Goal: Task Accomplishment & Management: Manage account settings

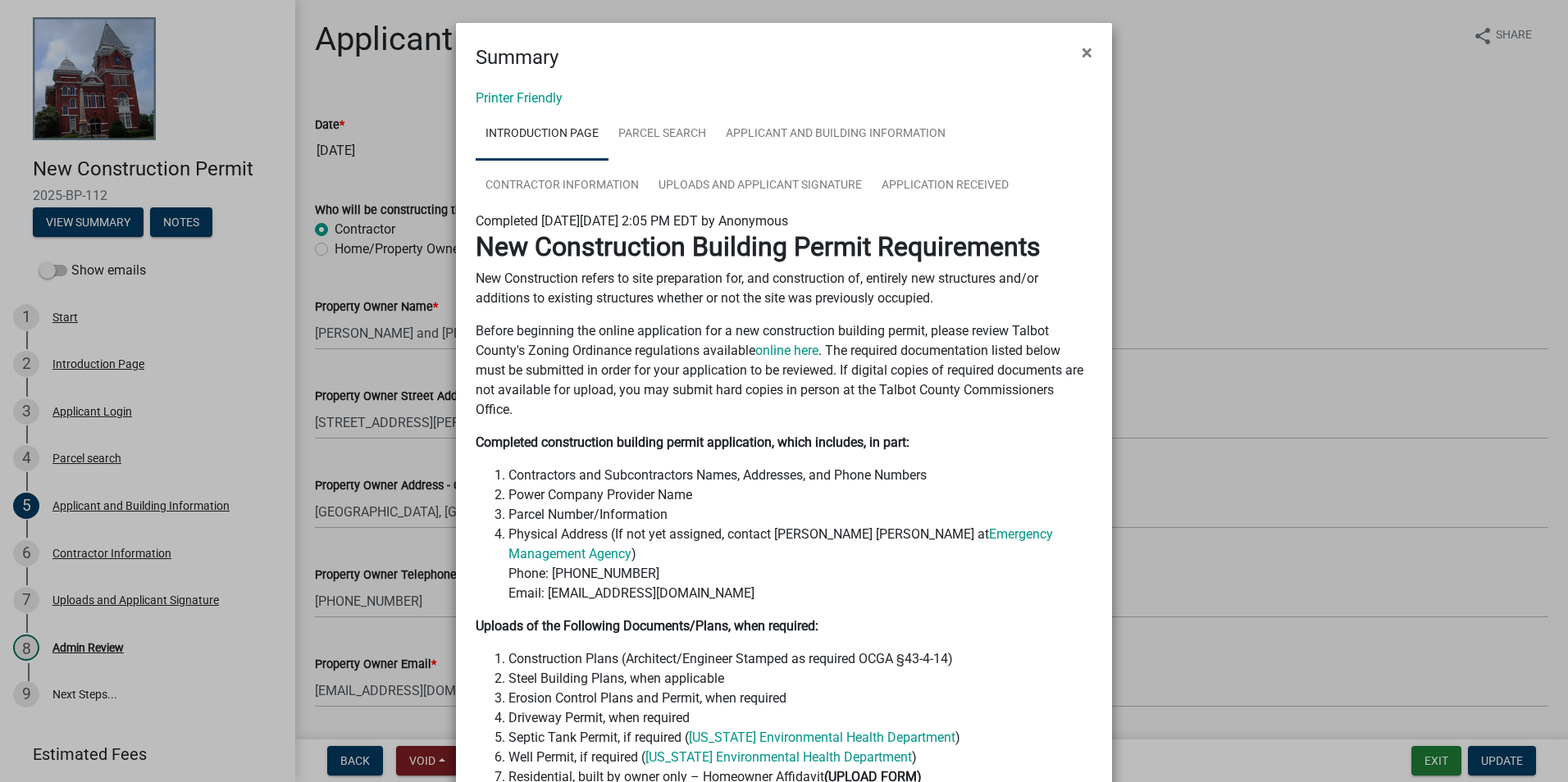
scroll to position [889, 0]
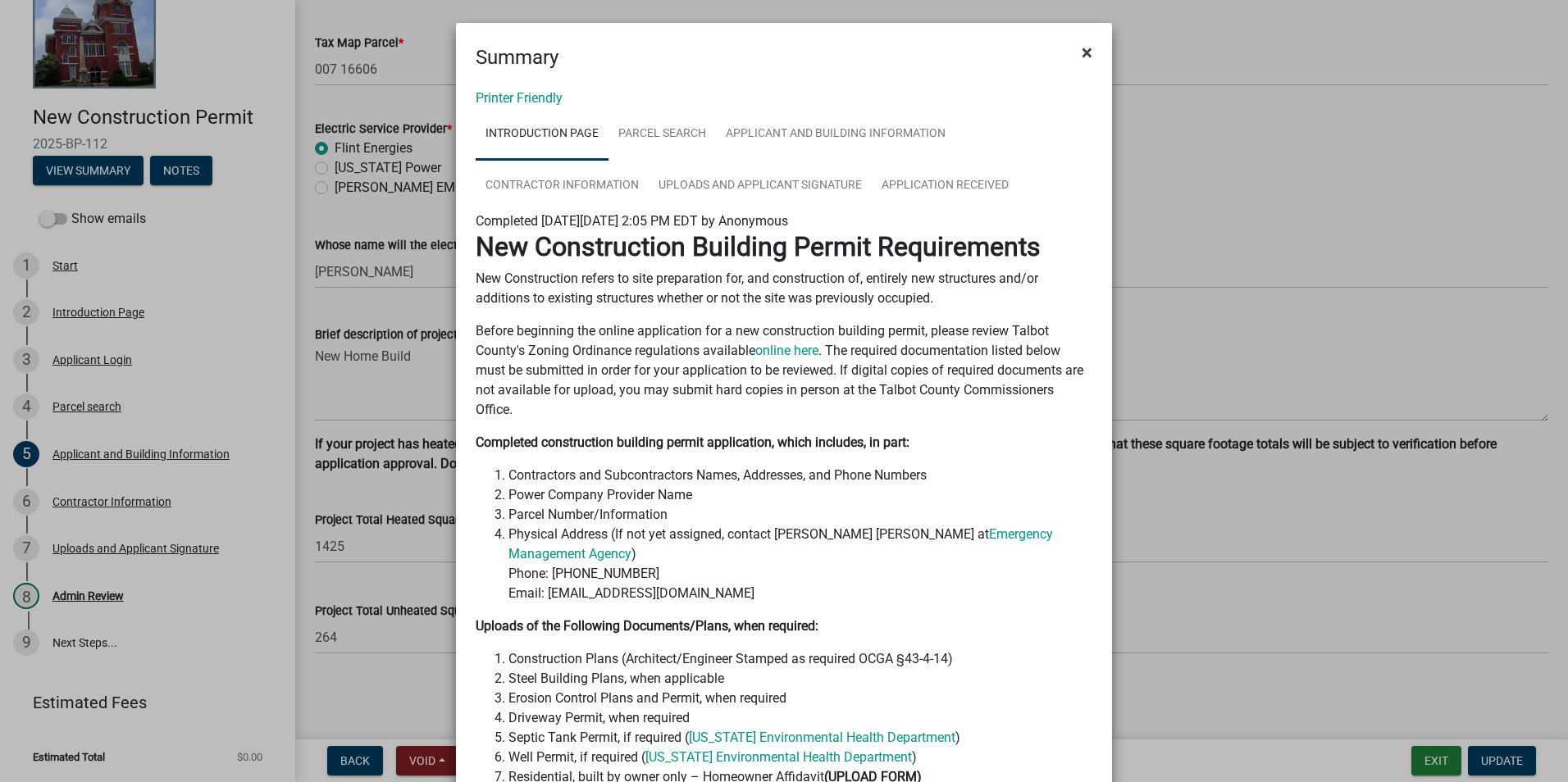
click at [1082, 59] on span "×" at bounding box center [1086, 53] width 11 height 23
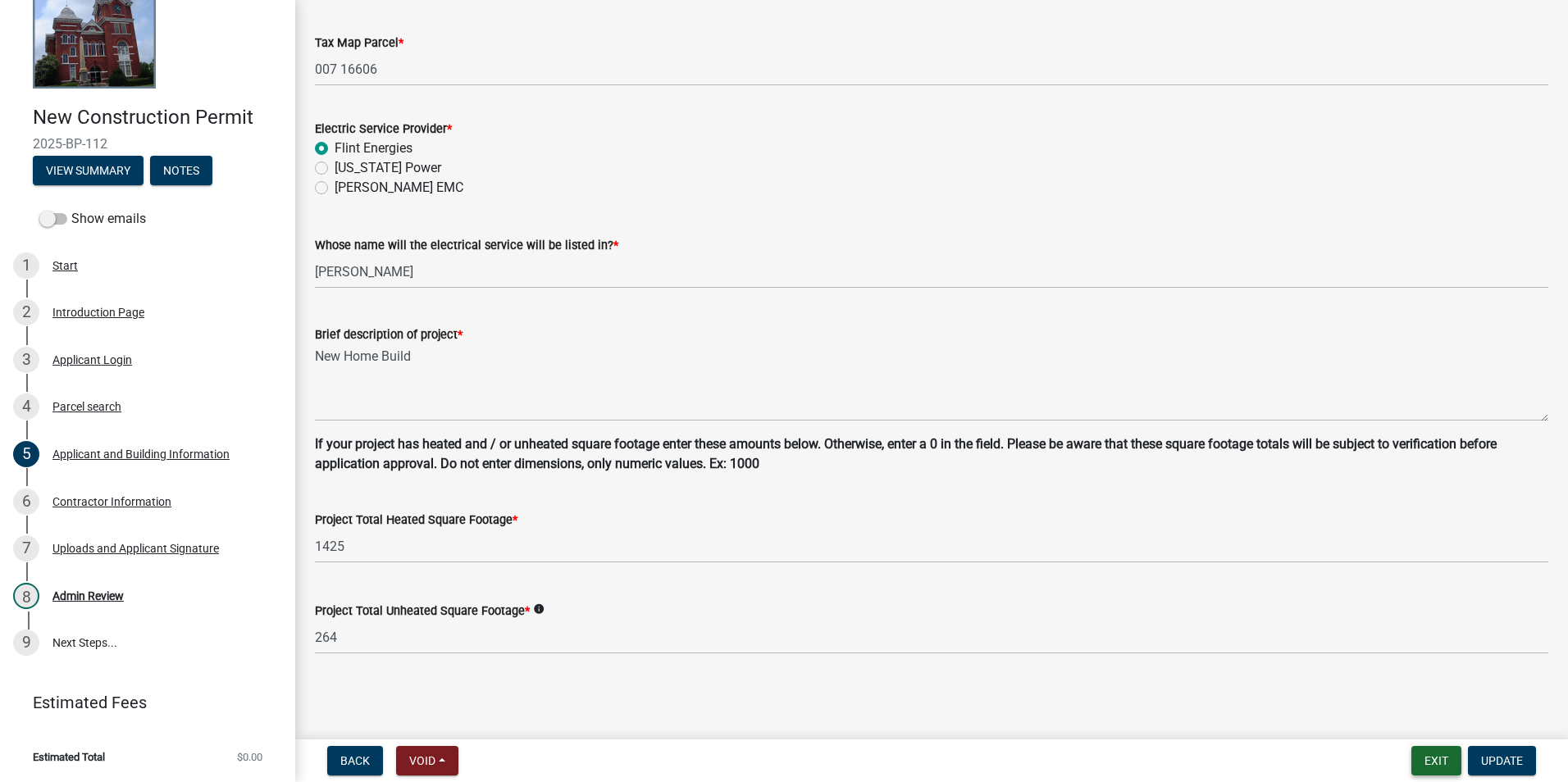
click at [1438, 770] on button "Exit" at bounding box center [1436, 761] width 50 height 30
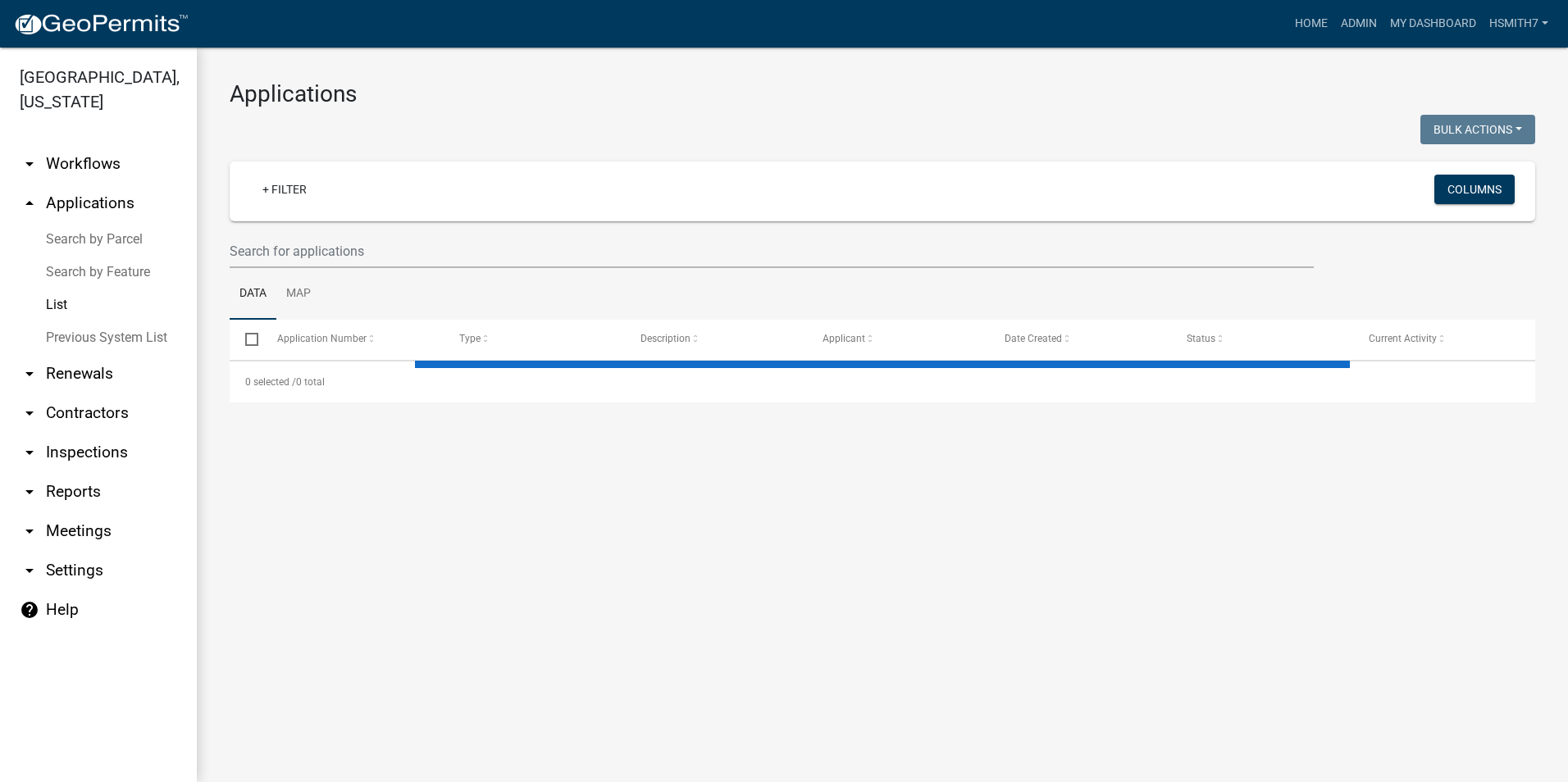
select select "3: 100"
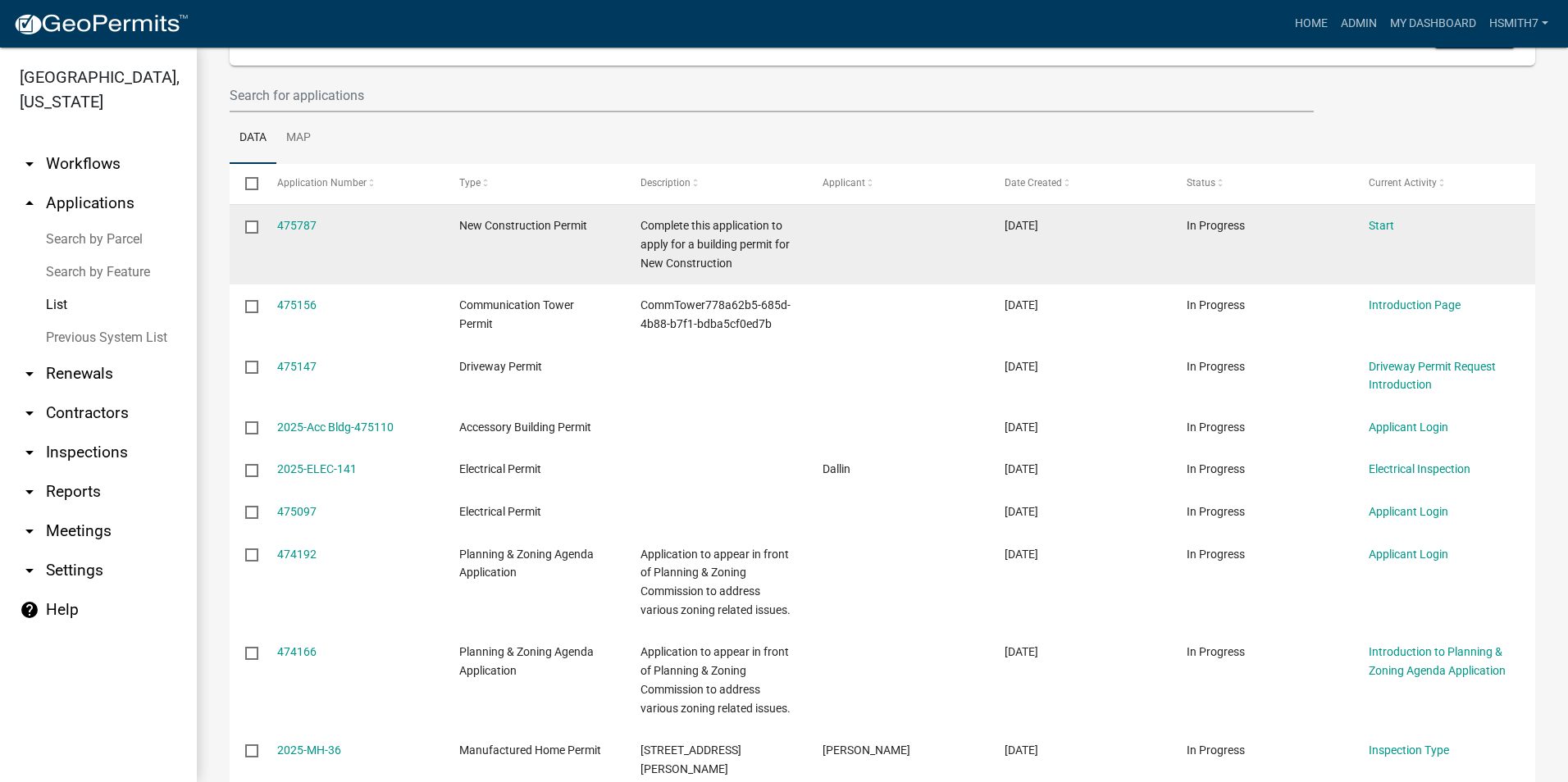
scroll to position [82, 0]
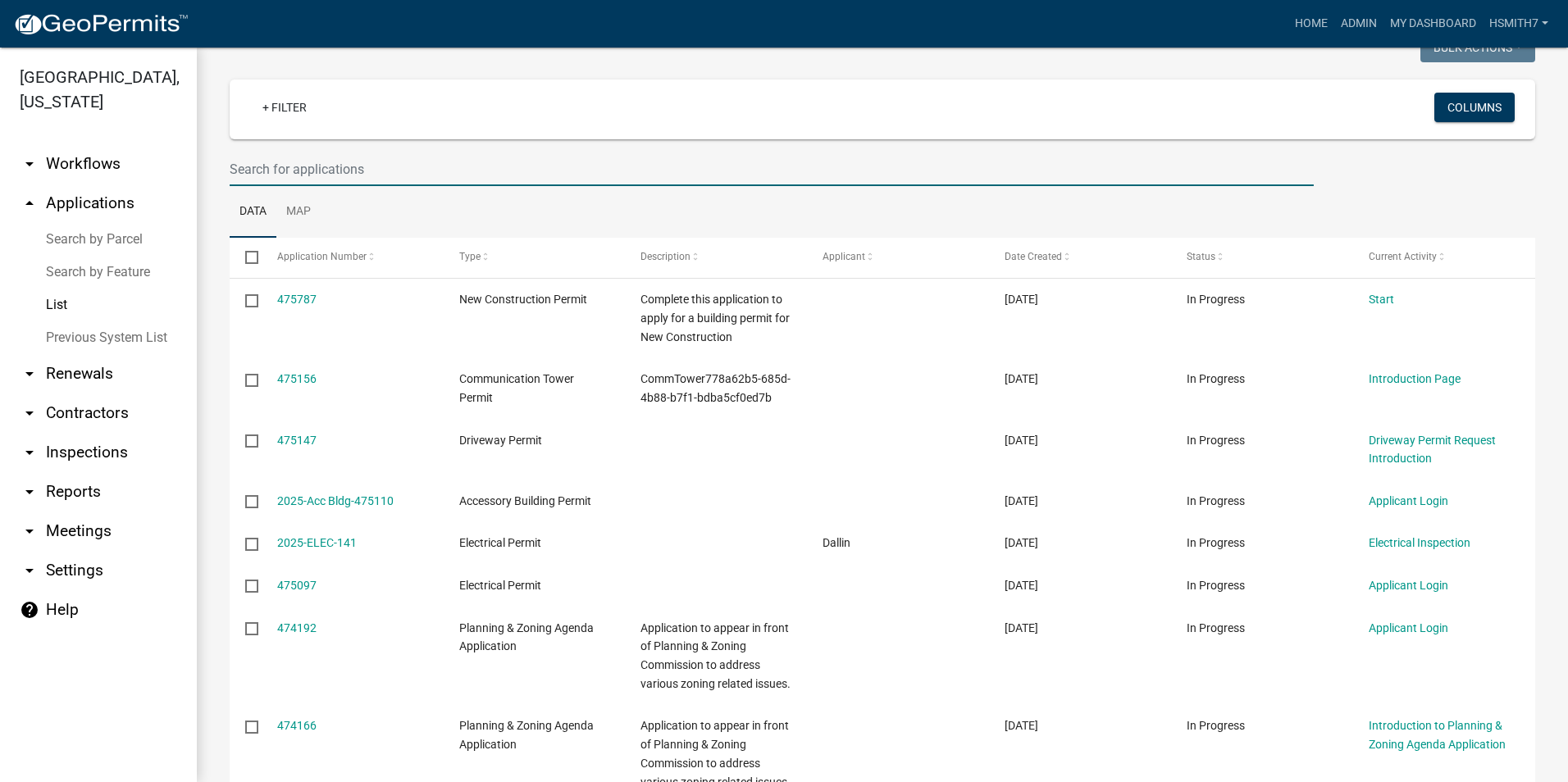
drag, startPoint x: 600, startPoint y: 170, endPoint x: 583, endPoint y: 172, distance: 17.1
click at [584, 170] on input "text" at bounding box center [772, 169] width 1084 height 34
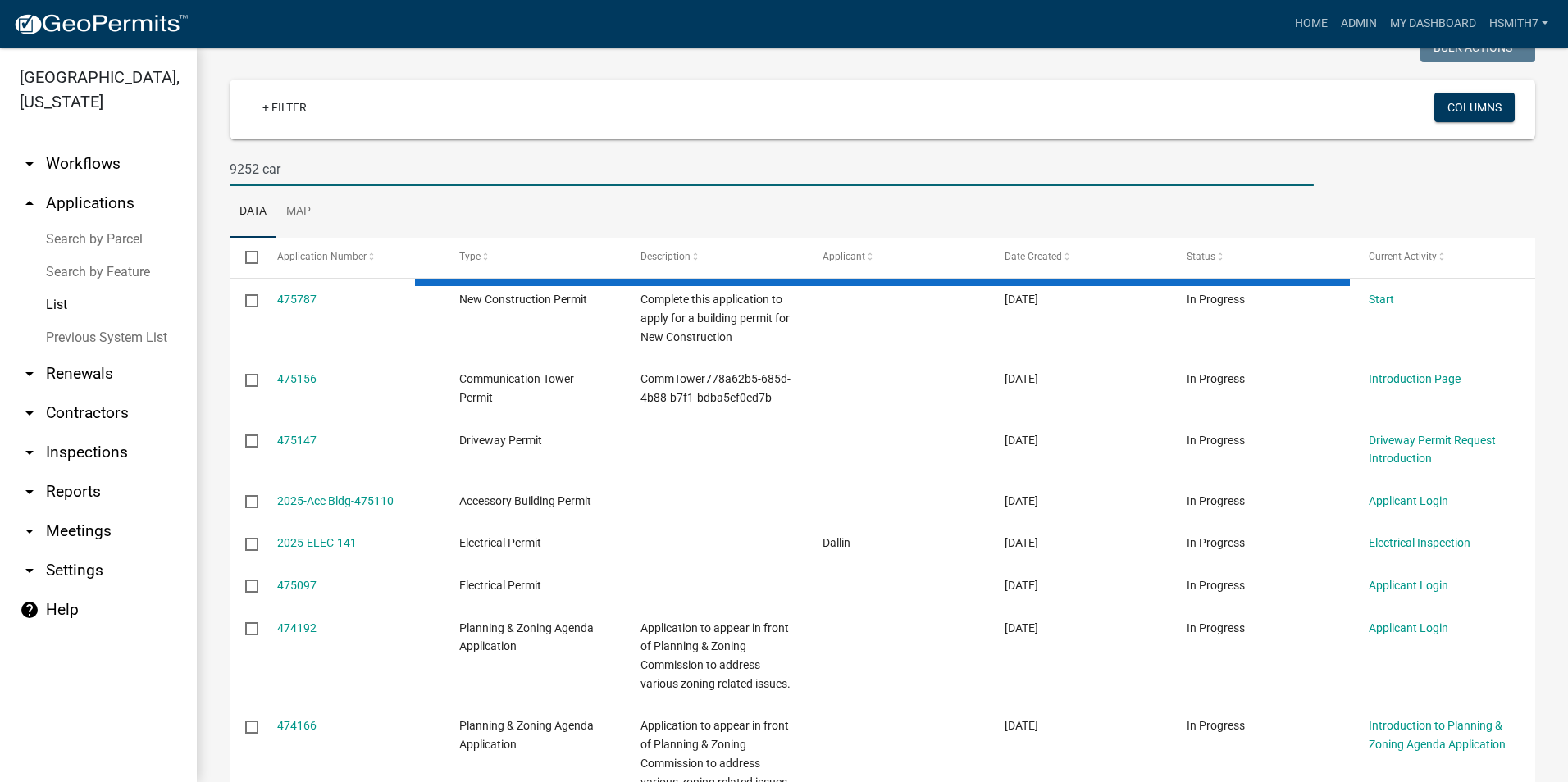
type input "9252 cart"
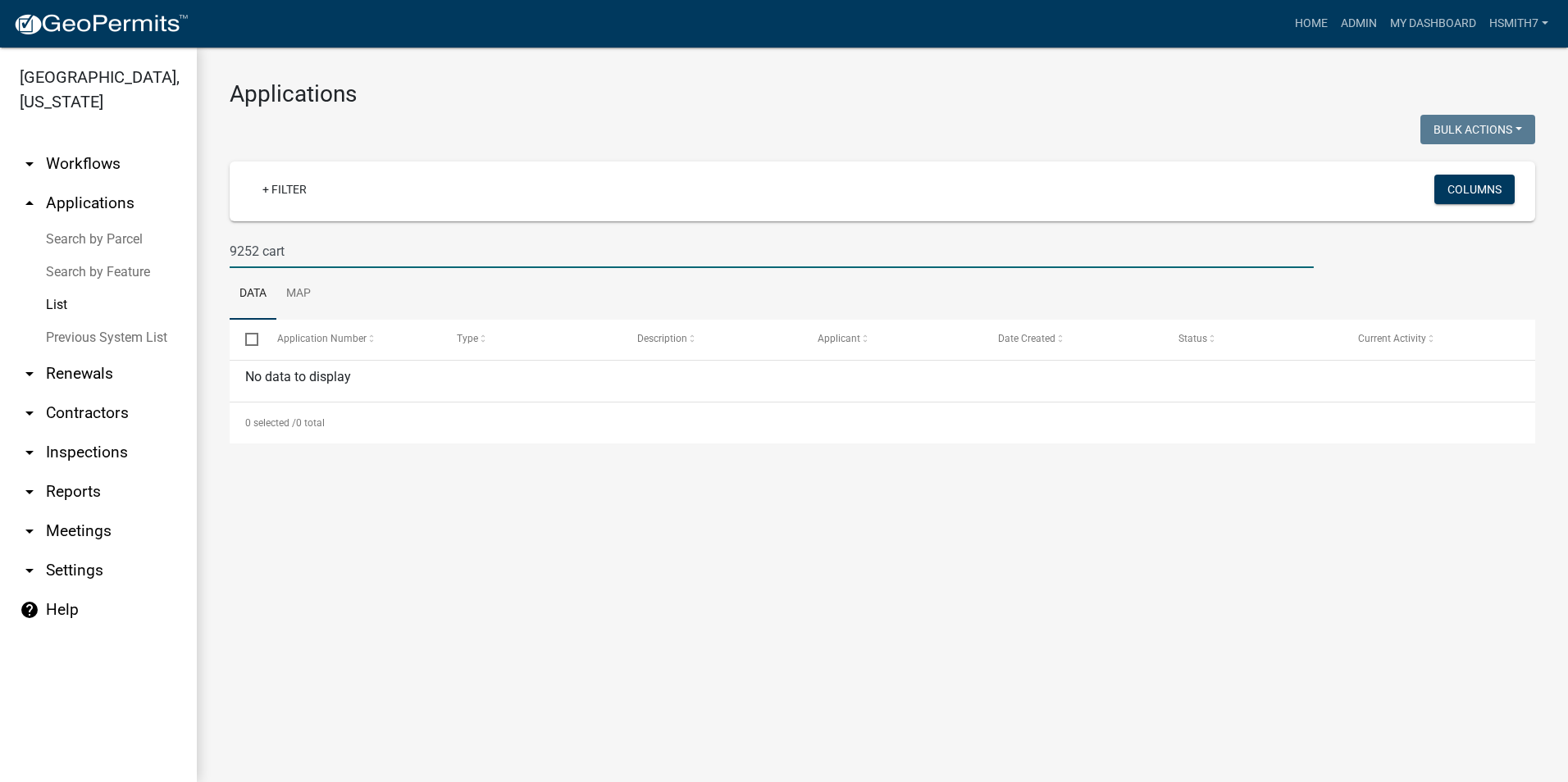
drag, startPoint x: 374, startPoint y: 249, endPoint x: 204, endPoint y: 252, distance: 170.0
click at [203, 253] on div "Applications Bulk Actions Void Expire Lock Withdraw + Filter Columns 9252 cart …" at bounding box center [882, 262] width 1371 height 429
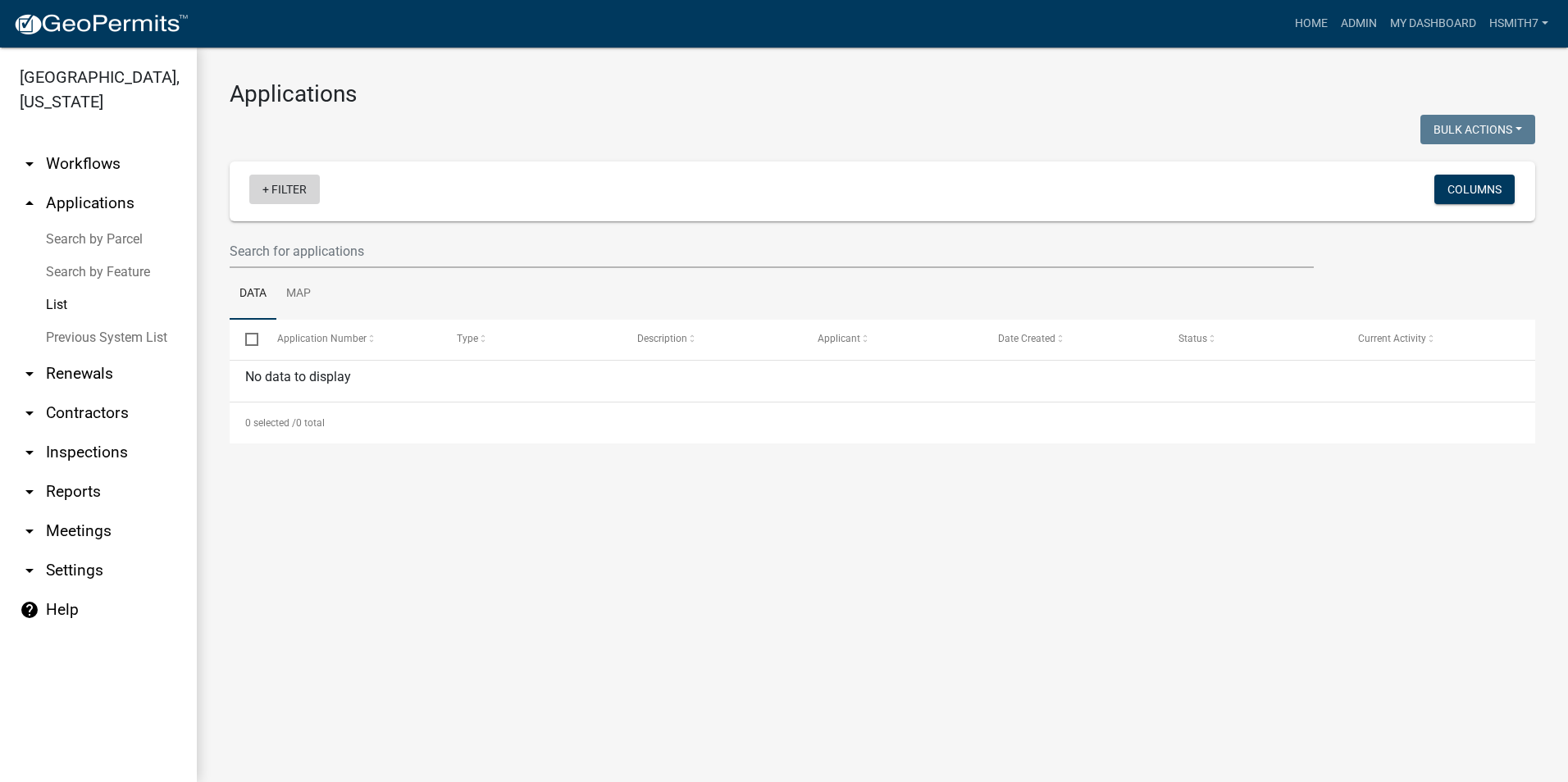
click at [288, 178] on link "+ Filter" at bounding box center [285, 189] width 71 height 30
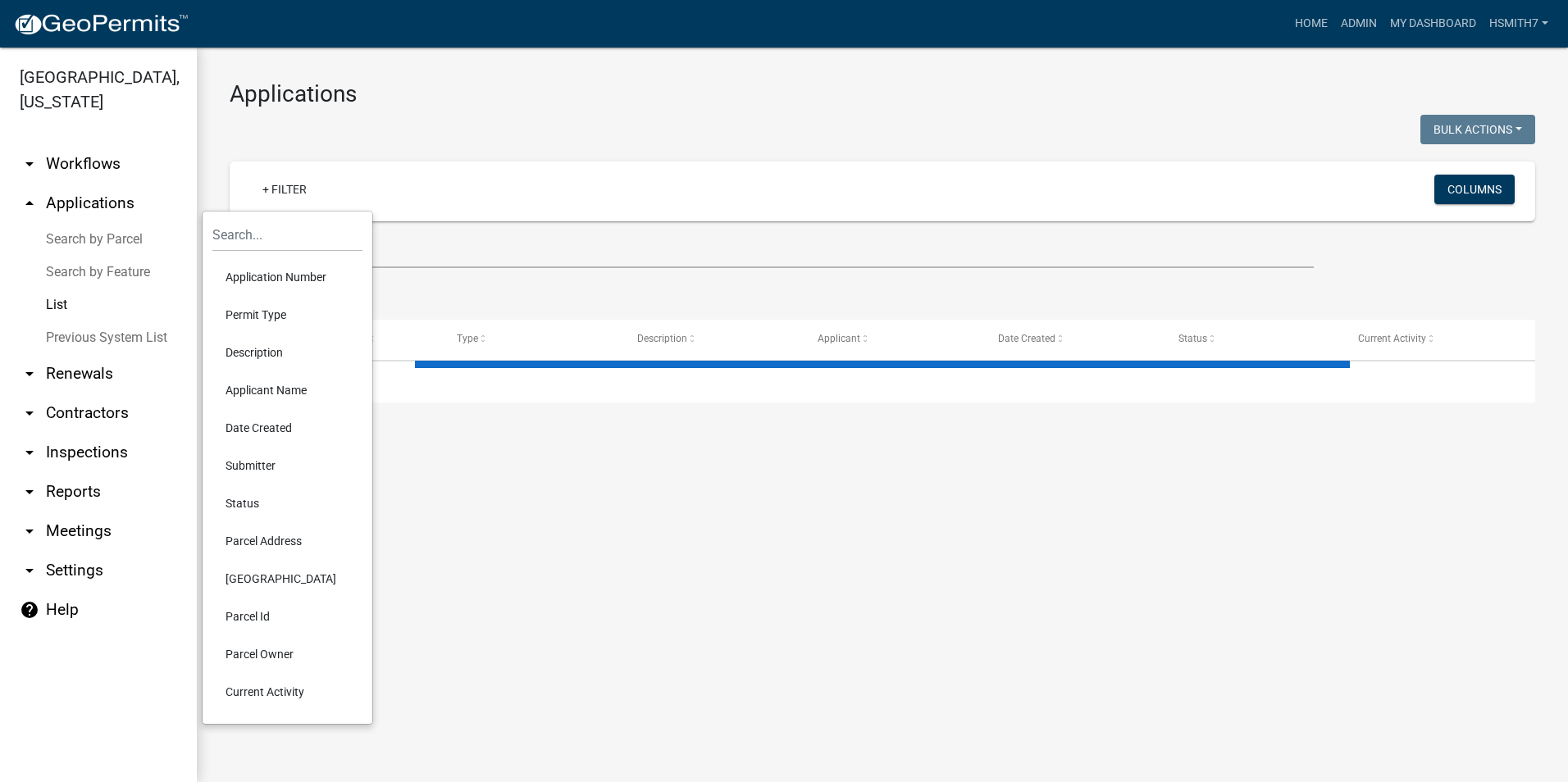
select select "3: 100"
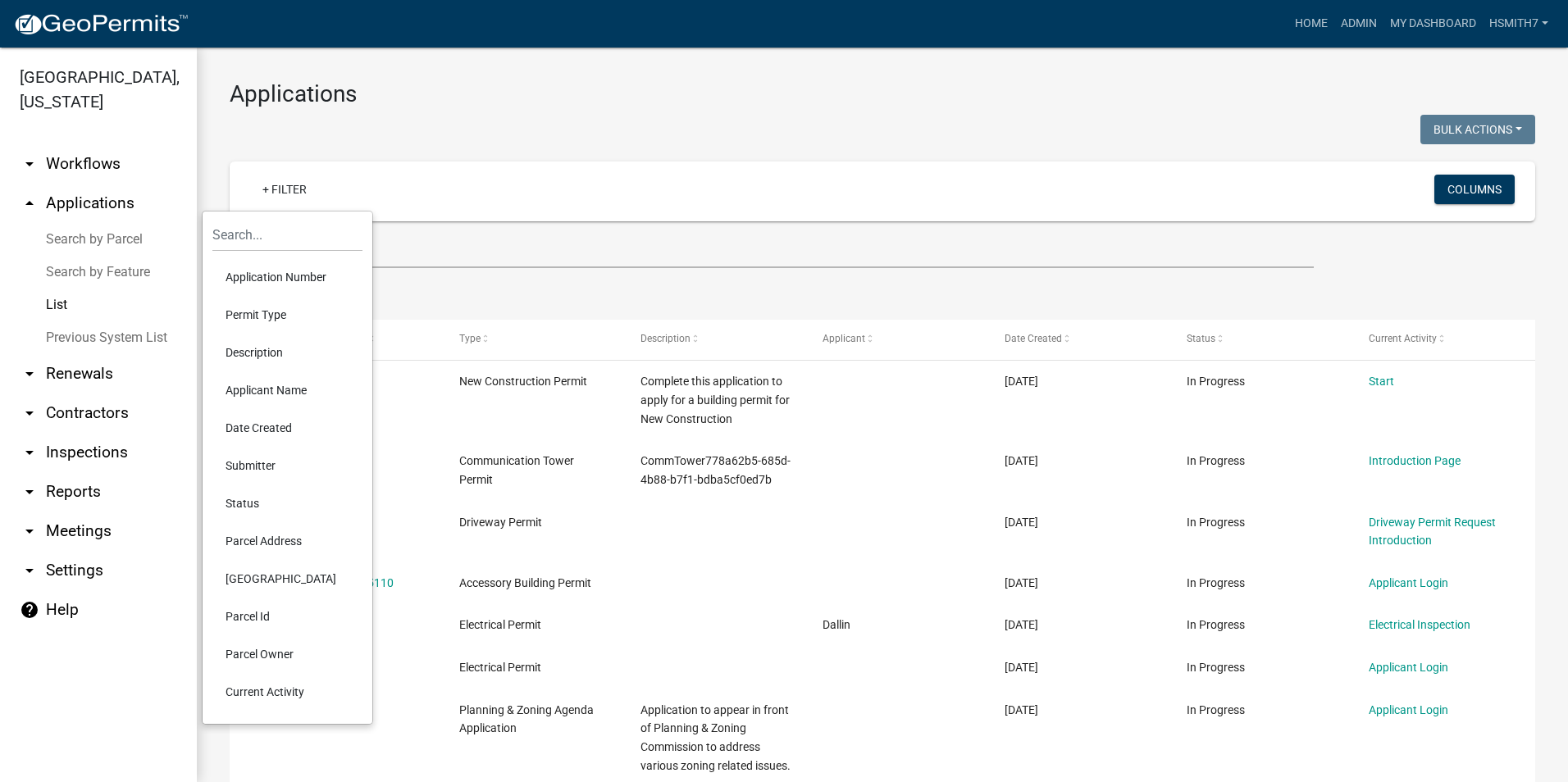
click at [258, 309] on li "Permit Type" at bounding box center [287, 314] width 150 height 38
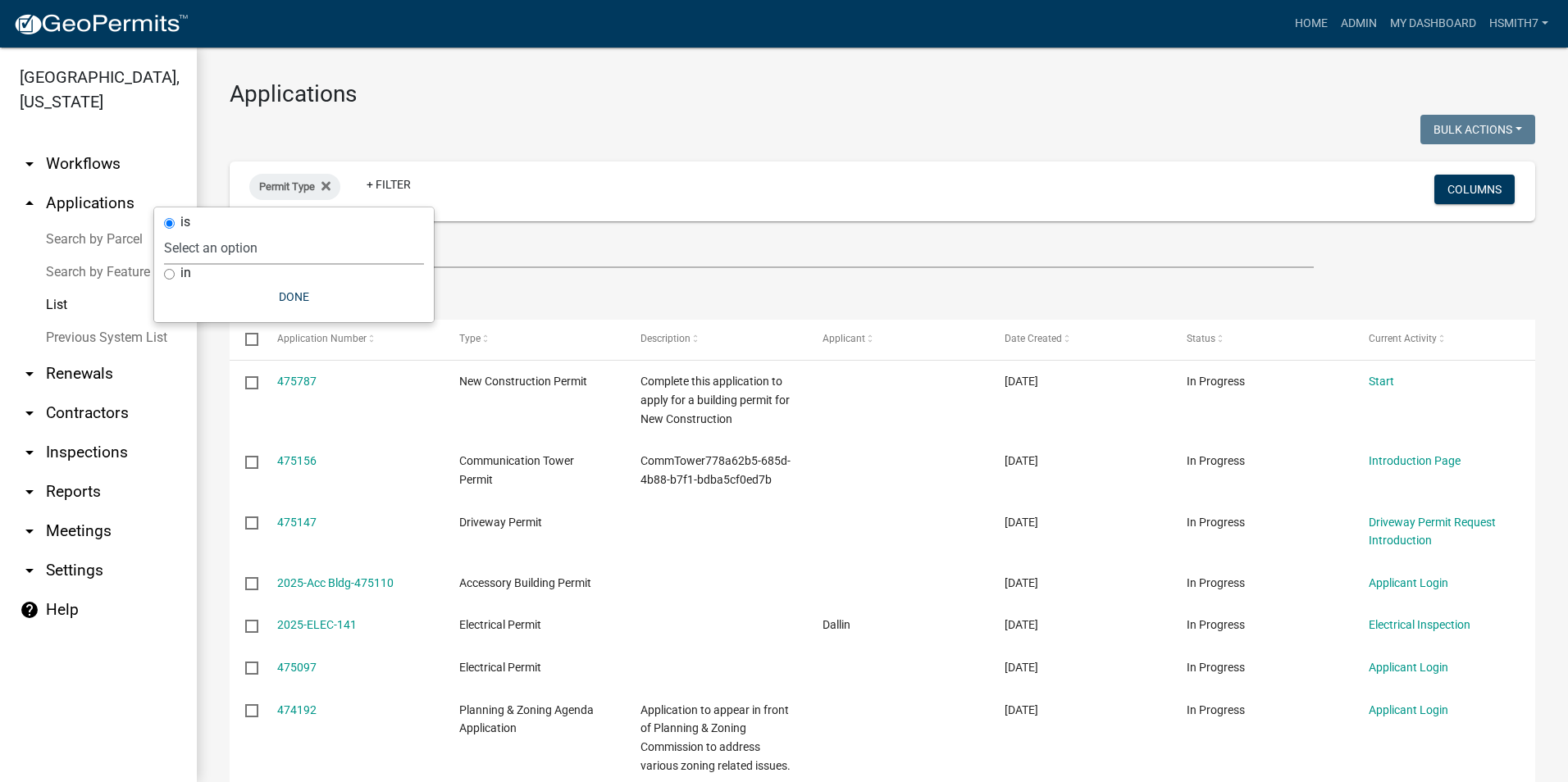
click at [174, 265] on div "is Select an option Accessory Building Permit Agricultural Permit Alcohol Licen…" at bounding box center [294, 264] width 280 height 114
select select "dd78d371-1427-40dc-806a-1018b10d5d53"
click at [236, 231] on select "Select an option Accessory Building Permit Agricultural Permit Alcohol License …" at bounding box center [294, 248] width 260 height 34
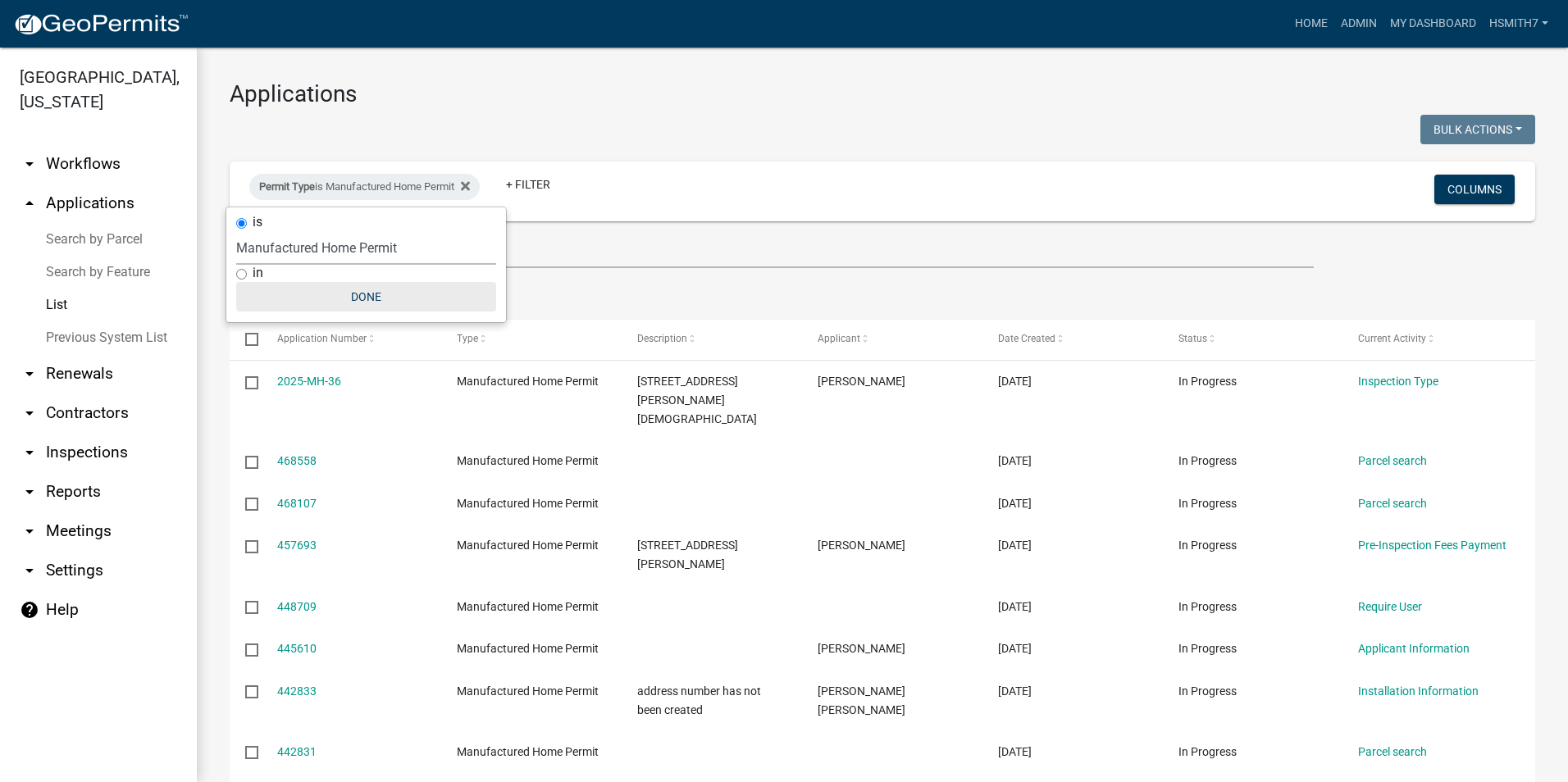
click at [355, 290] on button "Done" at bounding box center [366, 297] width 260 height 30
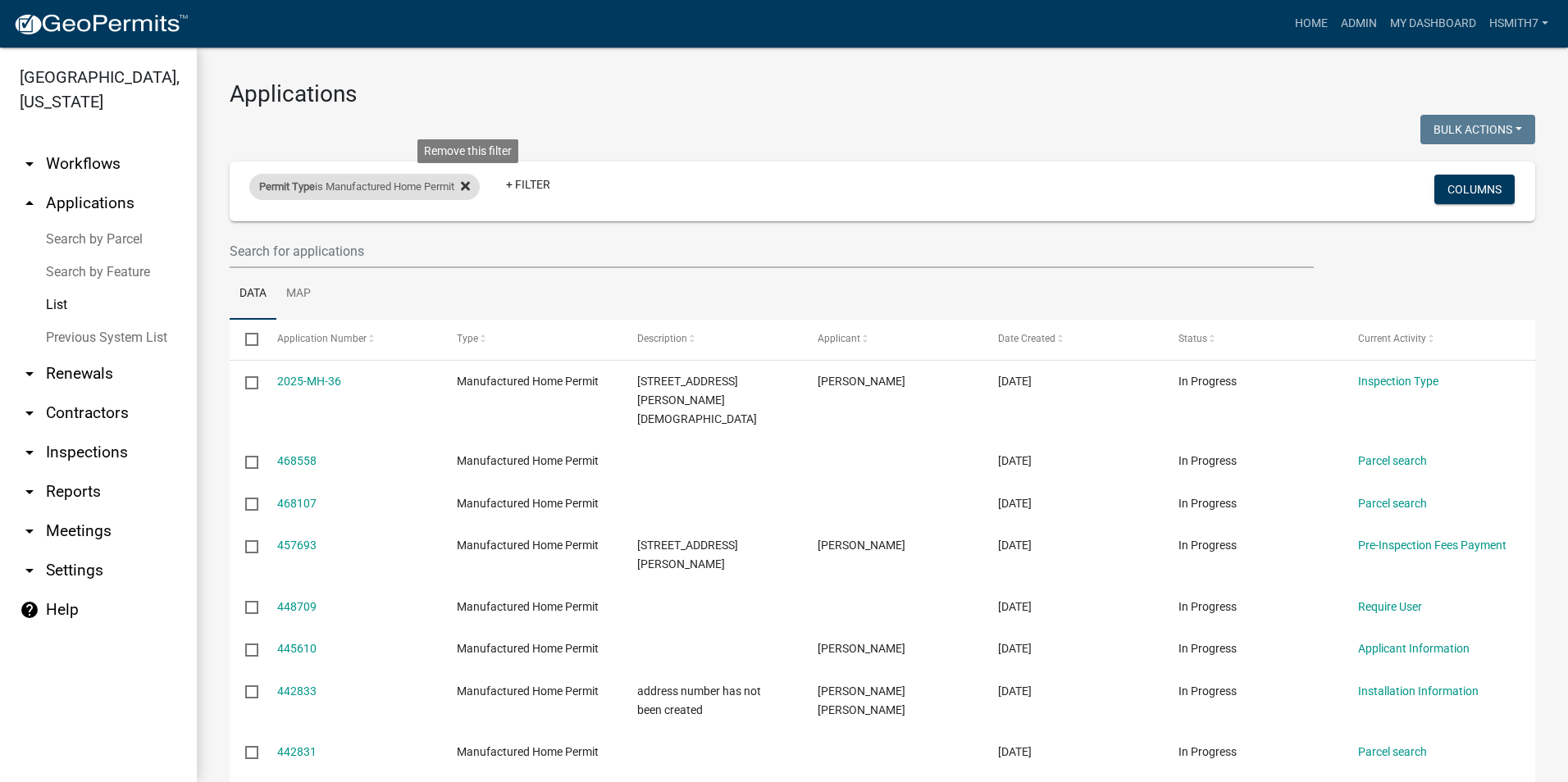
click at [470, 189] on icon at bounding box center [465, 186] width 9 height 13
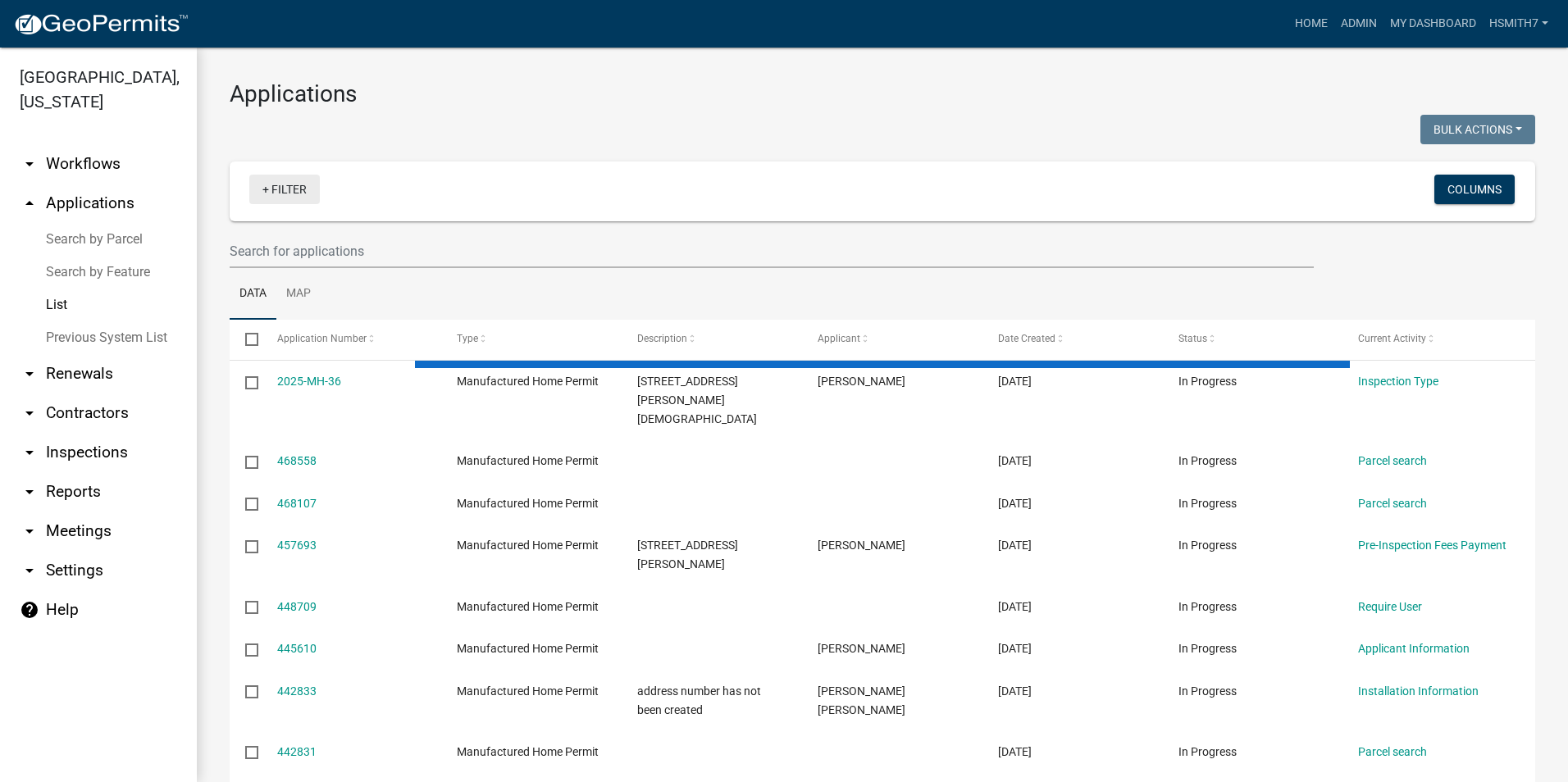
click at [299, 201] on link "+ Filter" at bounding box center [285, 189] width 71 height 30
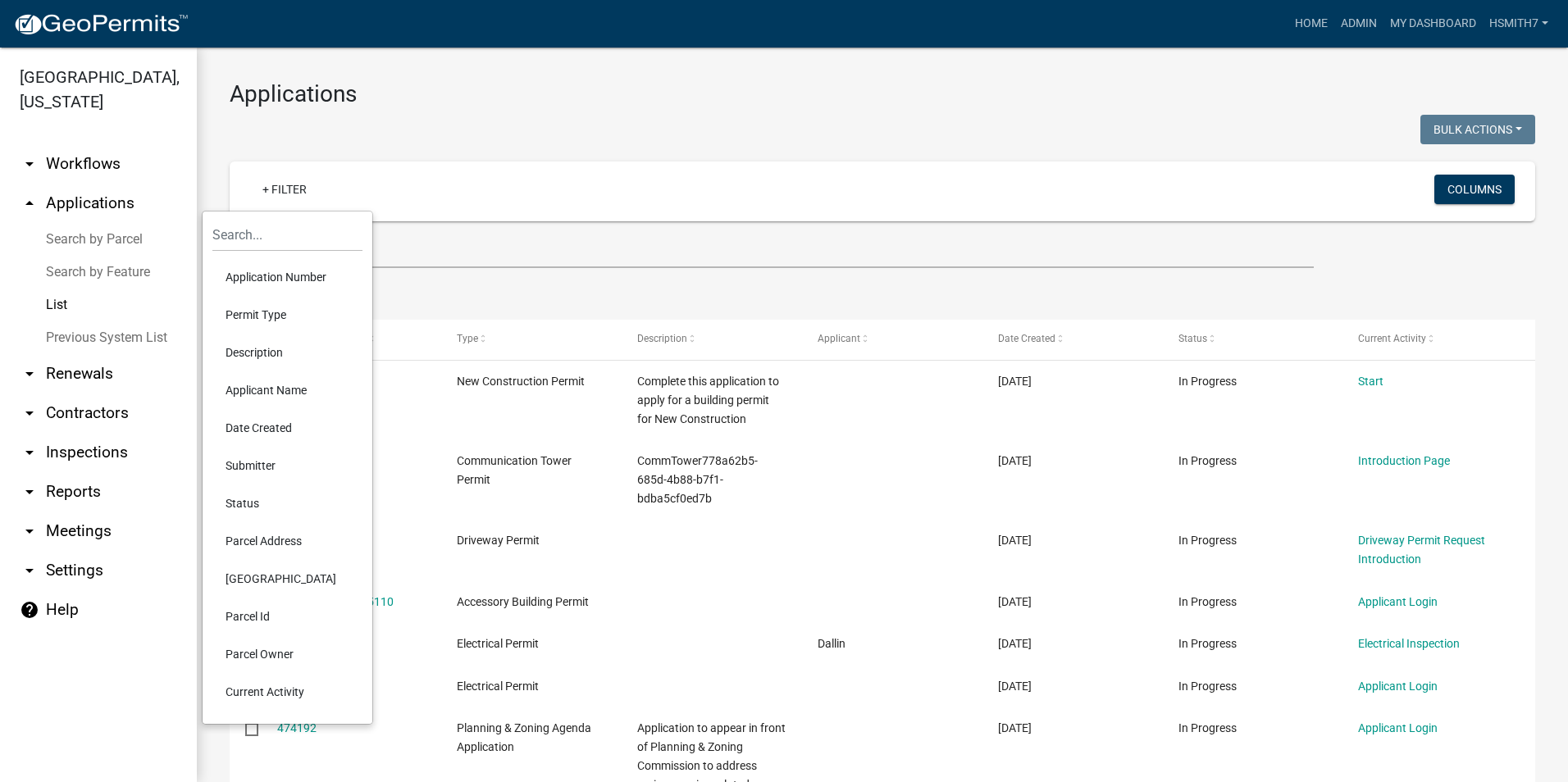
click at [281, 301] on li "Permit Type" at bounding box center [287, 314] width 150 height 38
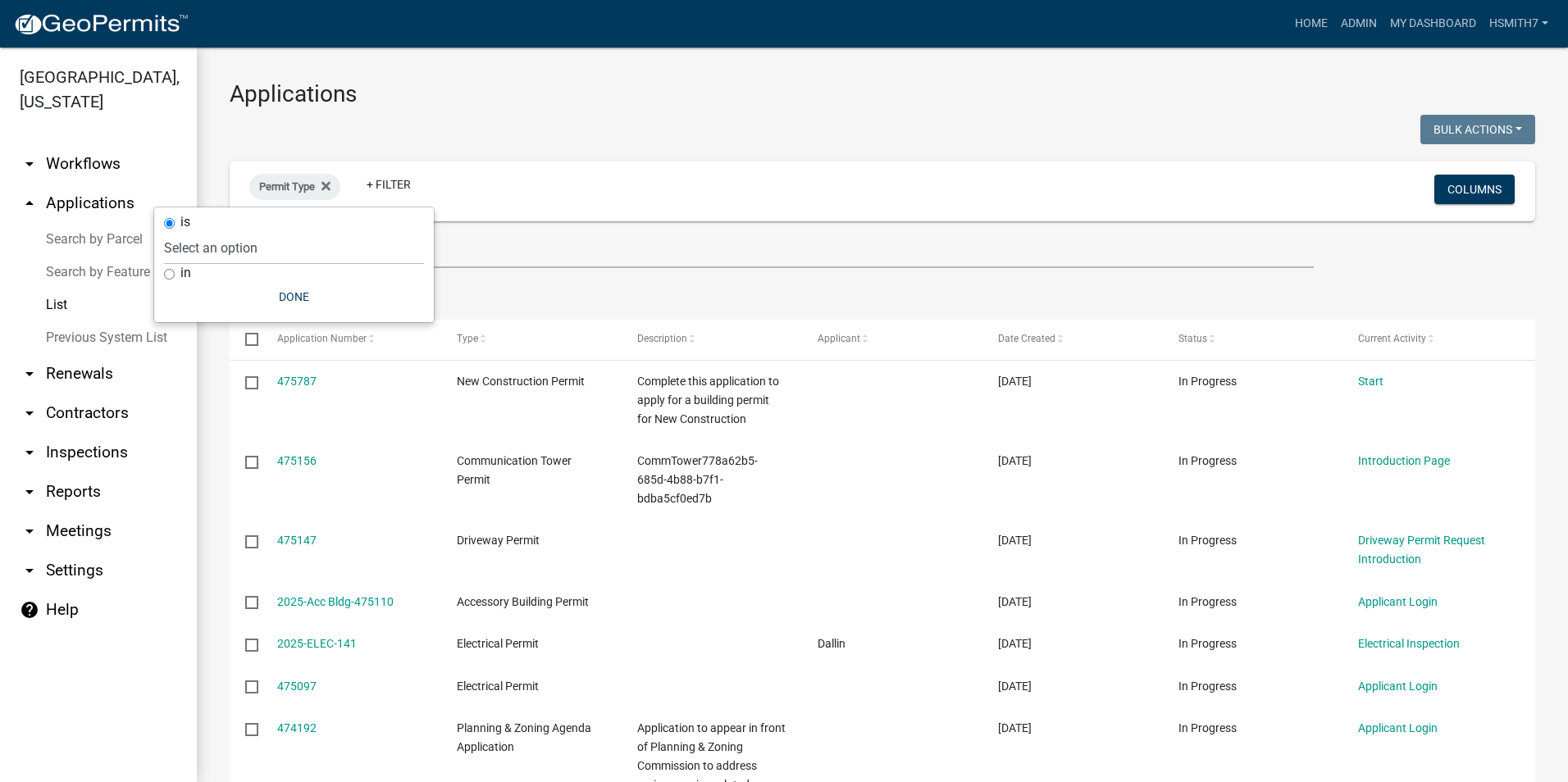
click at [170, 269] on input "in" at bounding box center [169, 274] width 11 height 11
radio input "true"
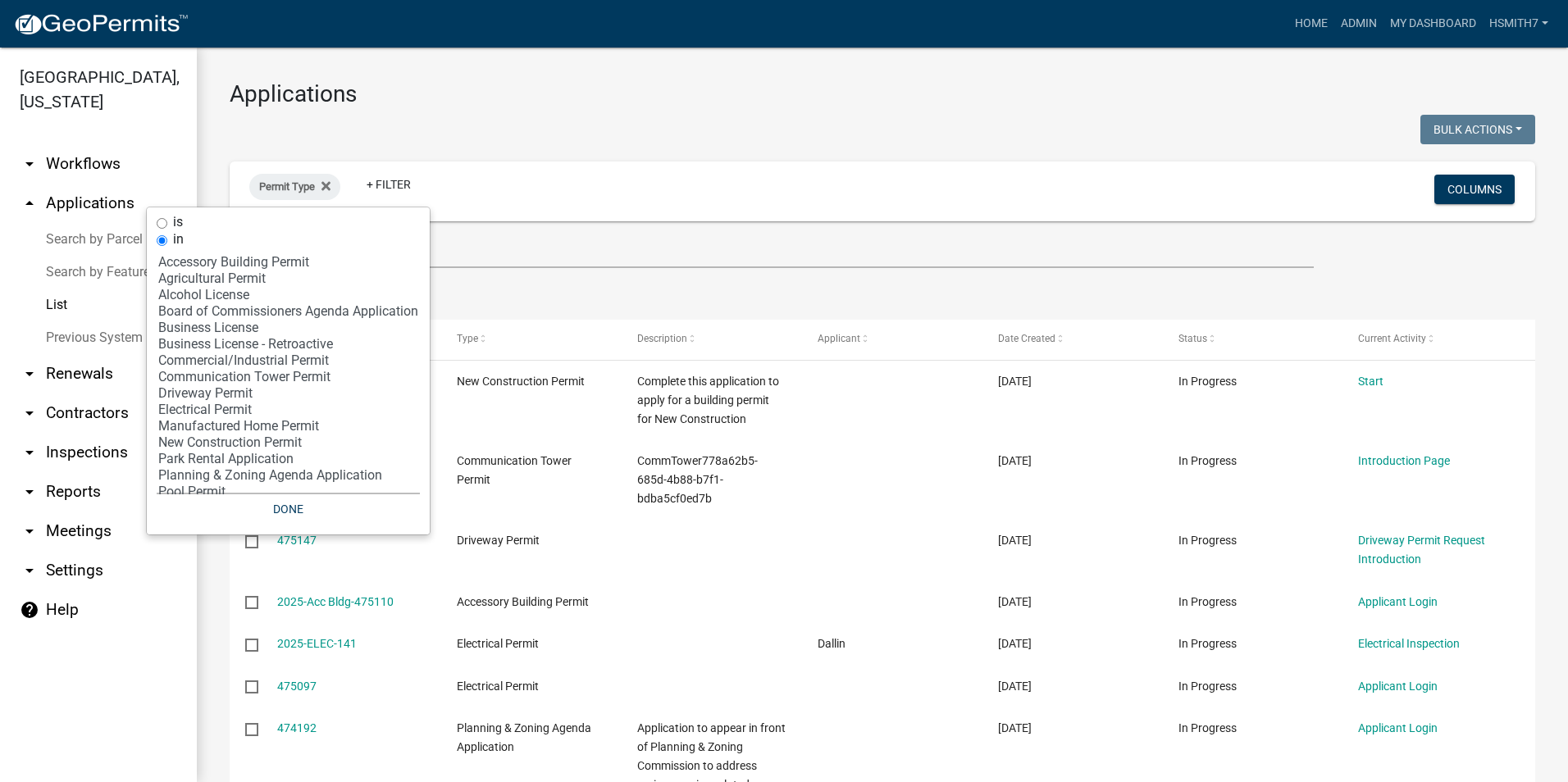
select select "12: '8f0f348d-721e-4407-8947-e3b69b3f0a37'"
click at [292, 436] on option "New Construction Permit" at bounding box center [288, 443] width 264 height 16
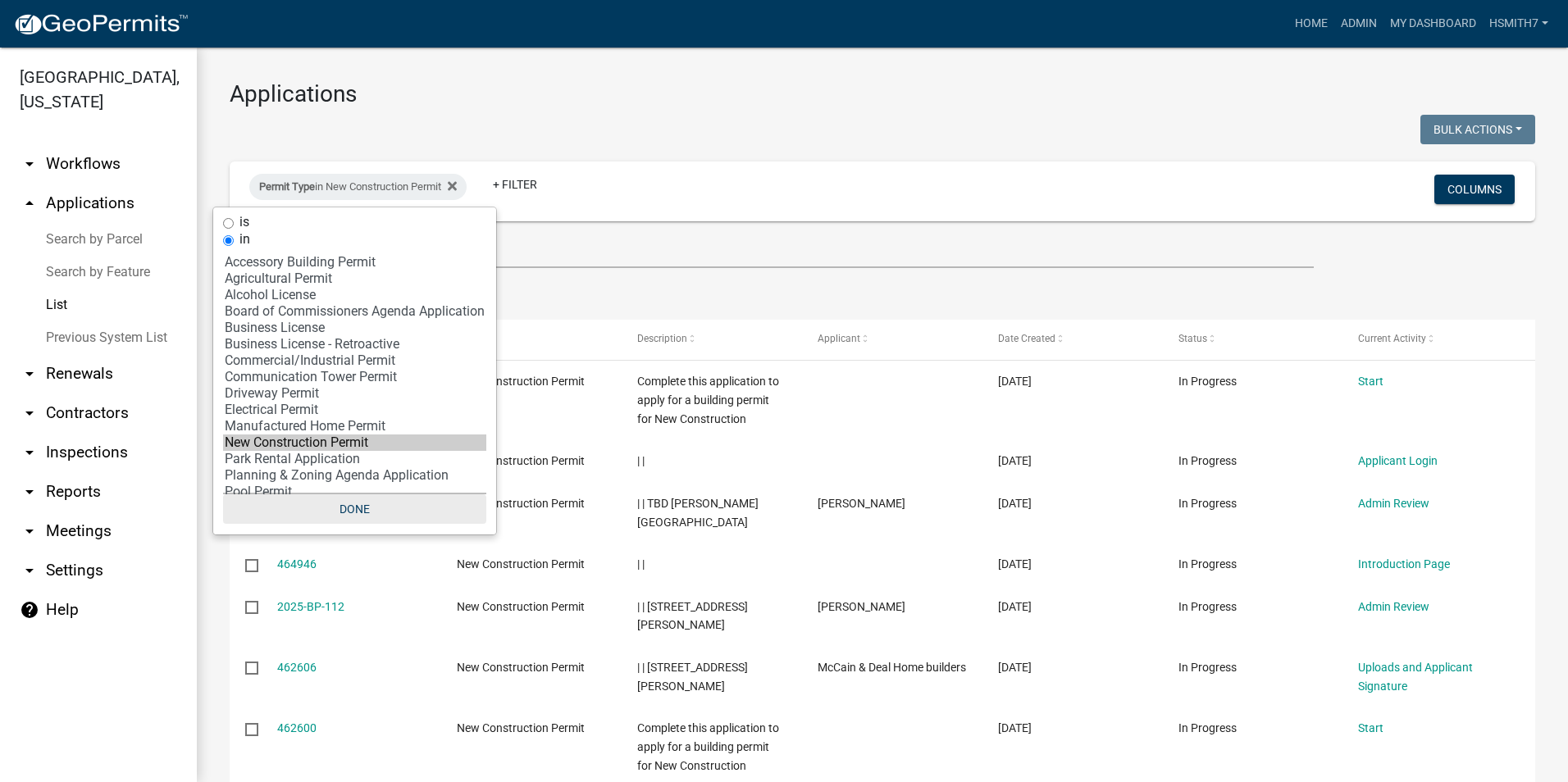
click at [363, 514] on button "Done" at bounding box center [355, 509] width 264 height 30
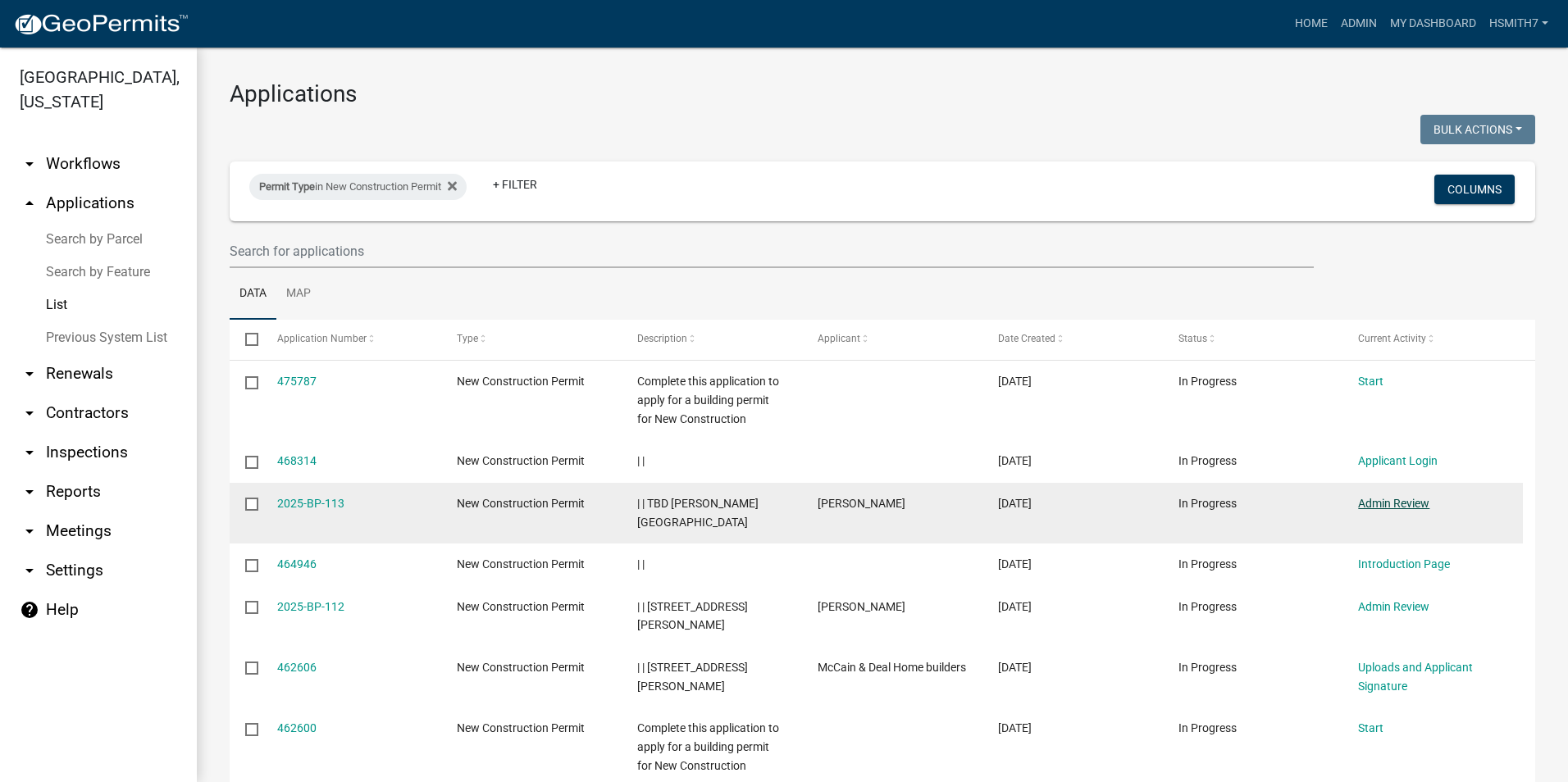
click at [1397, 502] on link "Admin Review" at bounding box center [1393, 503] width 72 height 13
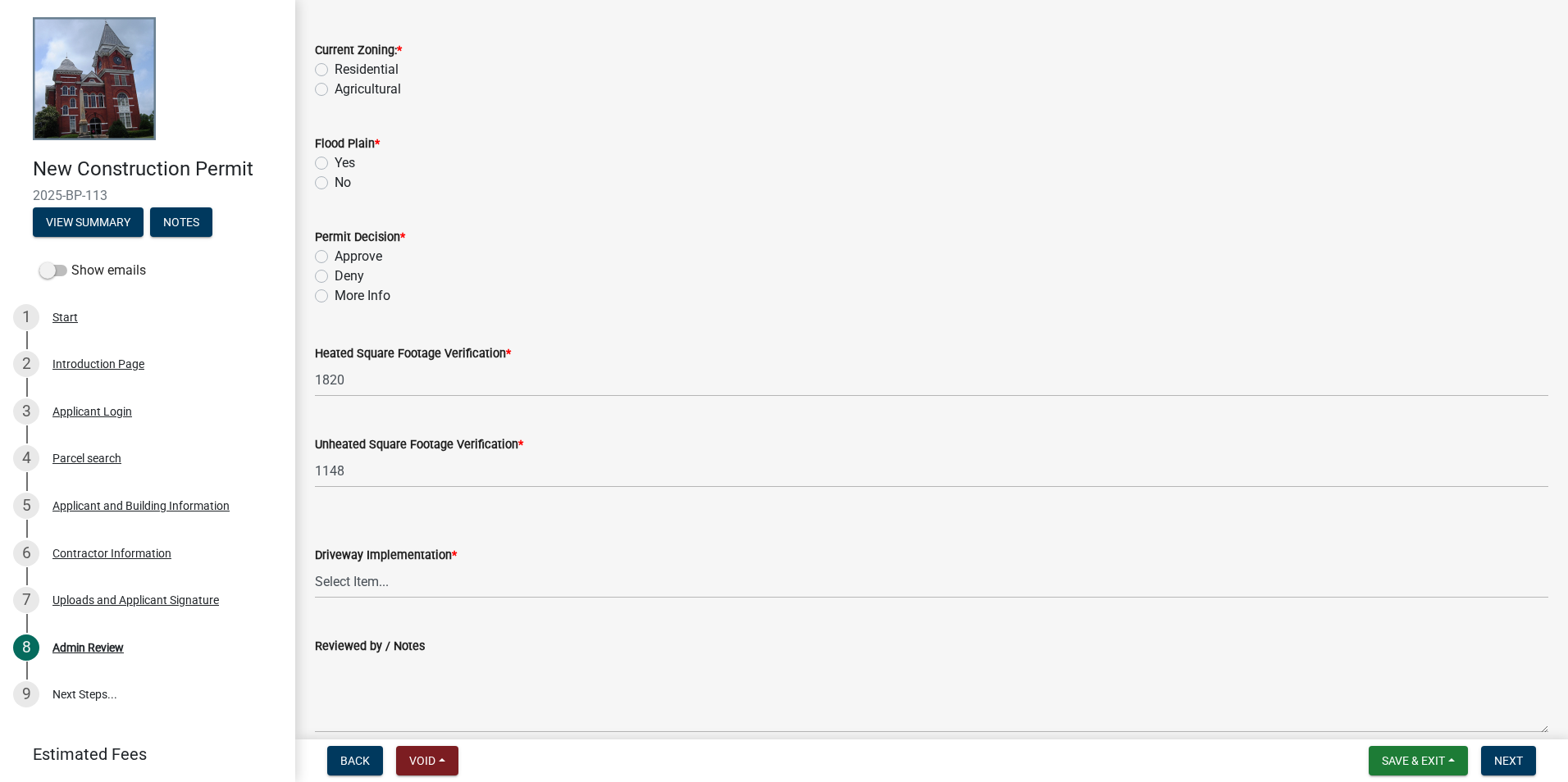
scroll to position [222, 0]
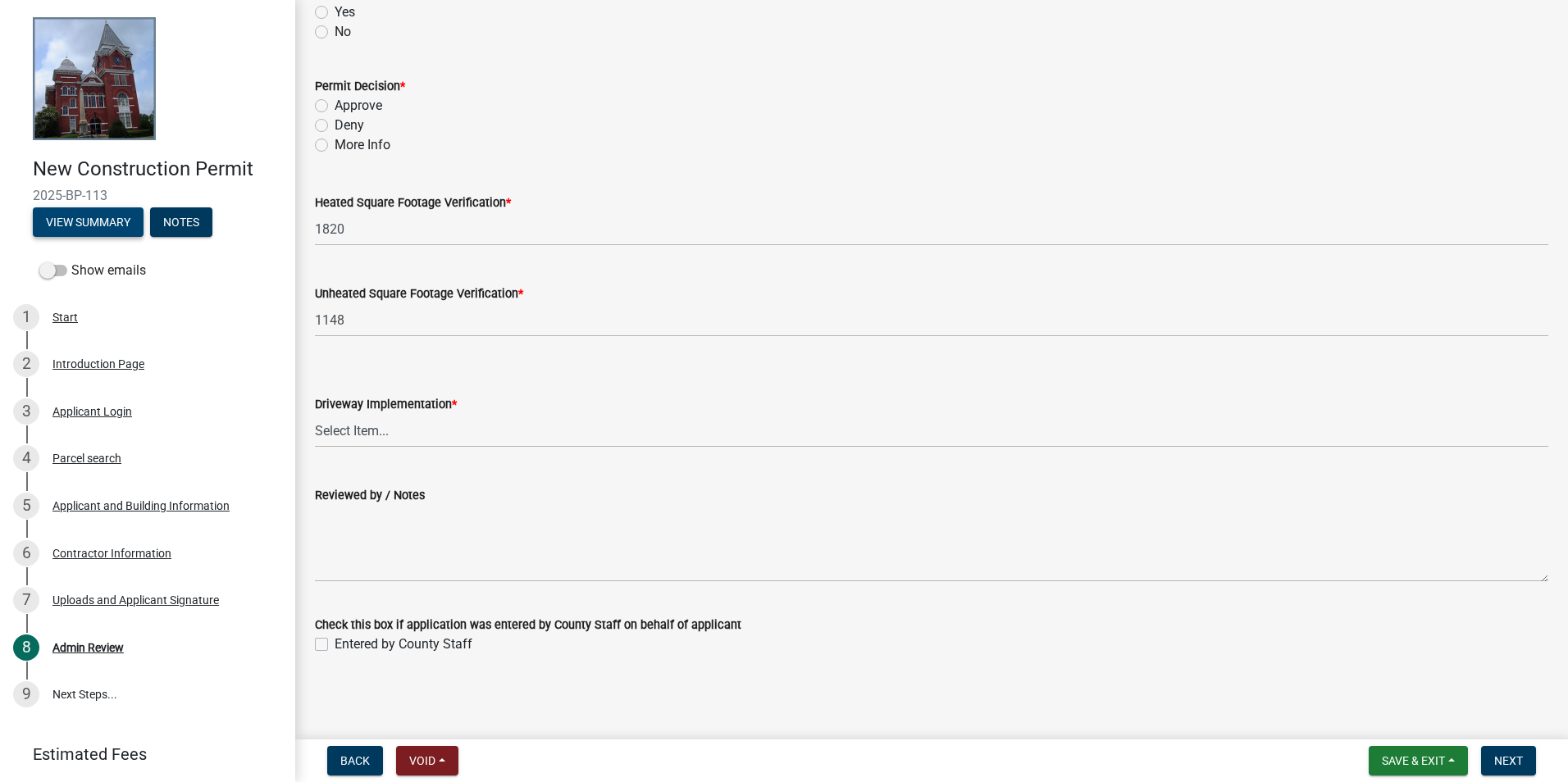
click at [113, 213] on button "View Summary" at bounding box center [88, 222] width 110 height 30
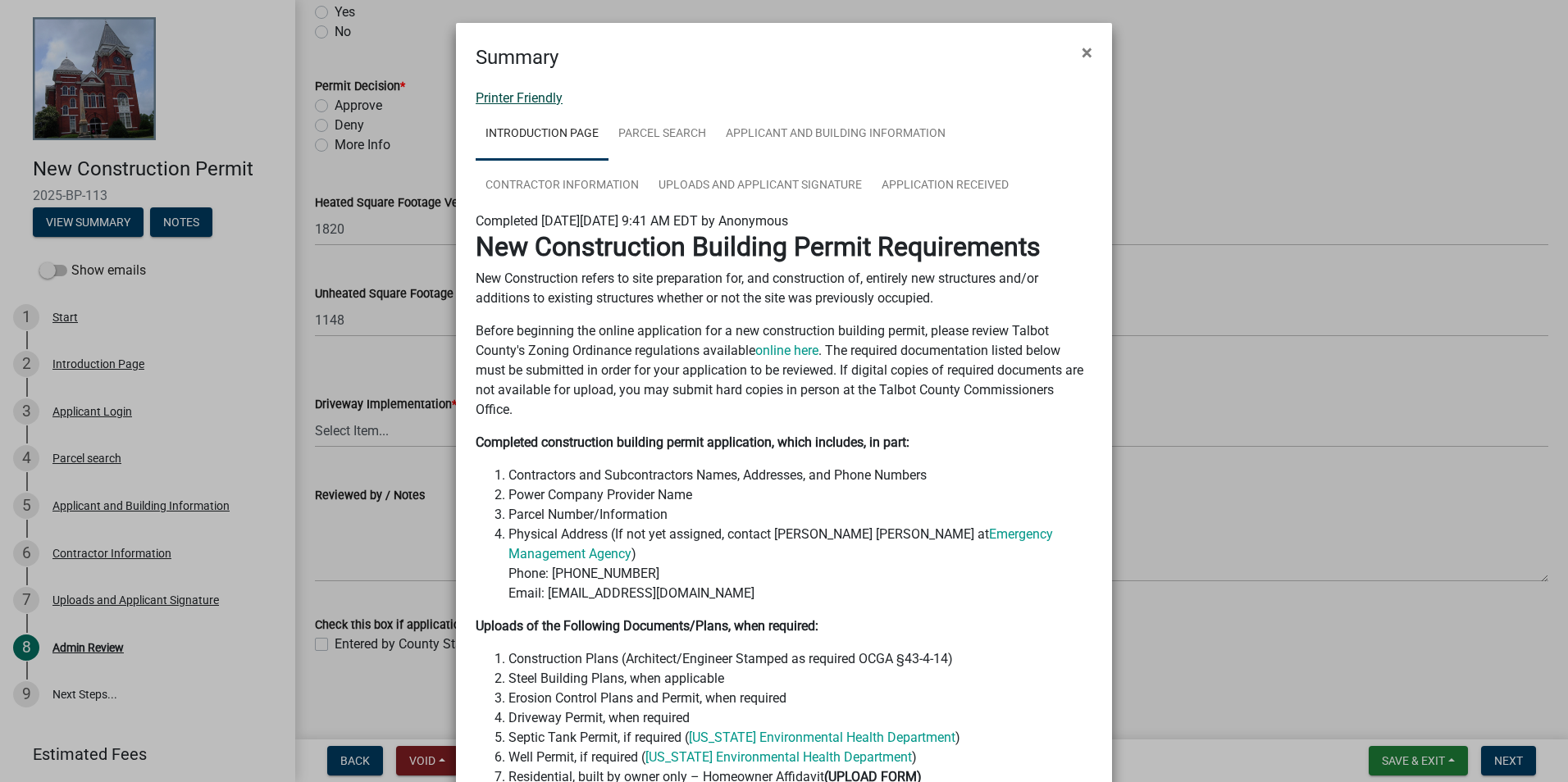
click at [530, 97] on link "Printer Friendly" at bounding box center [519, 98] width 87 height 16
click at [1074, 54] on button "×" at bounding box center [1086, 53] width 37 height 46
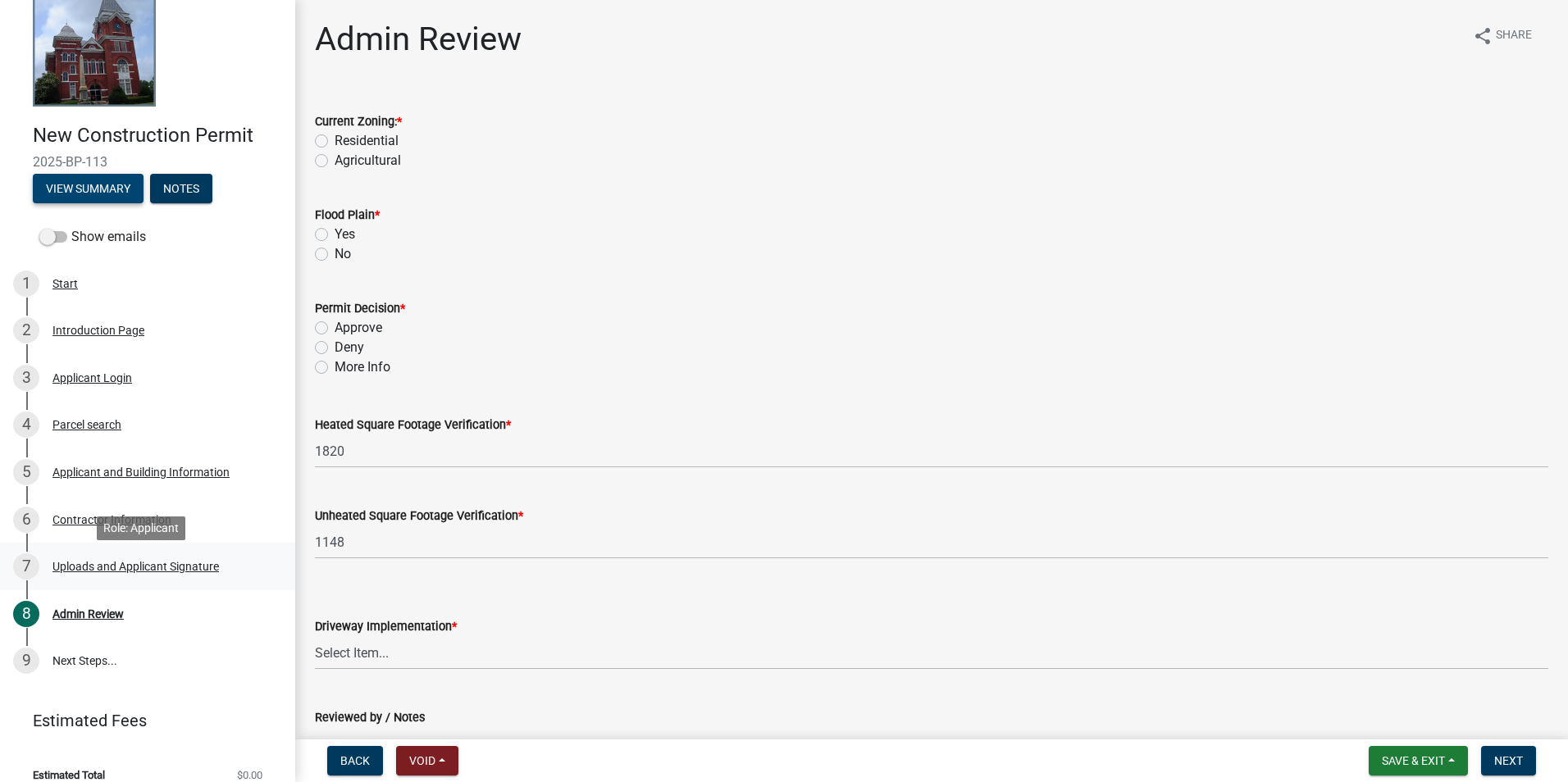
scroll to position [52, 0]
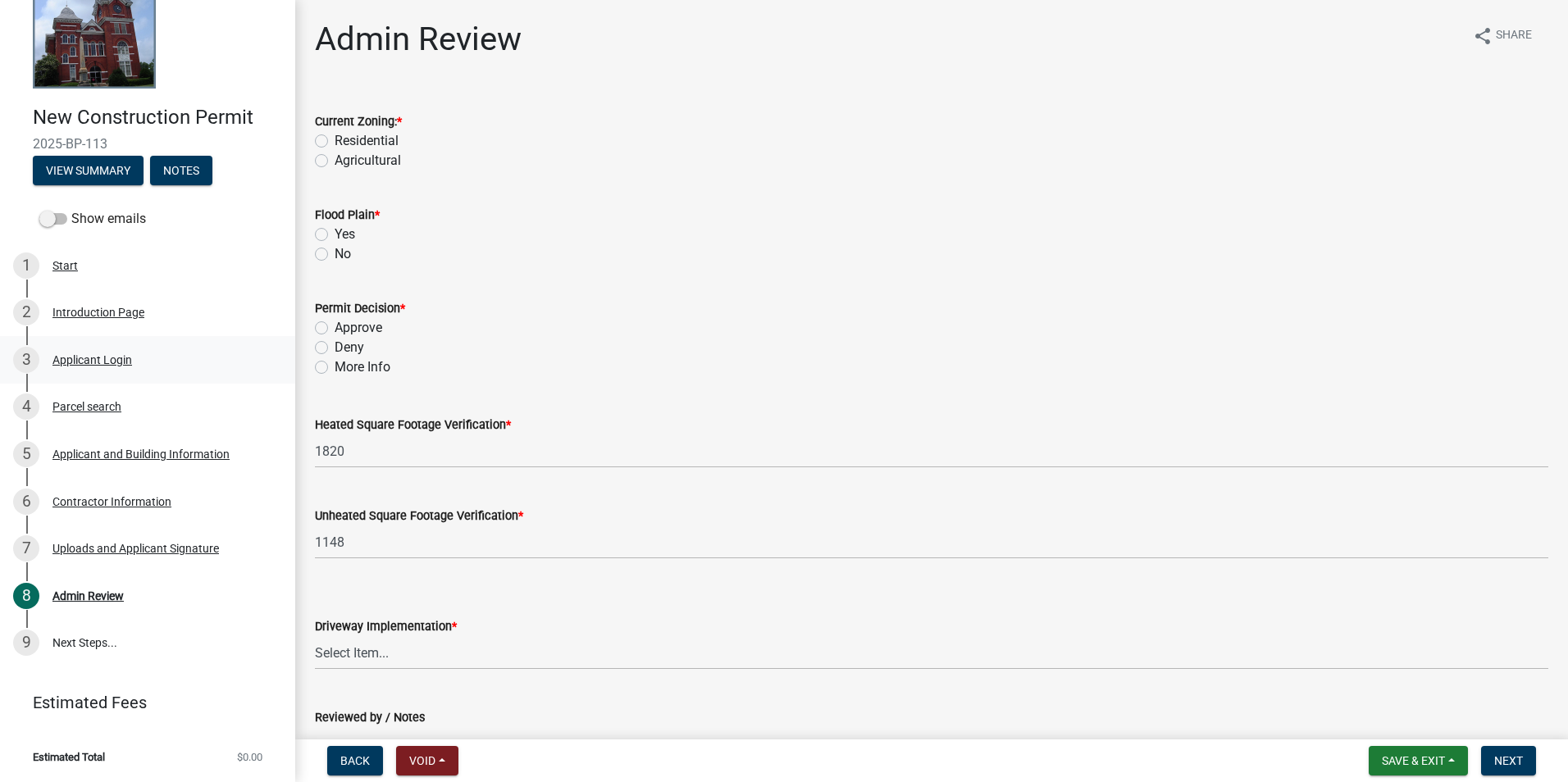
click at [99, 363] on div "Applicant Login" at bounding box center [92, 360] width 80 height 12
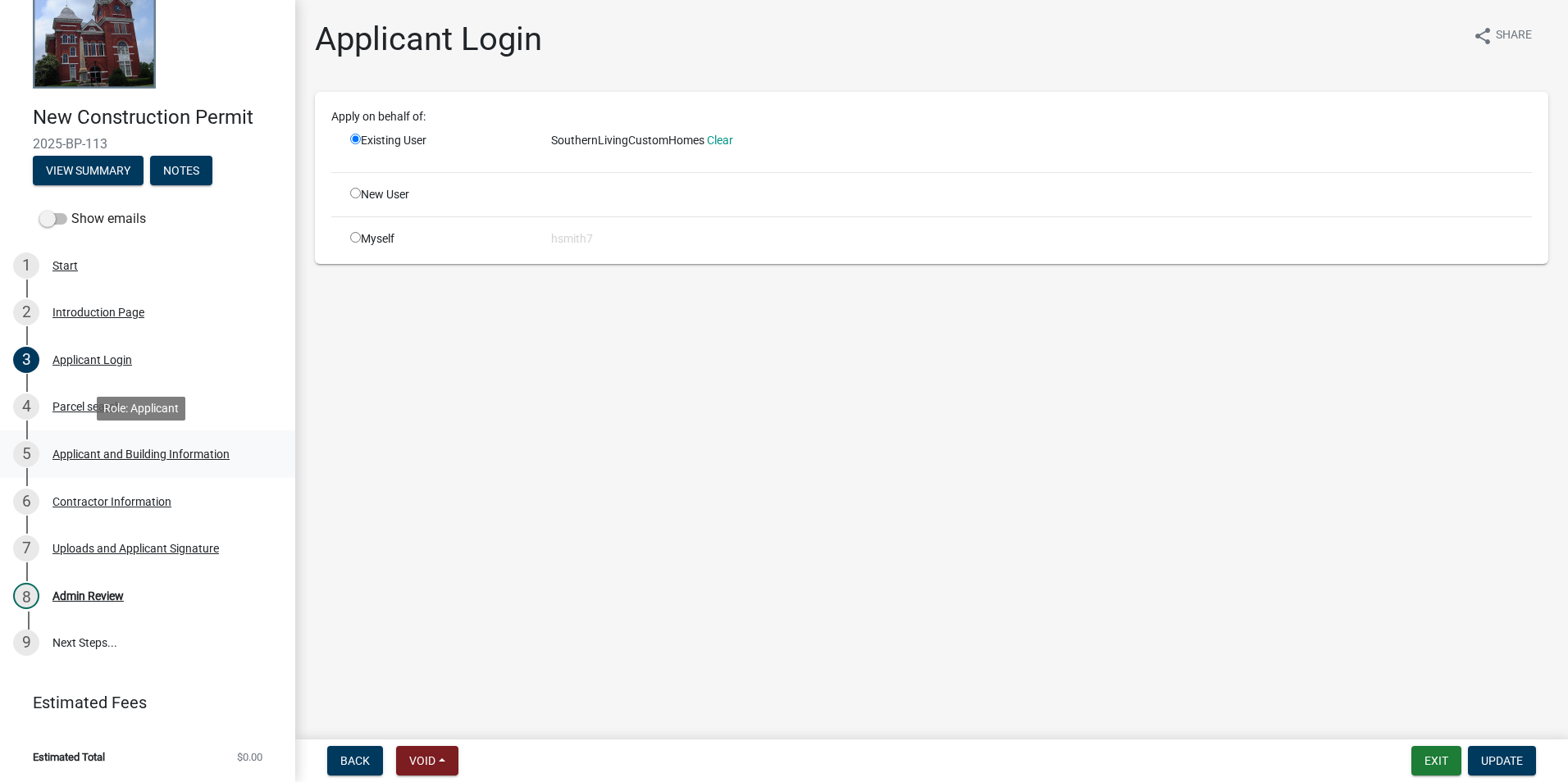
click at [108, 468] on link "5 Applicant and Building Information" at bounding box center [147, 454] width 295 height 48
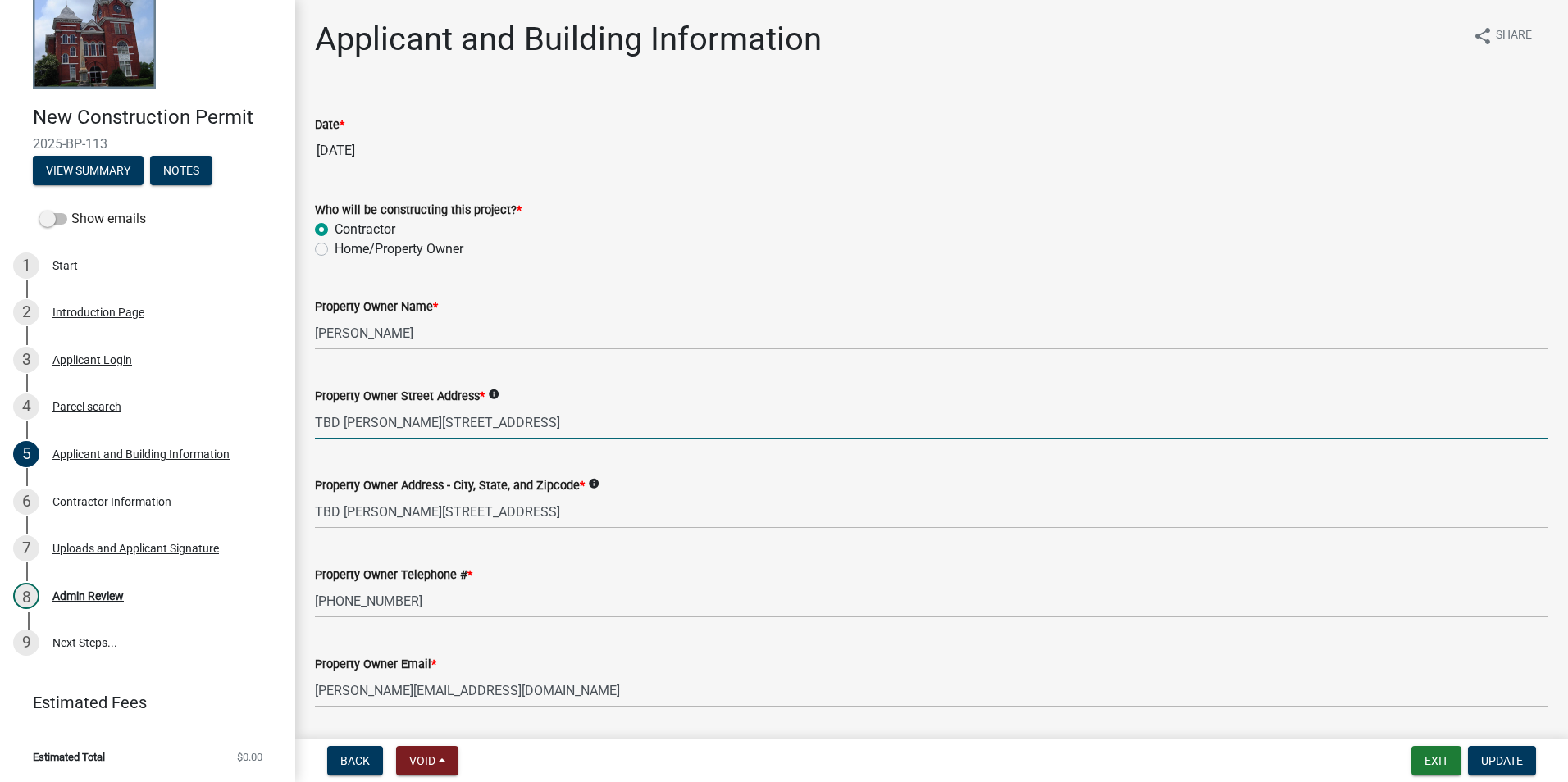
click at [334, 422] on input "TBD Cartledge Rd, Box Springs, Ga 31801" at bounding box center [931, 422] width 1233 height 34
type input "9250 Cartledge Rd, Box Springs, Ga 31801"
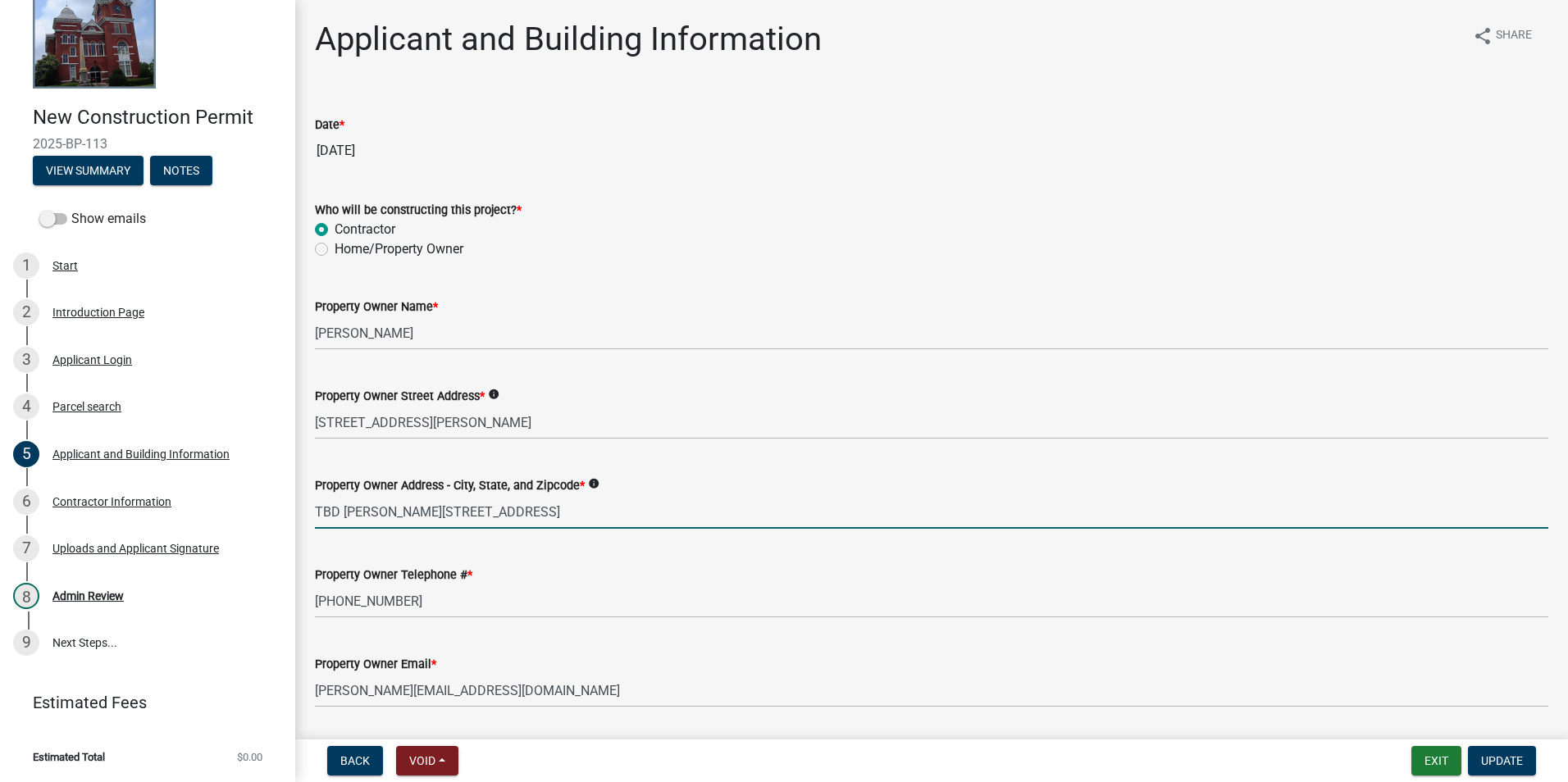
click at [324, 510] on input "TBD Cartledge Rd, Box Springs, Ga 31801" at bounding box center [931, 511] width 1233 height 34
click at [319, 507] on input "TBD Cartledge Rd, Box Springs, Ga 31801" at bounding box center [931, 511] width 1233 height 34
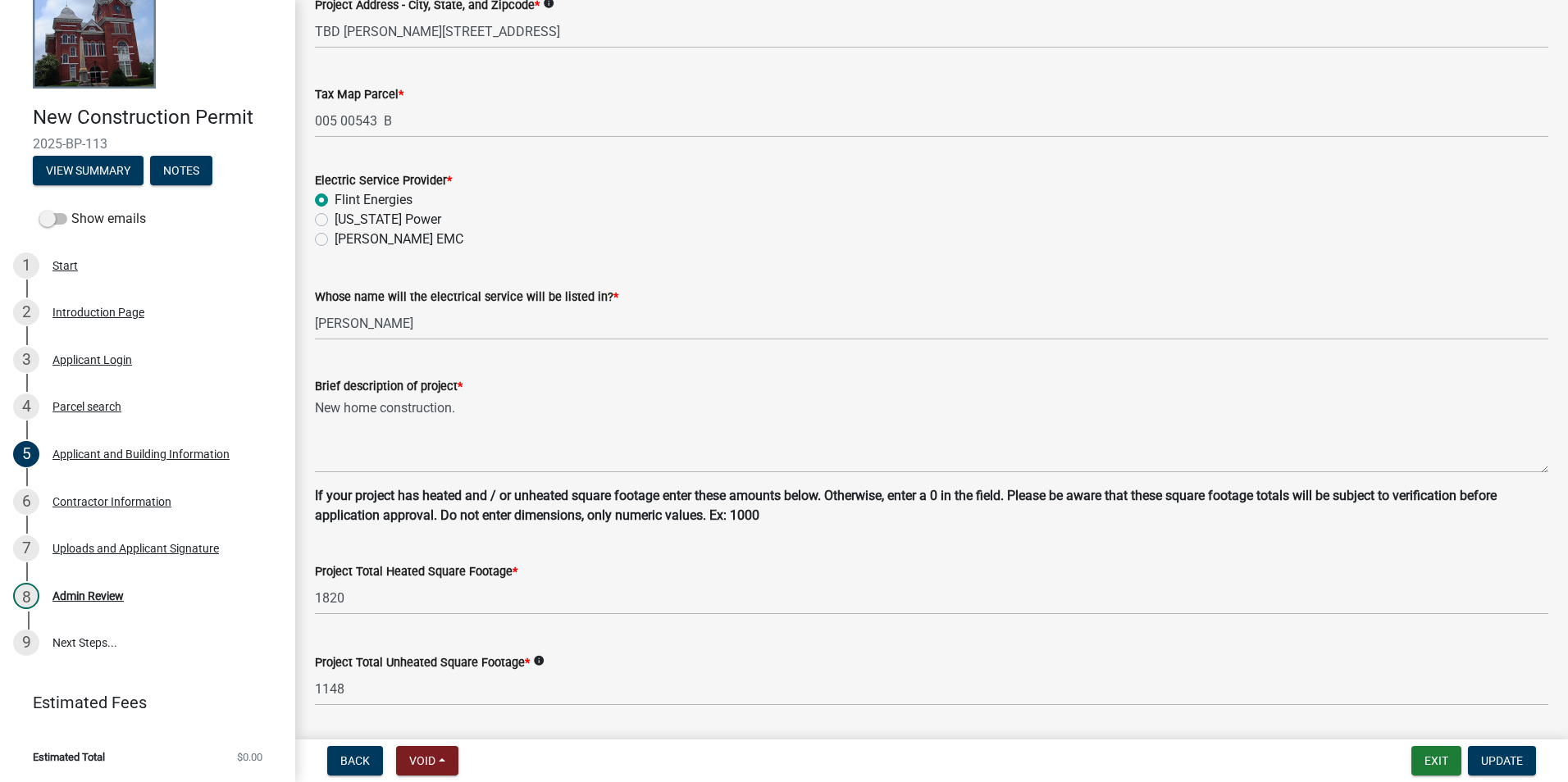
scroll to position [889, 0]
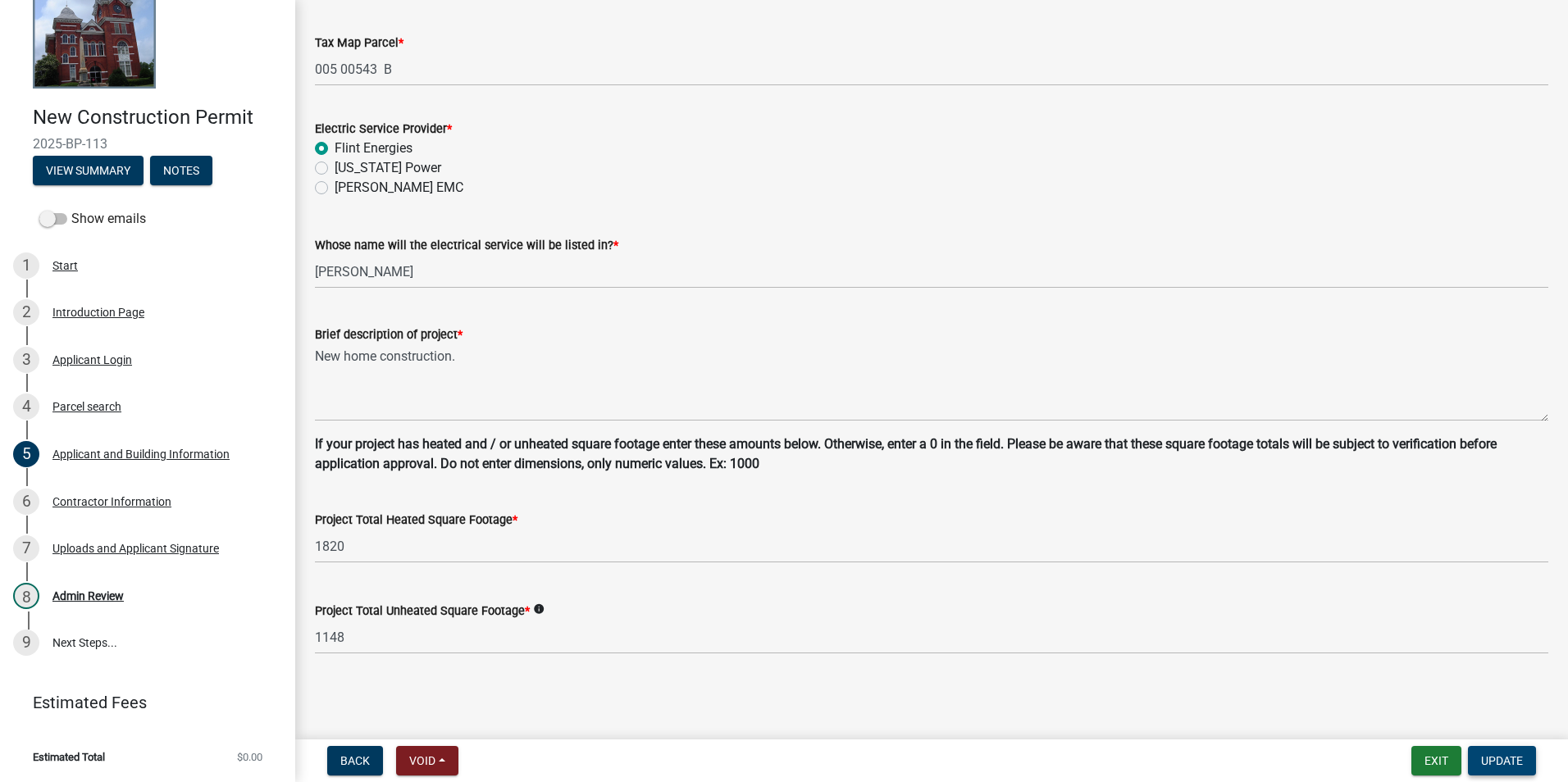
type input "9250 Cartledge Rd, Box Springs, Ga 31801"
click at [1486, 758] on span "Update" at bounding box center [1501, 761] width 42 height 13
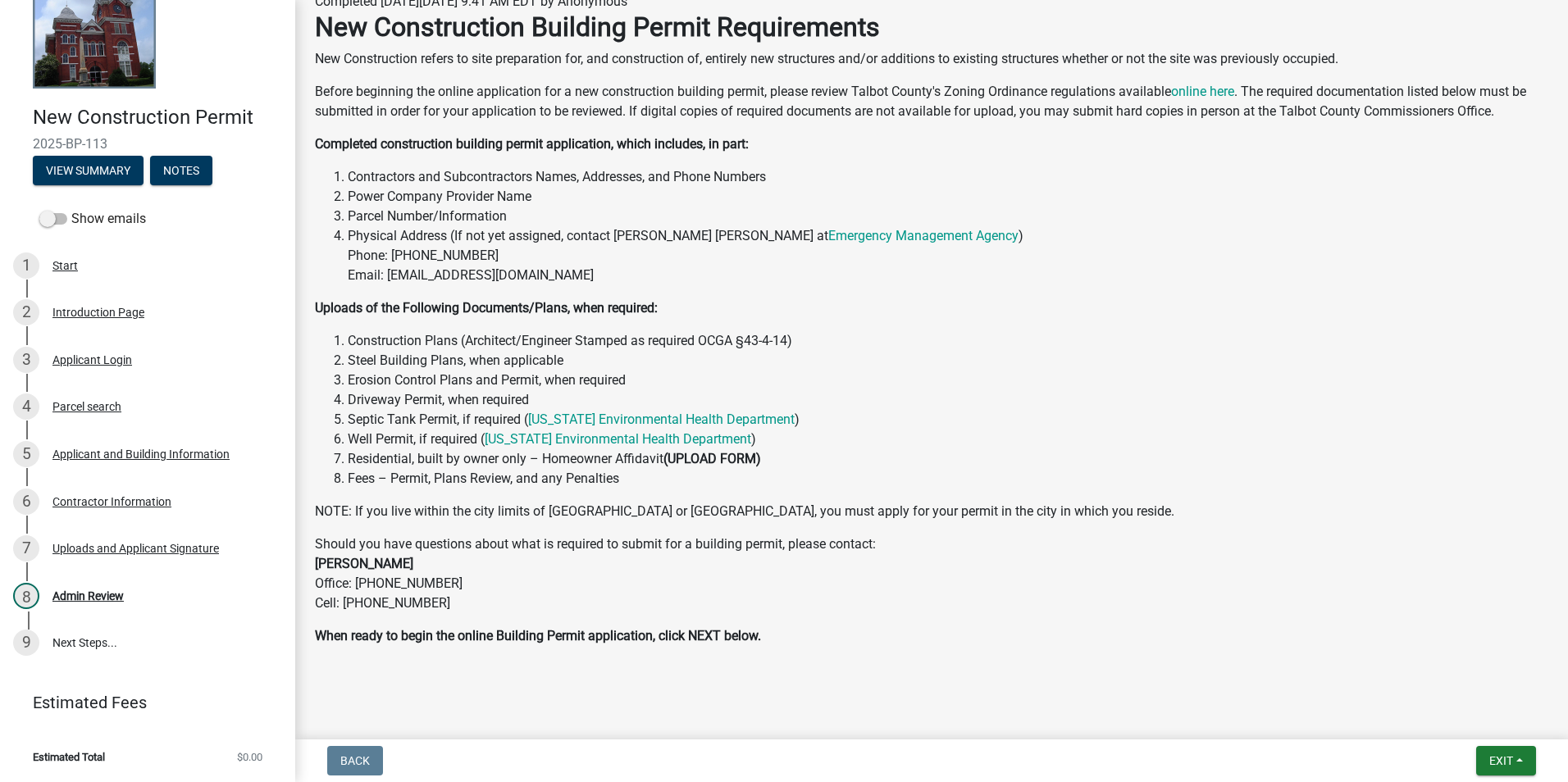
scroll to position [194, 0]
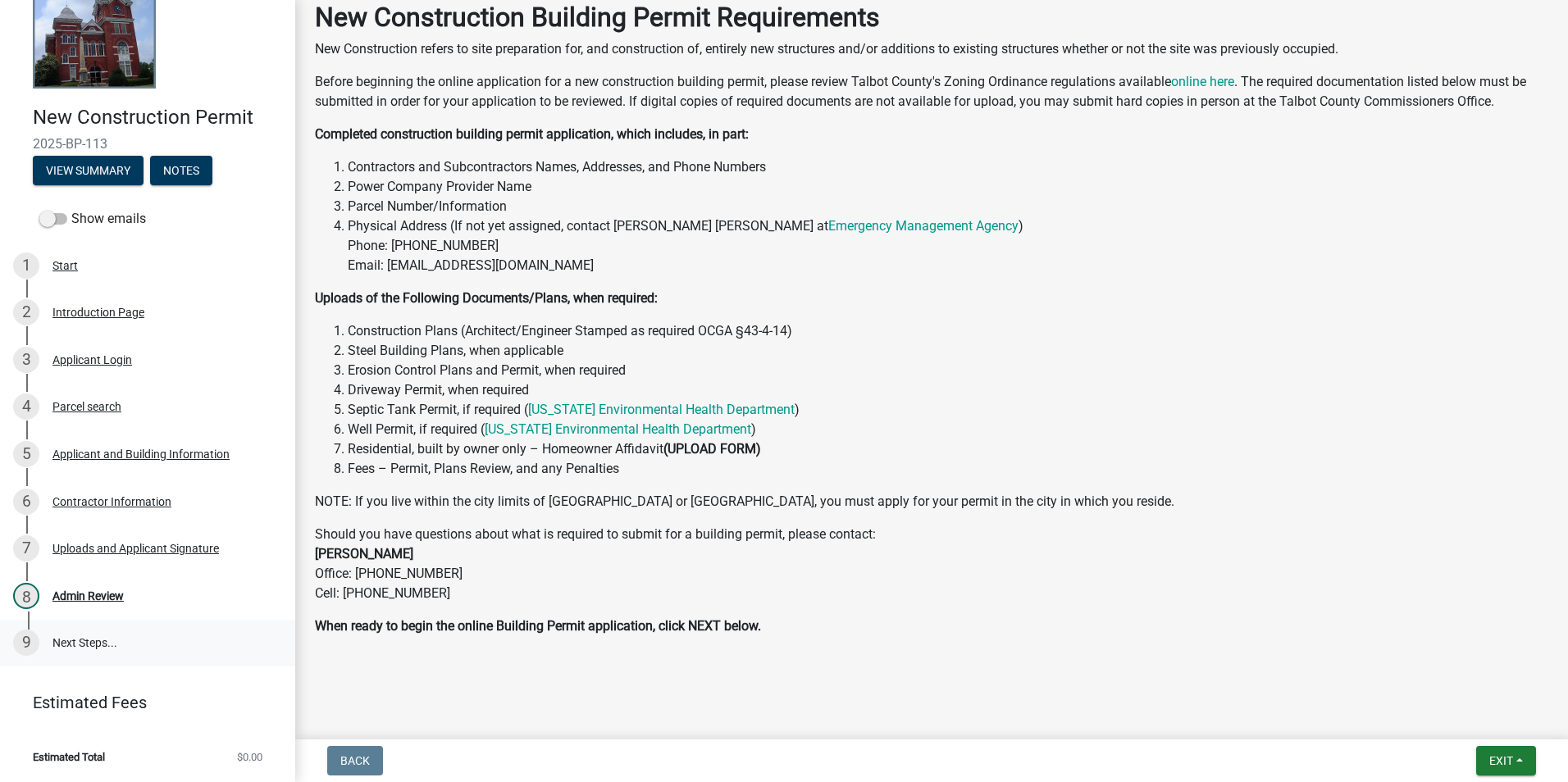
click at [100, 621] on link "9 Next Steps..." at bounding box center [147, 644] width 295 height 48
click at [100, 609] on link "8 Admin Review" at bounding box center [147, 596] width 295 height 48
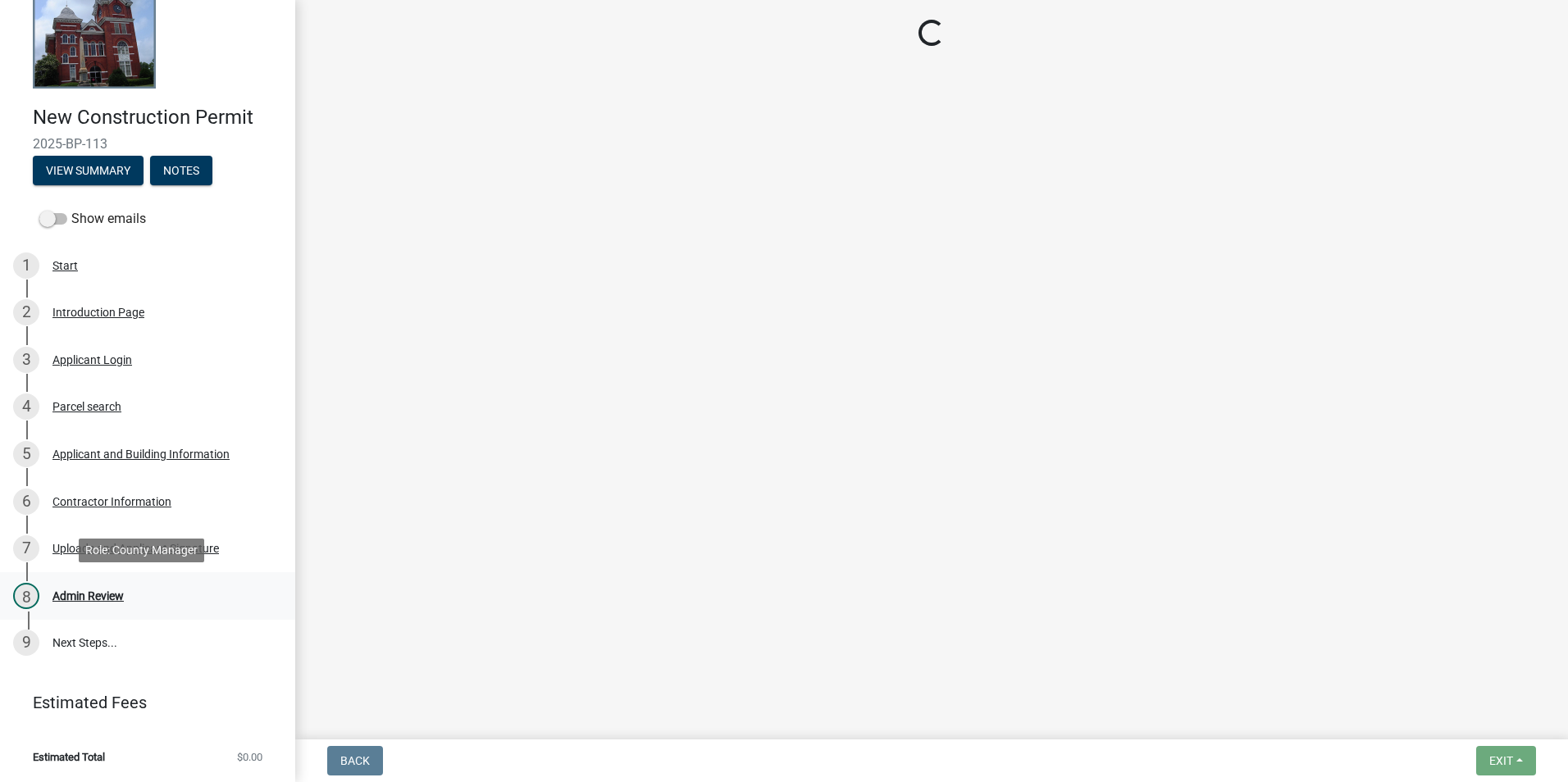
scroll to position [0, 0]
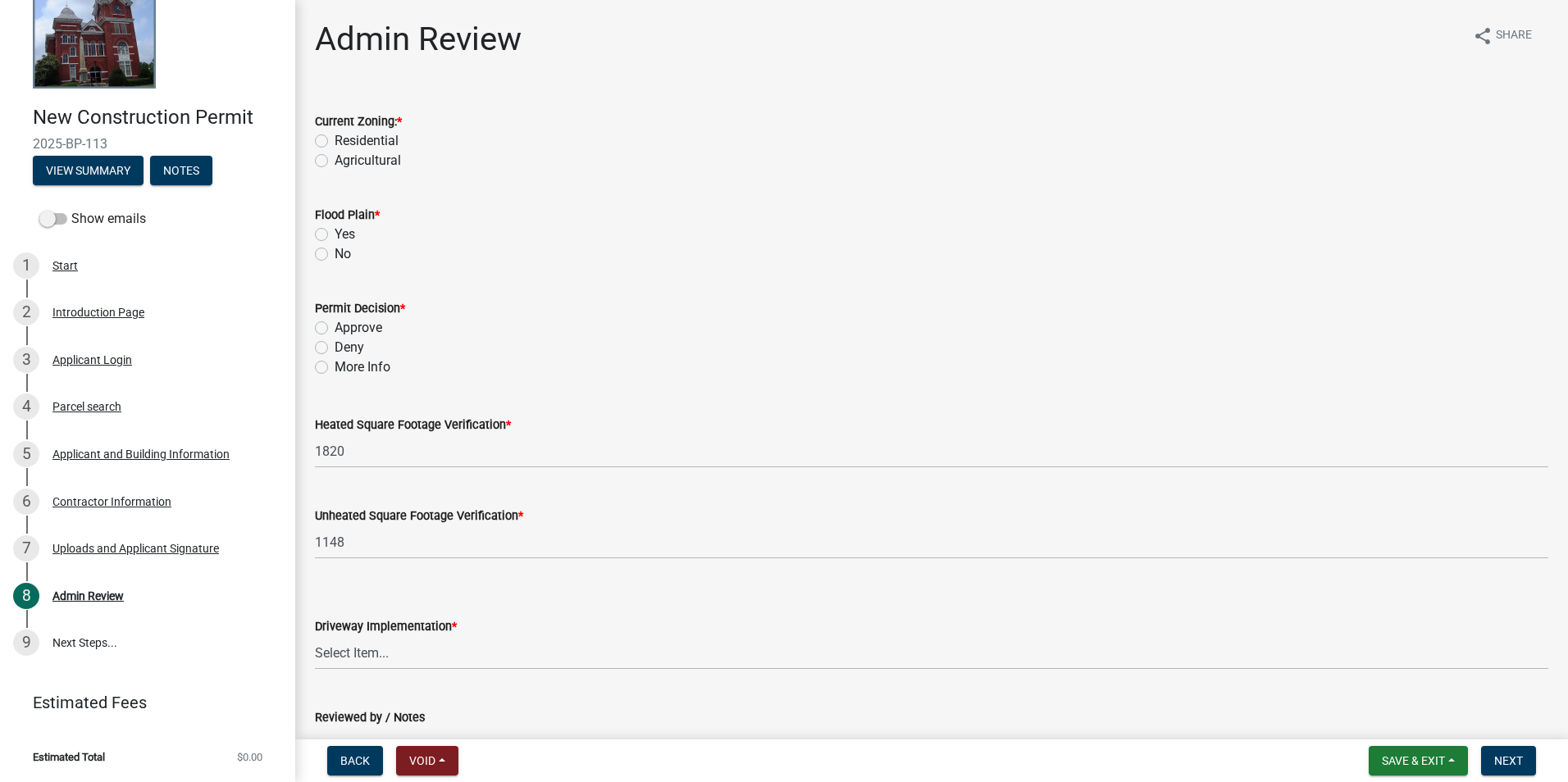
click at [351, 131] on label "Residential" at bounding box center [366, 141] width 64 height 20
click at [345, 131] on input "Residential" at bounding box center [339, 136] width 11 height 11
radio input "true"
click at [337, 230] on label "Yes" at bounding box center [344, 235] width 21 height 20
click at [337, 230] on input "Yes" at bounding box center [339, 230] width 11 height 11
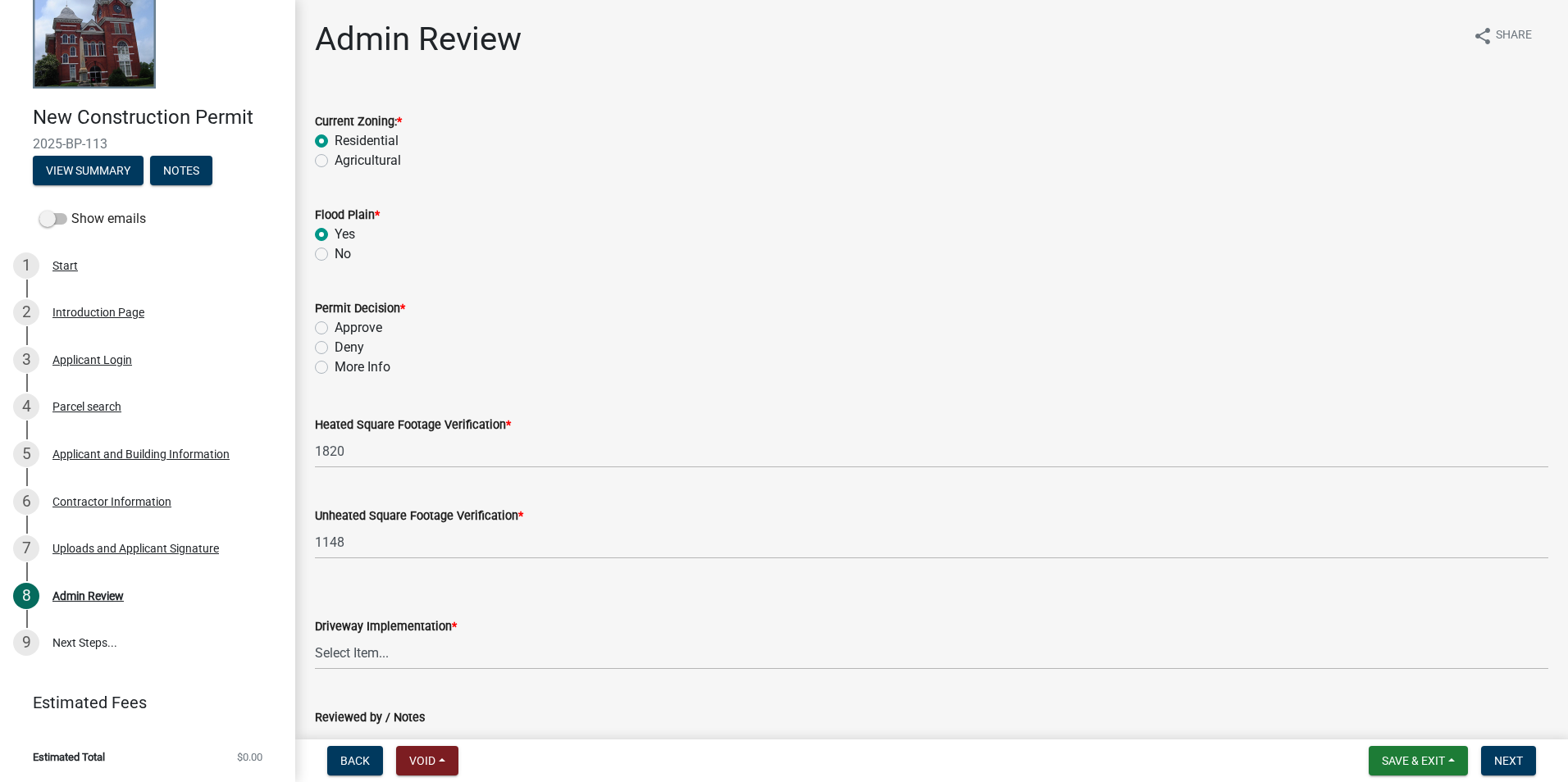
radio input "true"
click at [332, 238] on div "Yes" at bounding box center [931, 235] width 1233 height 20
click at [334, 254] on div "No" at bounding box center [931, 254] width 1233 height 20
click at [329, 264] on wm-data-entity-input "Flood Plain * Yes No" at bounding box center [931, 232] width 1233 height 94
click at [334, 259] on label "No" at bounding box center [343, 254] width 16 height 20
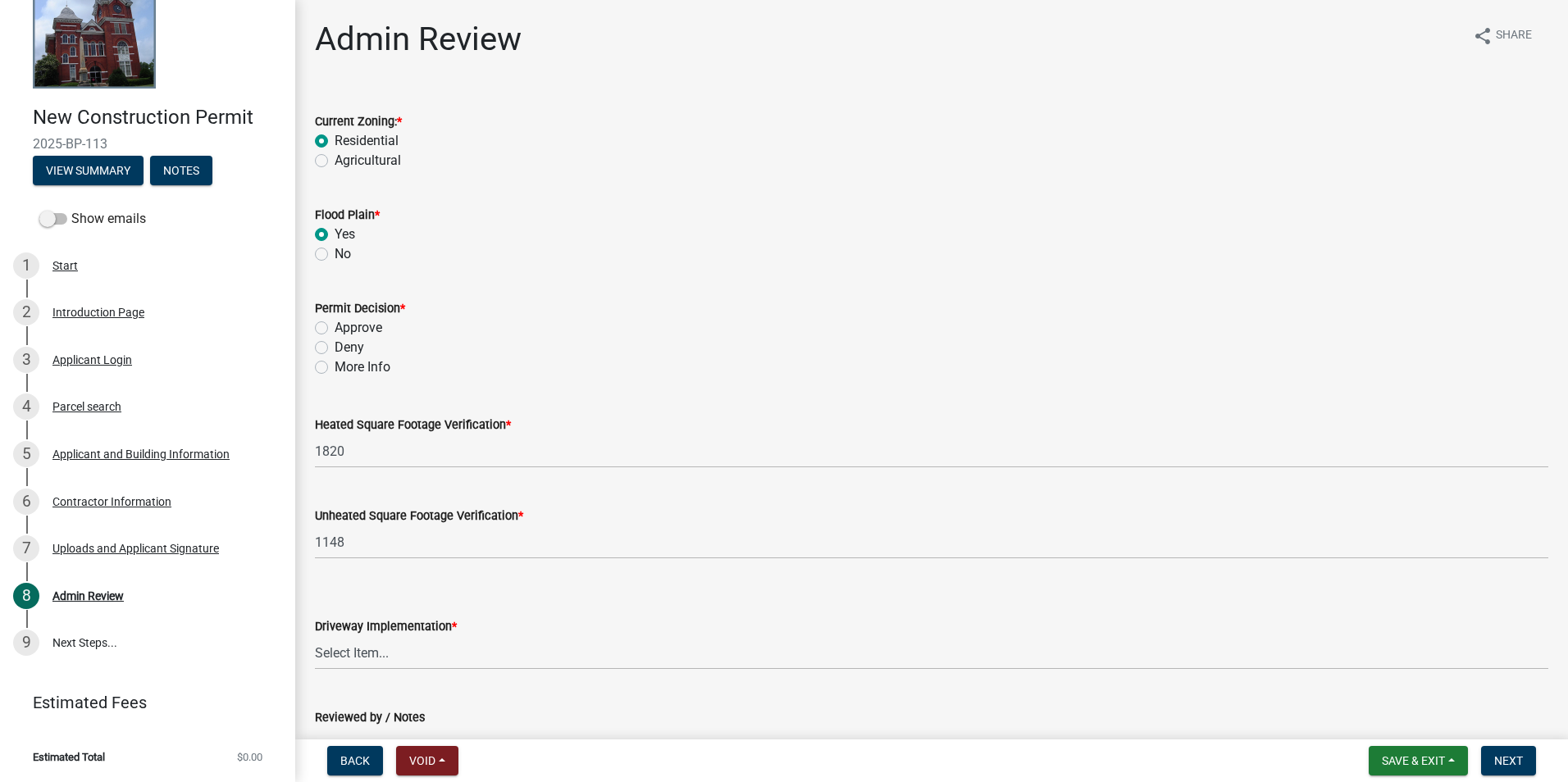
click at [334, 255] on input "No" at bounding box center [339, 249] width 11 height 11
radio input "true"
click at [340, 321] on label "Approve" at bounding box center [358, 328] width 48 height 20
click at [340, 321] on input "Approve" at bounding box center [339, 323] width 11 height 11
radio input "true"
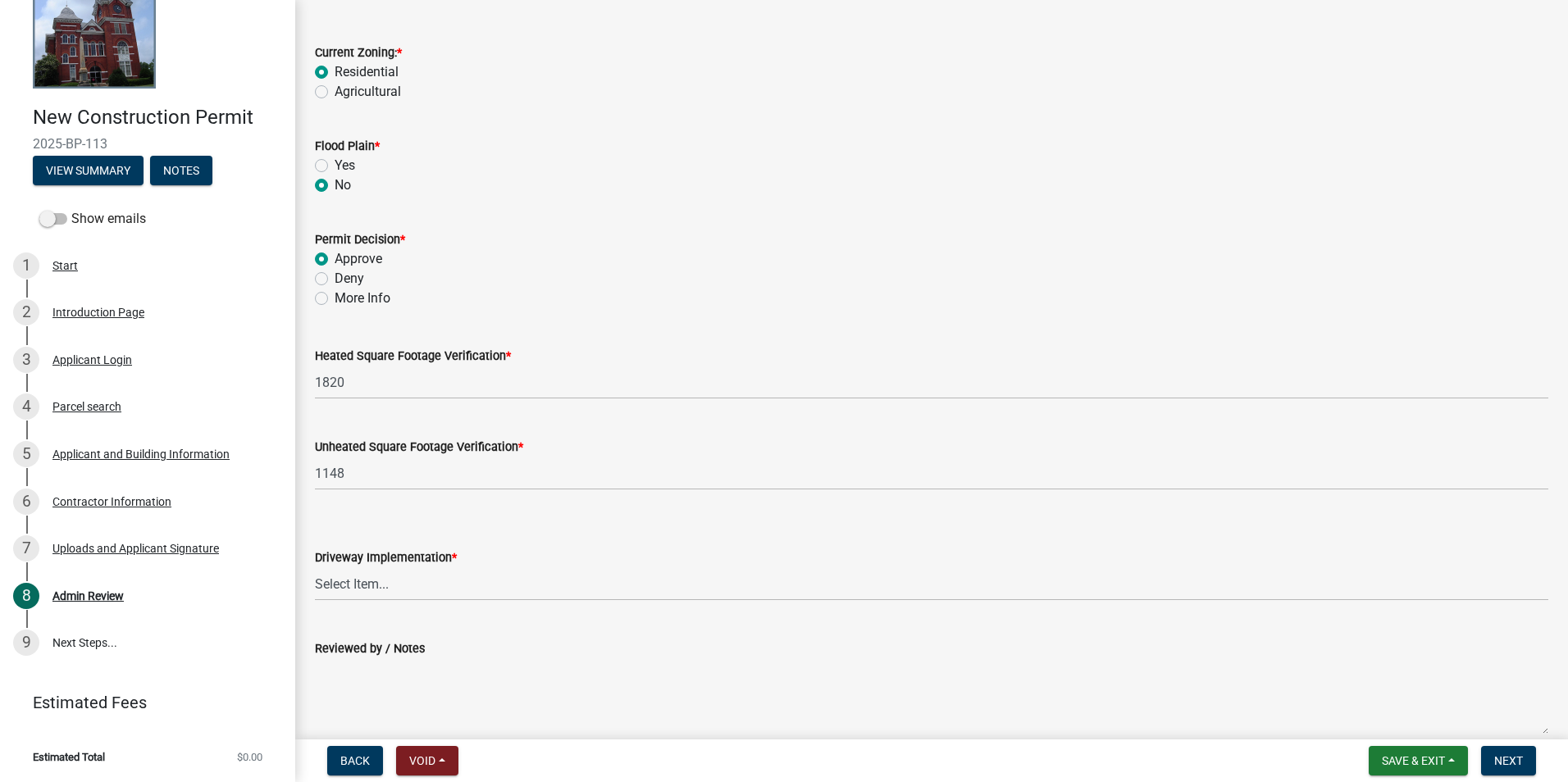
scroll to position [222, 0]
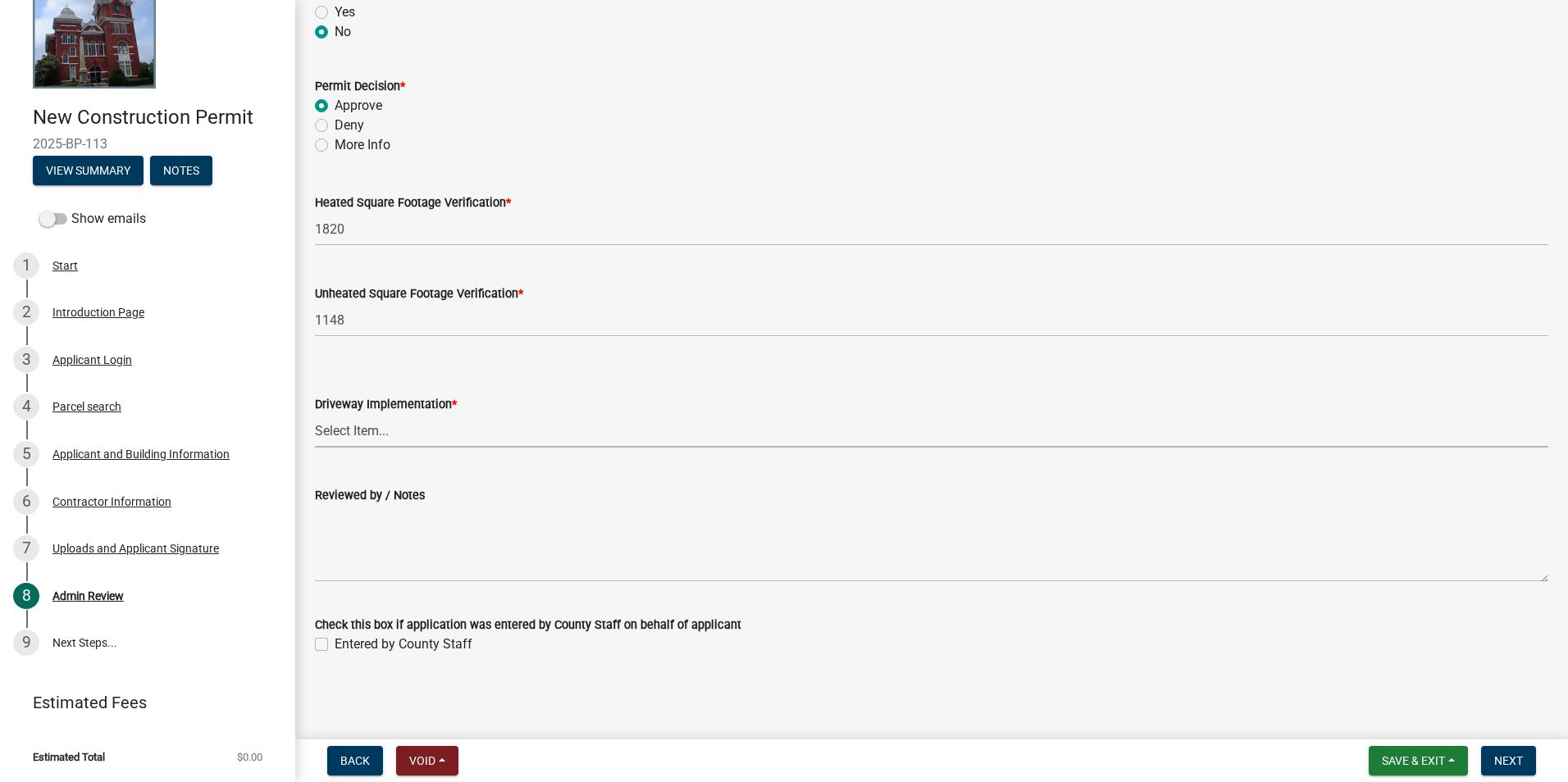
click at [417, 421] on select "Select Item... Driveway Permit Obtained Driveway Pre-Existed / No Permit Needed" at bounding box center [931, 431] width 1233 height 34
click at [315, 414] on select "Select Item... Driveway Permit Obtained Driveway Pre-Existed / No Permit Needed" at bounding box center [931, 431] width 1233 height 34
select select "d678b466-fd2b-47fd-83b9-d12653a7b0f7"
click at [1485, 761] on button "Next" at bounding box center [1508, 761] width 55 height 30
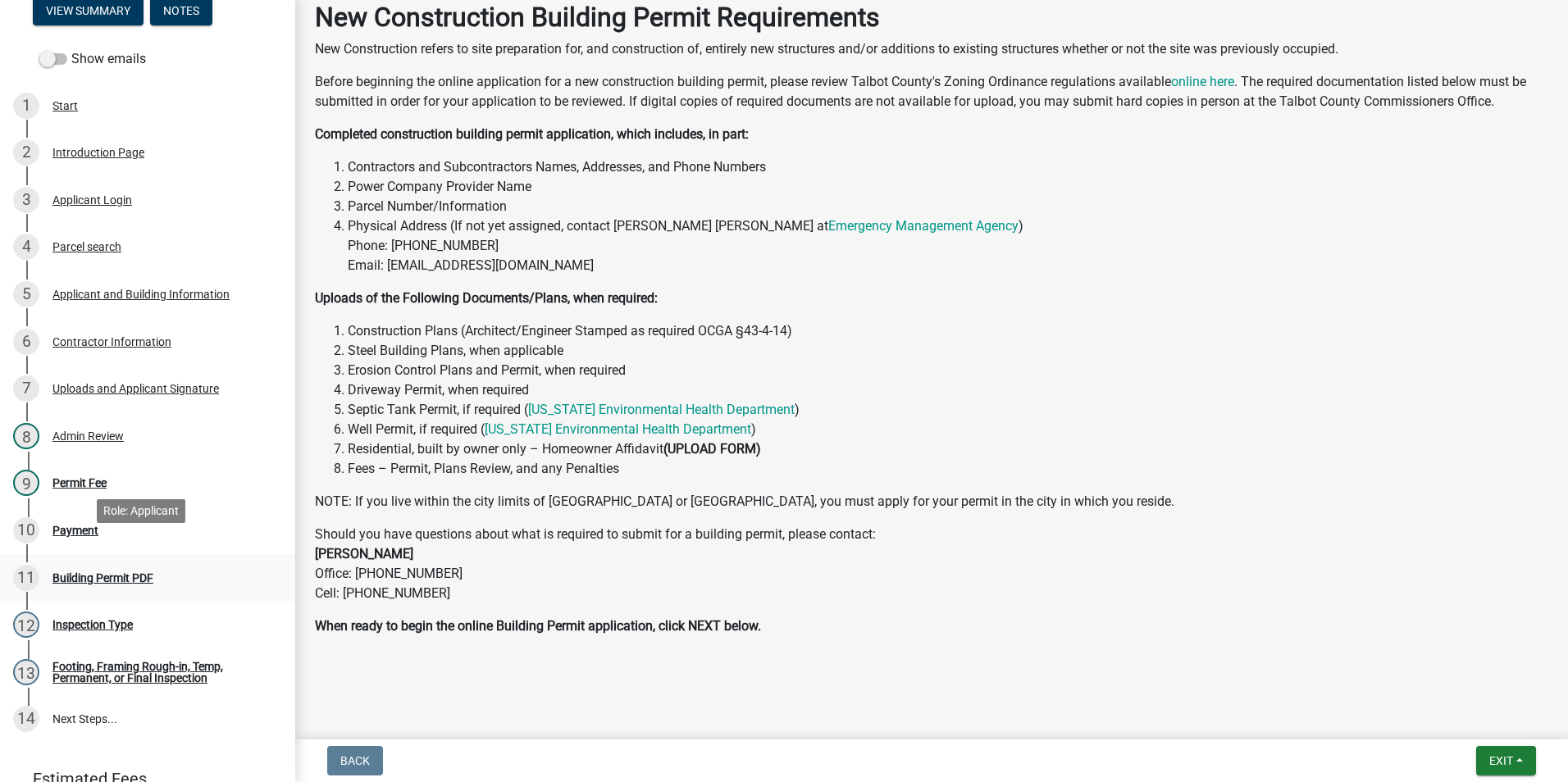
scroll to position [287, 0]
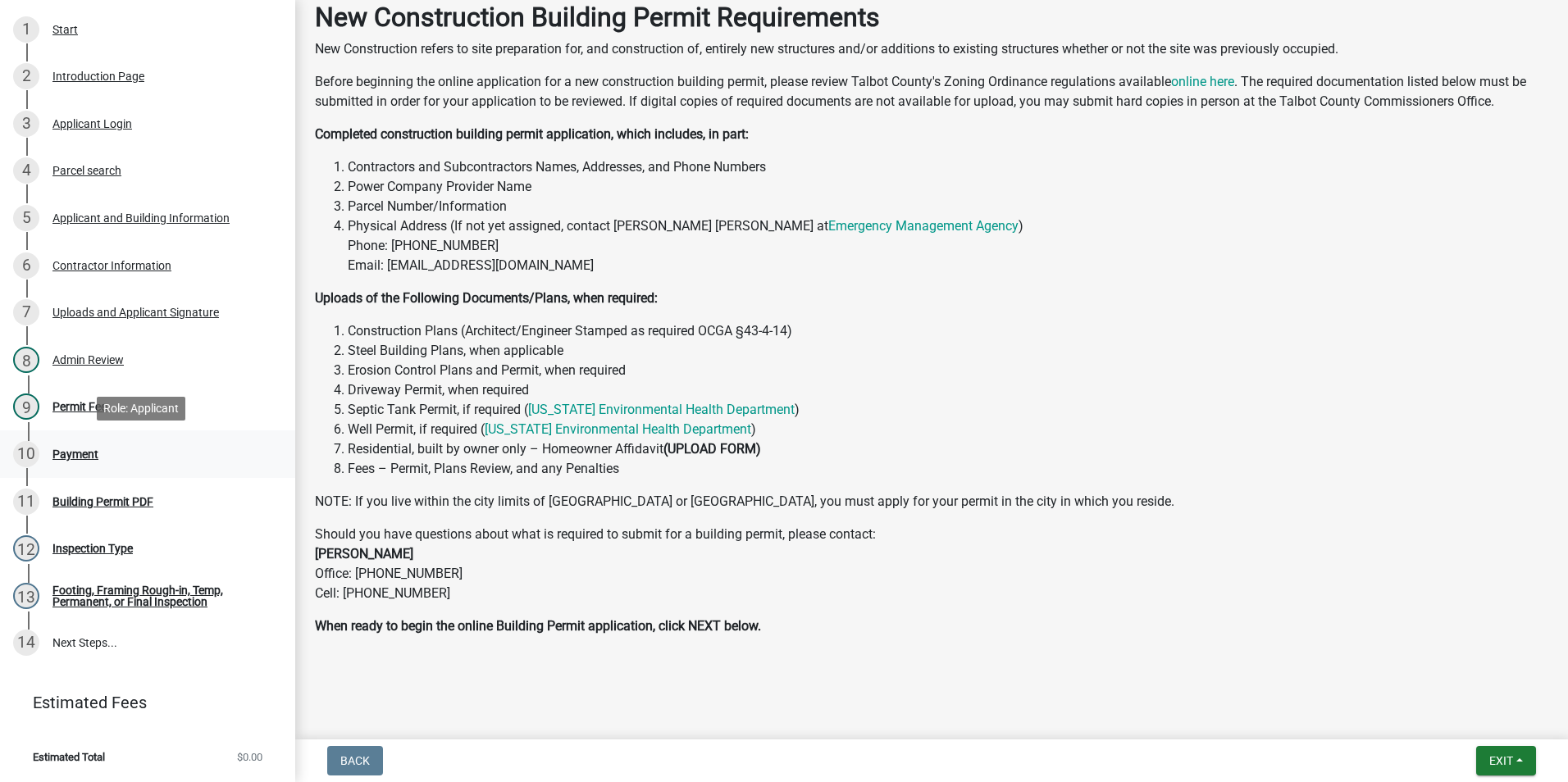
click at [124, 431] on link "10 Payment" at bounding box center [147, 454] width 295 height 48
click at [125, 443] on div "10 Payment" at bounding box center [141, 454] width 256 height 26
click at [69, 395] on div "9 Permit Fee" at bounding box center [141, 407] width 256 height 26
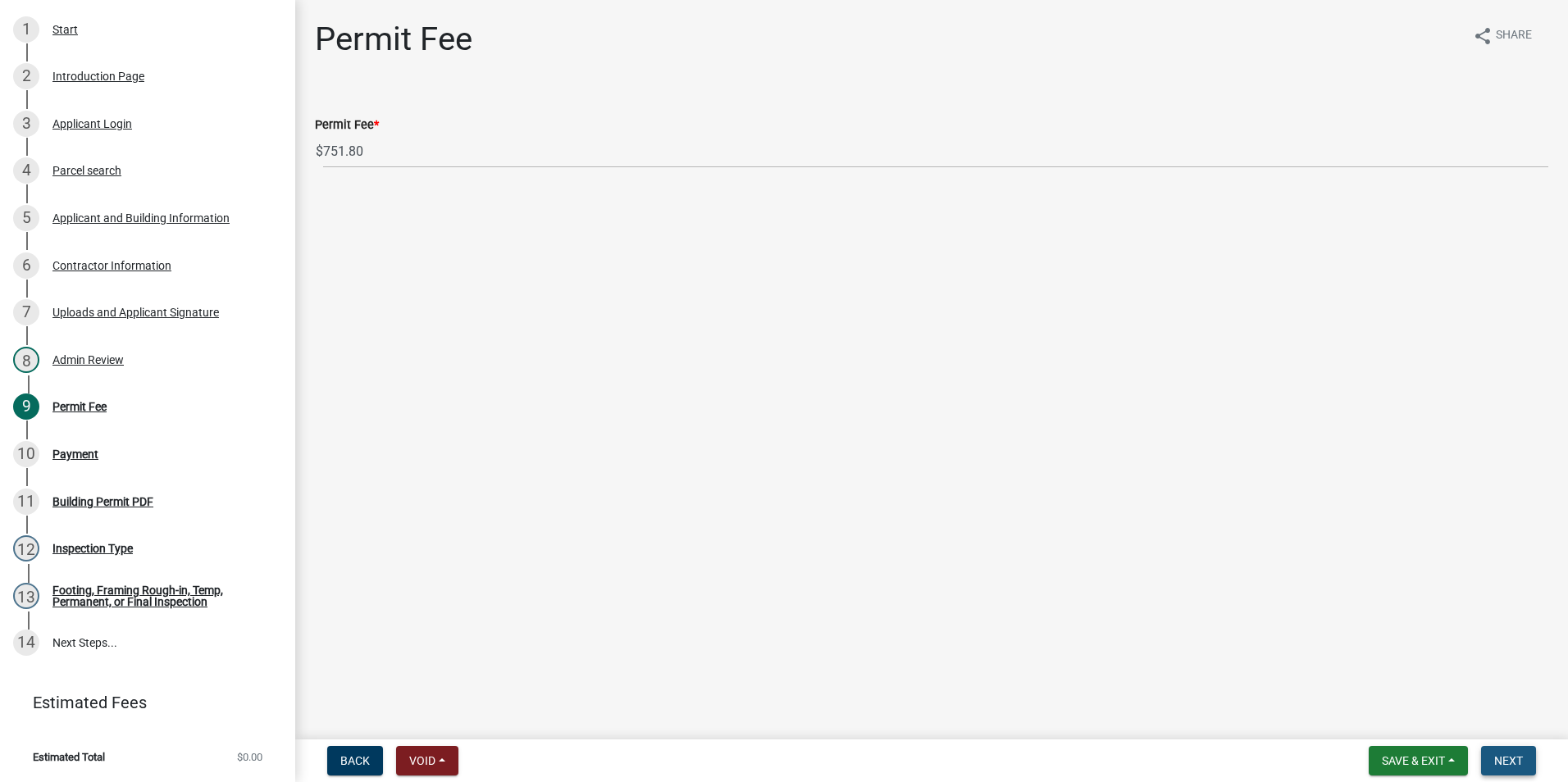
click at [1516, 770] on button "Next" at bounding box center [1508, 761] width 55 height 30
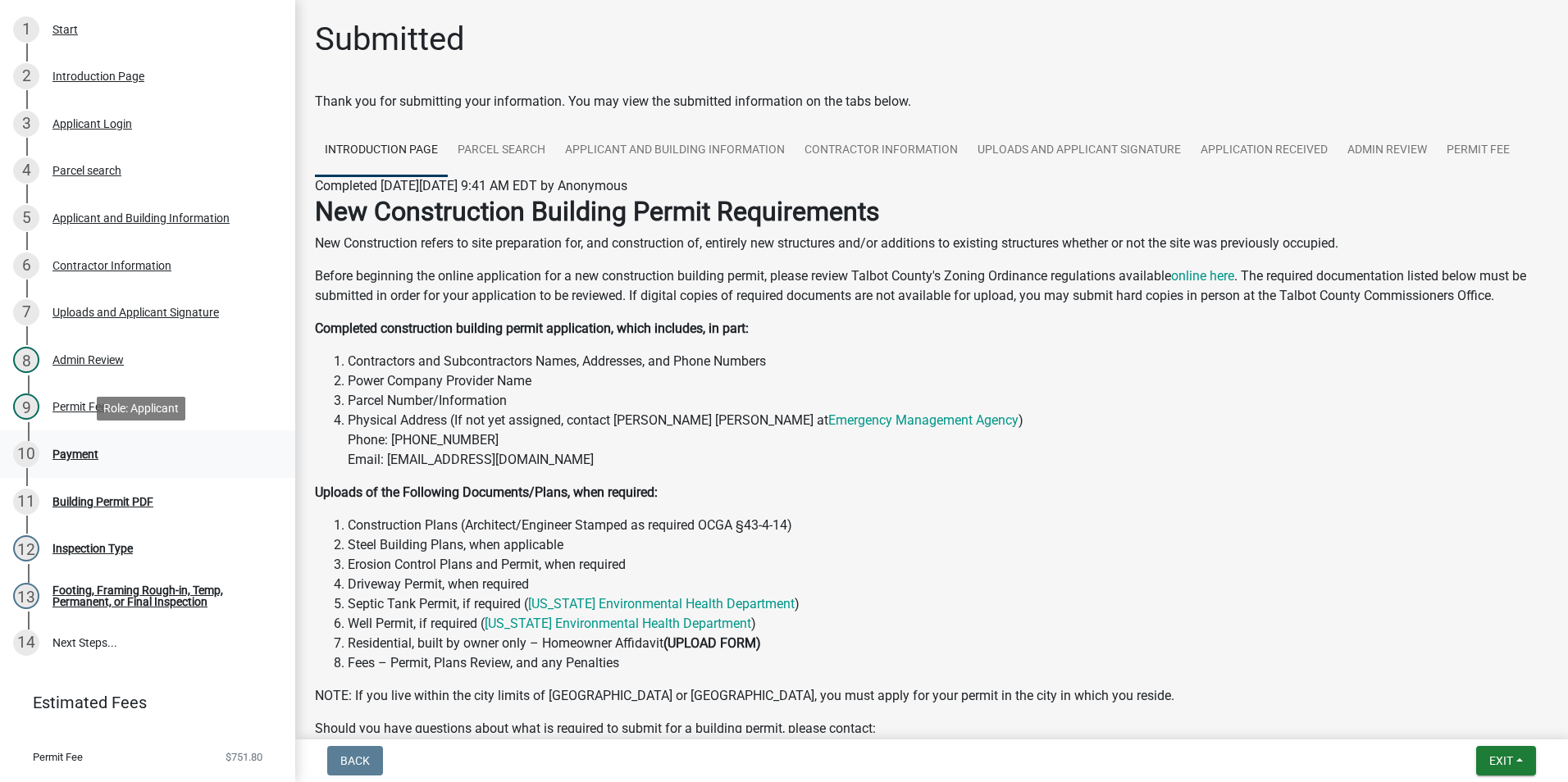
click at [160, 470] on link "10 Payment" at bounding box center [147, 454] width 295 height 48
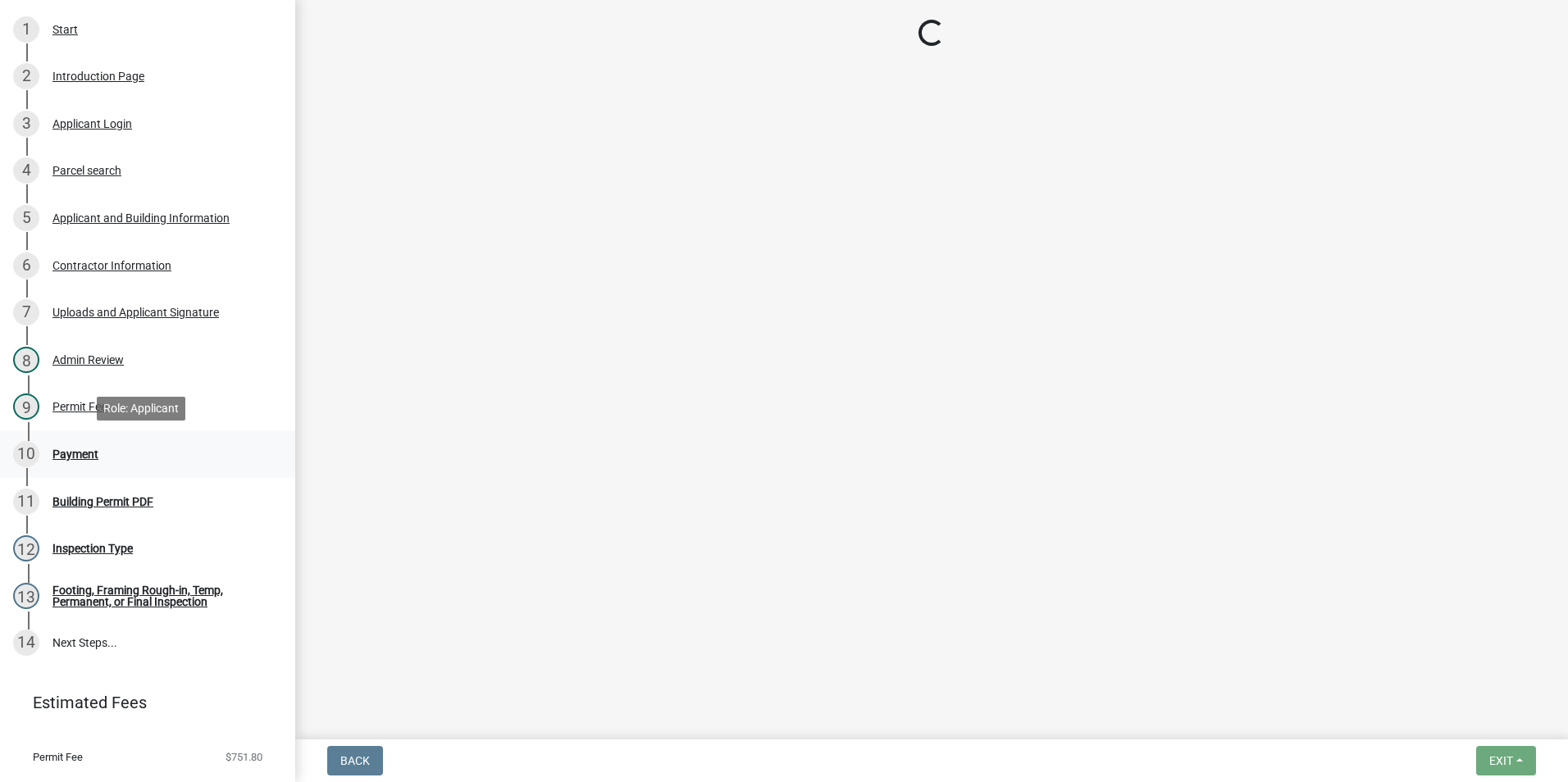
select select "3: 3"
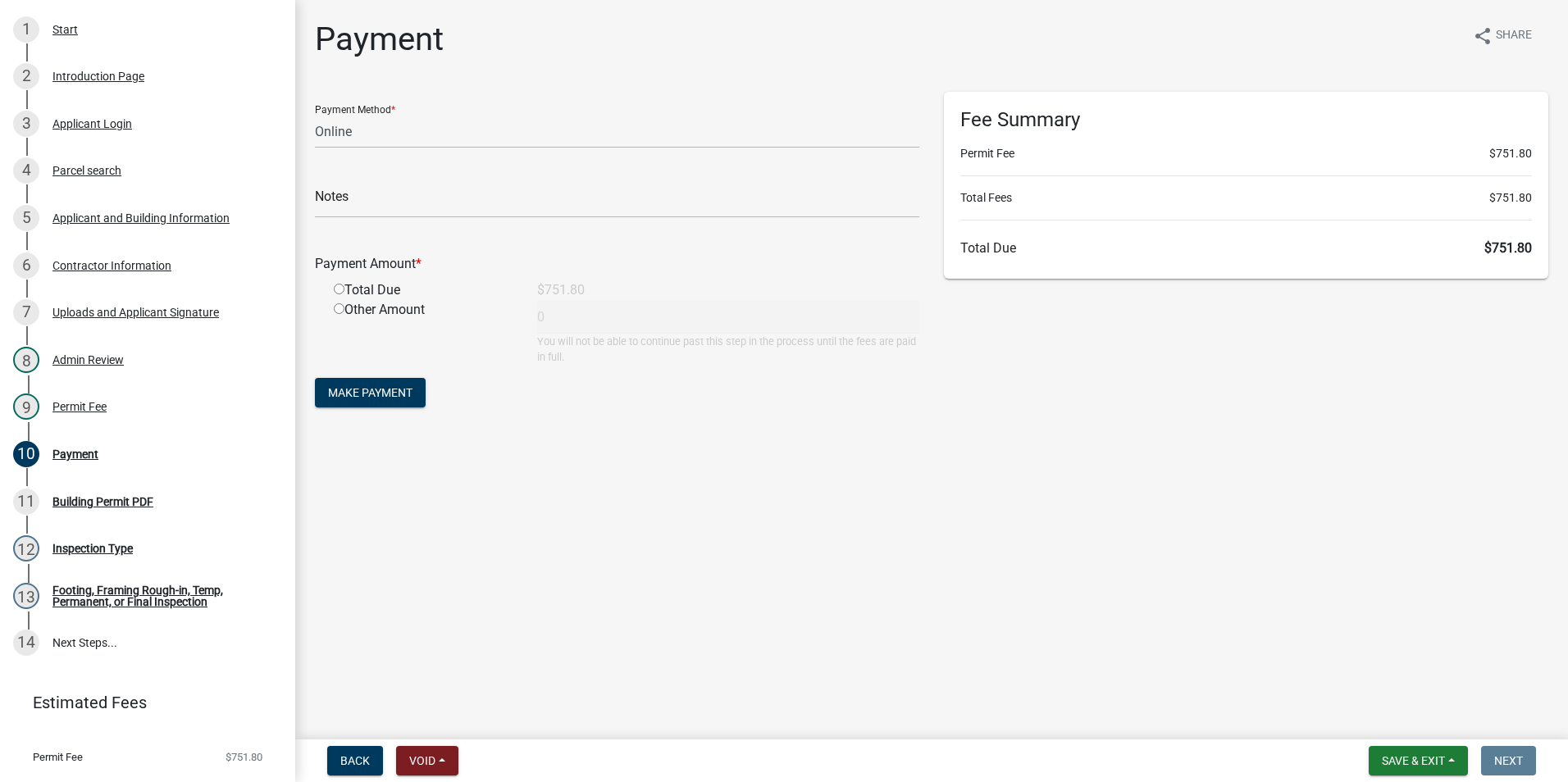
click at [337, 282] on div "Total Due" at bounding box center [422, 291] width 203 height 20
click at [336, 286] on input "radio" at bounding box center [338, 289] width 11 height 11
radio input "true"
type input "751.8"
click at [1455, 758] on button "Save & Exit" at bounding box center [1418, 761] width 99 height 30
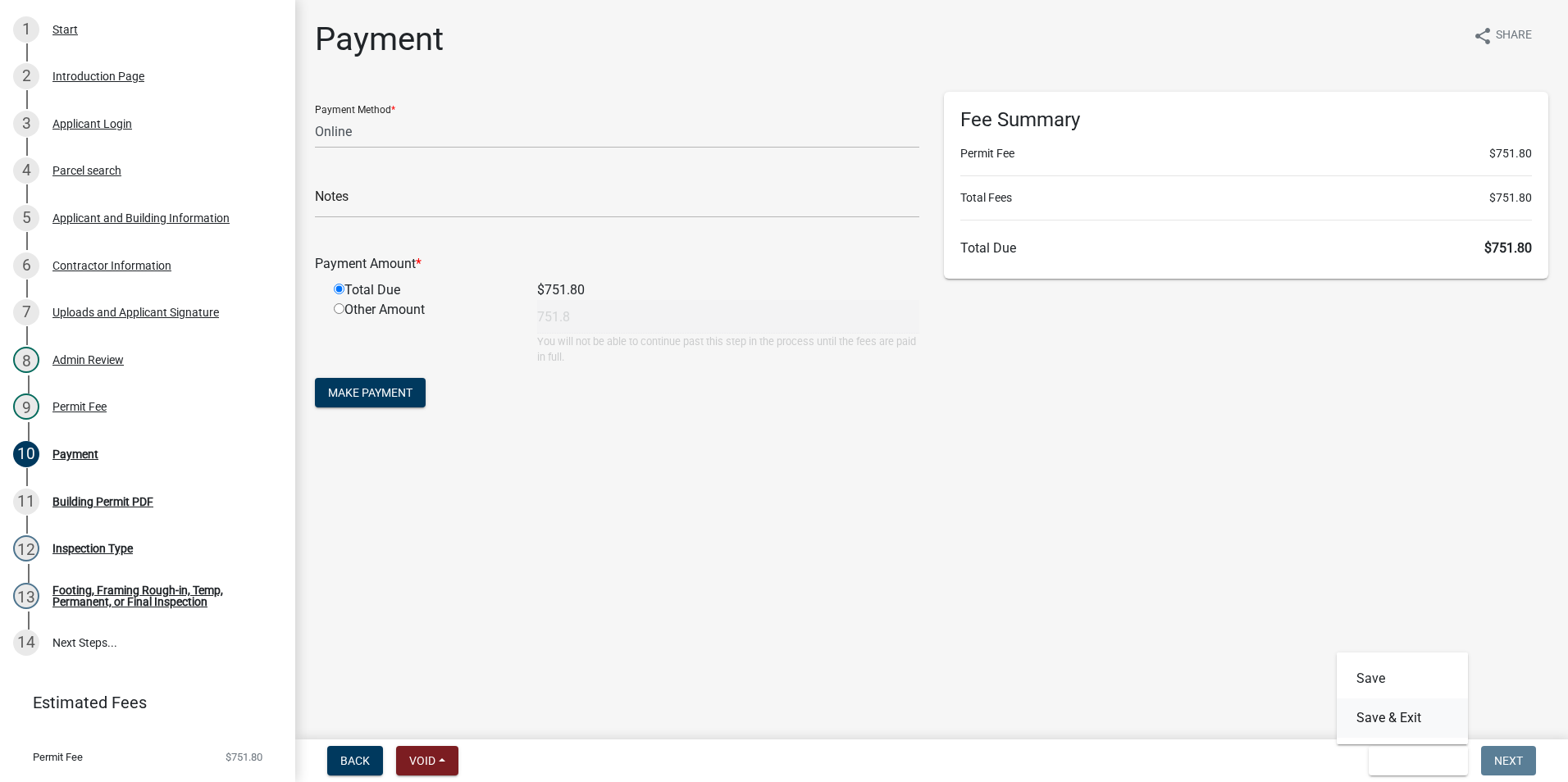
click at [1434, 721] on button "Save & Exit" at bounding box center [1402, 718] width 131 height 40
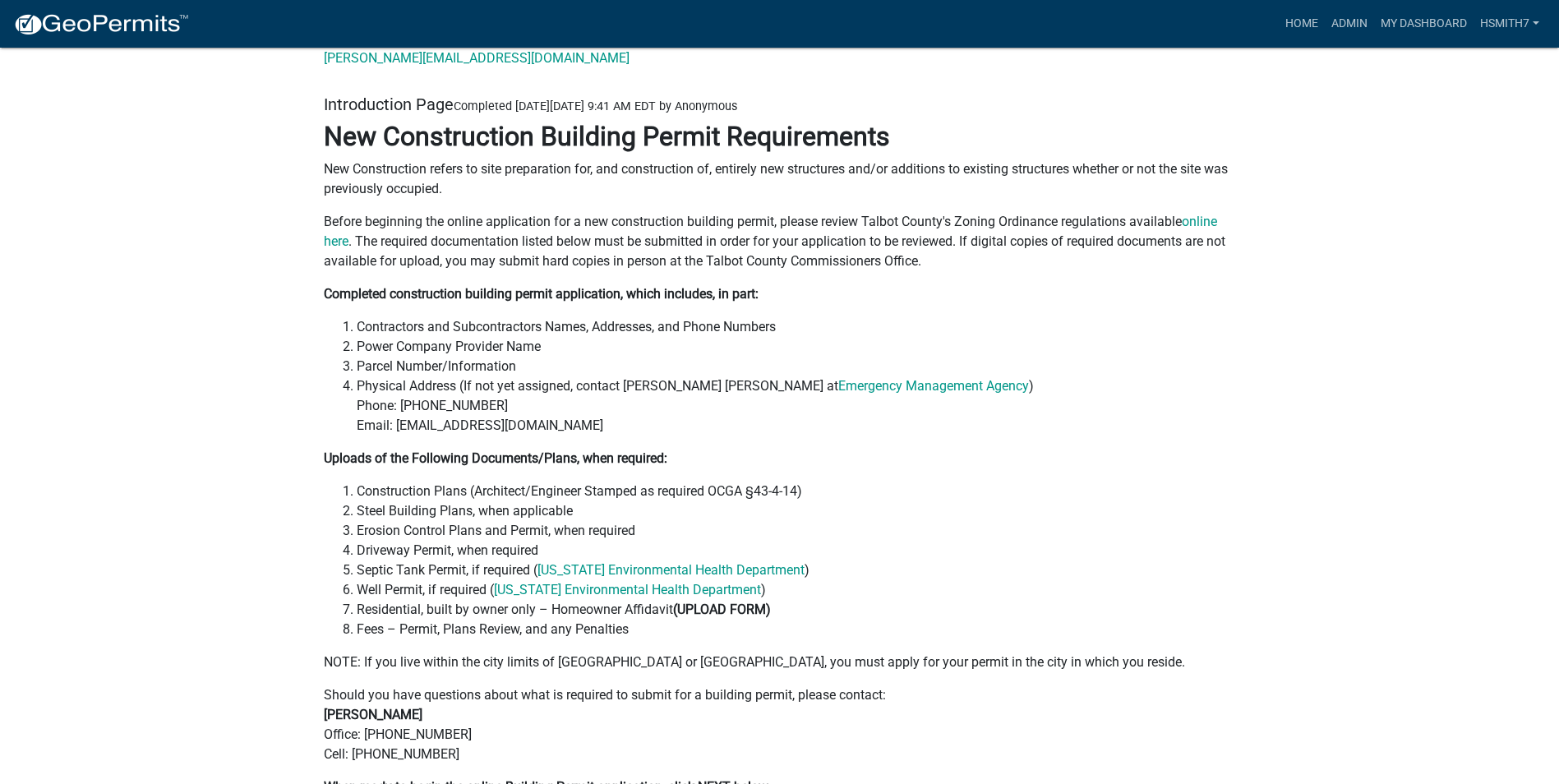
scroll to position [83, 0]
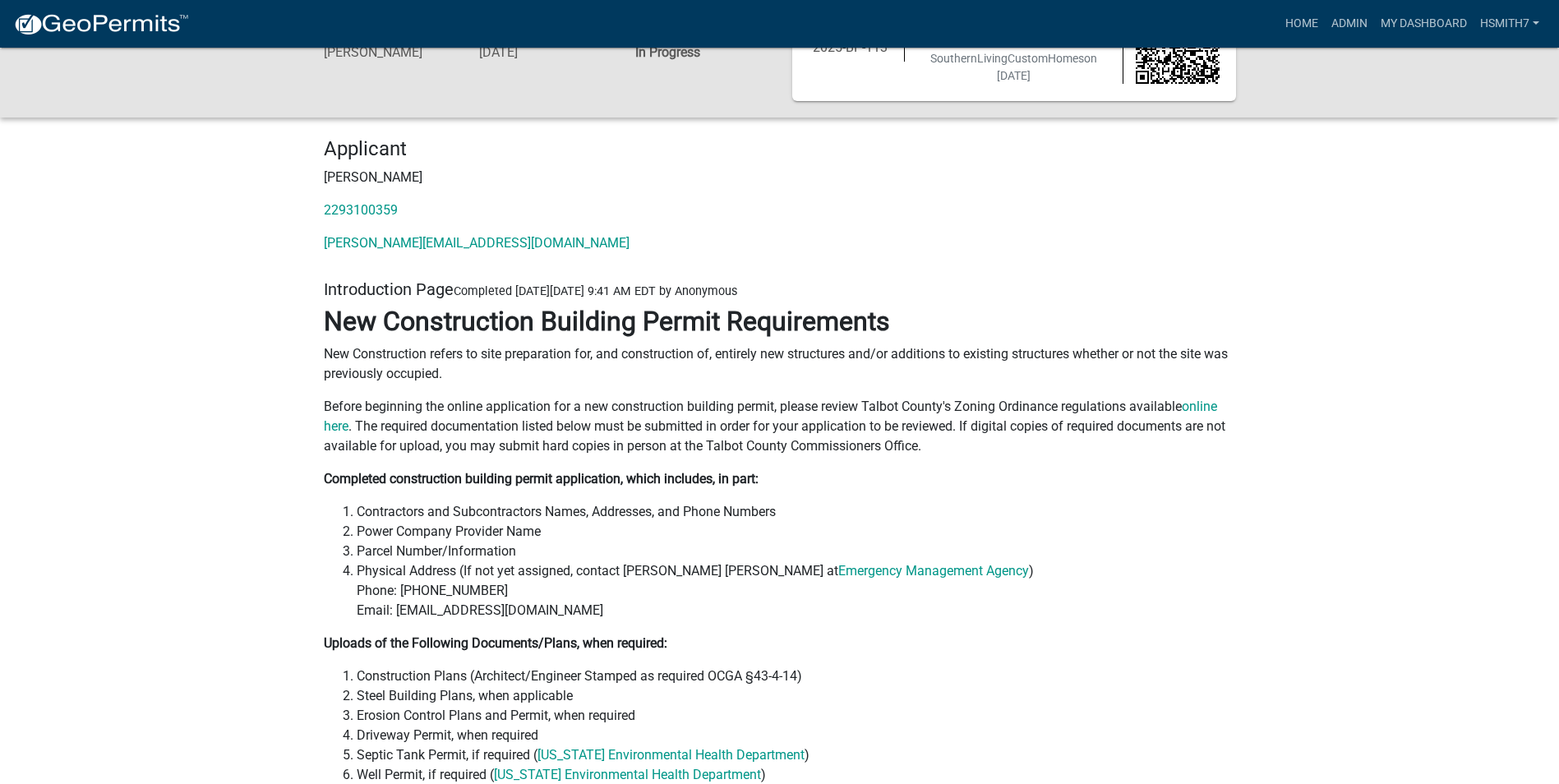
drag, startPoint x: 115, startPoint y: 392, endPoint x: 123, endPoint y: 384, distance: 11.3
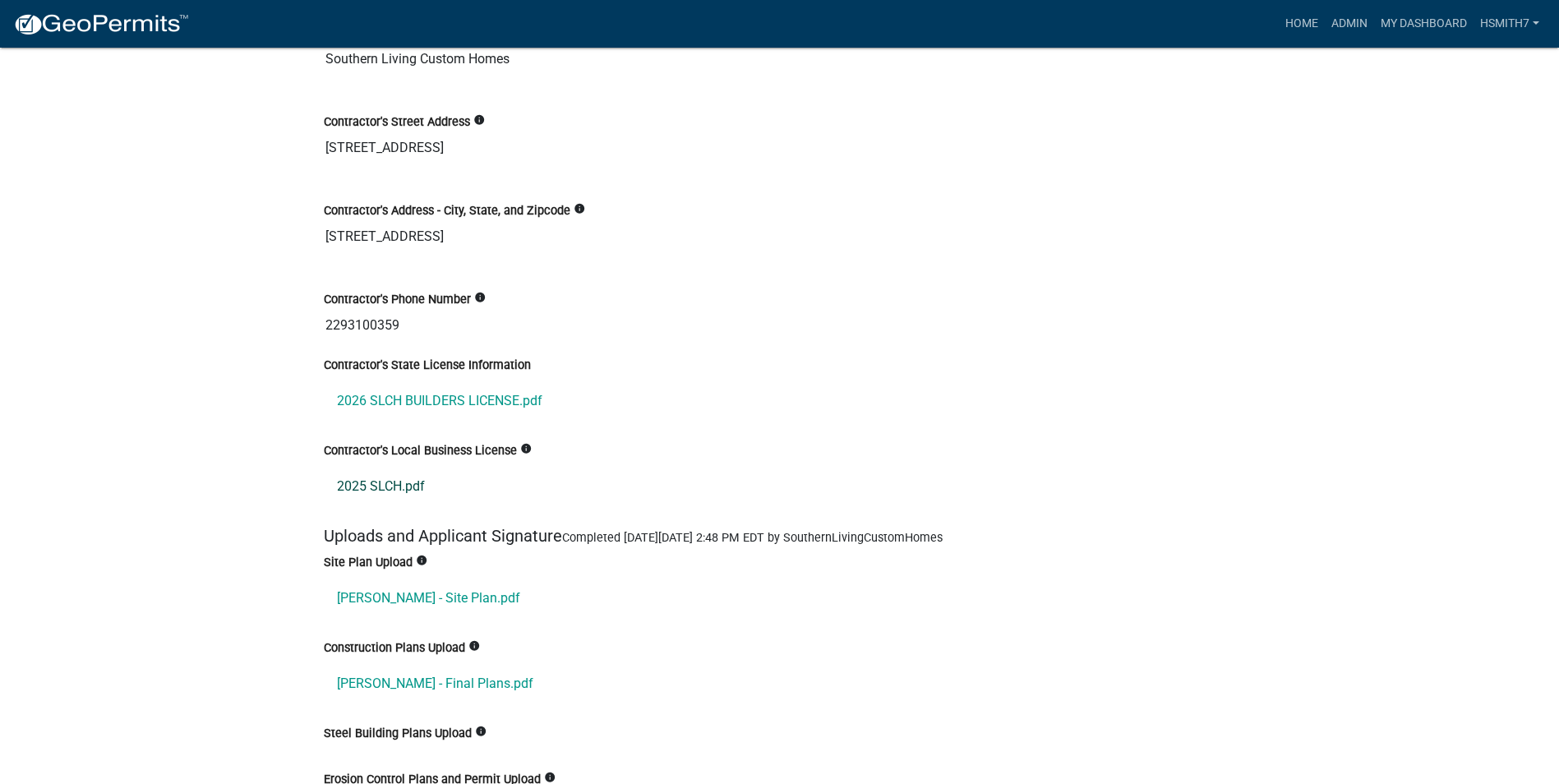
scroll to position [3204, 0]
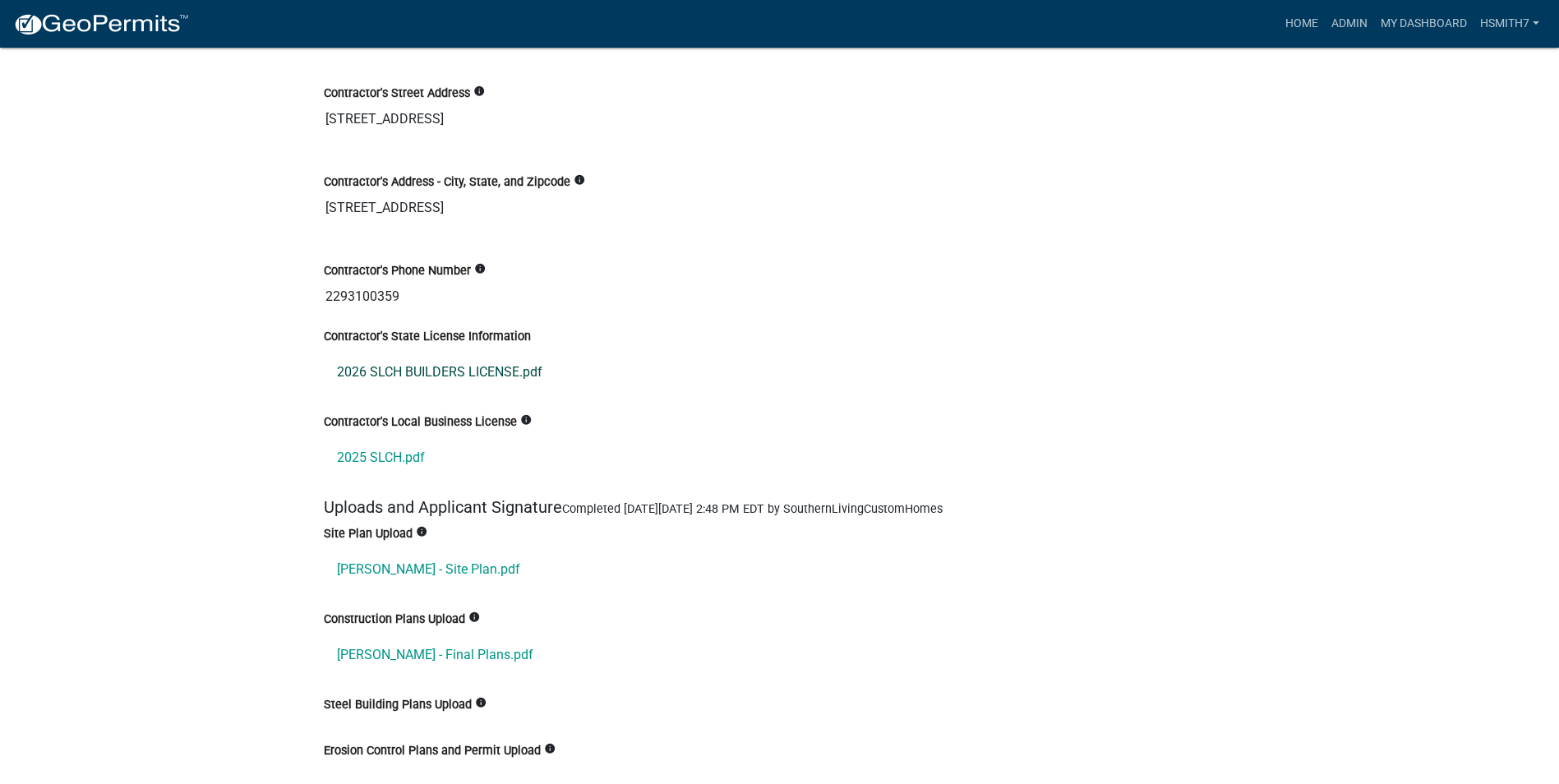
click at [475, 369] on link "2026 SLCH BUILDERS LICENSE.pdf" at bounding box center [779, 372] width 912 height 40
click at [352, 460] on link "2025 SLCH.pdf" at bounding box center [779, 458] width 912 height 40
click at [424, 568] on link "[PERSON_NAME] - Site Plan.pdf" at bounding box center [779, 569] width 912 height 40
click at [455, 662] on link "[PERSON_NAME] - Final Plans.pdf" at bounding box center [779, 655] width 912 height 40
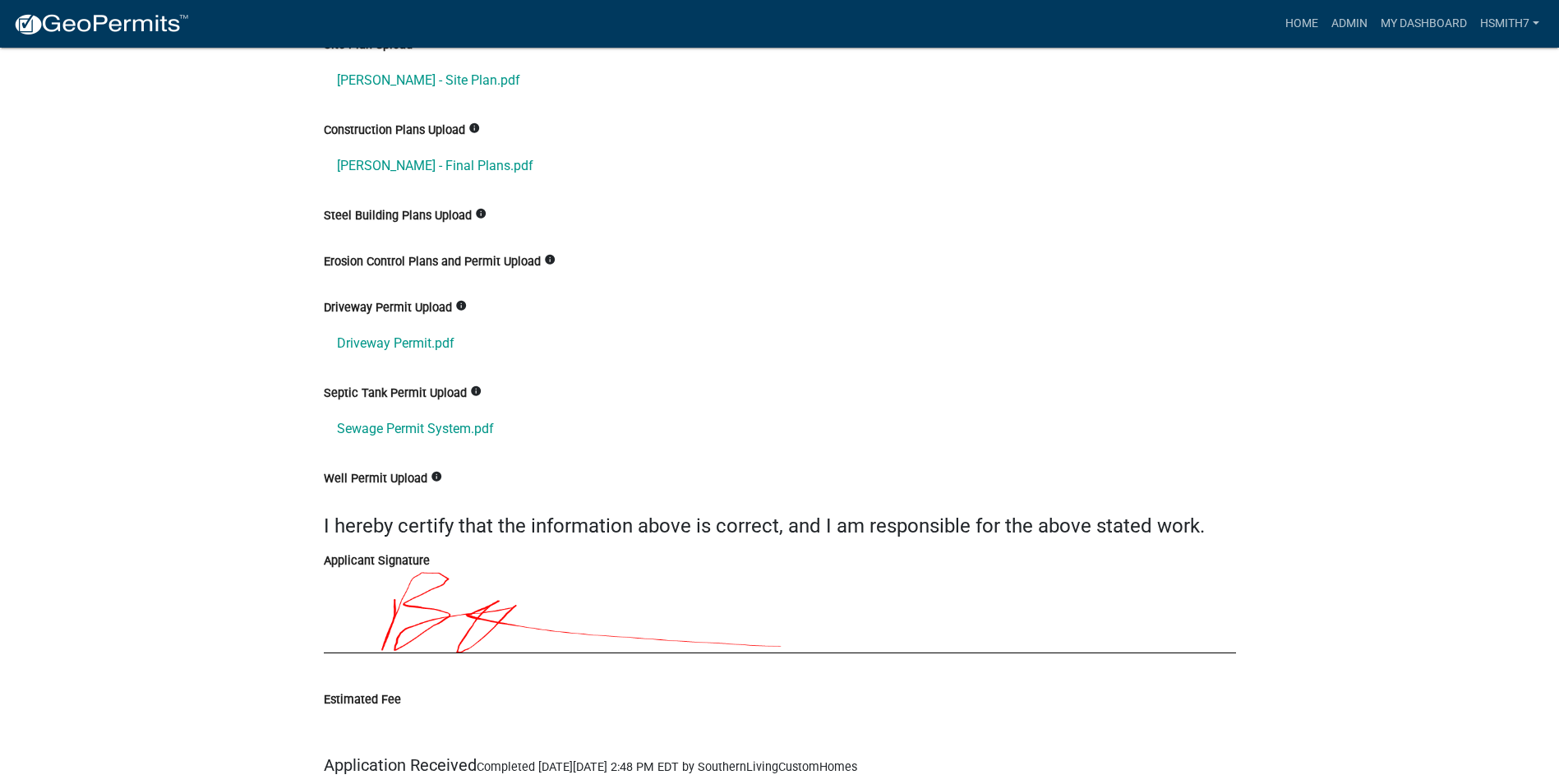
scroll to position [3698, 0]
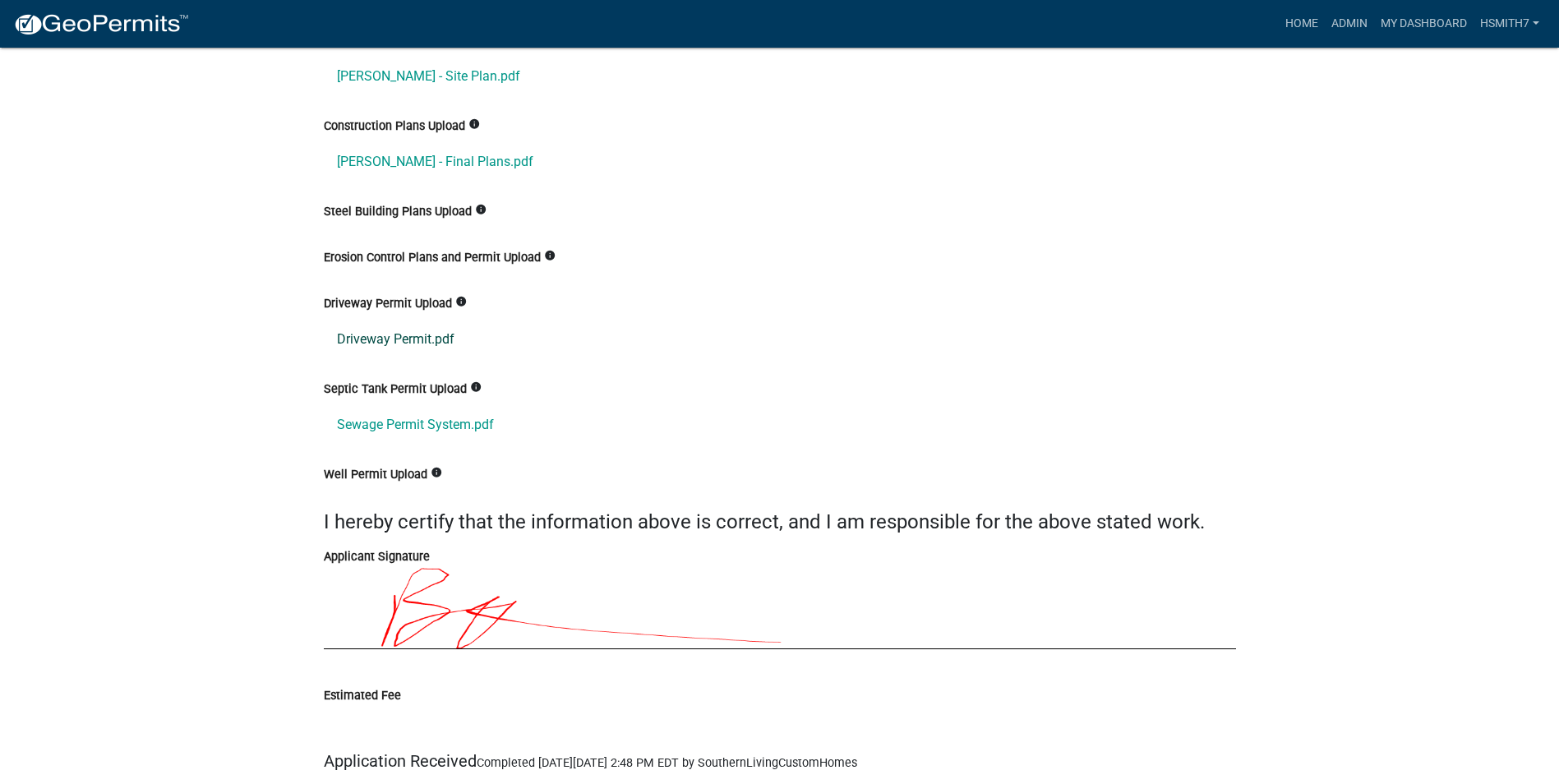
click at [442, 348] on link "Driveway Permit.pdf" at bounding box center [779, 339] width 912 height 40
click at [475, 414] on link "Sewage Permit System.pdf" at bounding box center [779, 425] width 912 height 40
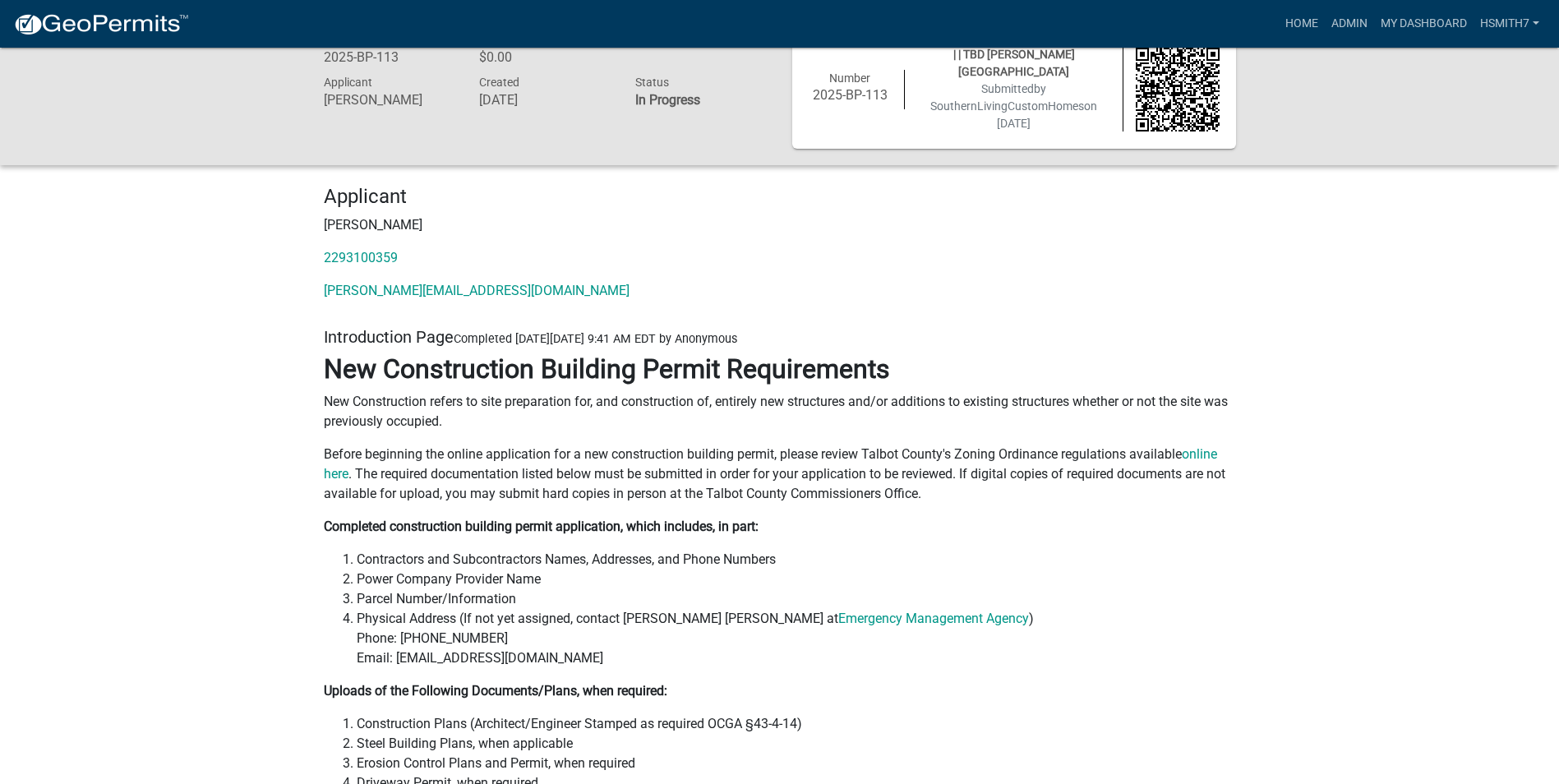
scroll to position [0, 0]
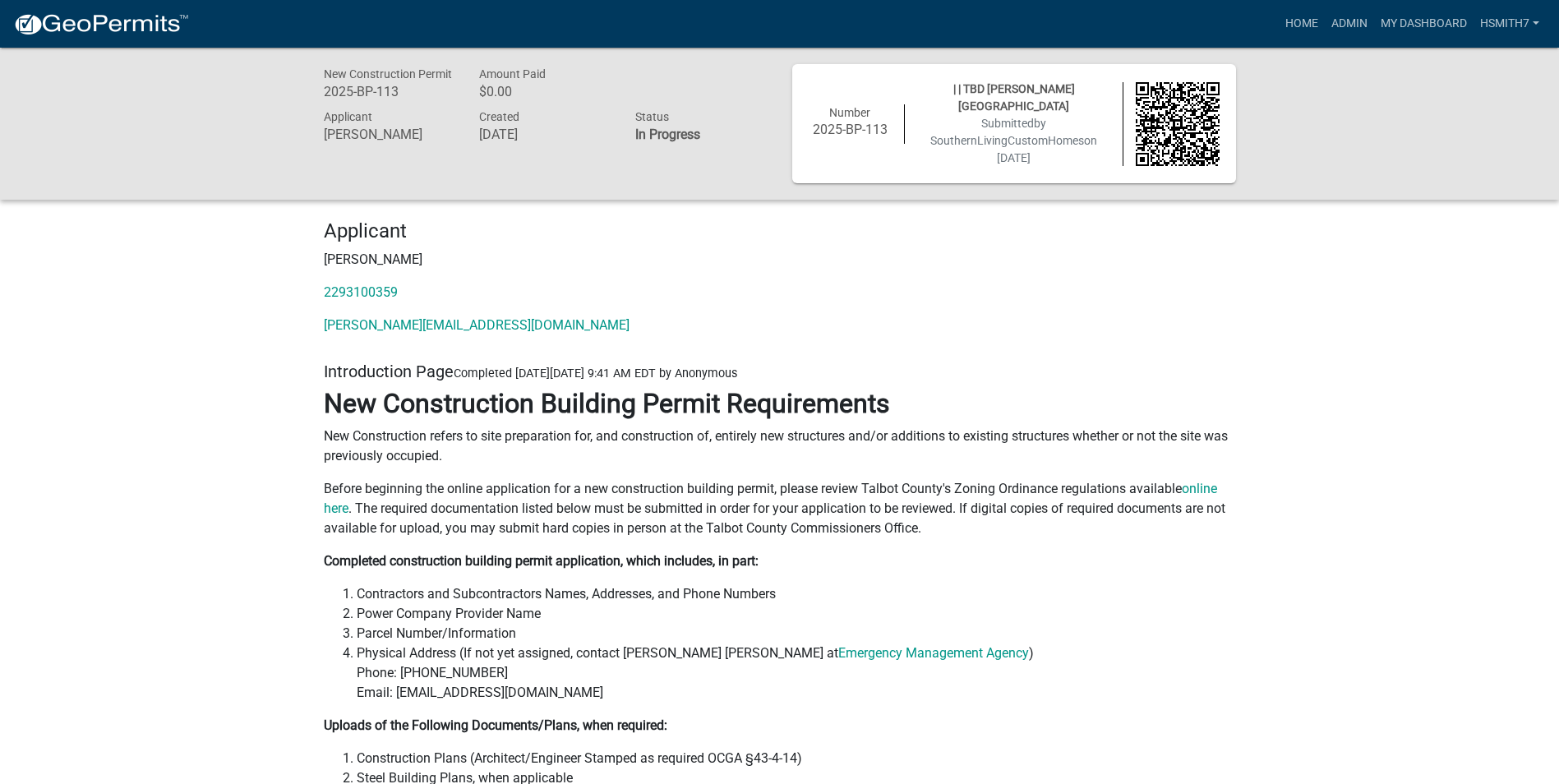
click at [1231, 528] on p "Before beginning the online application for a new construction building permit,…" at bounding box center [779, 508] width 912 height 59
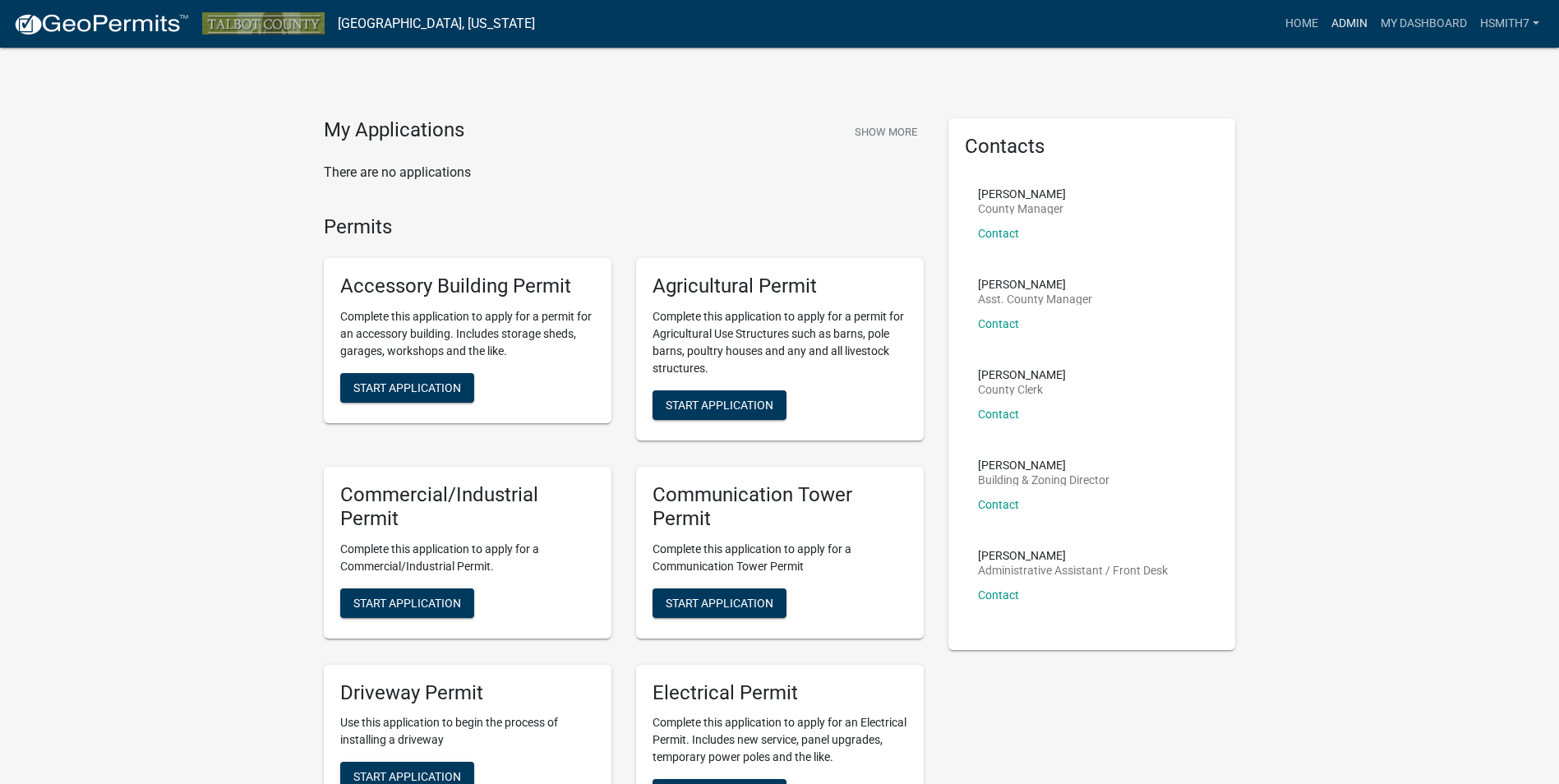
click at [1332, 28] on link "Admin" at bounding box center [1349, 24] width 50 height 31
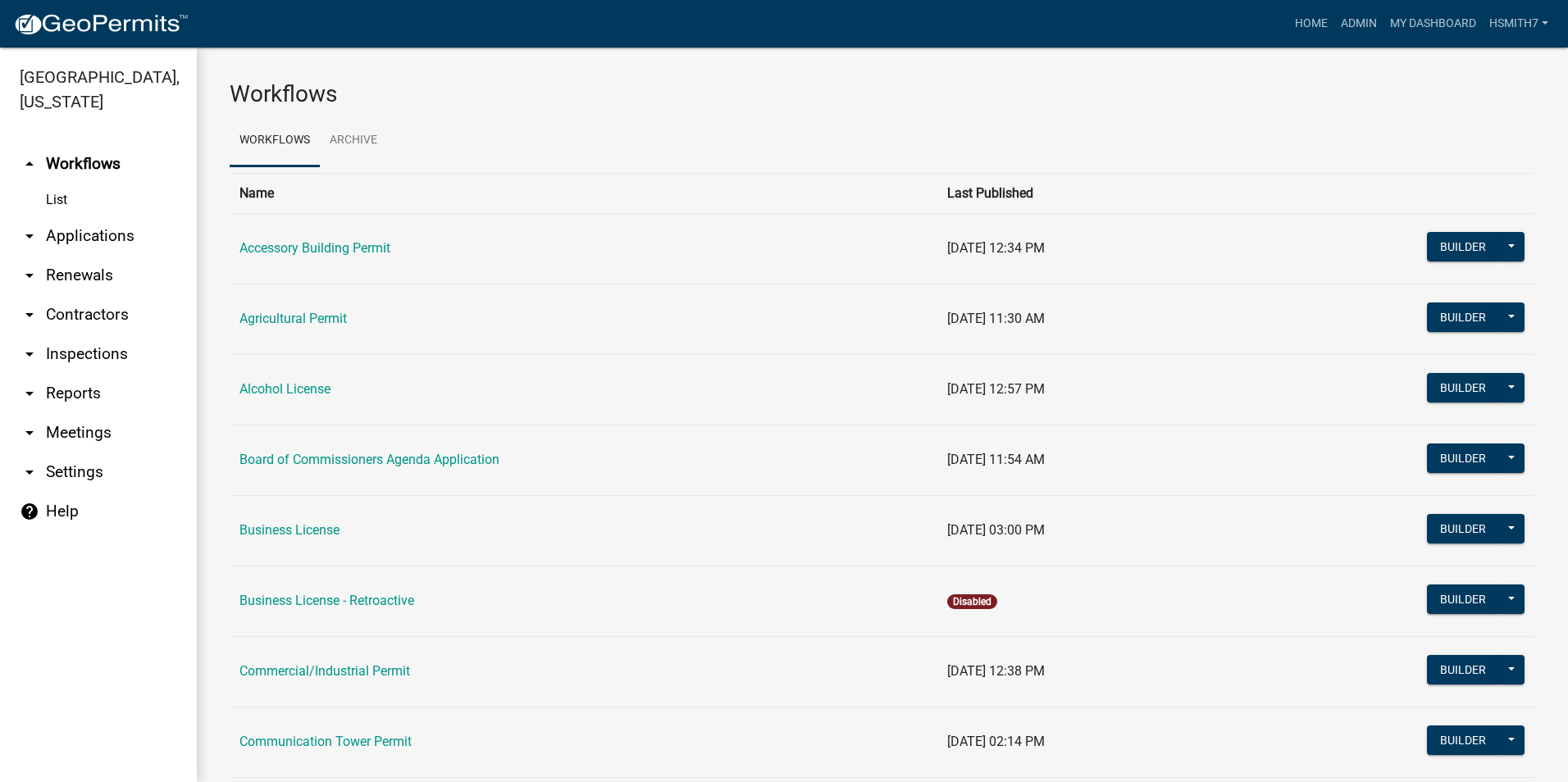
click at [112, 237] on link "arrow_drop_down Applications" at bounding box center [98, 236] width 197 height 40
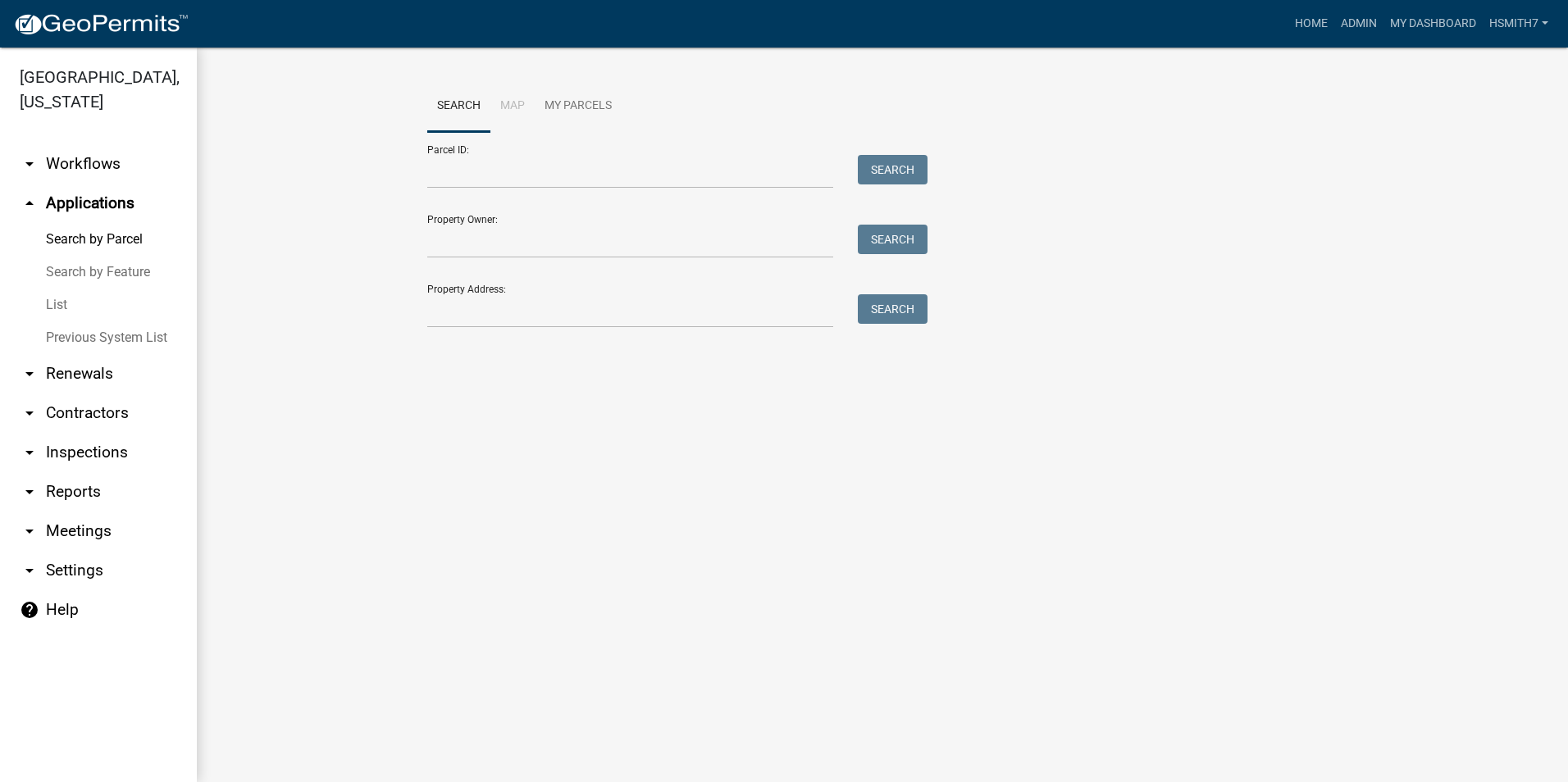
click at [51, 310] on link "List" at bounding box center [98, 305] width 197 height 33
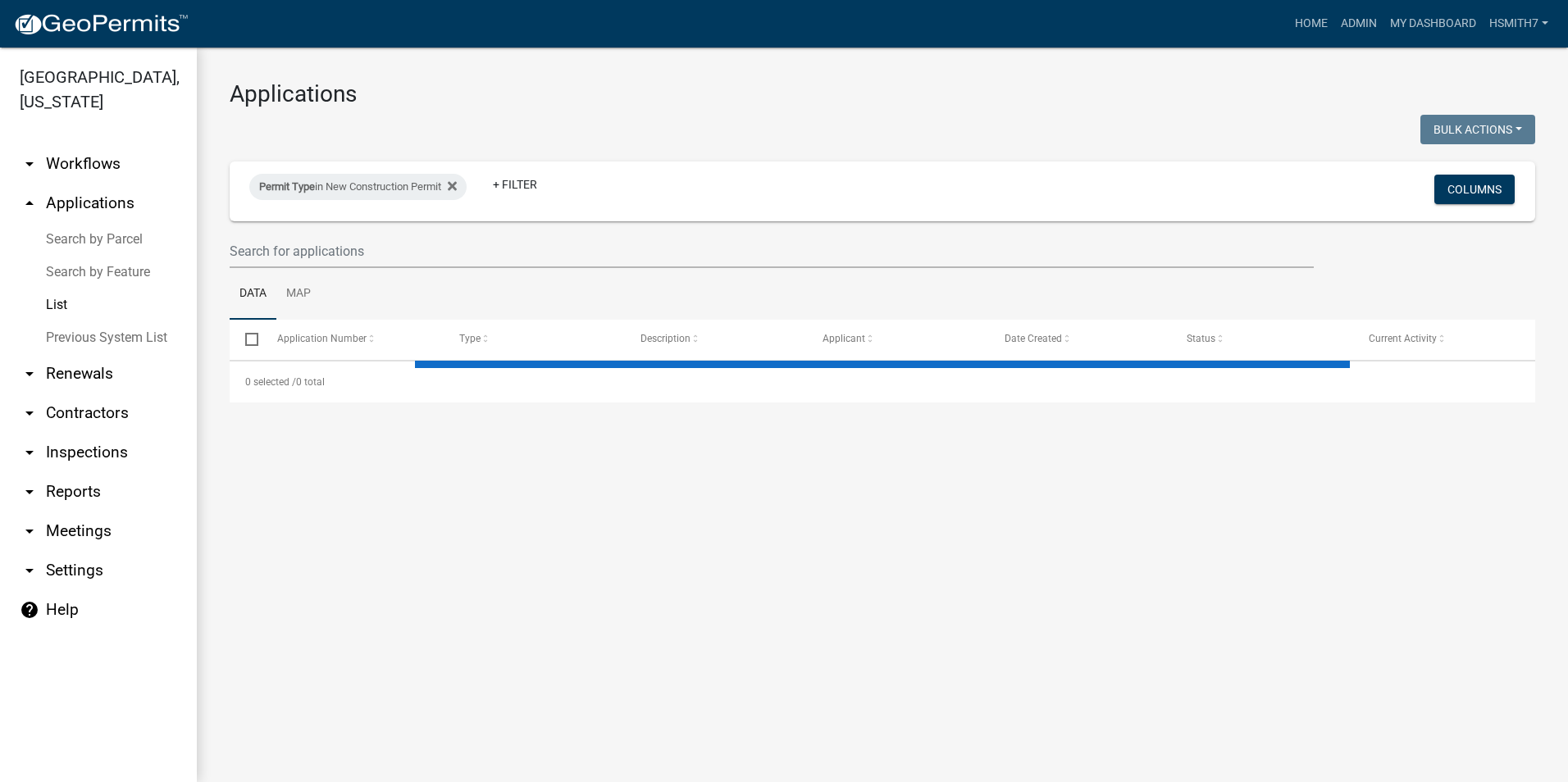
select select "3: 100"
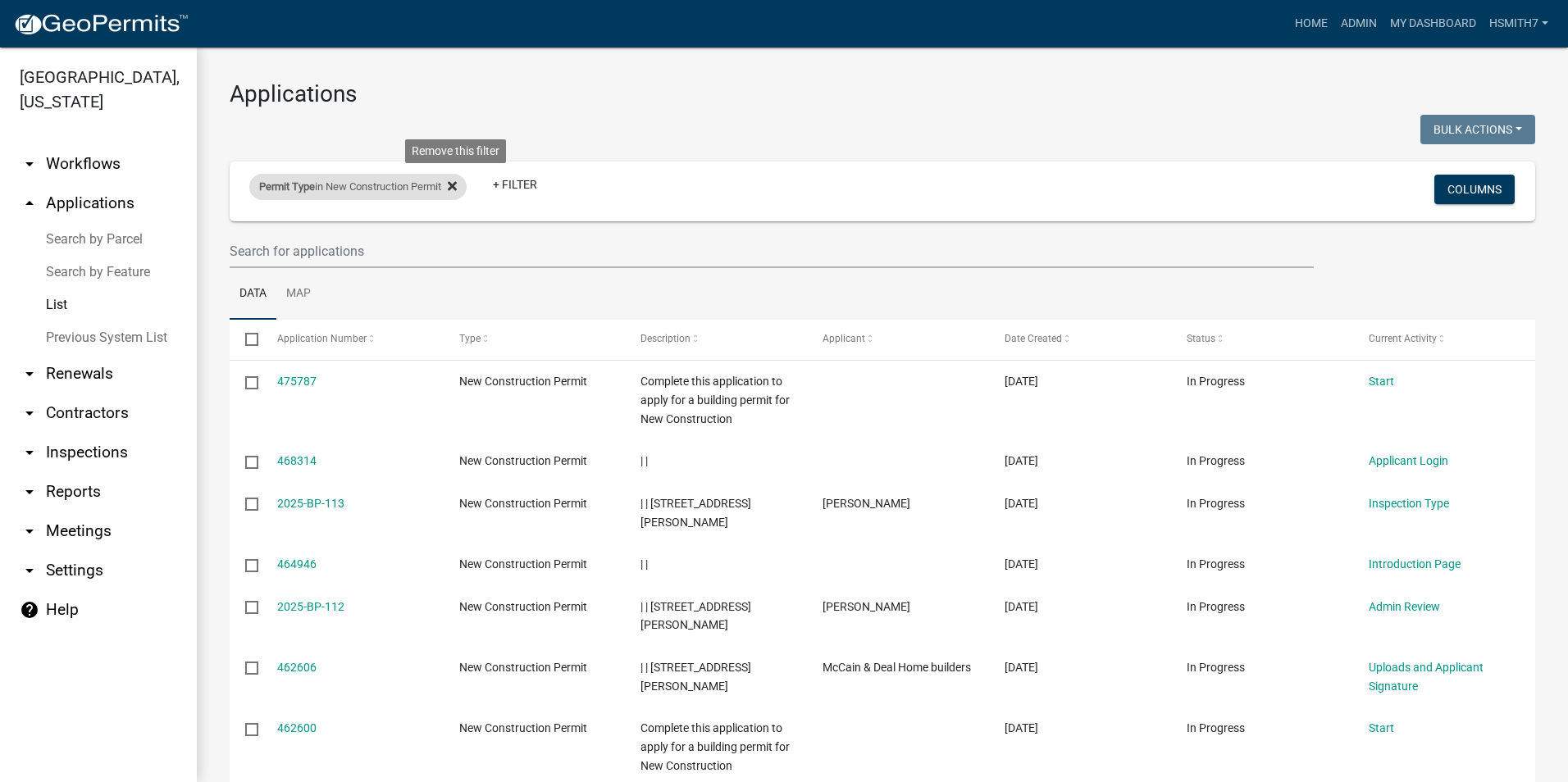
click at [457, 186] on icon at bounding box center [452, 185] width 9 height 9
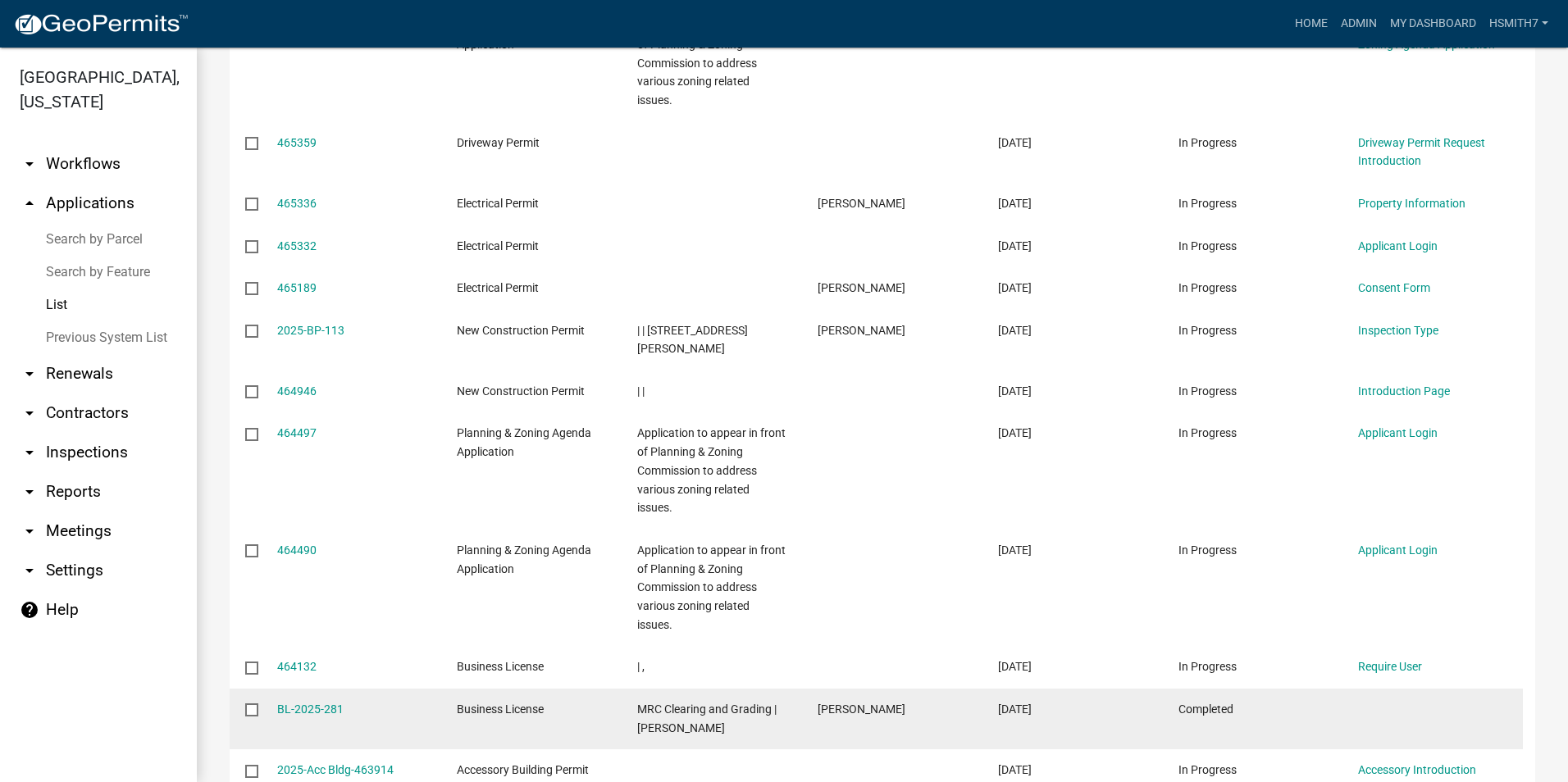
scroll to position [3115, 0]
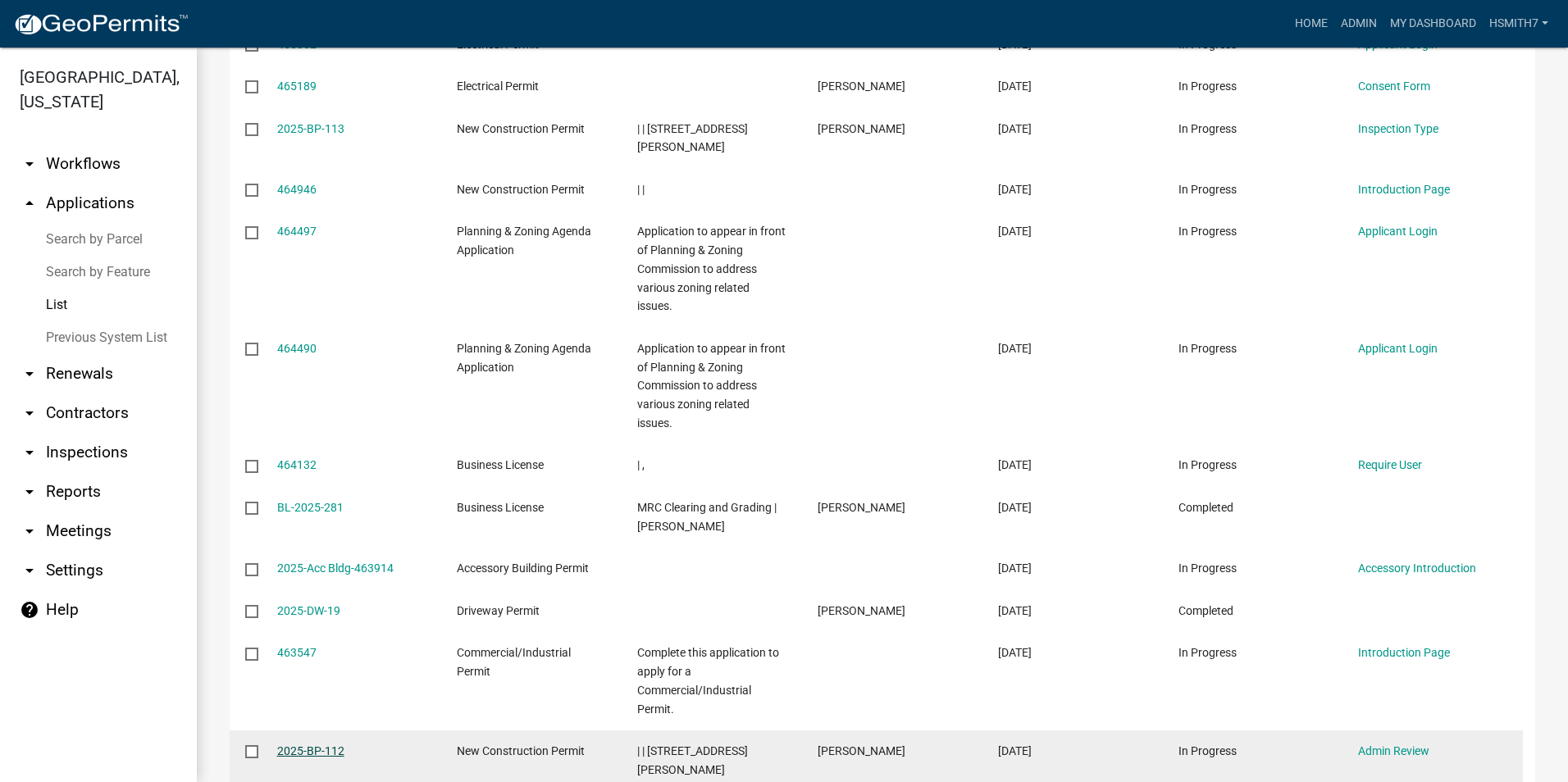
click at [305, 744] on link "2025-BP-112" at bounding box center [311, 751] width 68 height 13
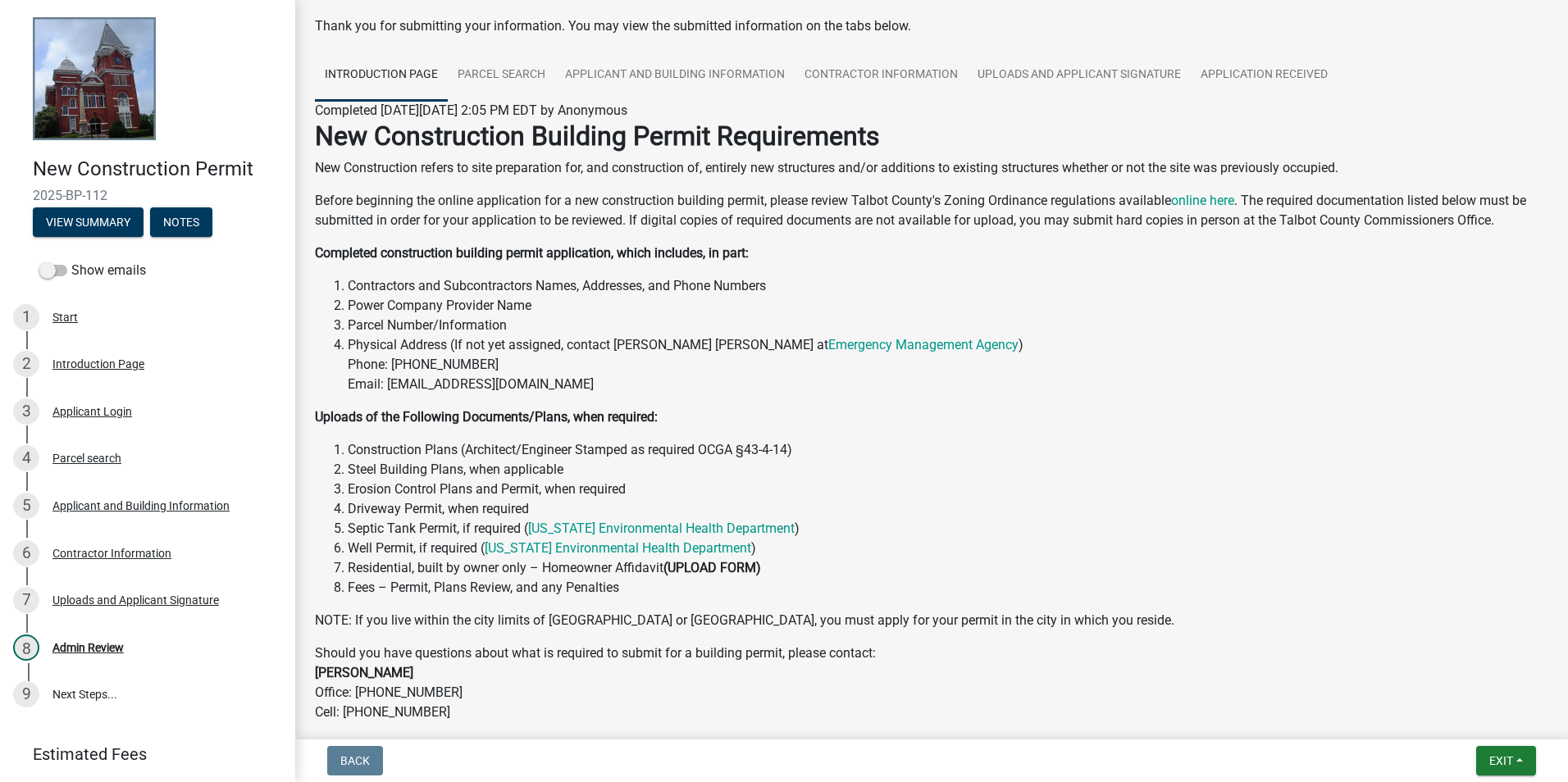
scroll to position [194, 0]
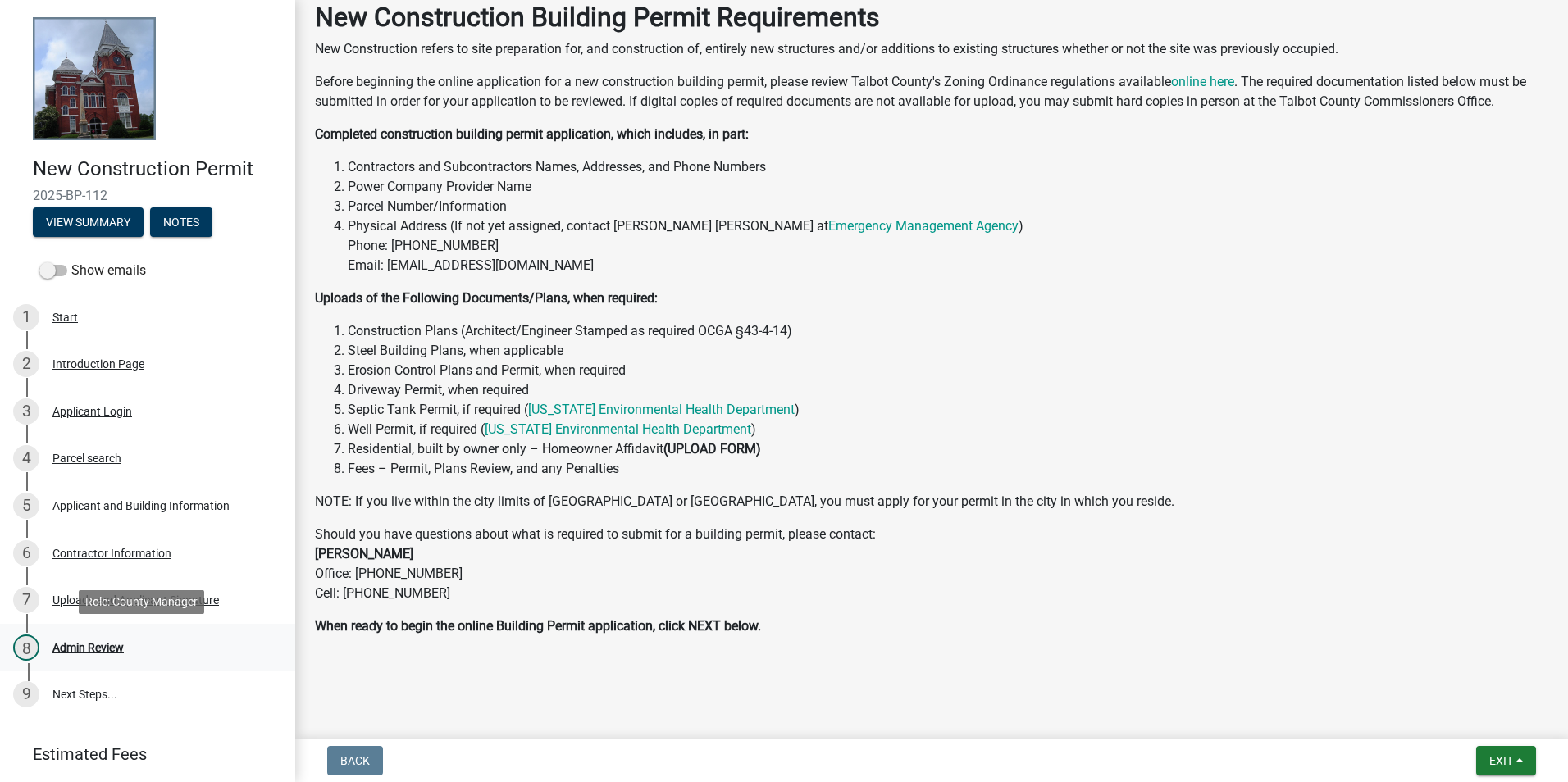
click at [54, 649] on div "Admin Review" at bounding box center [88, 648] width 72 height 12
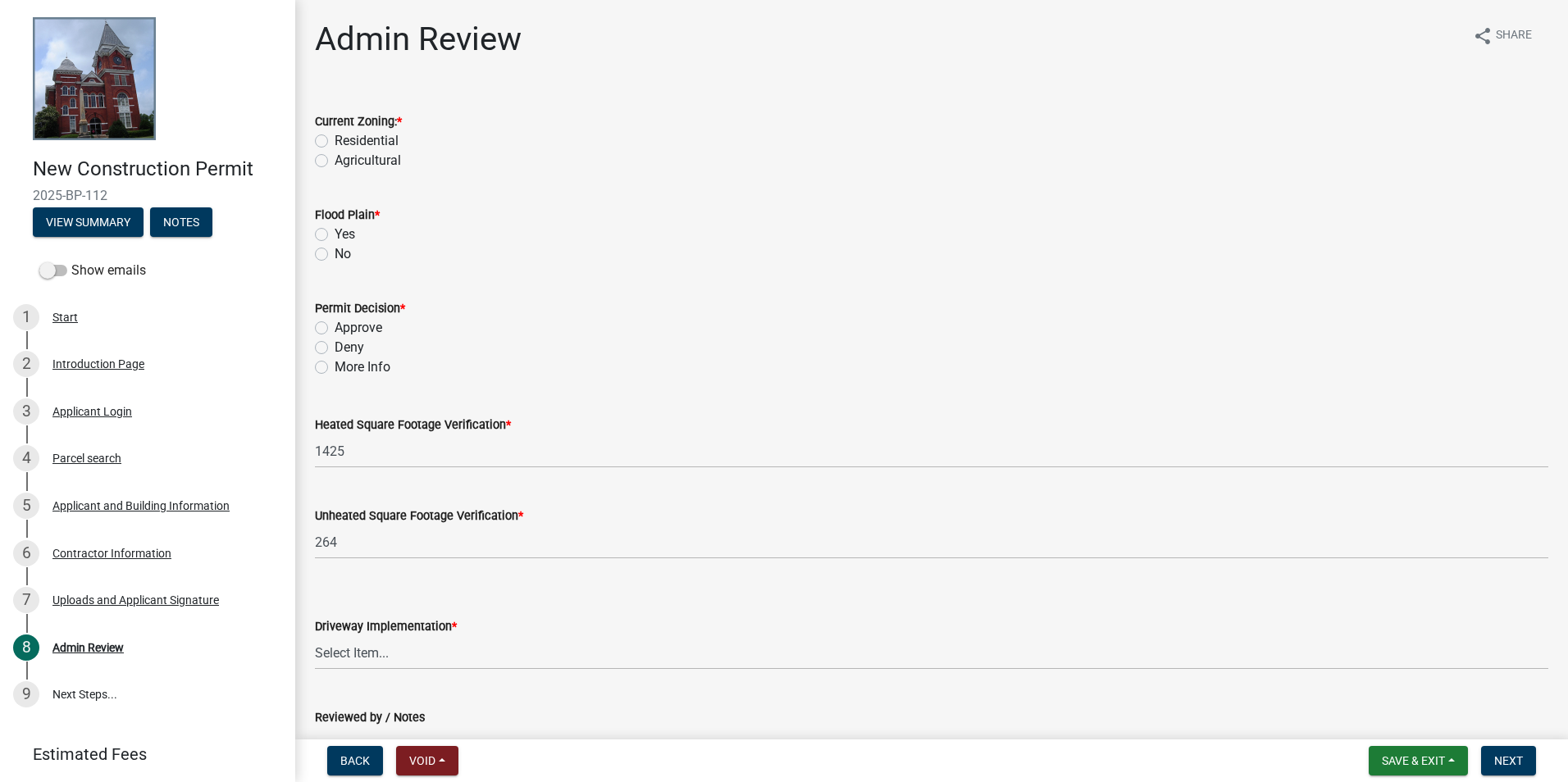
click at [369, 142] on label "Residential" at bounding box center [366, 141] width 64 height 20
click at [345, 142] on input "Residential" at bounding box center [339, 136] width 11 height 11
radio input "true"
click at [334, 249] on label "No" at bounding box center [343, 254] width 16 height 20
click at [334, 249] on input "No" at bounding box center [339, 249] width 11 height 11
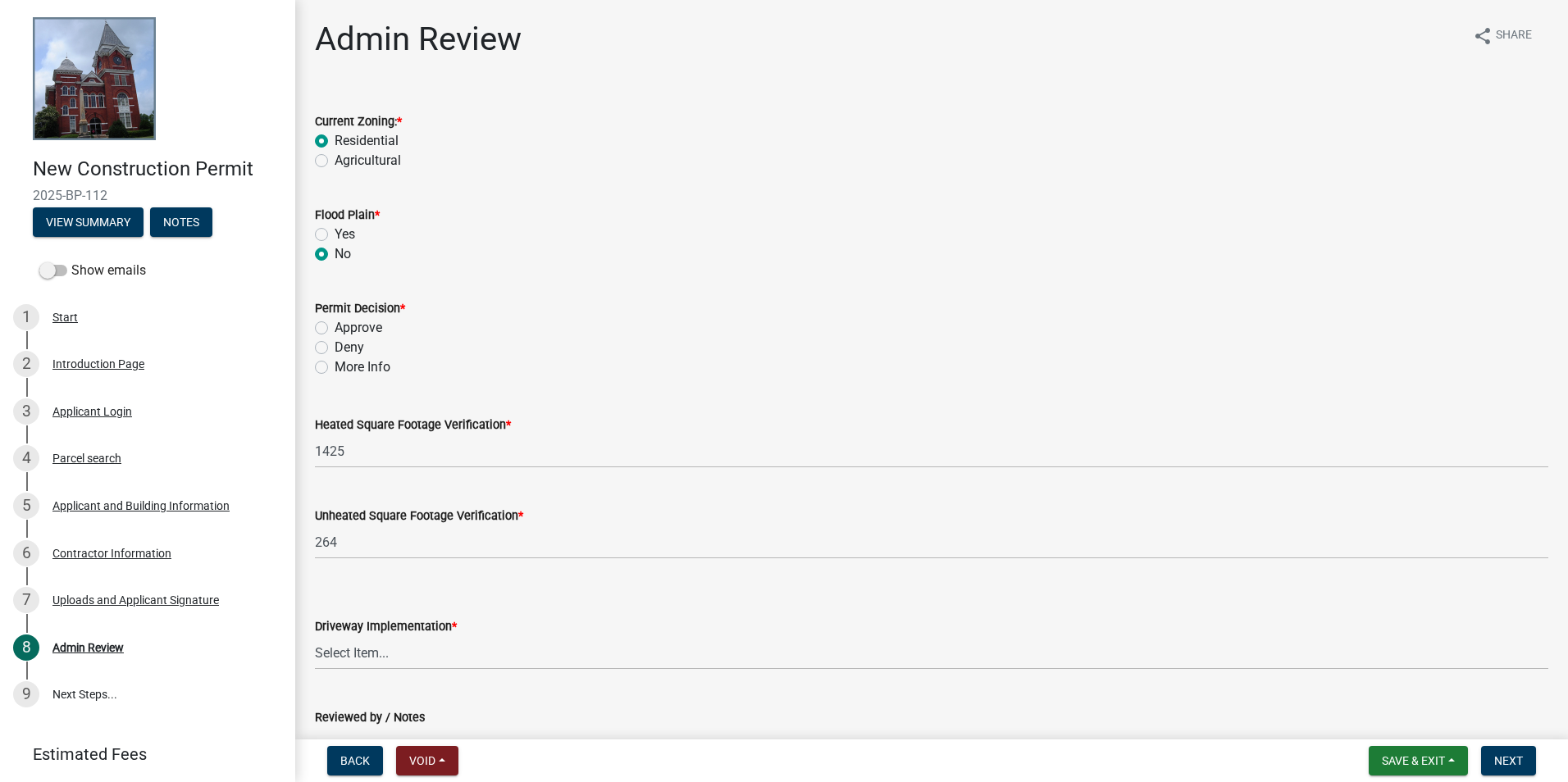
radio input "true"
click at [347, 324] on label "Approve" at bounding box center [358, 328] width 48 height 20
click at [345, 324] on input "Approve" at bounding box center [339, 323] width 11 height 11
radio input "true"
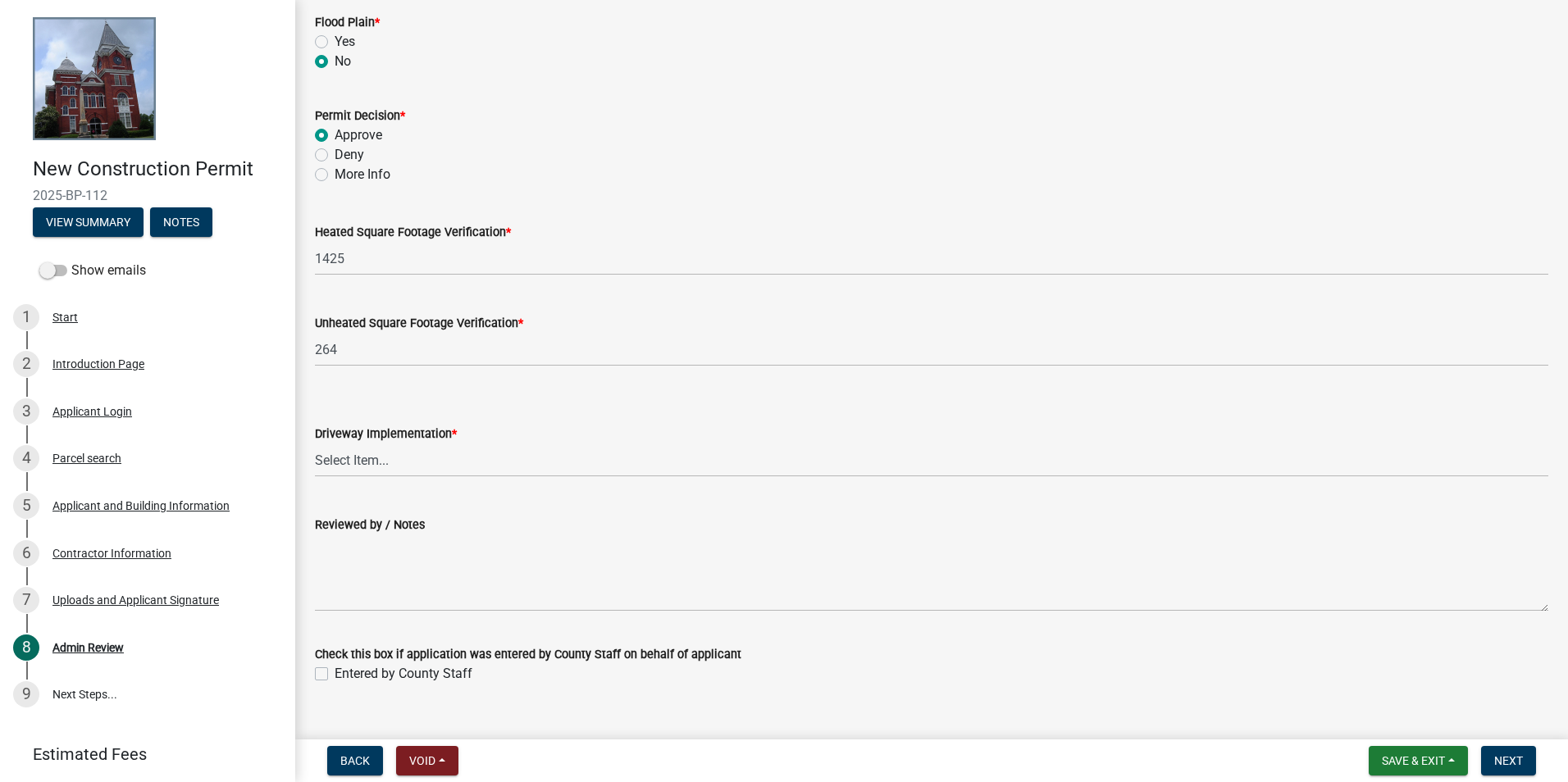
scroll to position [222, 0]
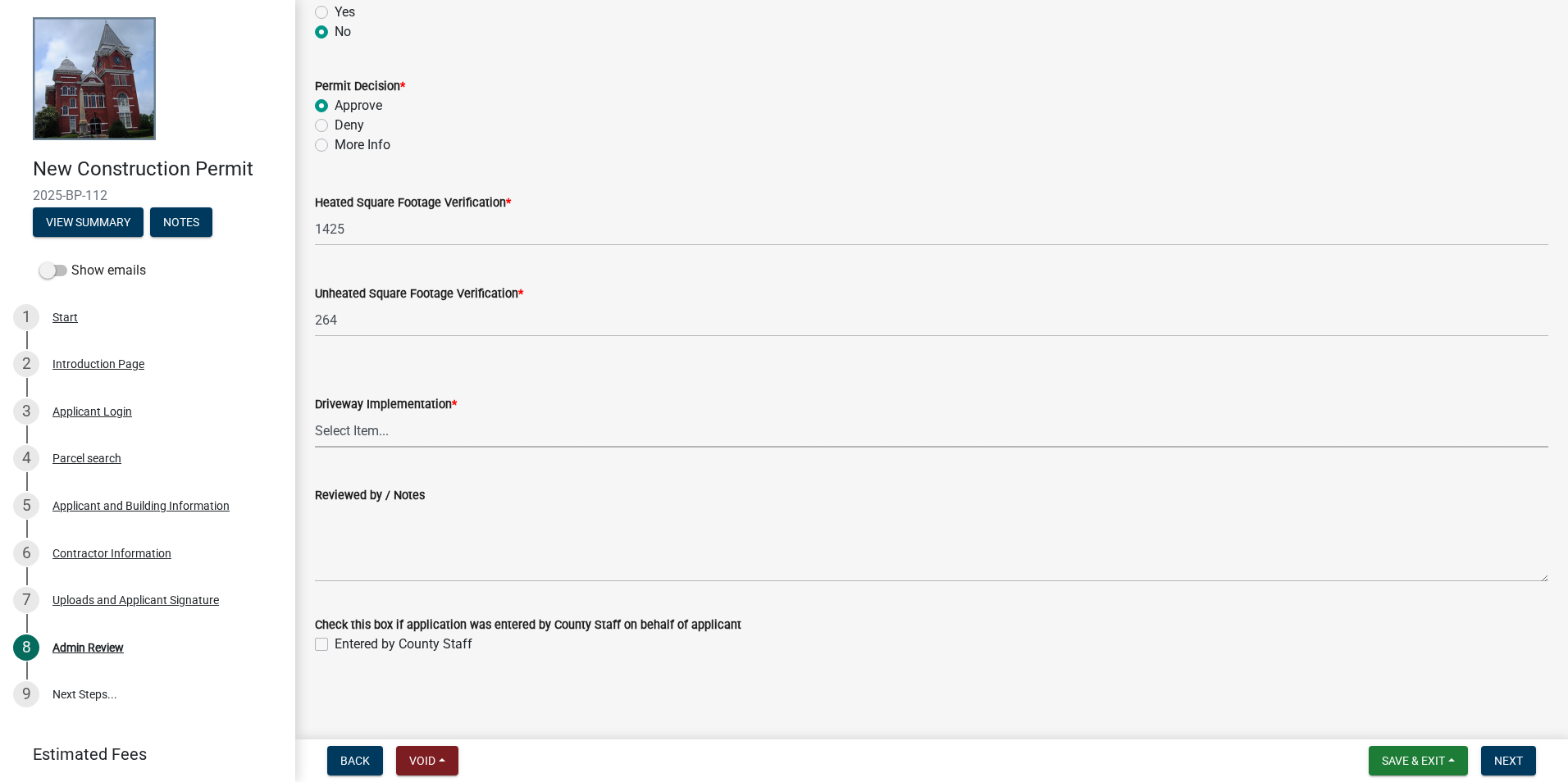
click at [444, 426] on select "Select Item... Driveway Permit Obtained Driveway Pre-Existed / No Permit Needed" at bounding box center [931, 431] width 1233 height 34
click at [315, 414] on select "Select Item... Driveway Permit Obtained Driveway Pre-Existed / No Permit Needed" at bounding box center [931, 431] width 1233 height 34
click at [716, 448] on wm-data-entity-input "Driveway Implementation * Select Item... Driveway Permit Obtained Driveway Pre-…" at bounding box center [931, 407] width 1233 height 110
click at [685, 420] on select "Select Item... Driveway Permit Obtained Driveway Pre-Existed / No Permit Needed" at bounding box center [931, 431] width 1233 height 34
click at [315, 414] on select "Select Item... Driveway Permit Obtained Driveway Pre-Existed / No Permit Needed" at bounding box center [931, 431] width 1233 height 34
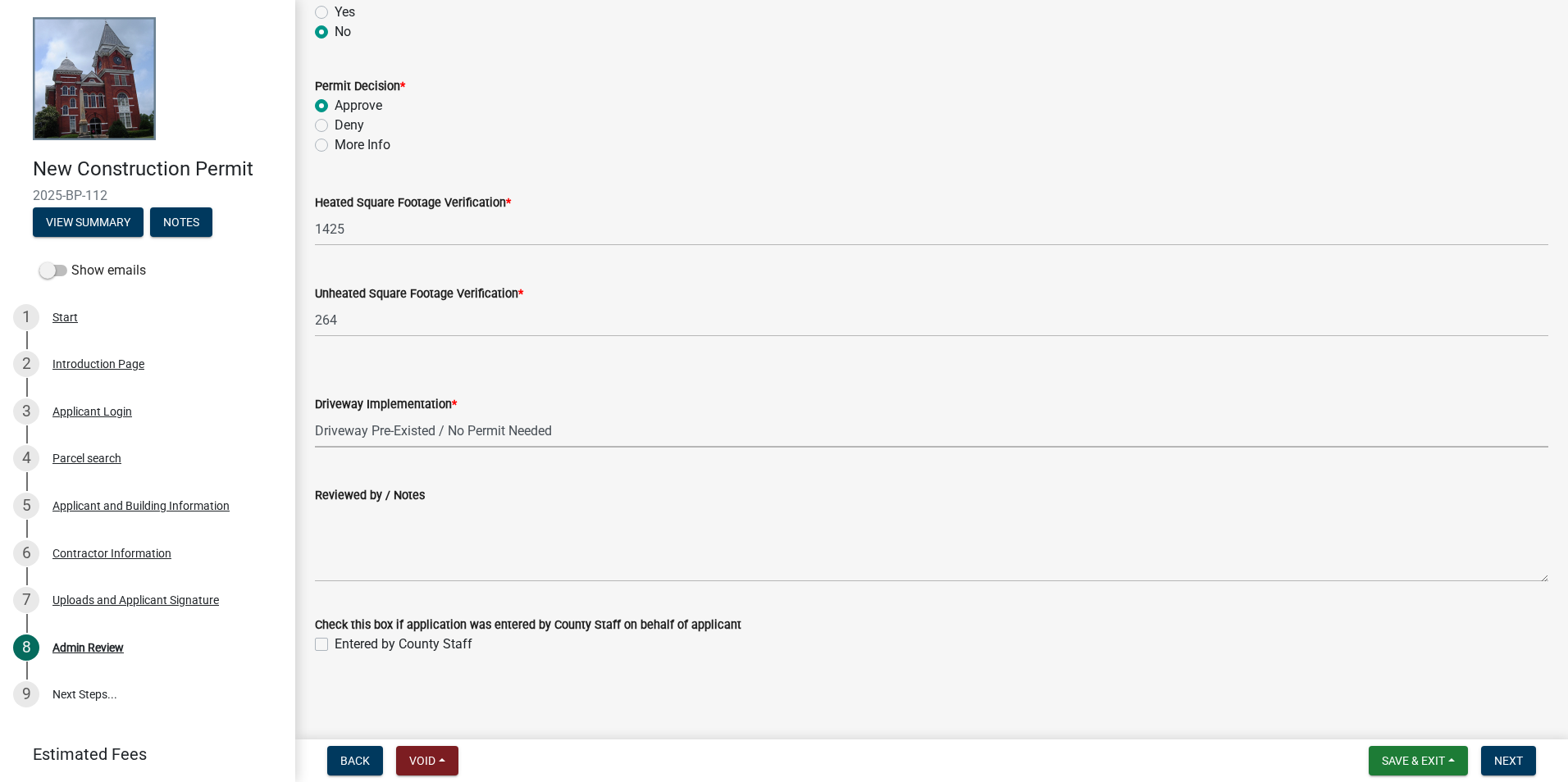
select select "f11d1ce6-d38b-4d21-972d-2f13b16290b6"
click at [1499, 754] on span "Next" at bounding box center [1508, 761] width 29 height 13
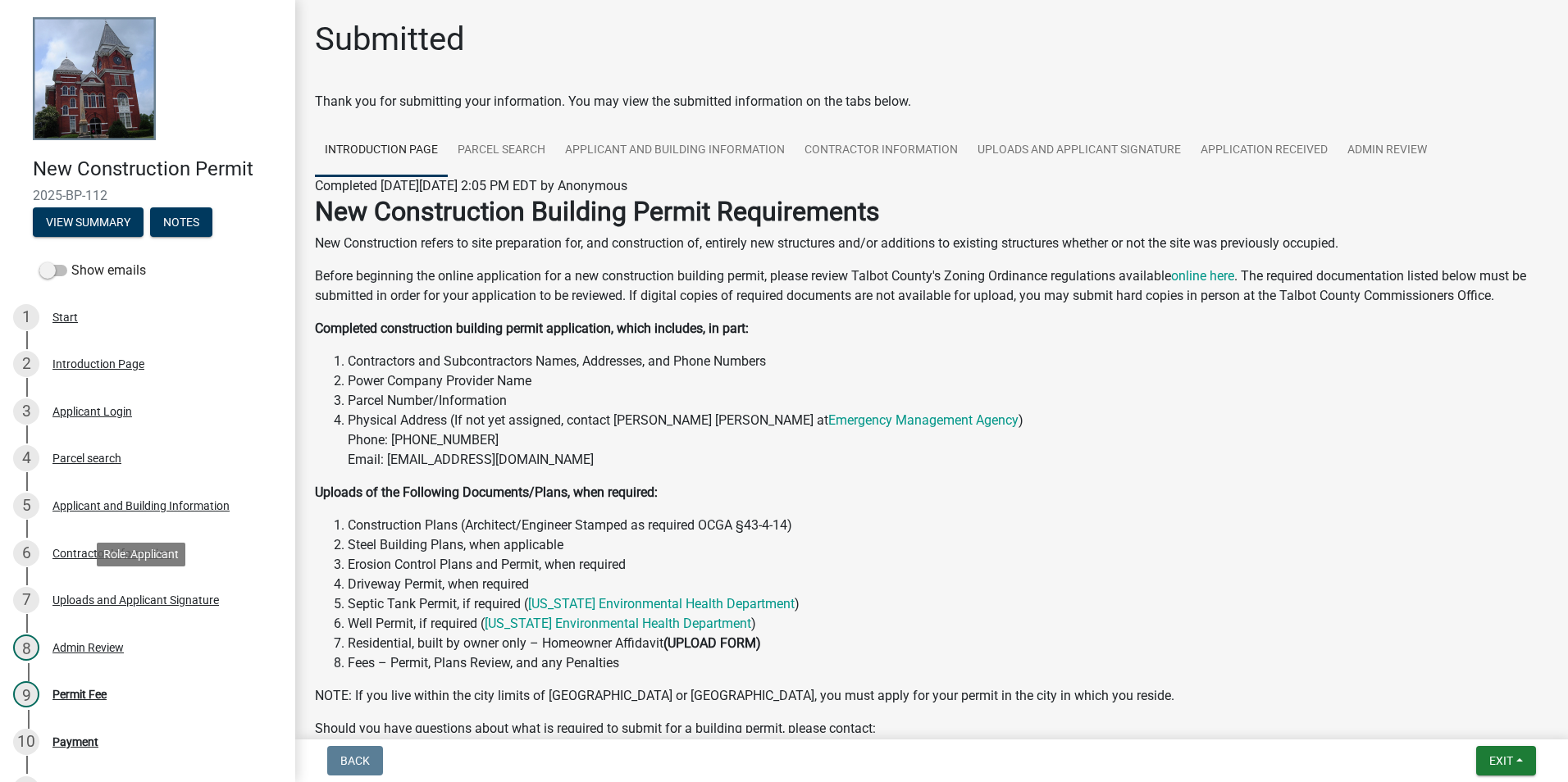
scroll to position [164, 0]
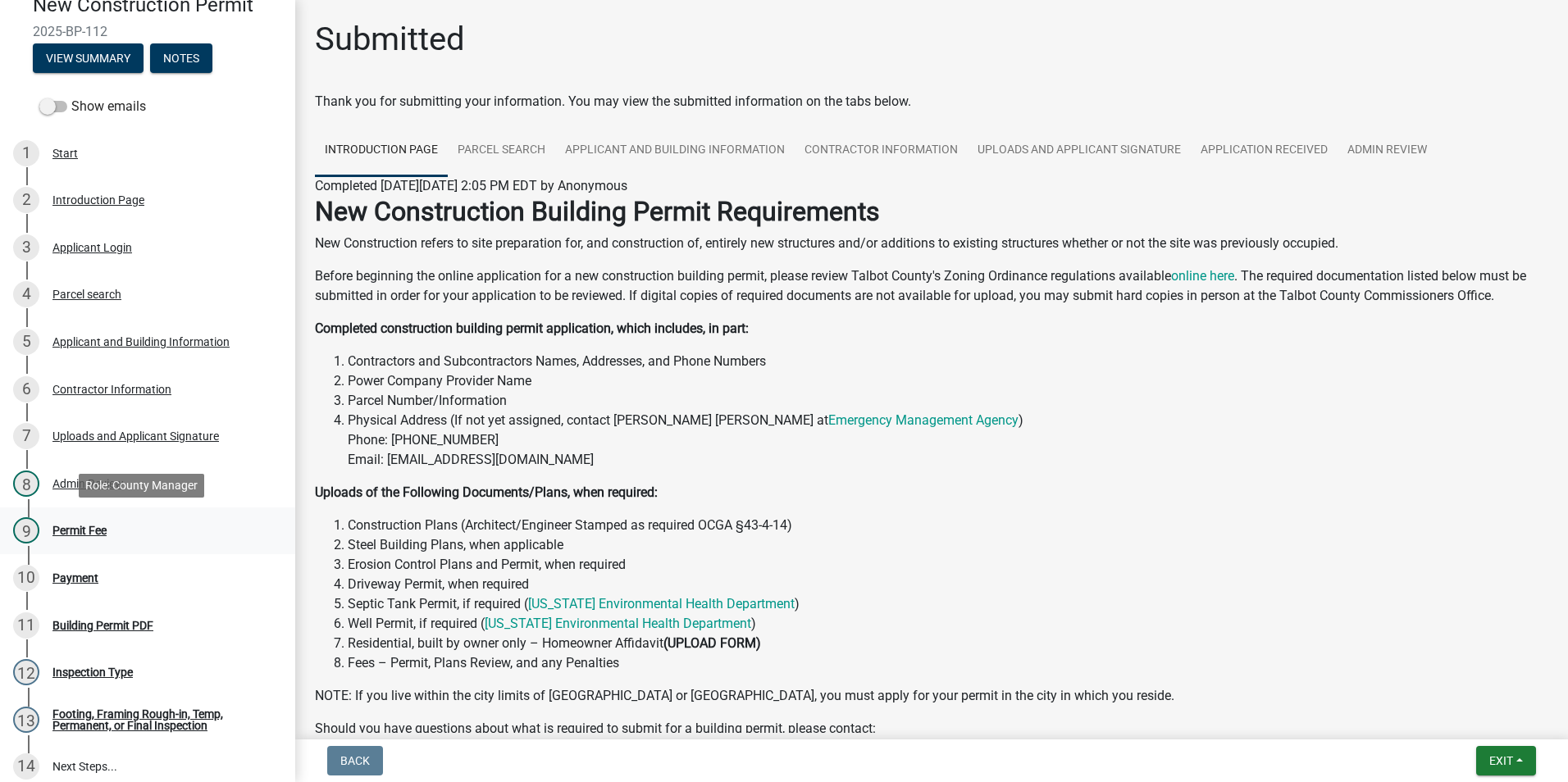
click at [77, 534] on div "Permit Fee" at bounding box center [80, 530] width 54 height 12
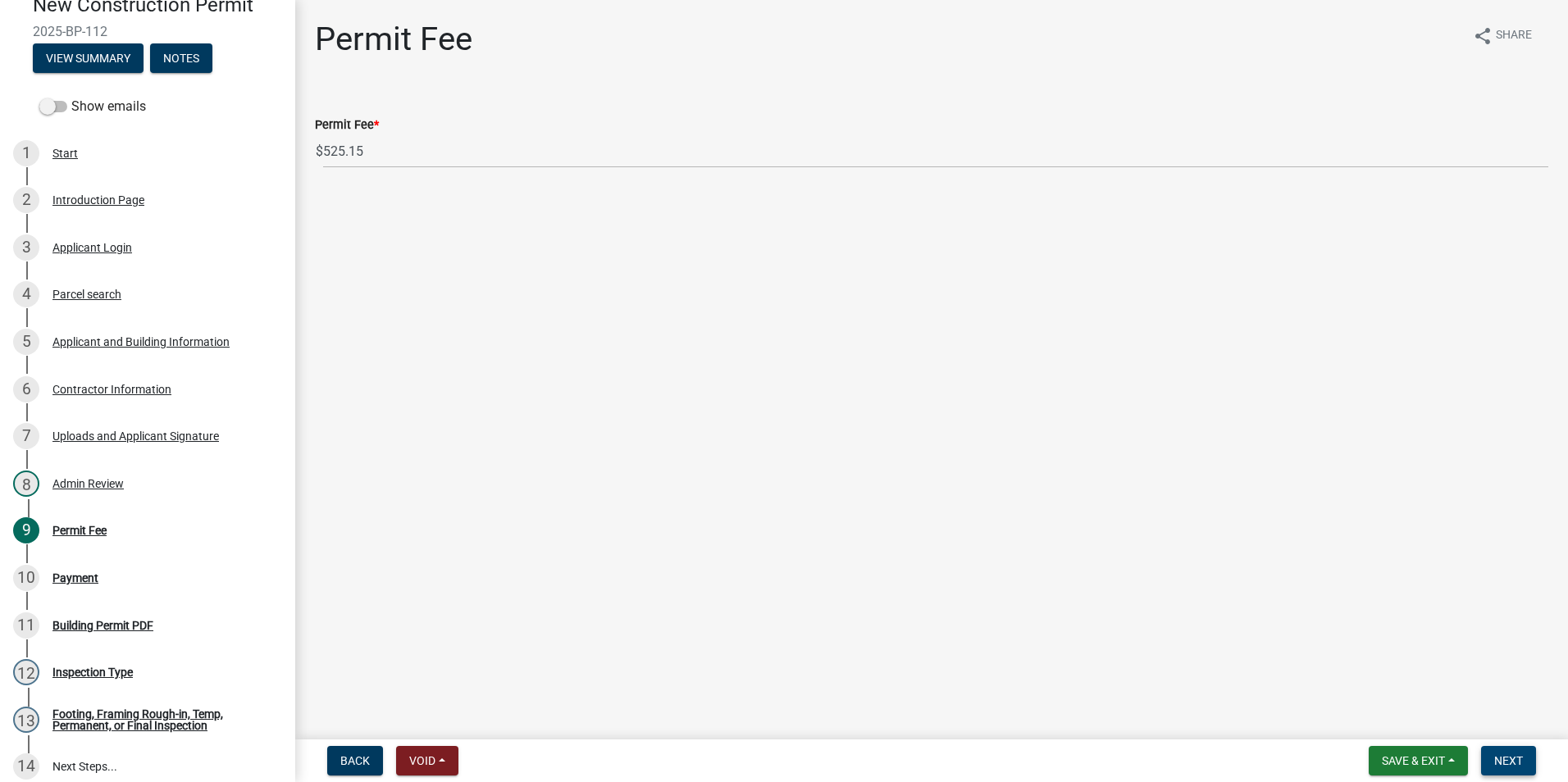
click at [1510, 751] on button "Next" at bounding box center [1508, 761] width 55 height 30
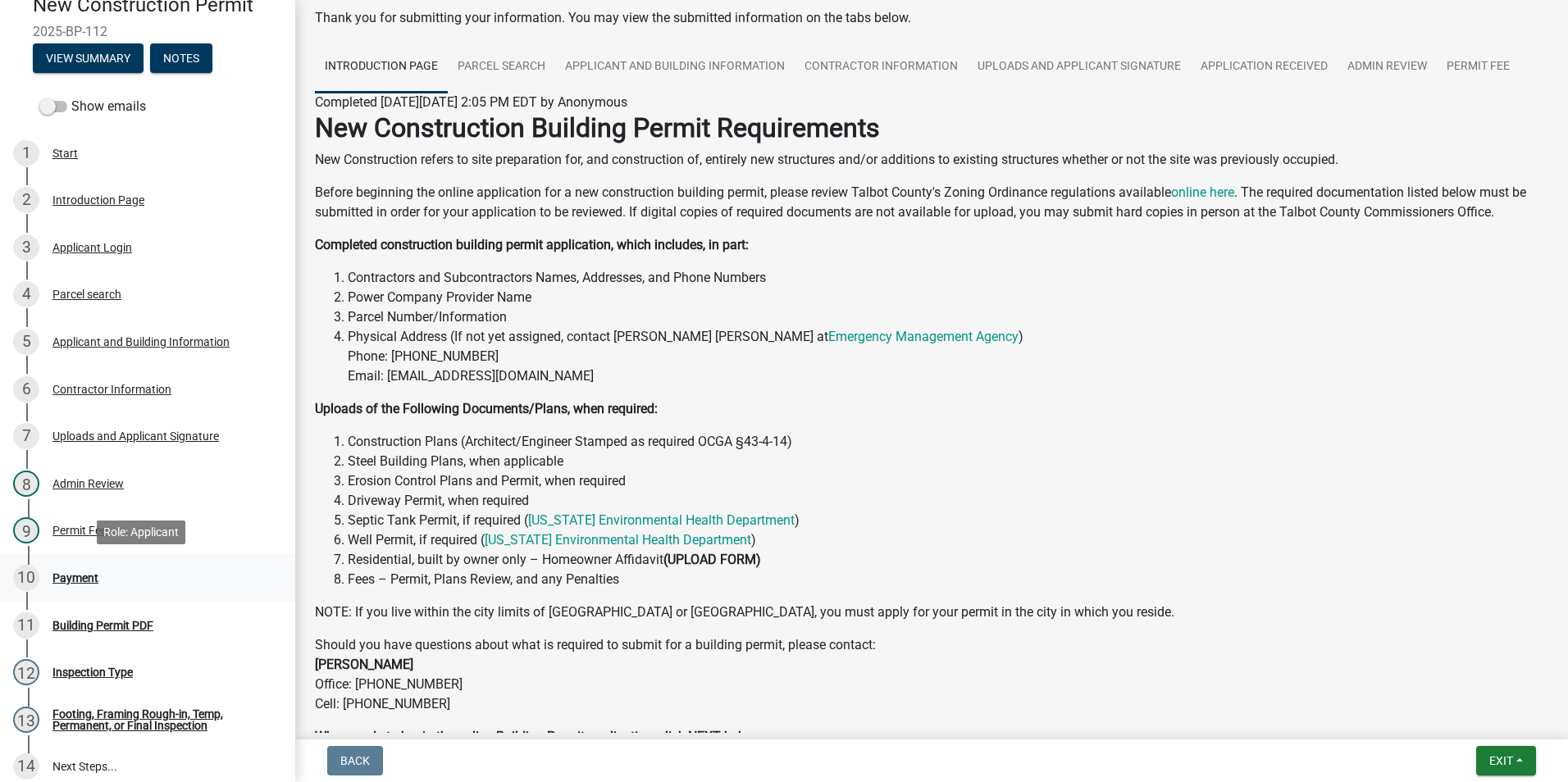
scroll to position [194, 0]
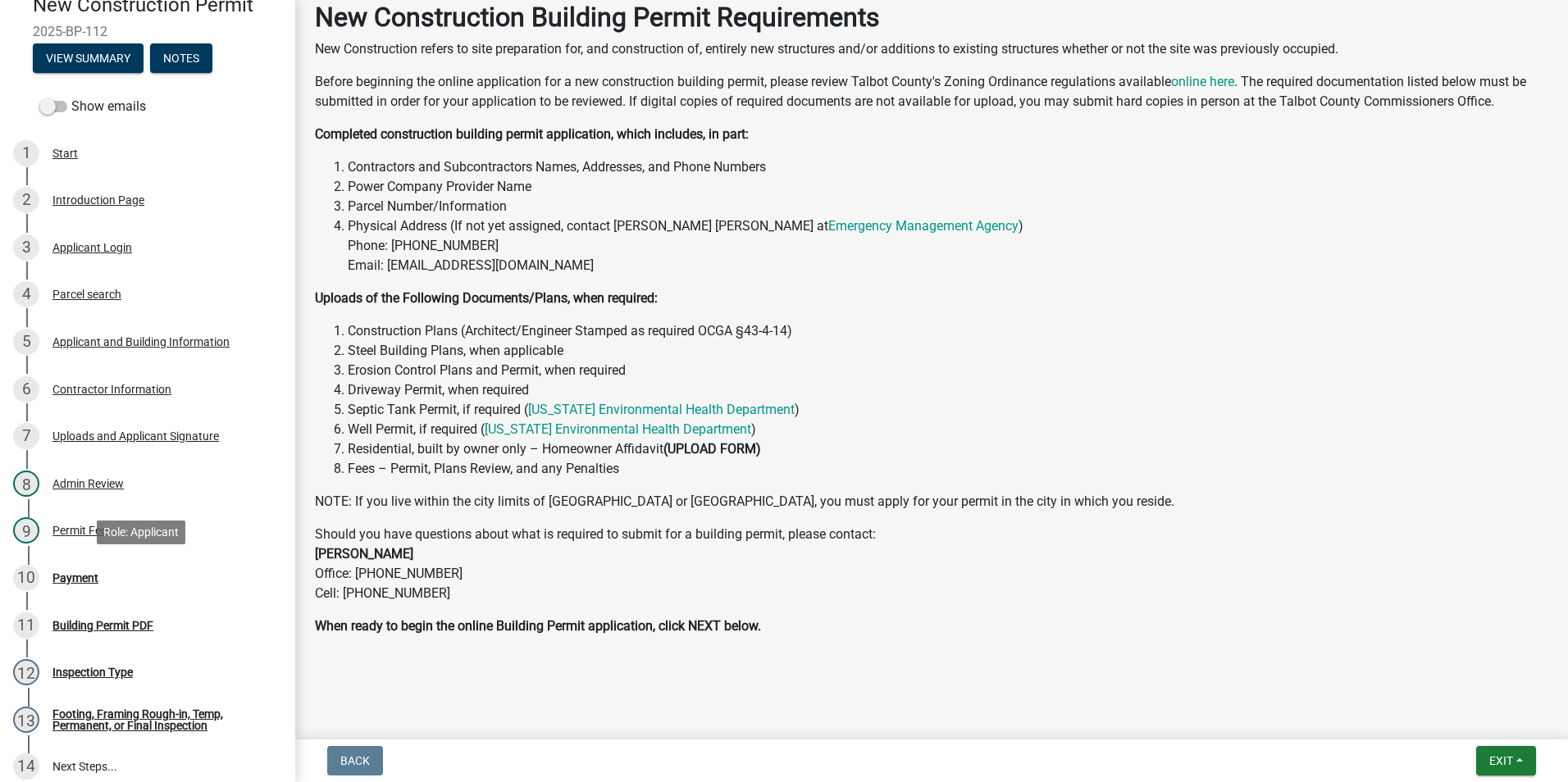
drag, startPoint x: 240, startPoint y: 600, endPoint x: 978, endPoint y: 511, distance: 743.3
click at [978, 511] on p "NOTE: If you live within the city limits of Geneva or Junction City, you must a…" at bounding box center [931, 501] width 1233 height 20
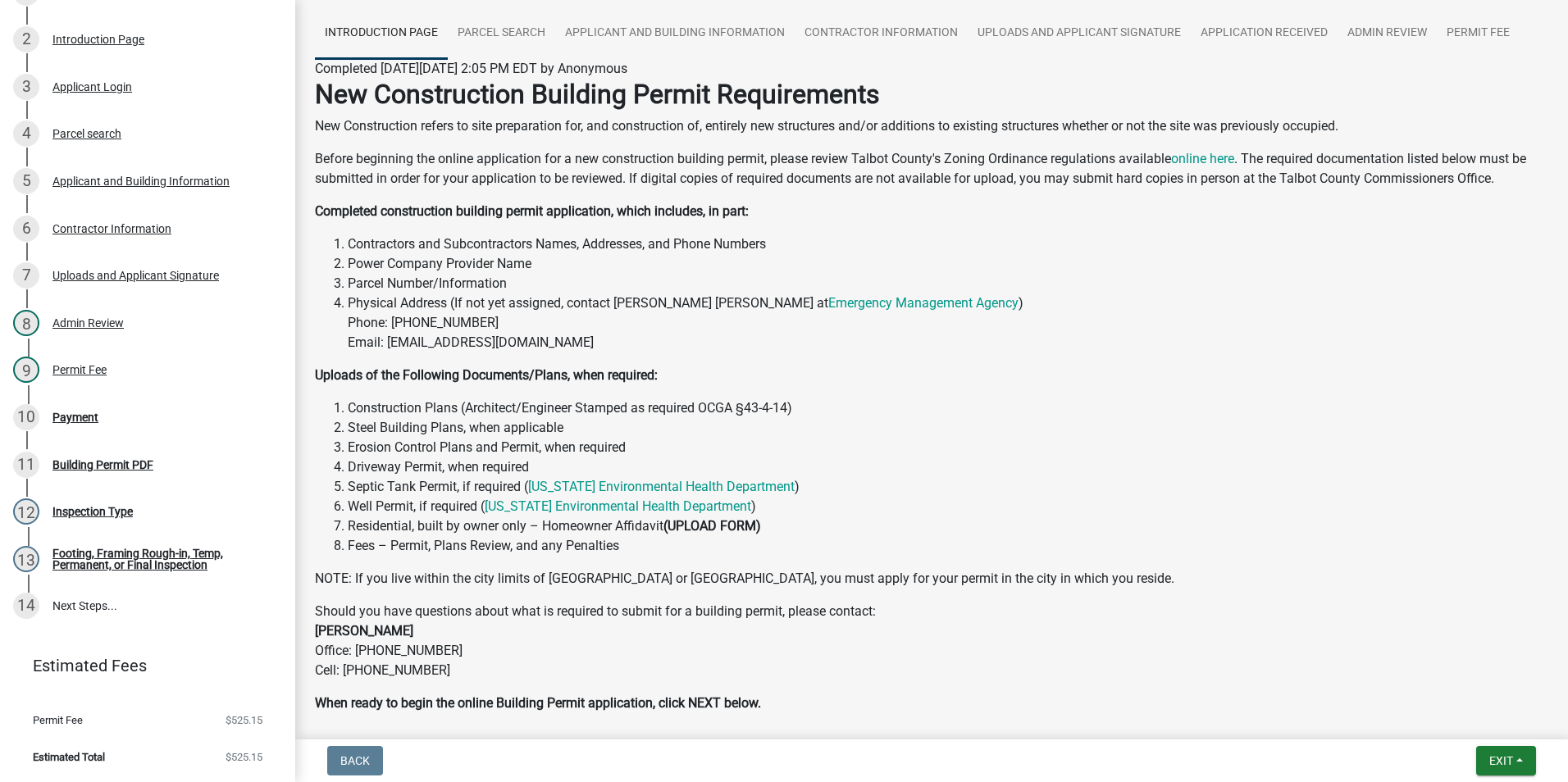
scroll to position [0, 0]
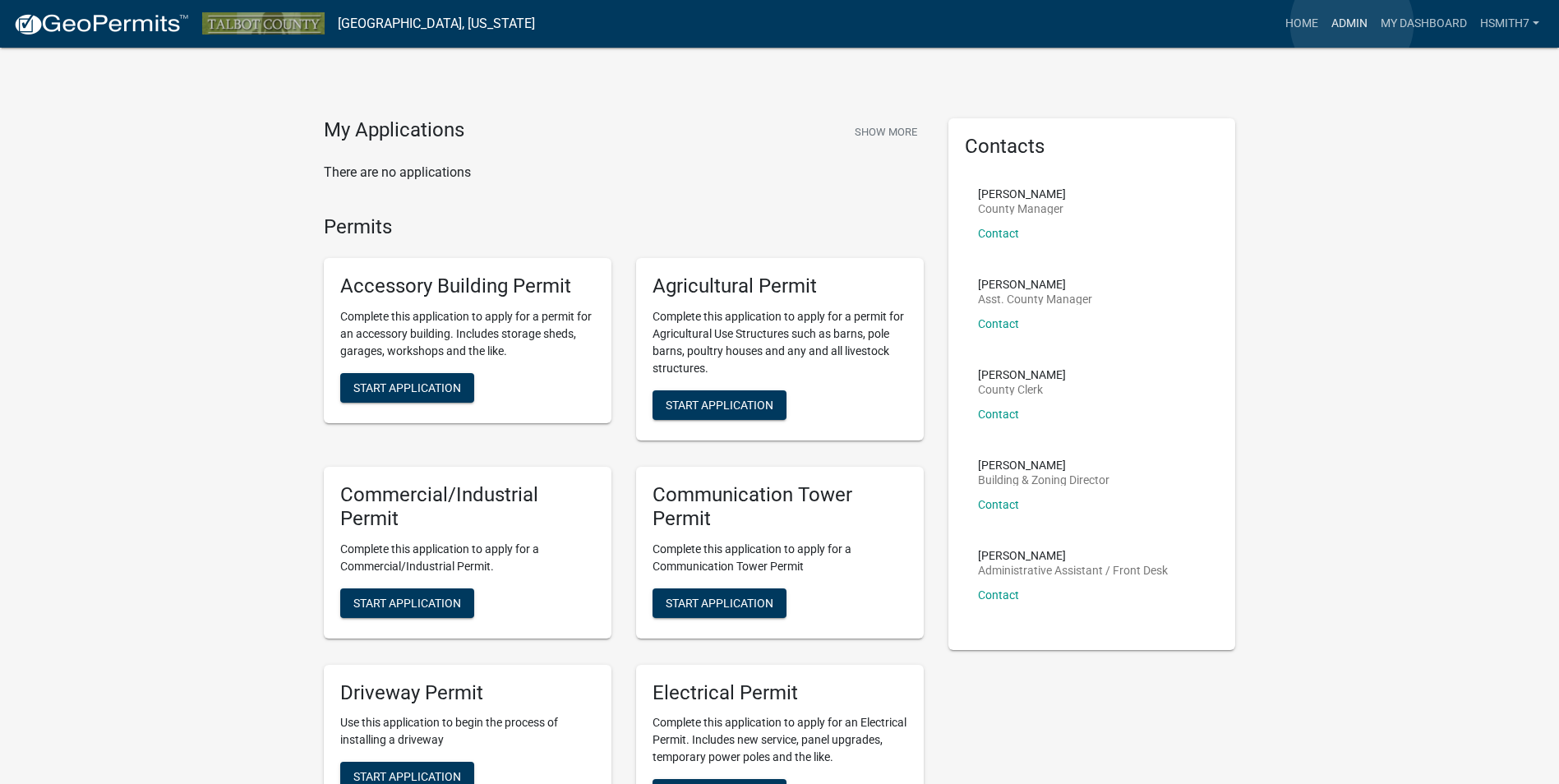
click at [1351, 24] on link "Admin" at bounding box center [1349, 24] width 50 height 31
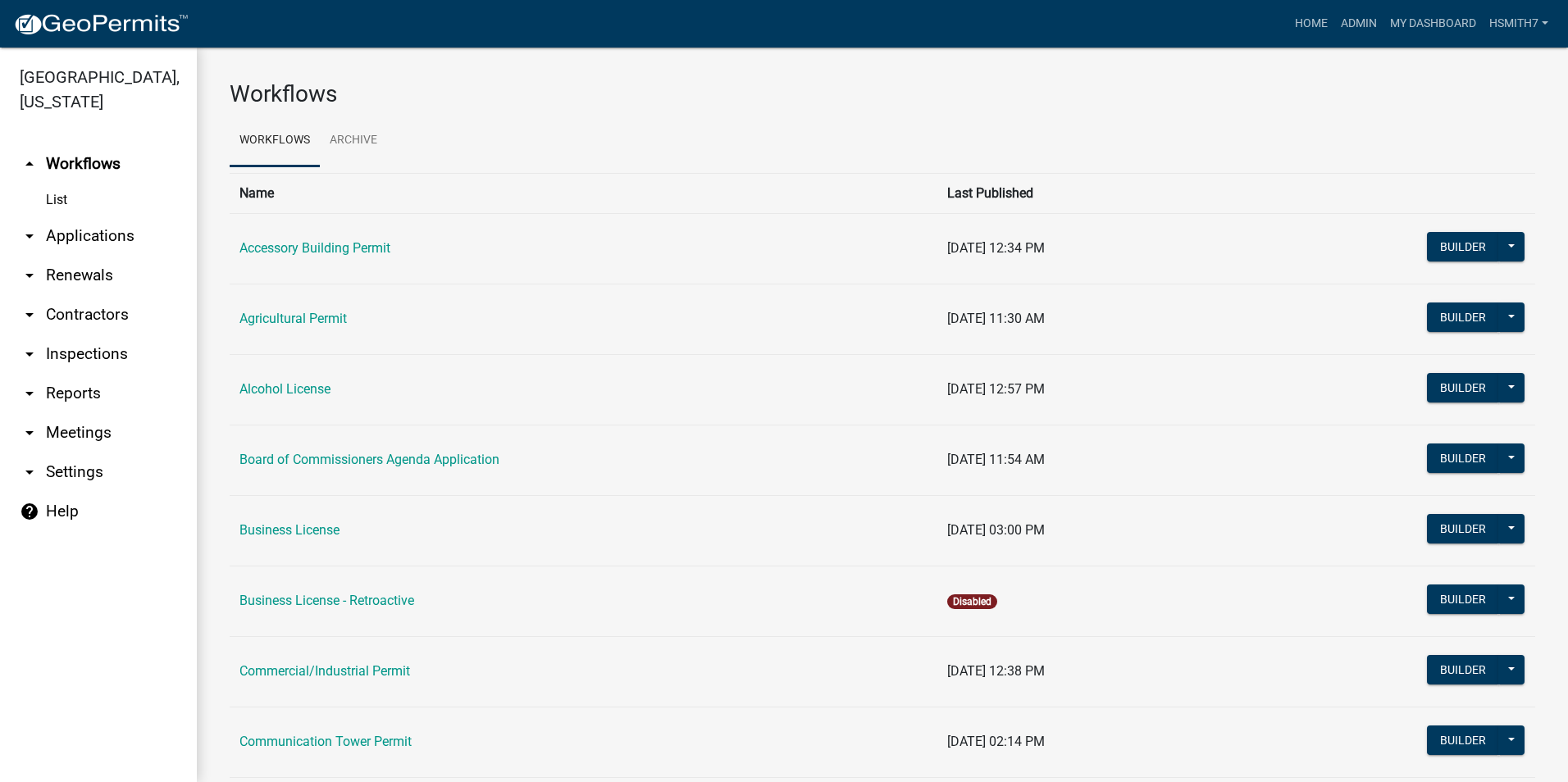
click at [47, 247] on link "arrow_drop_down Applications" at bounding box center [98, 236] width 197 height 40
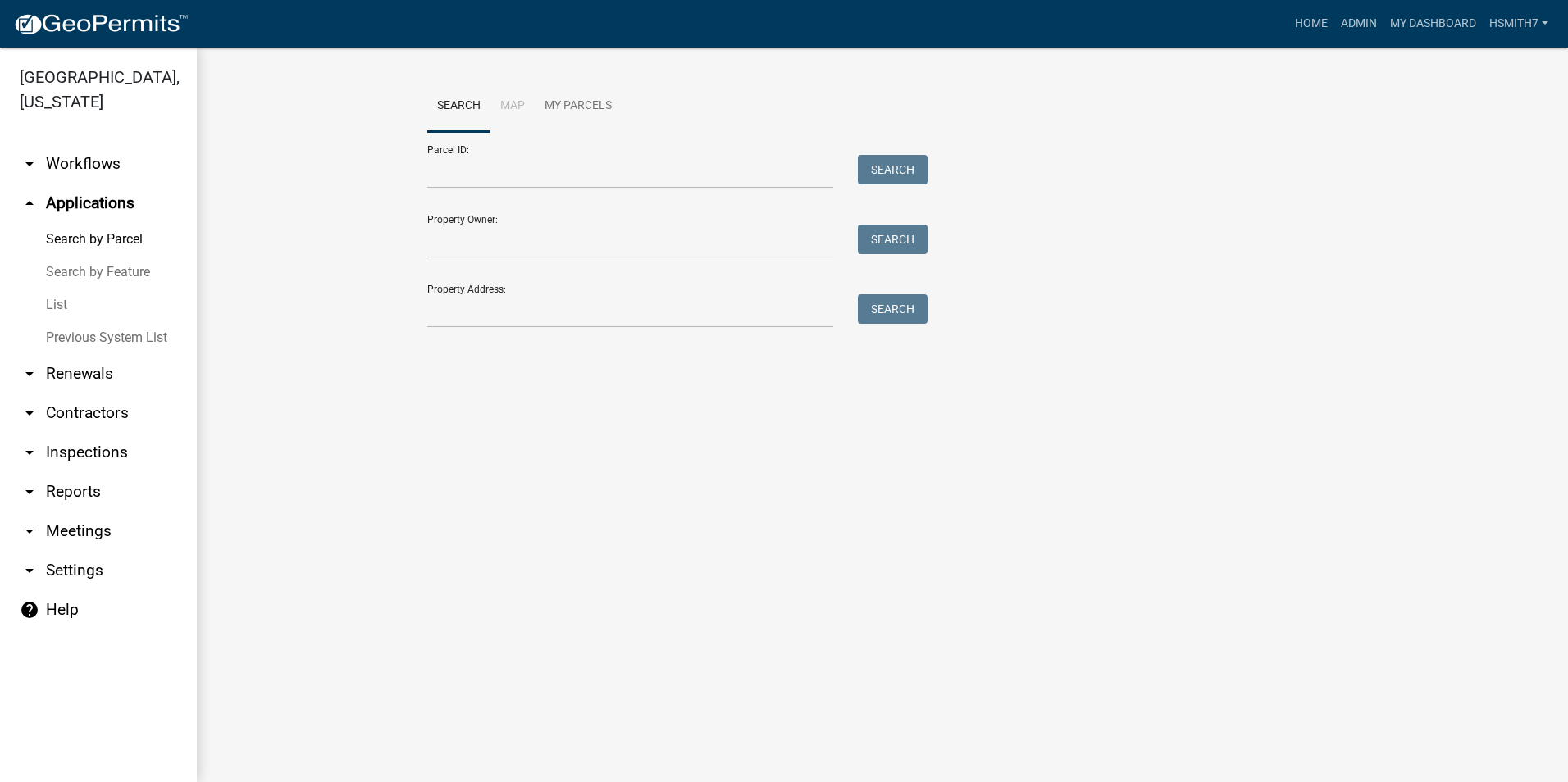
click at [56, 304] on link "List" at bounding box center [98, 305] width 197 height 33
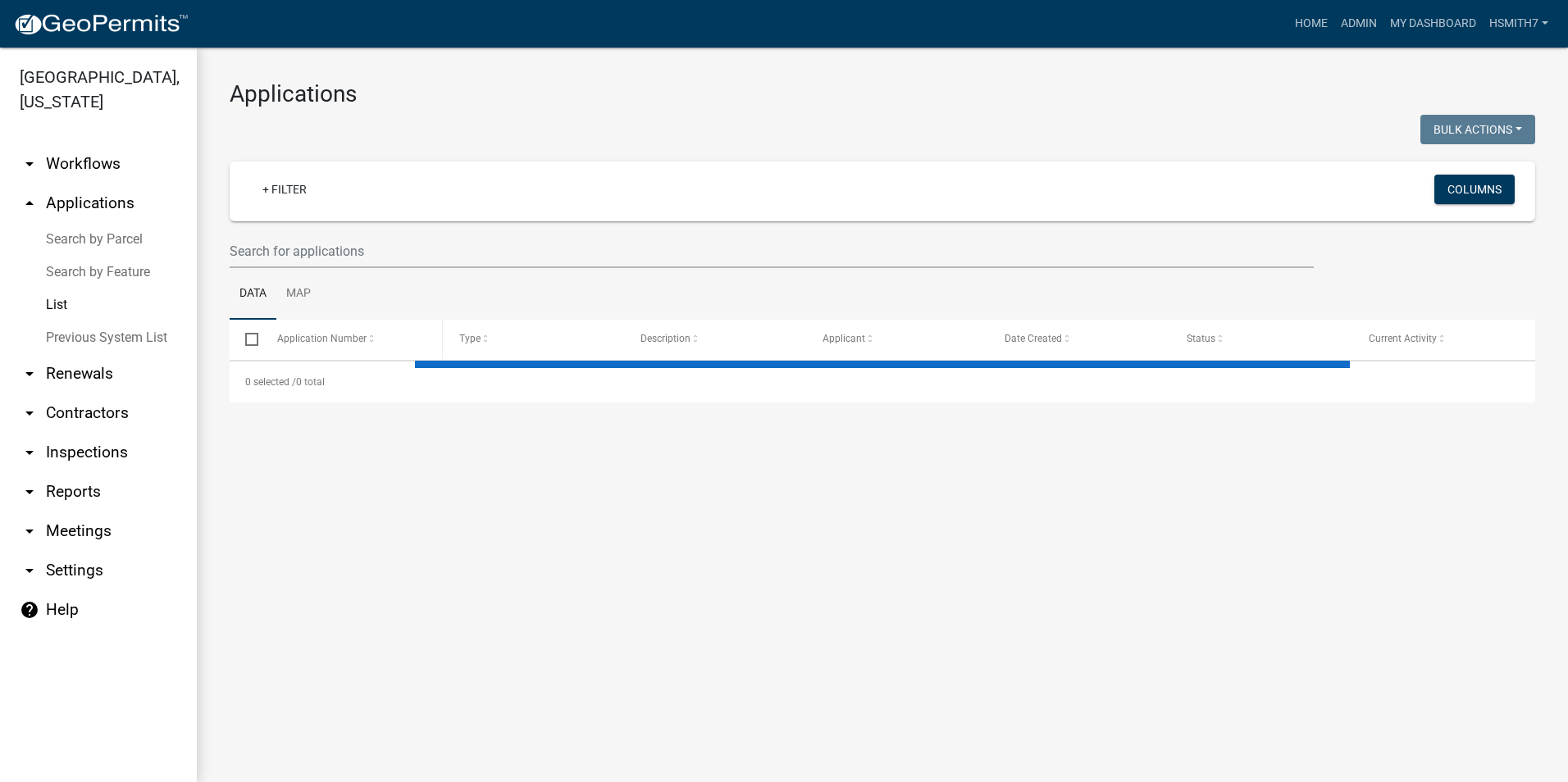
select select "3: 100"
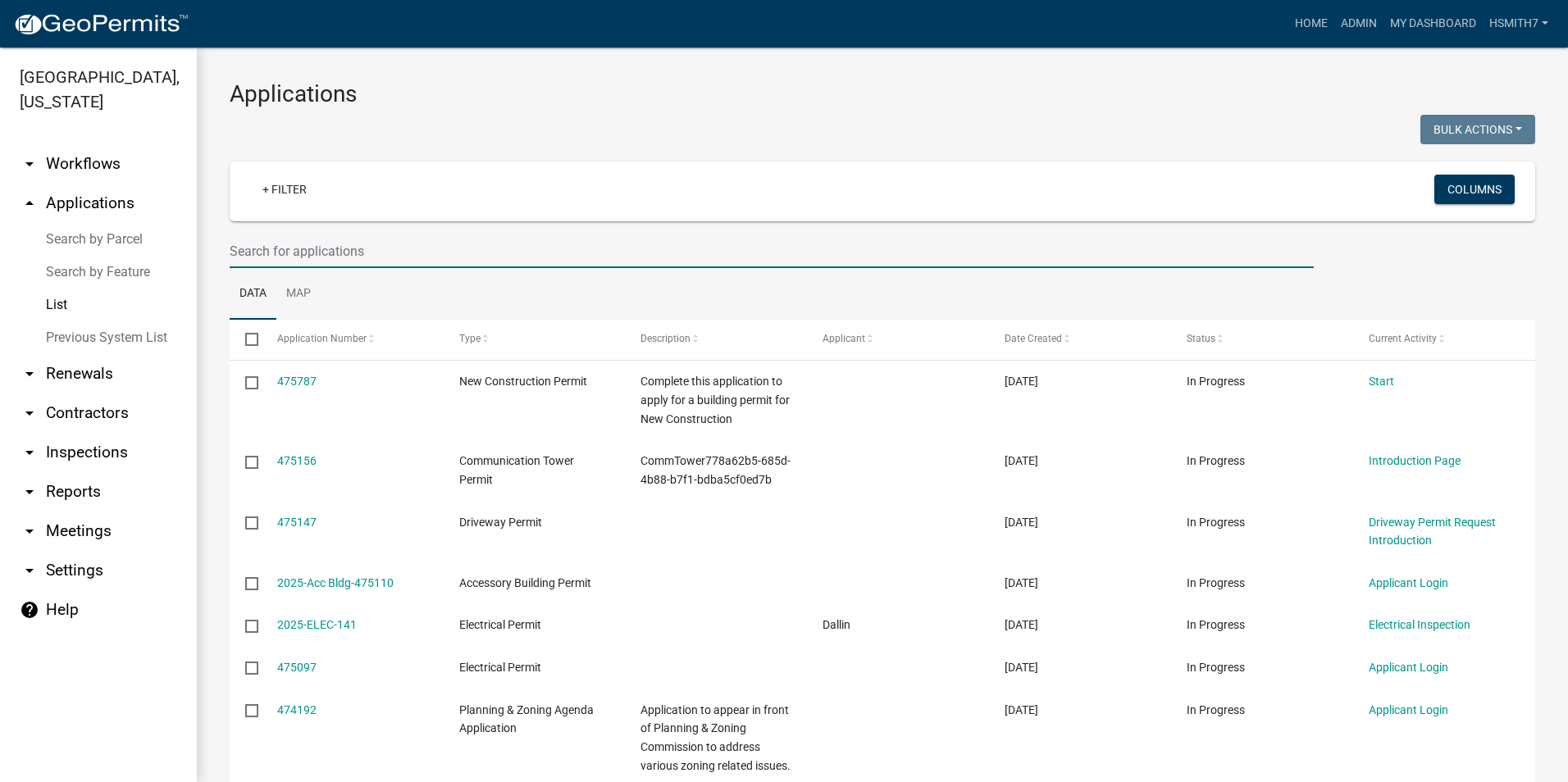
click at [613, 245] on input "text" at bounding box center [772, 251] width 1084 height 34
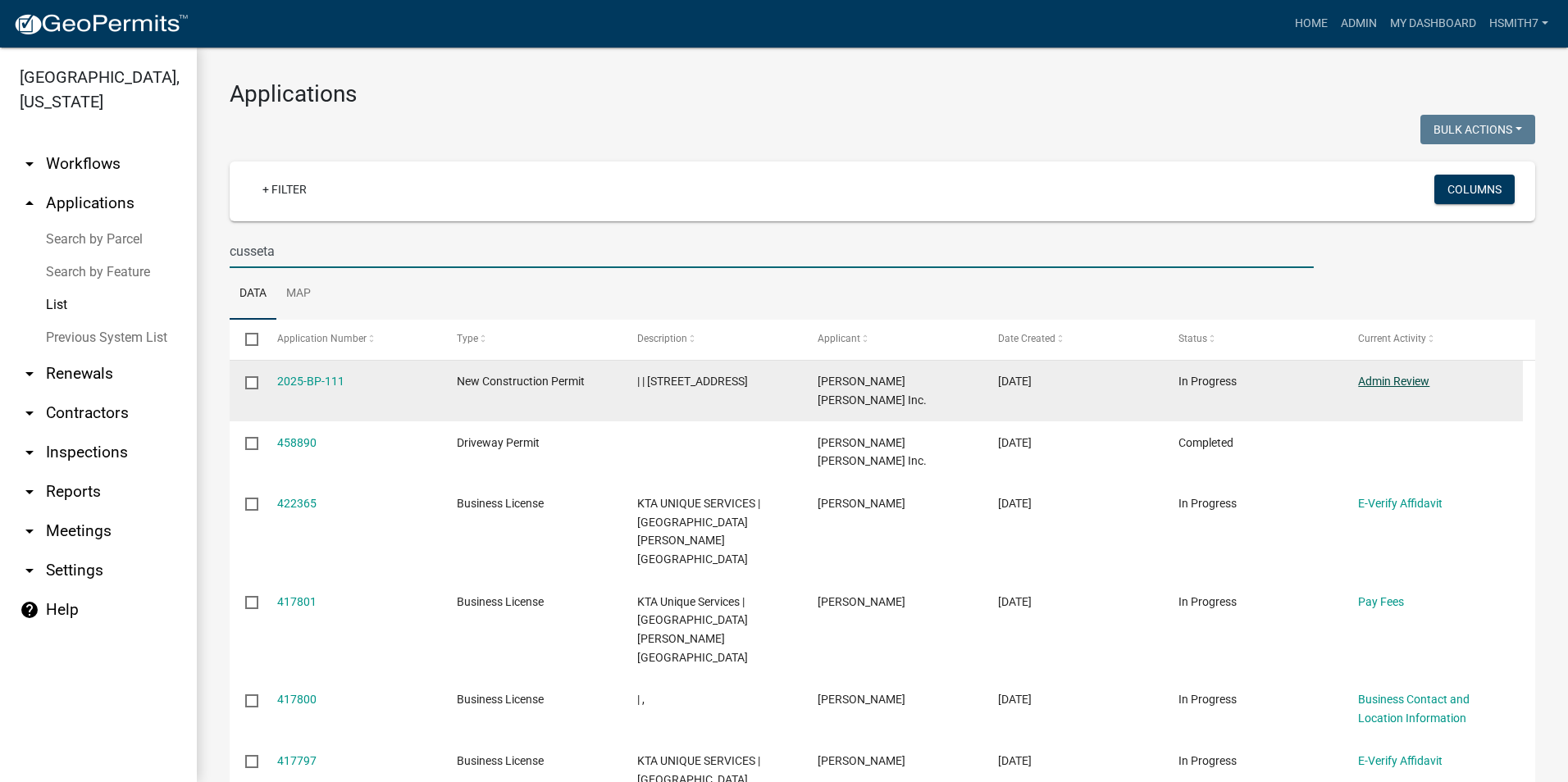
type input "cusseta"
click at [1379, 383] on link "Admin Review" at bounding box center [1393, 381] width 72 height 13
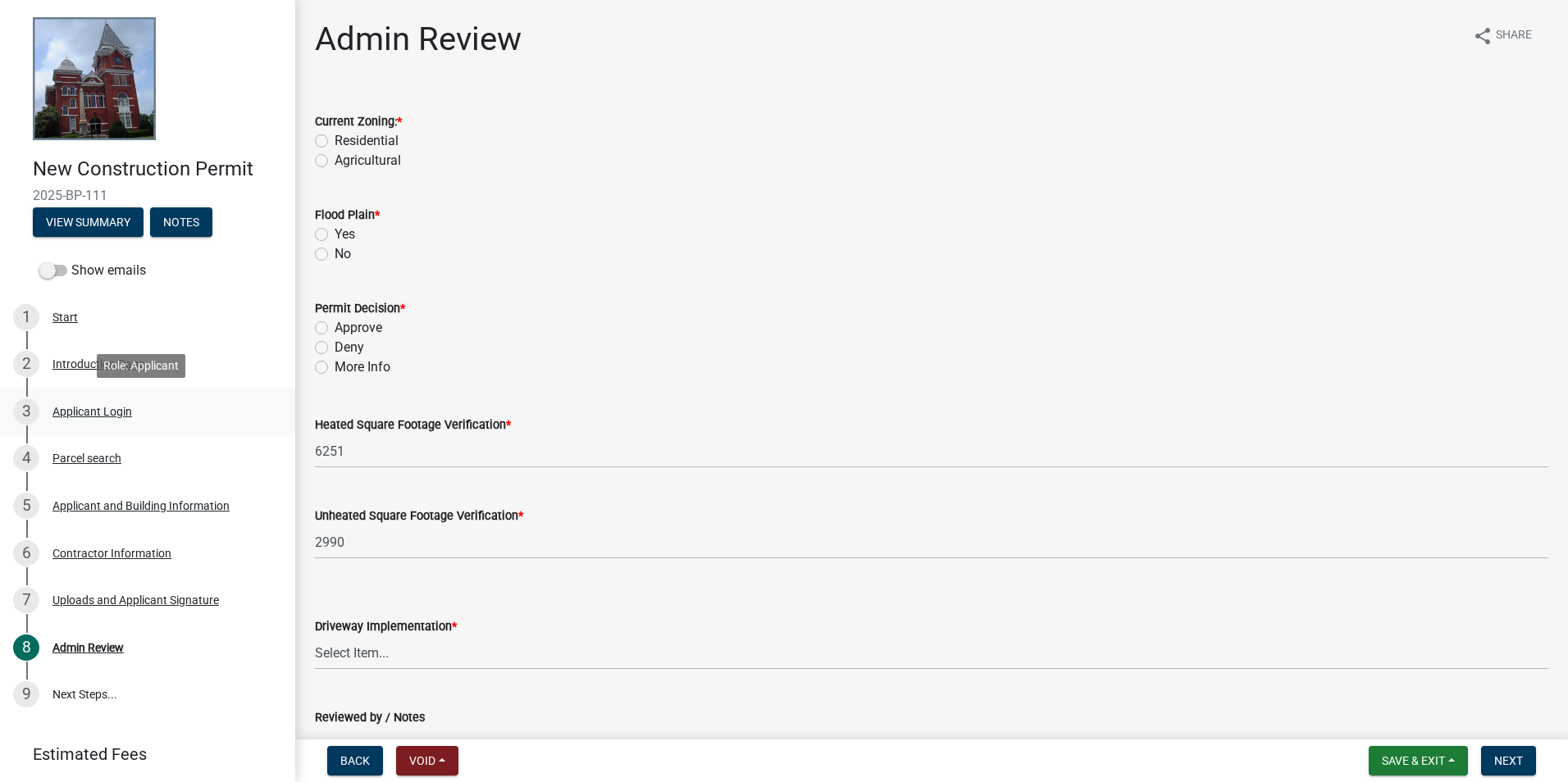
click at [136, 397] on link "3 Applicant Login" at bounding box center [147, 412] width 295 height 48
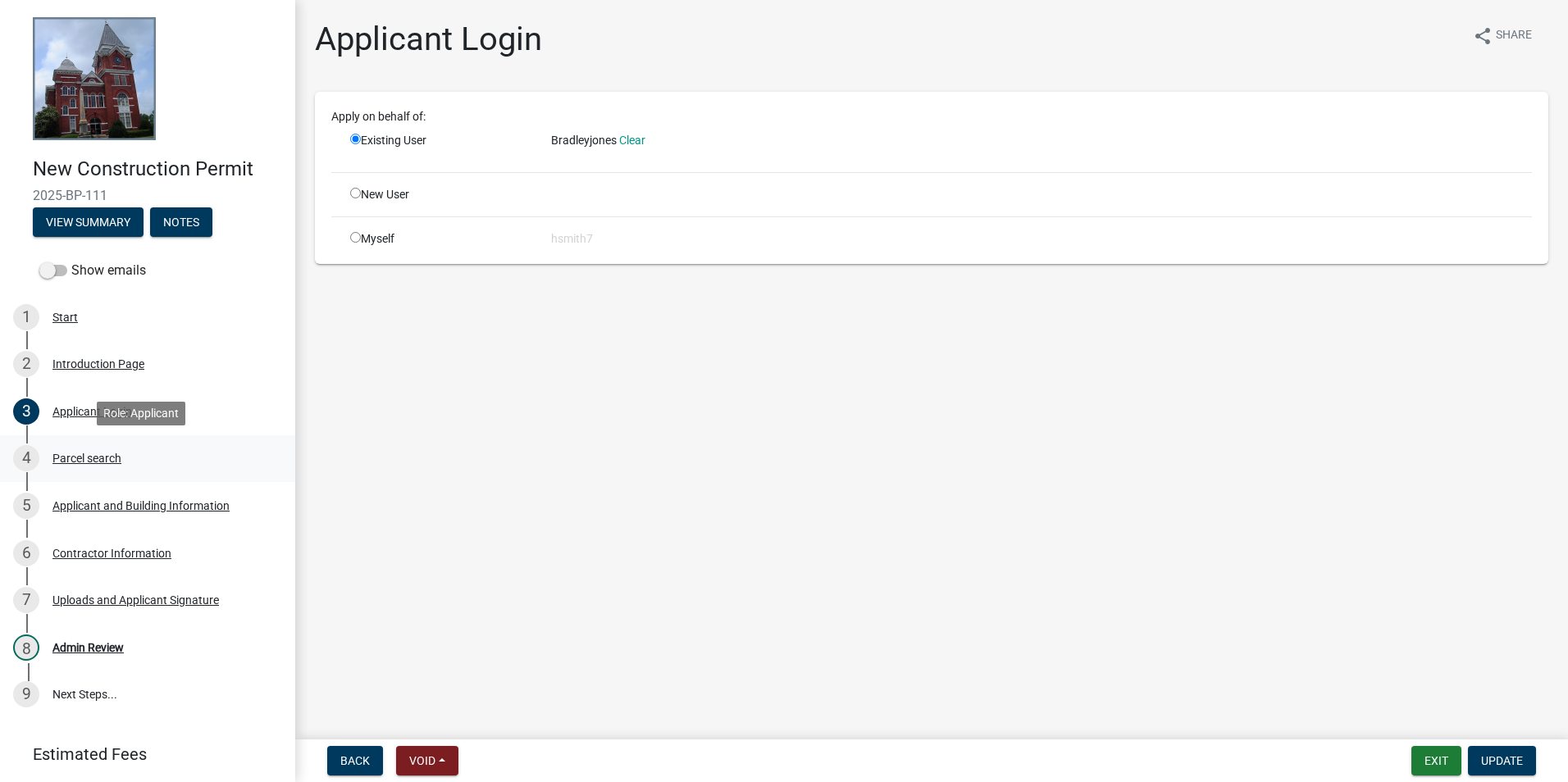
click at [134, 449] on div "4 Parcel search" at bounding box center [141, 458] width 256 height 26
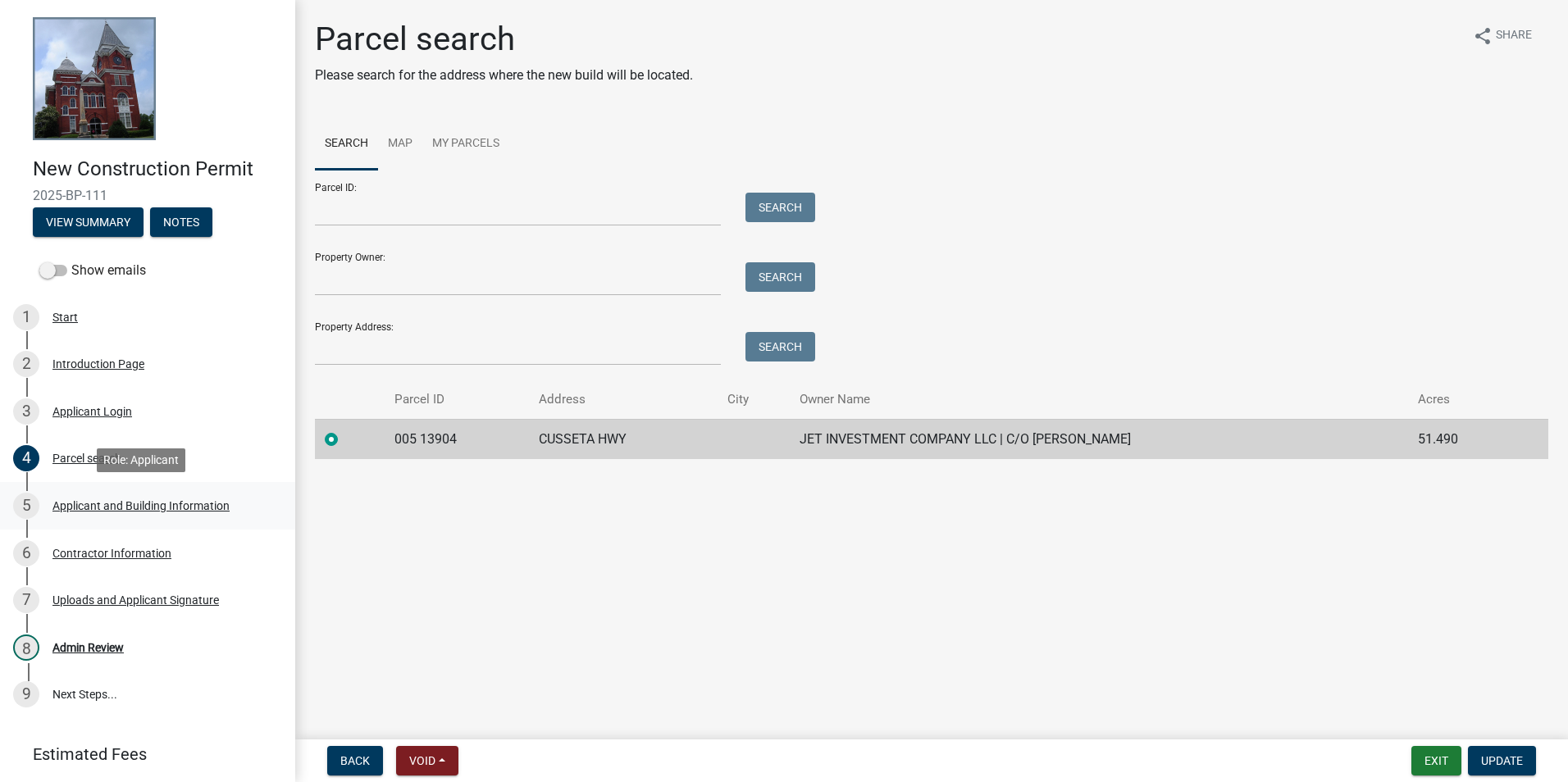
click at [164, 509] on div "Applicant and Building Information" at bounding box center [141, 505] width 177 height 12
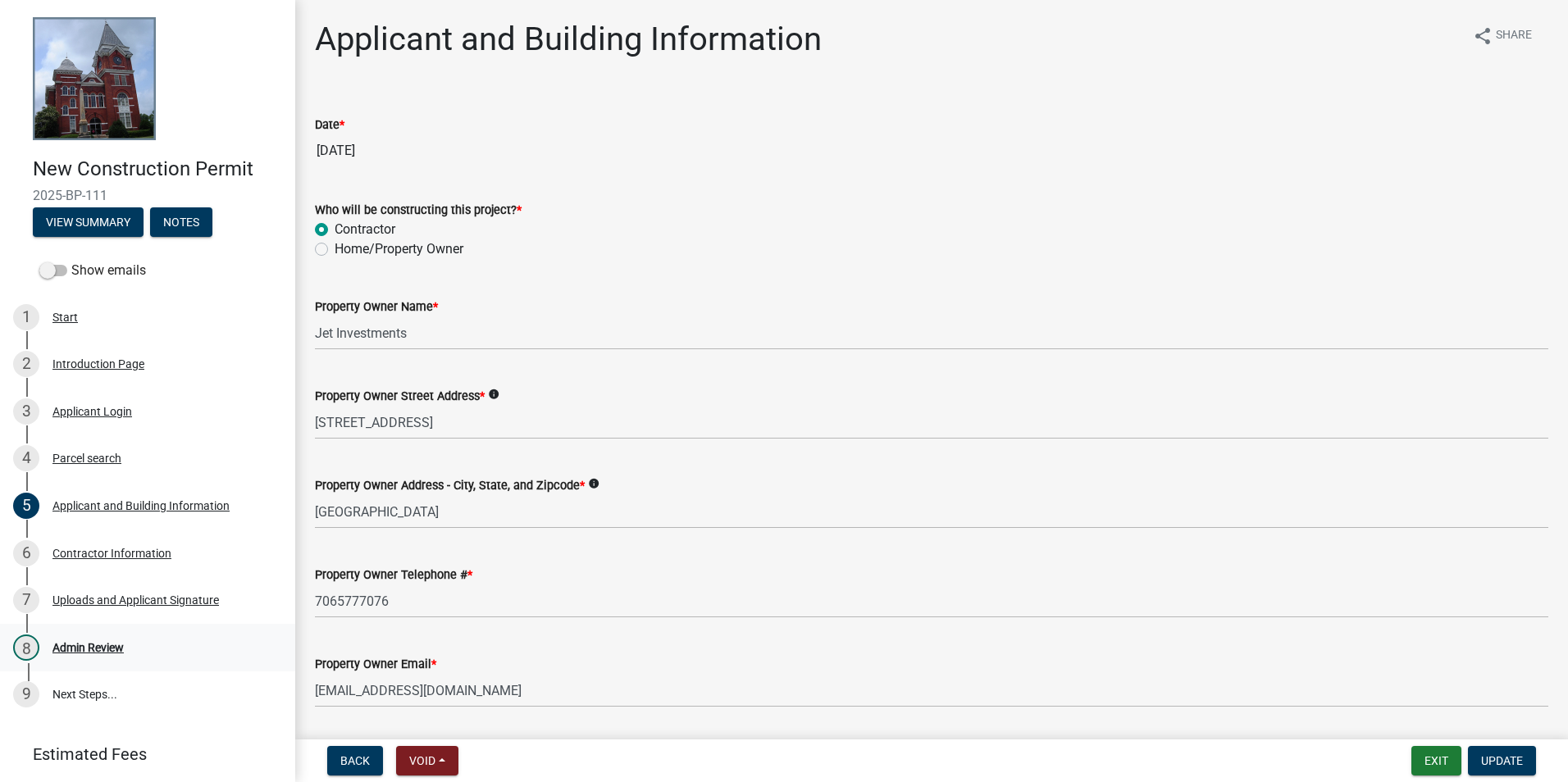
click at [113, 645] on div "Admin Review" at bounding box center [88, 648] width 72 height 12
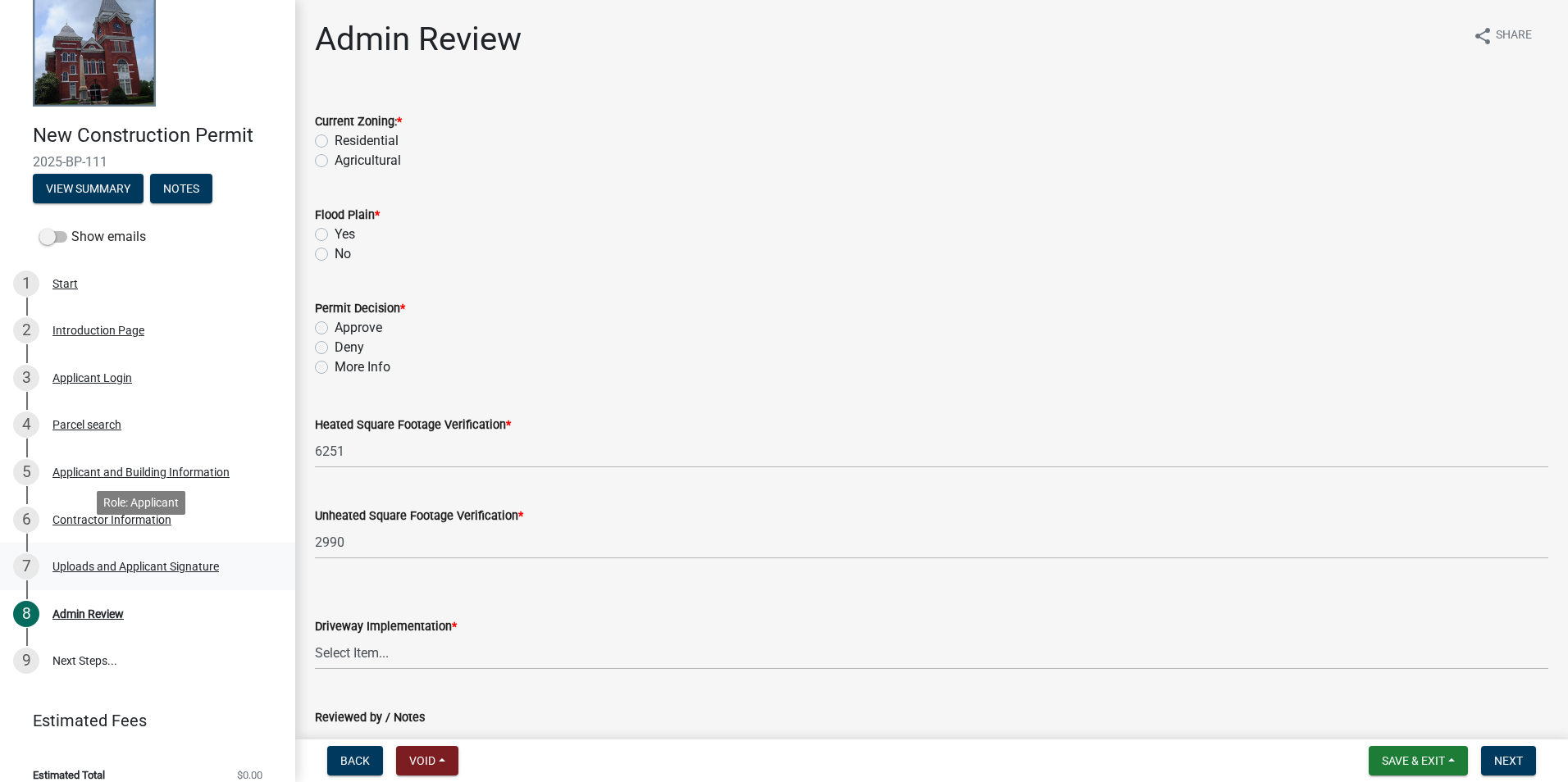
scroll to position [52, 0]
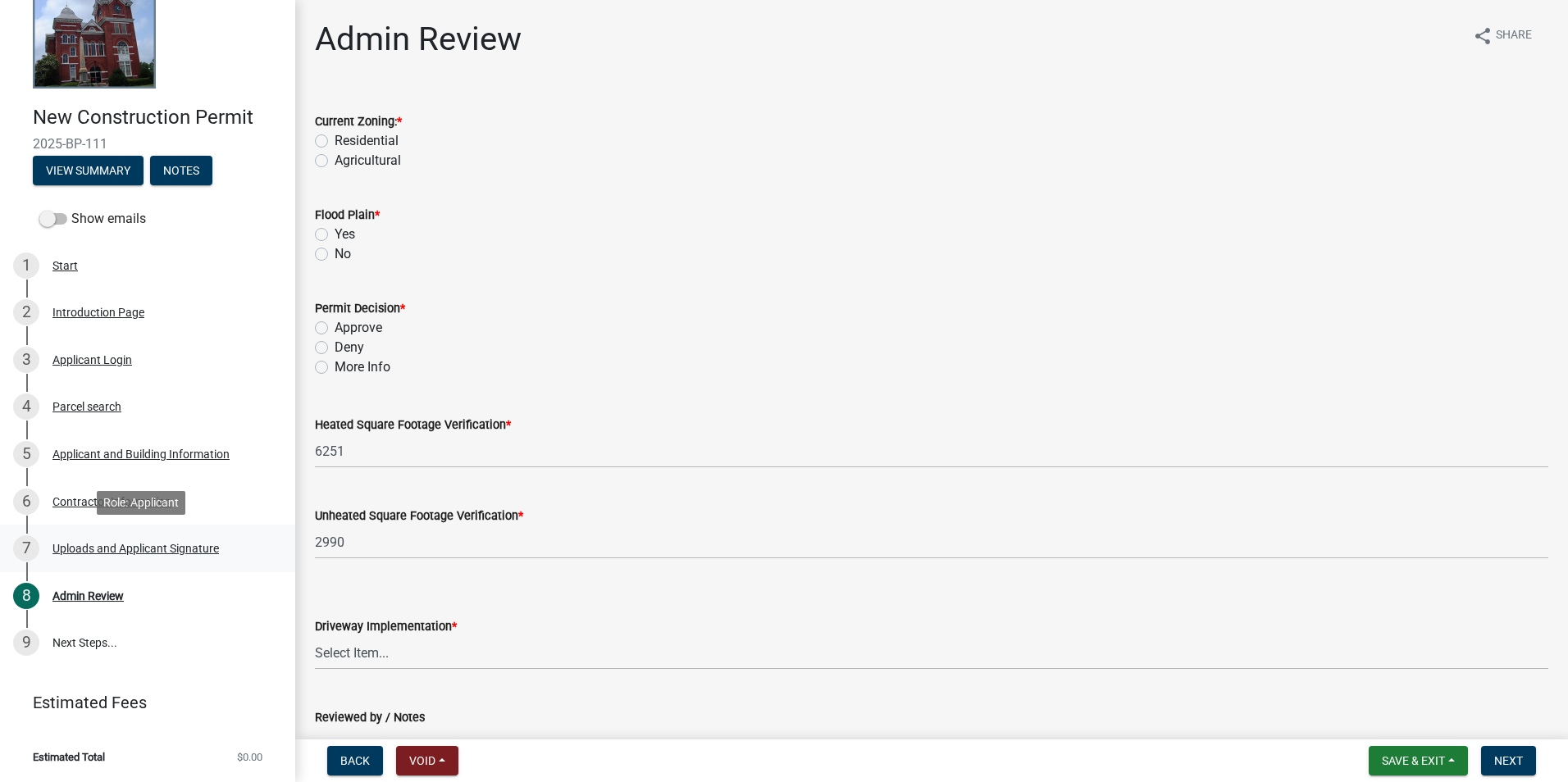
click at [149, 557] on div "7 Uploads and Applicant Signature" at bounding box center [141, 548] width 256 height 26
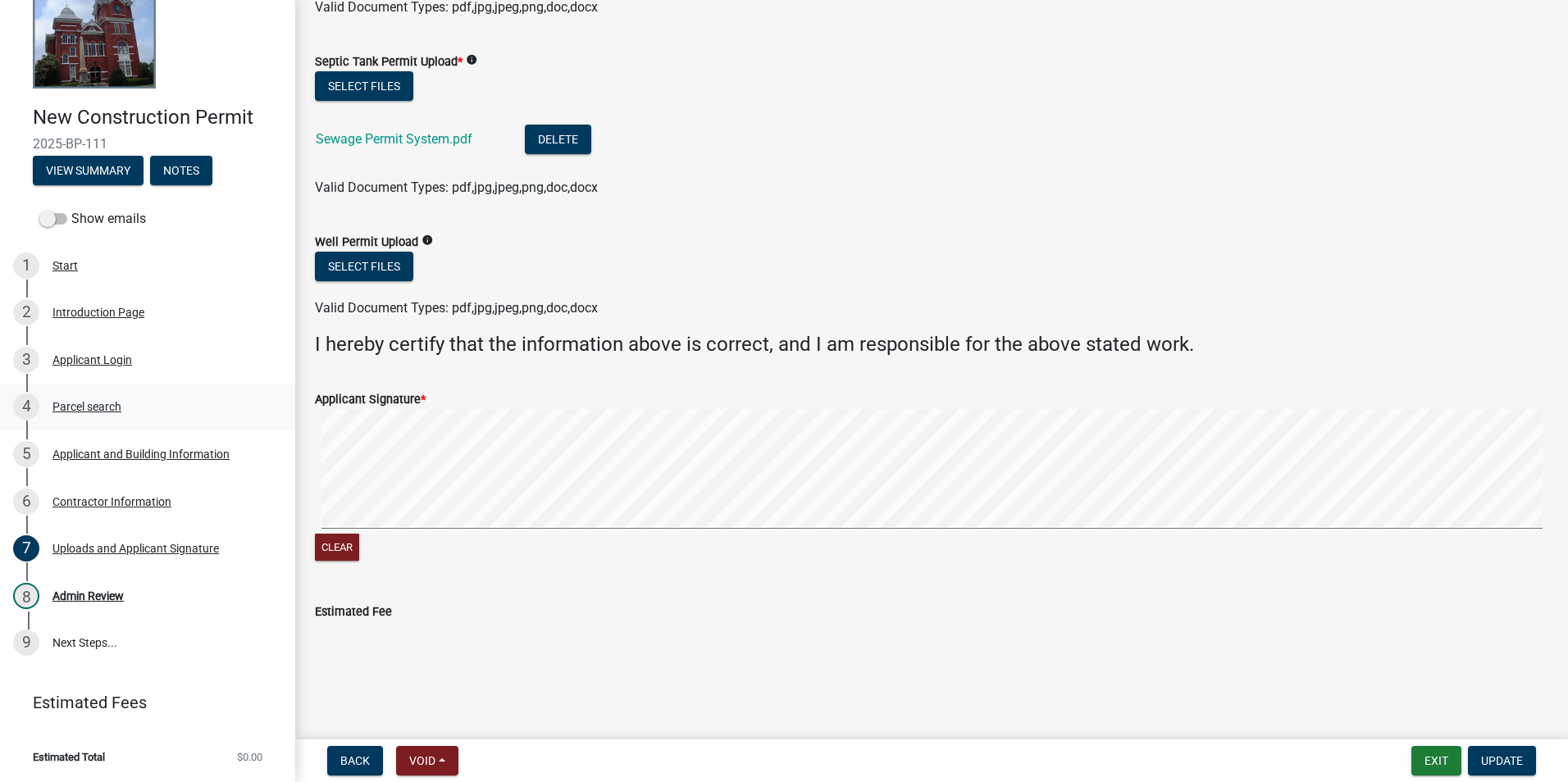
click at [108, 389] on link "4 Parcel search" at bounding box center [147, 407] width 295 height 48
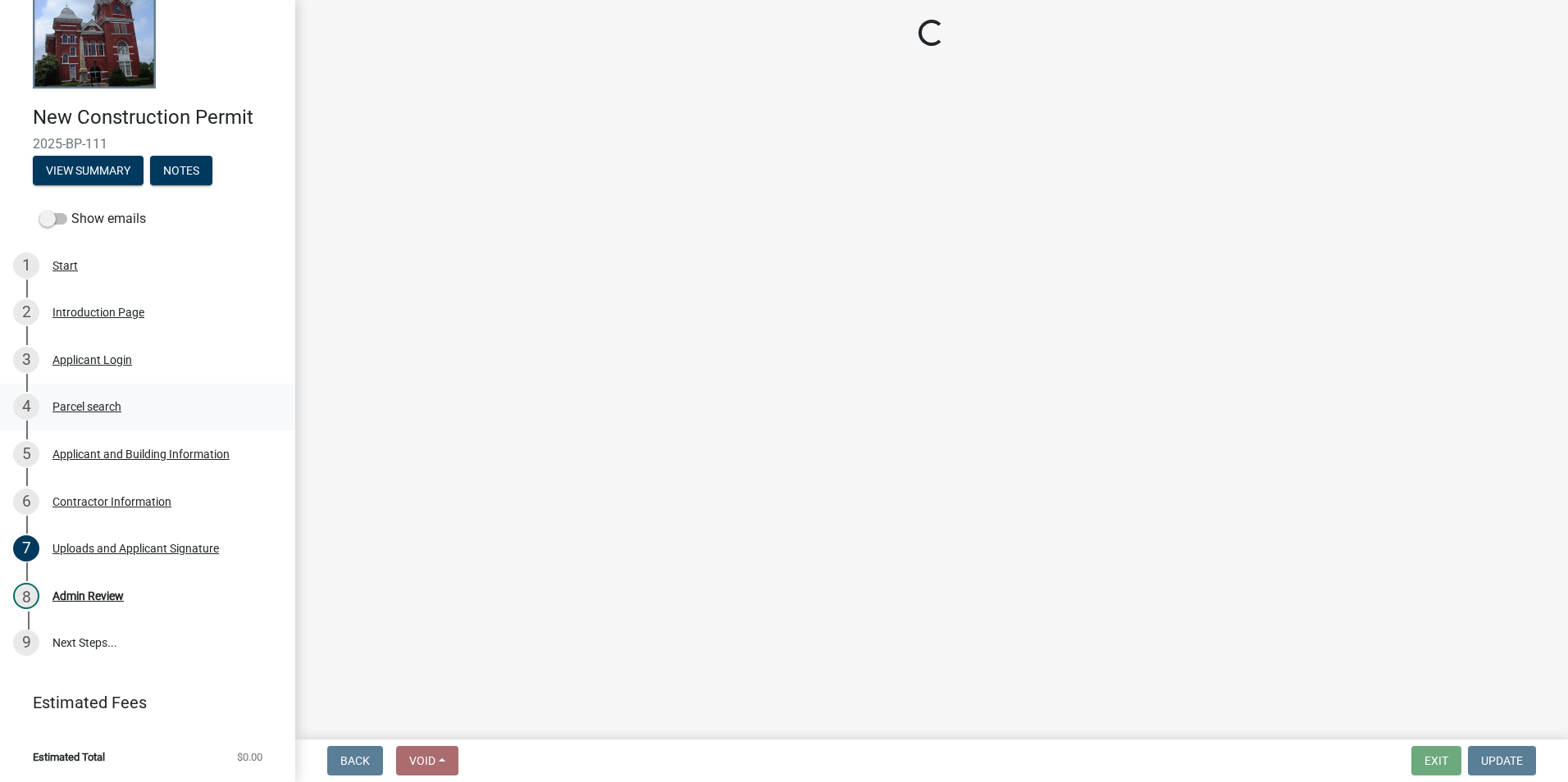
scroll to position [0, 0]
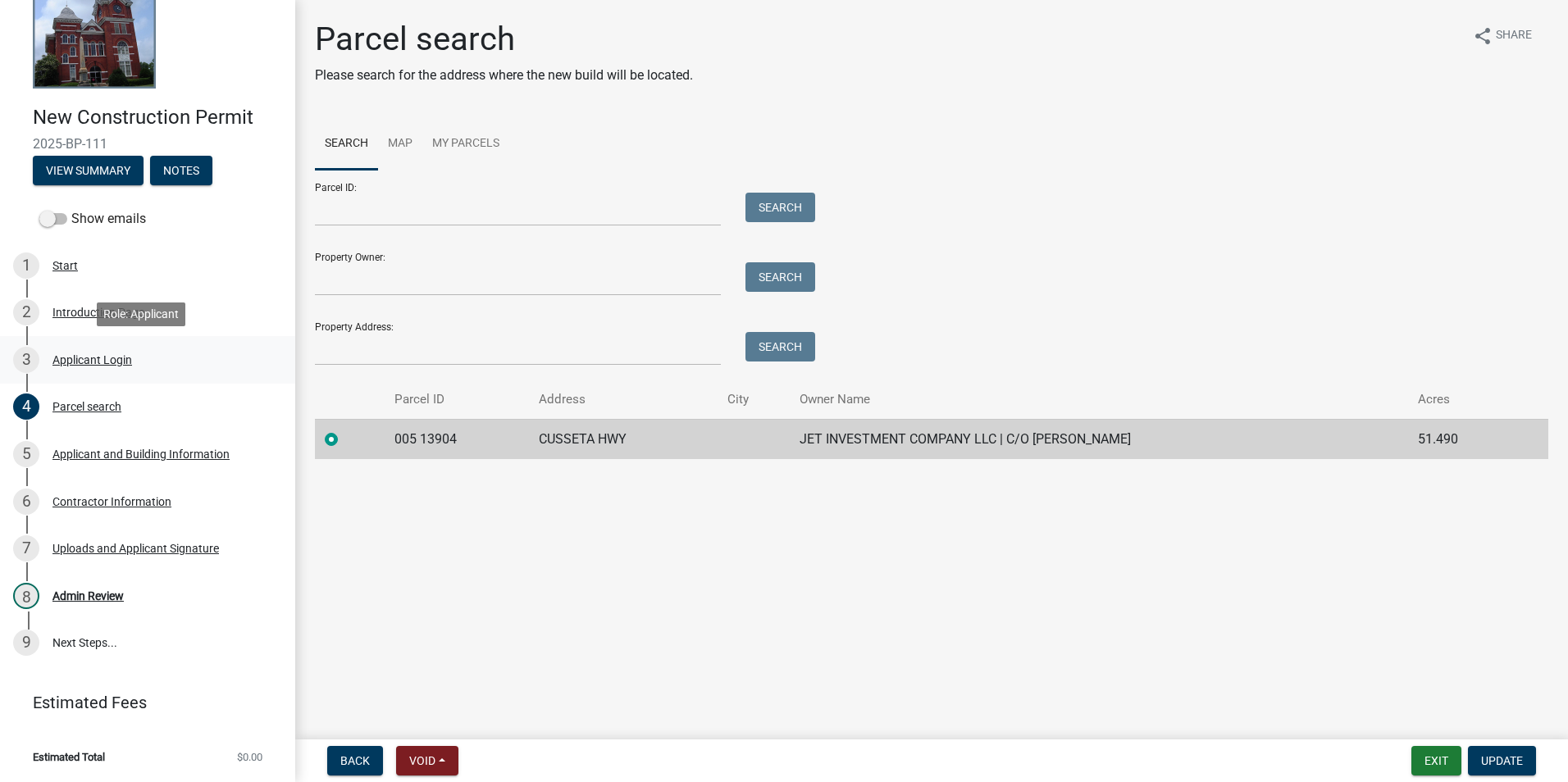
click at [83, 356] on div "Applicant Login" at bounding box center [92, 360] width 80 height 12
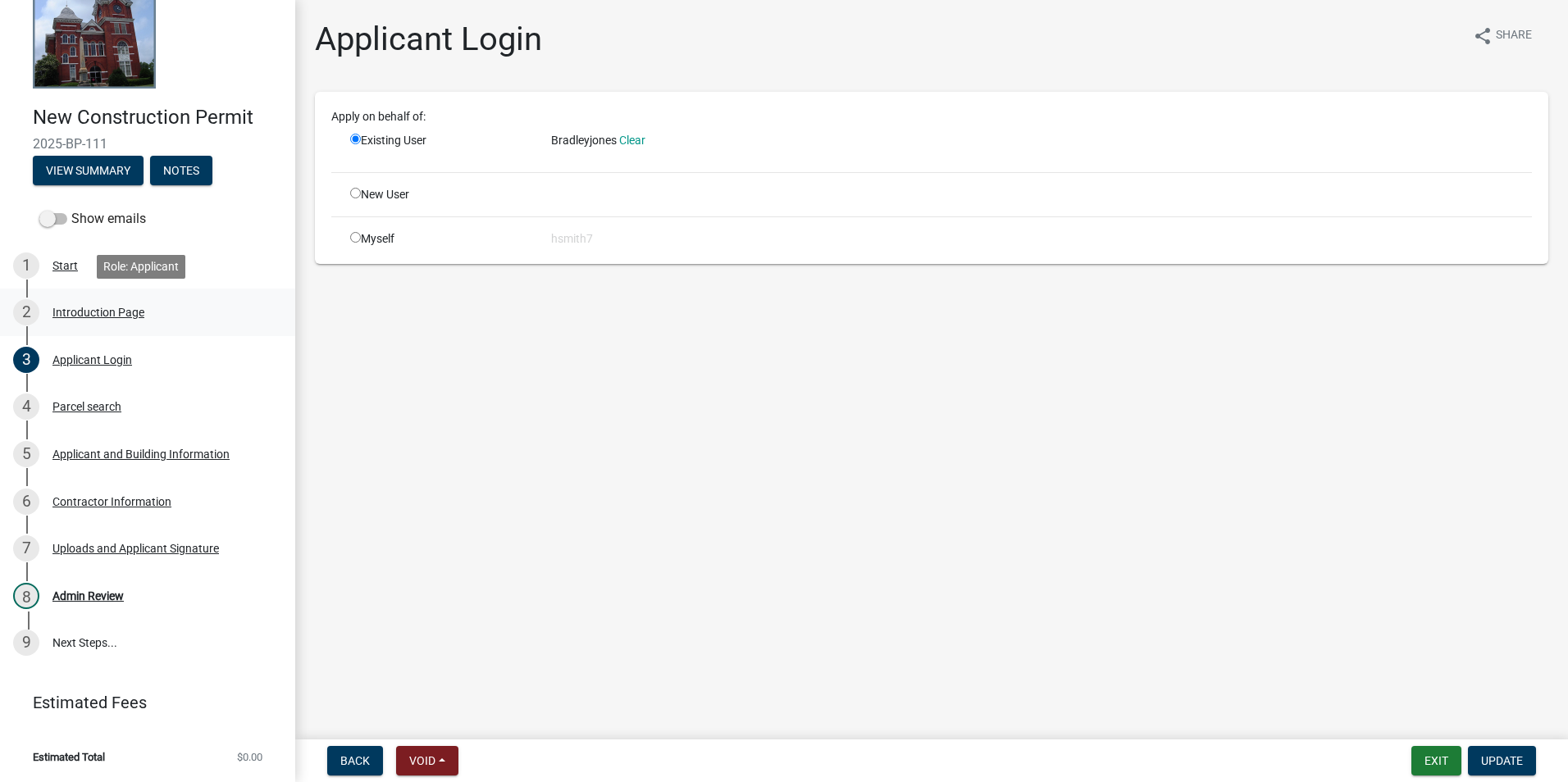
click at [76, 306] on div "Introduction Page" at bounding box center [99, 312] width 92 height 12
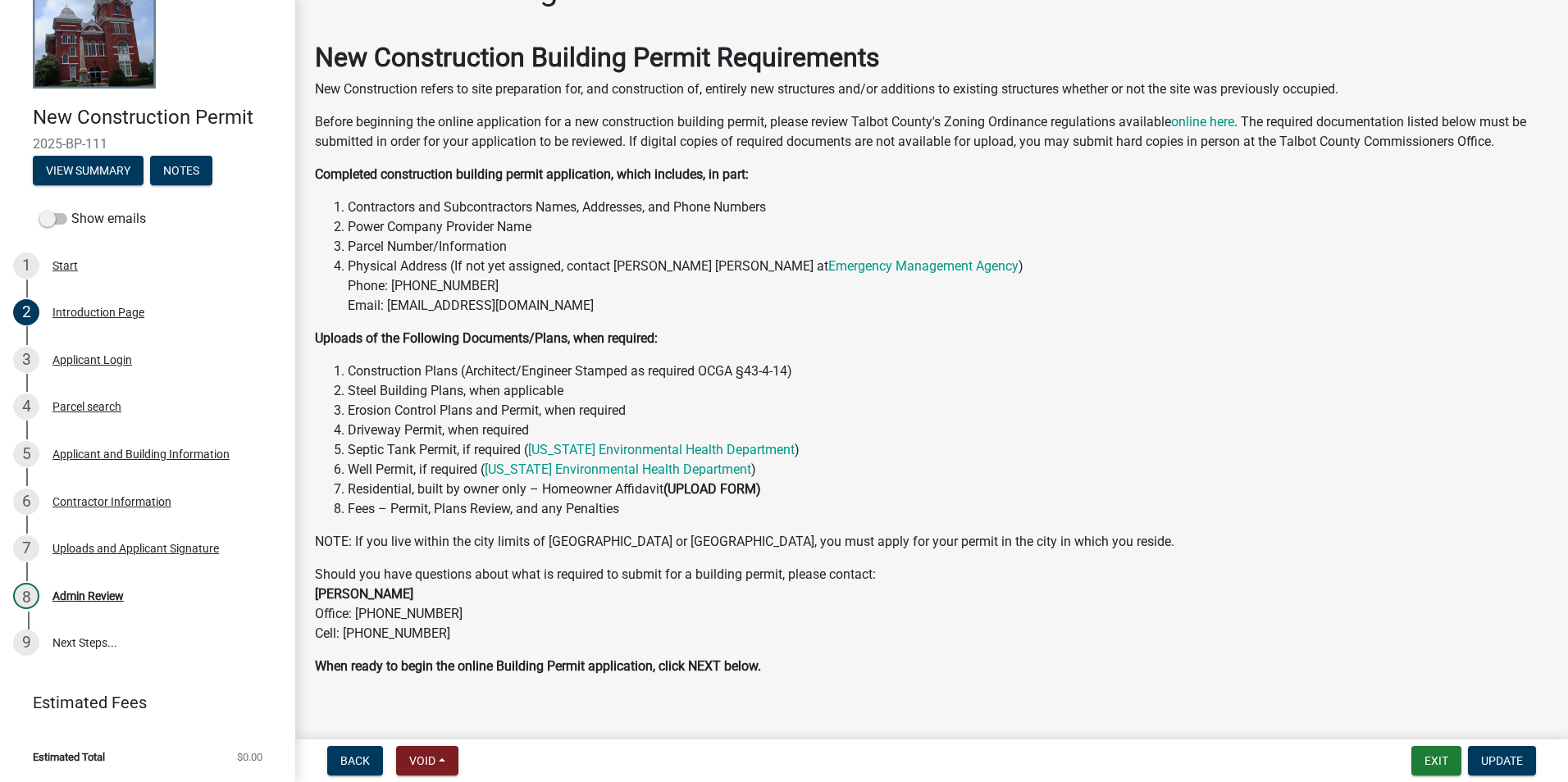
scroll to position [71, 0]
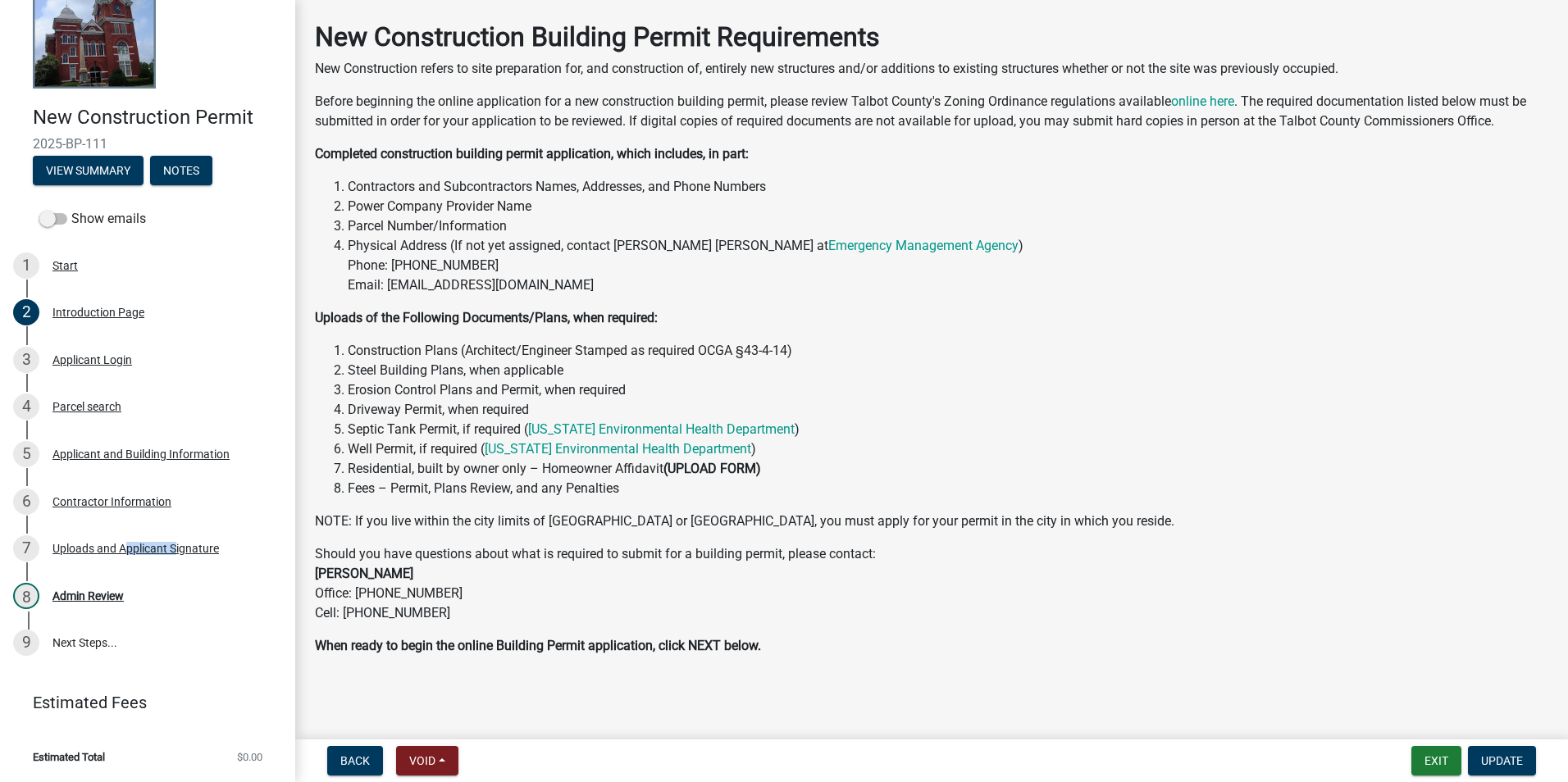
click at [123, 555] on div "7 Uploads and Applicant Signature" at bounding box center [141, 548] width 256 height 26
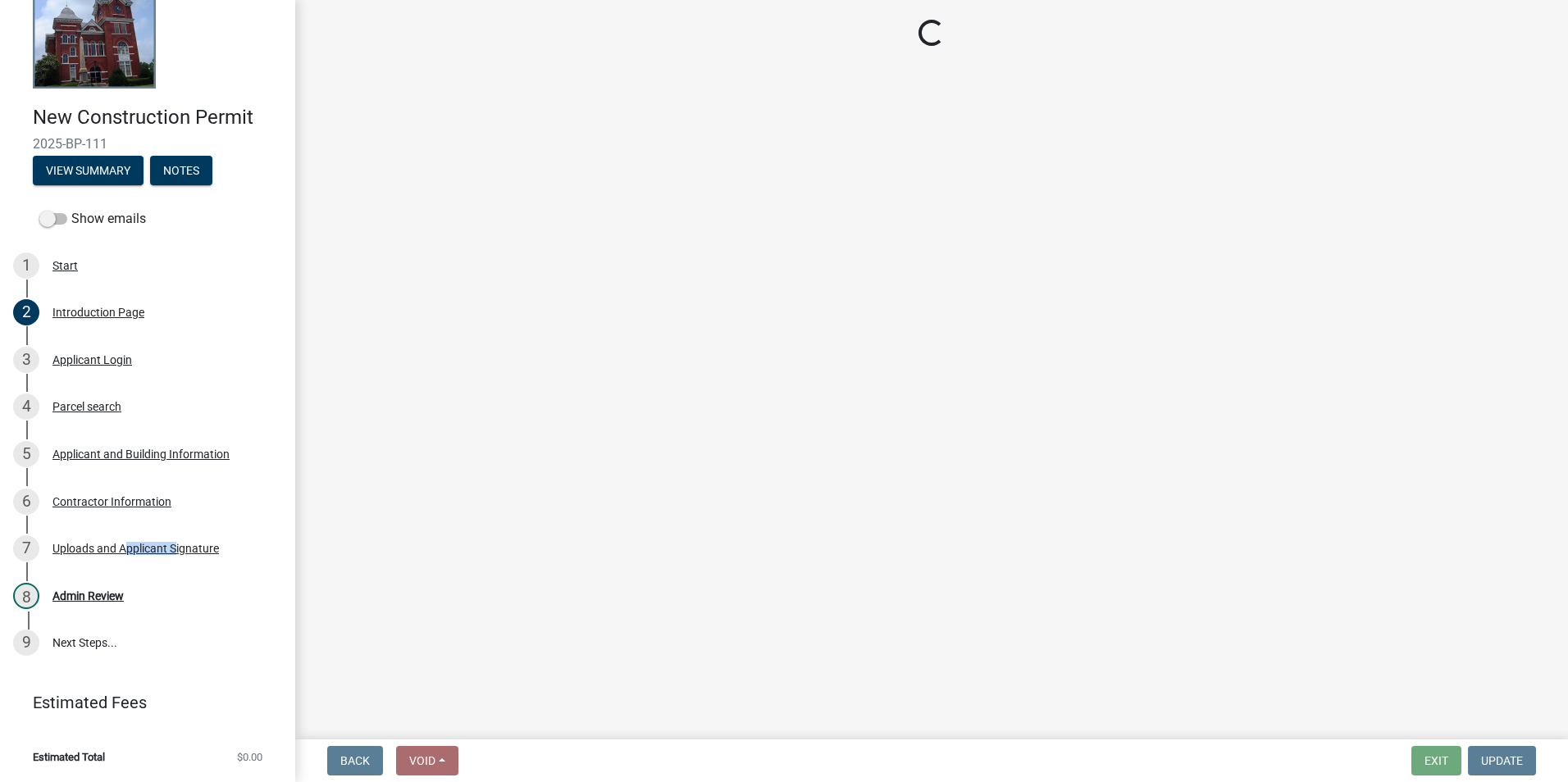
scroll to position [0, 0]
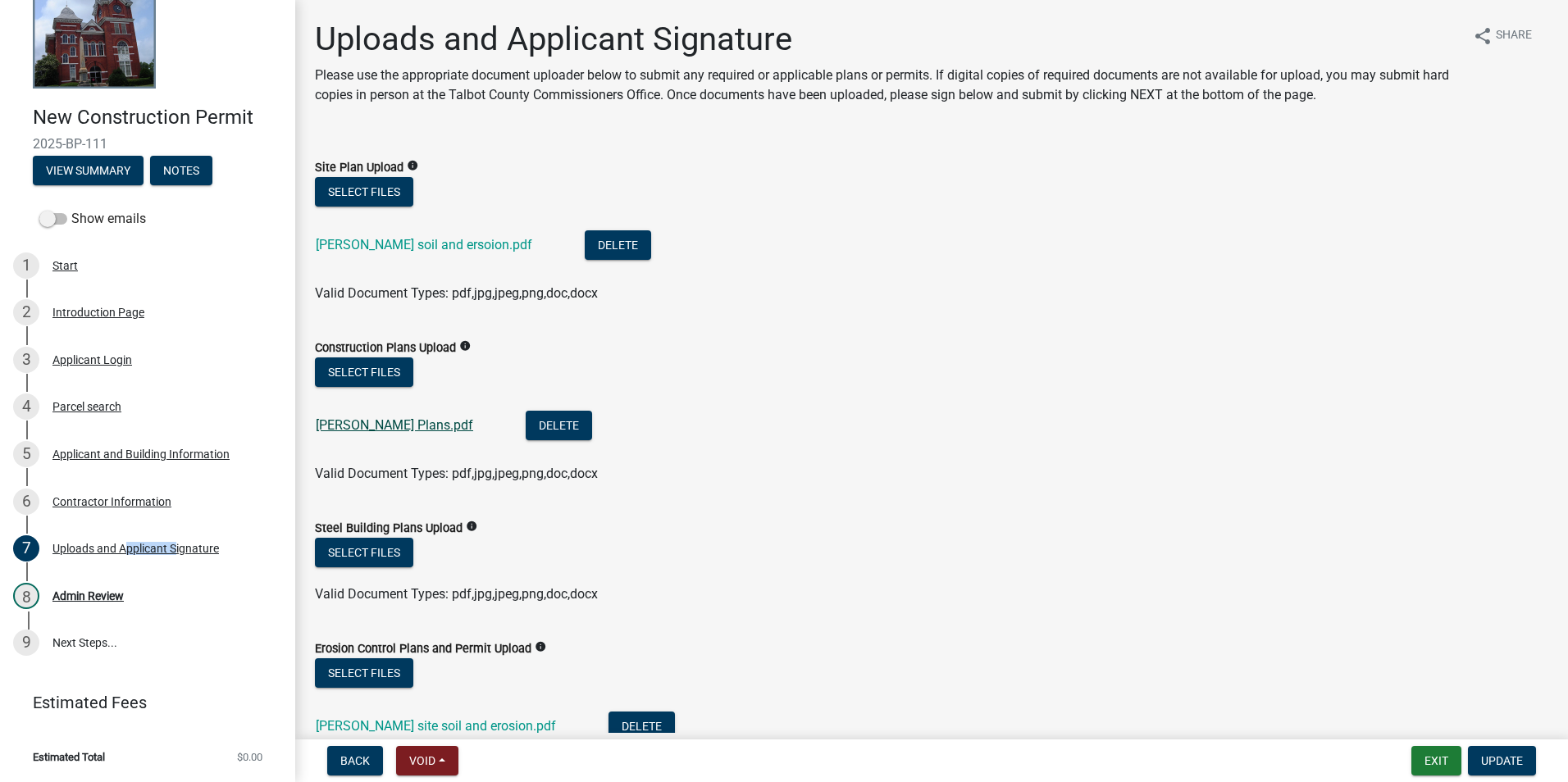
click at [377, 423] on link "Trotter Plans.pdf" at bounding box center [394, 425] width 157 height 16
click at [417, 239] on div "Trotter soil and ersoion.pdf" at bounding box center [436, 247] width 243 height 34
click at [416, 244] on link "Trotter soil and ersoion.pdf" at bounding box center [423, 244] width 217 height 16
click at [376, 433] on div "Trotter Plans.pdf" at bounding box center [407, 427] width 184 height 34
click at [374, 430] on link "Trotter Plans.pdf" at bounding box center [394, 425] width 157 height 16
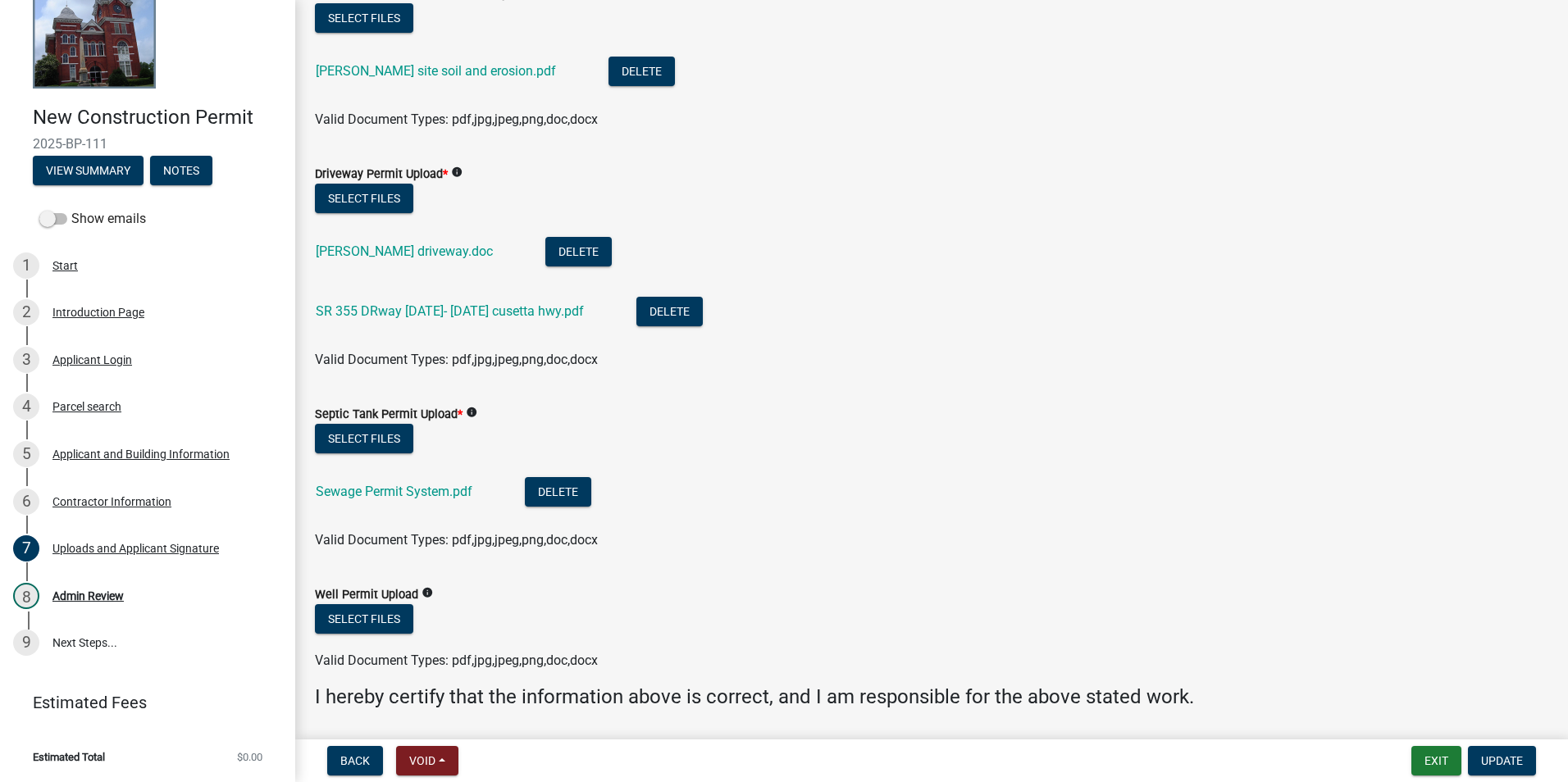
scroll to position [656, 0]
click at [390, 252] on link "Trotter driveway.doc" at bounding box center [404, 250] width 177 height 16
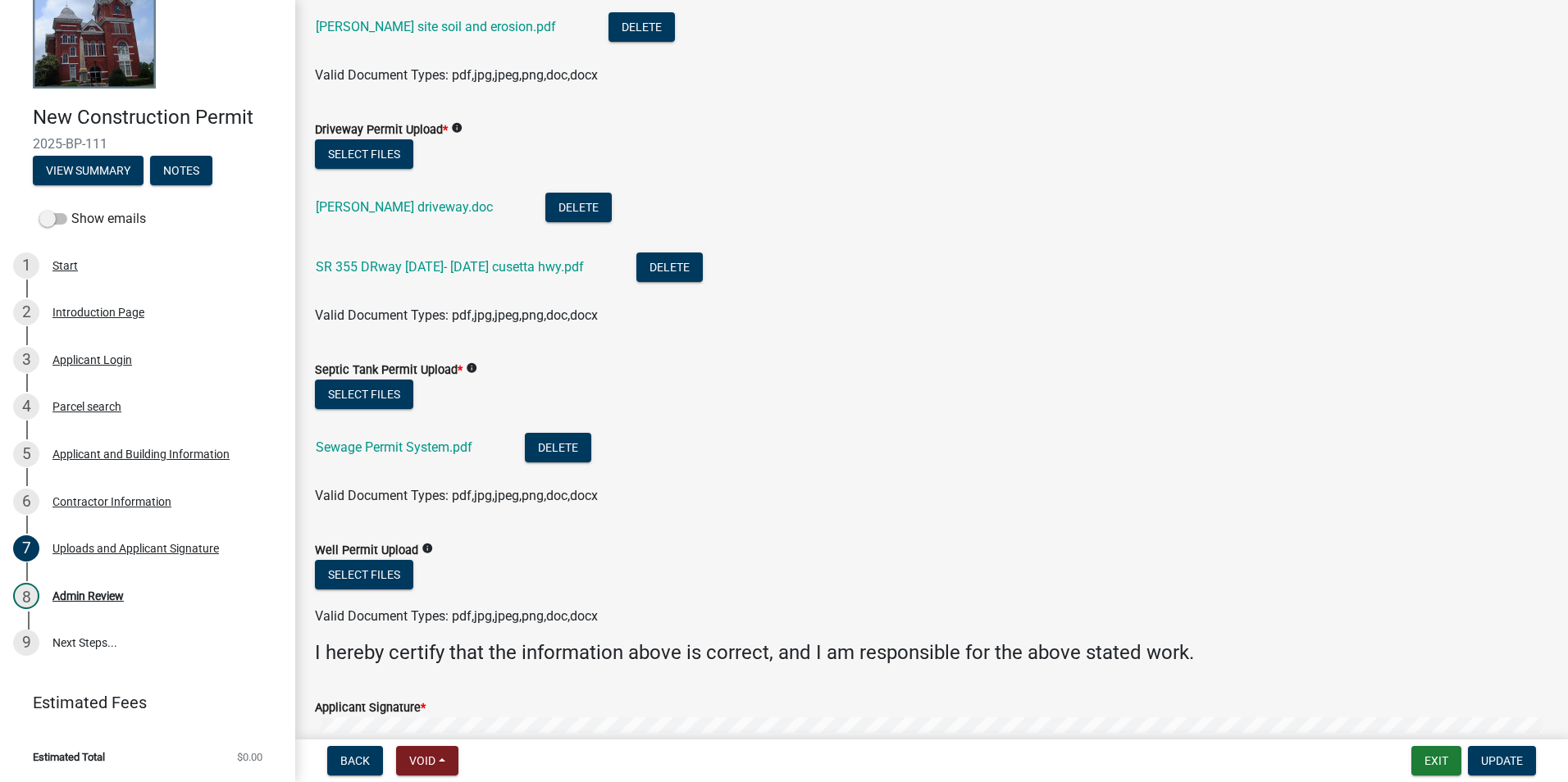
scroll to position [738, 0]
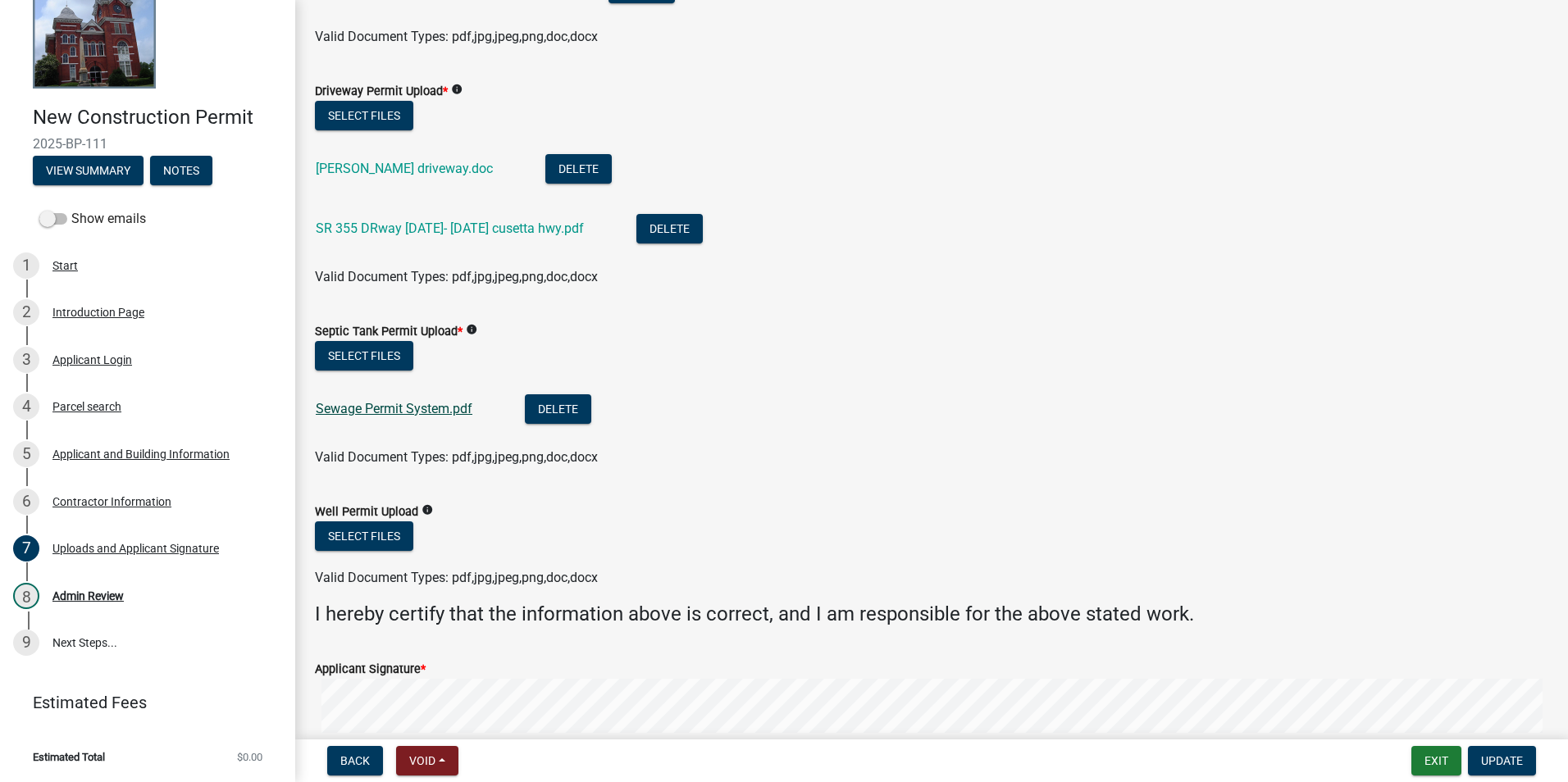
click at [438, 407] on link "Sewage Permit System.pdf" at bounding box center [394, 408] width 156 height 16
click at [403, 408] on link "Sewage Permit System.pdf" at bounding box center [394, 408] width 156 height 16
click at [1448, 757] on button "Exit" at bounding box center [1436, 761] width 50 height 30
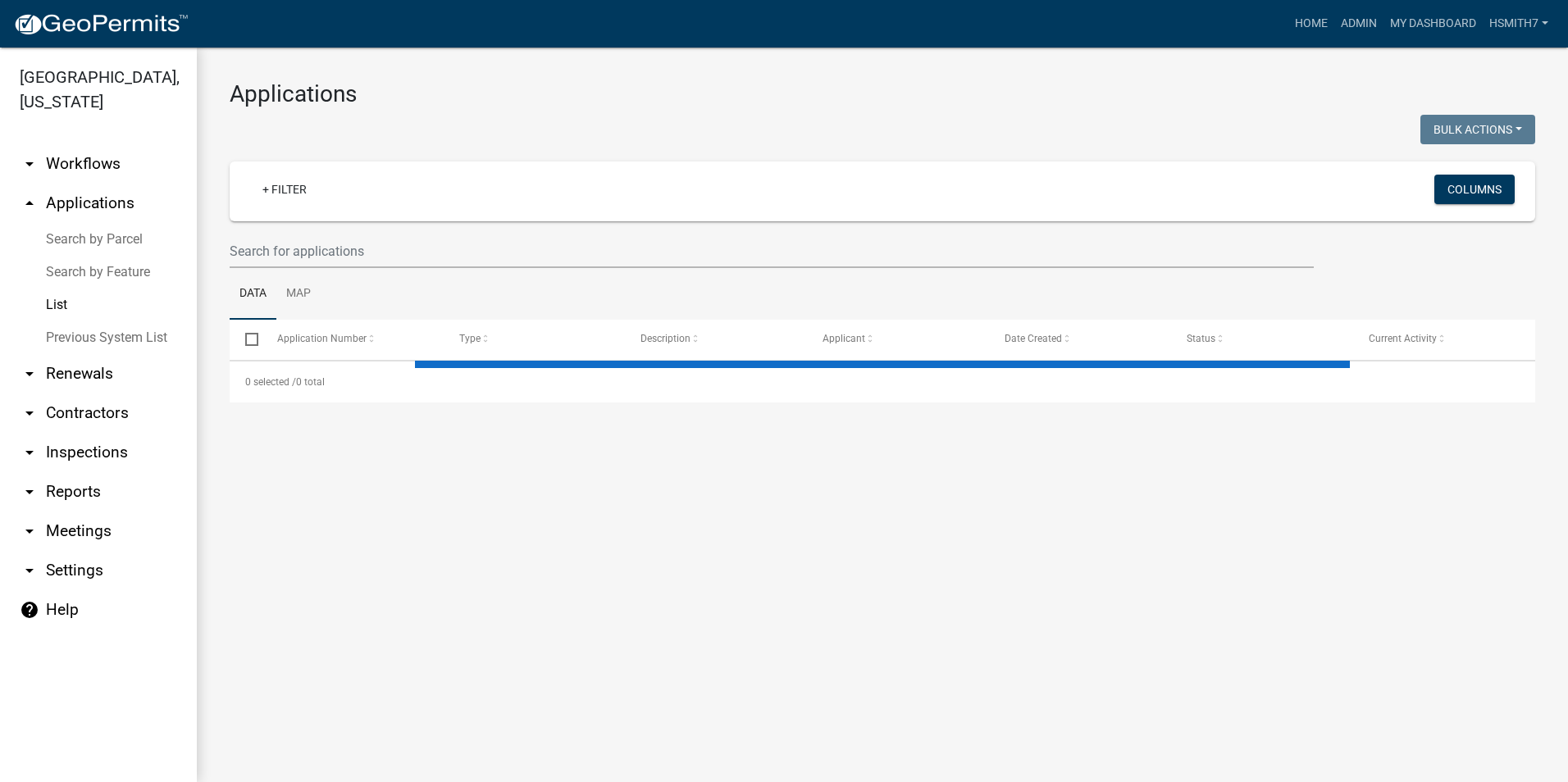
select select "3: 100"
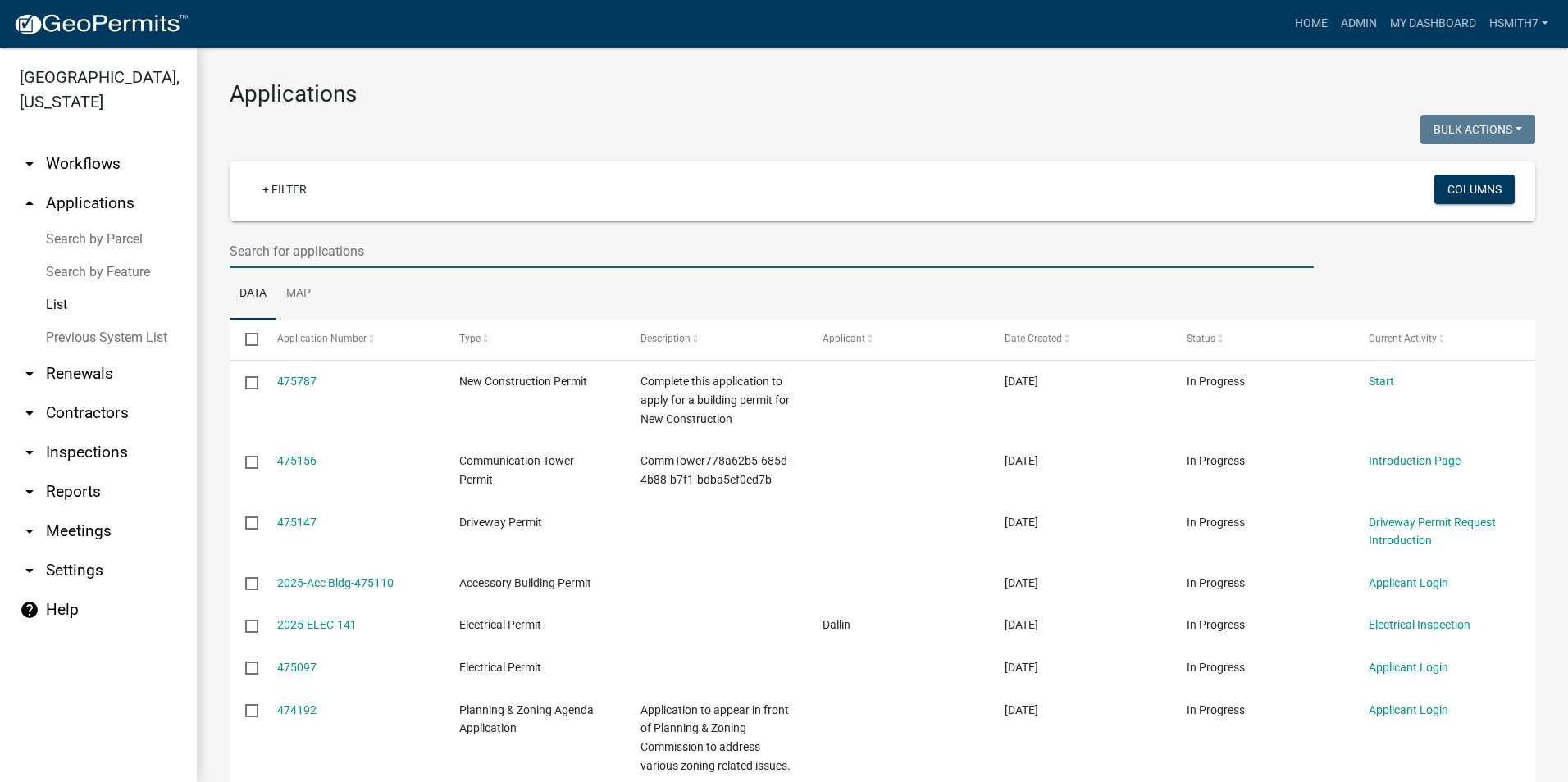
click at [438, 245] on input "text" at bounding box center [772, 251] width 1084 height 34
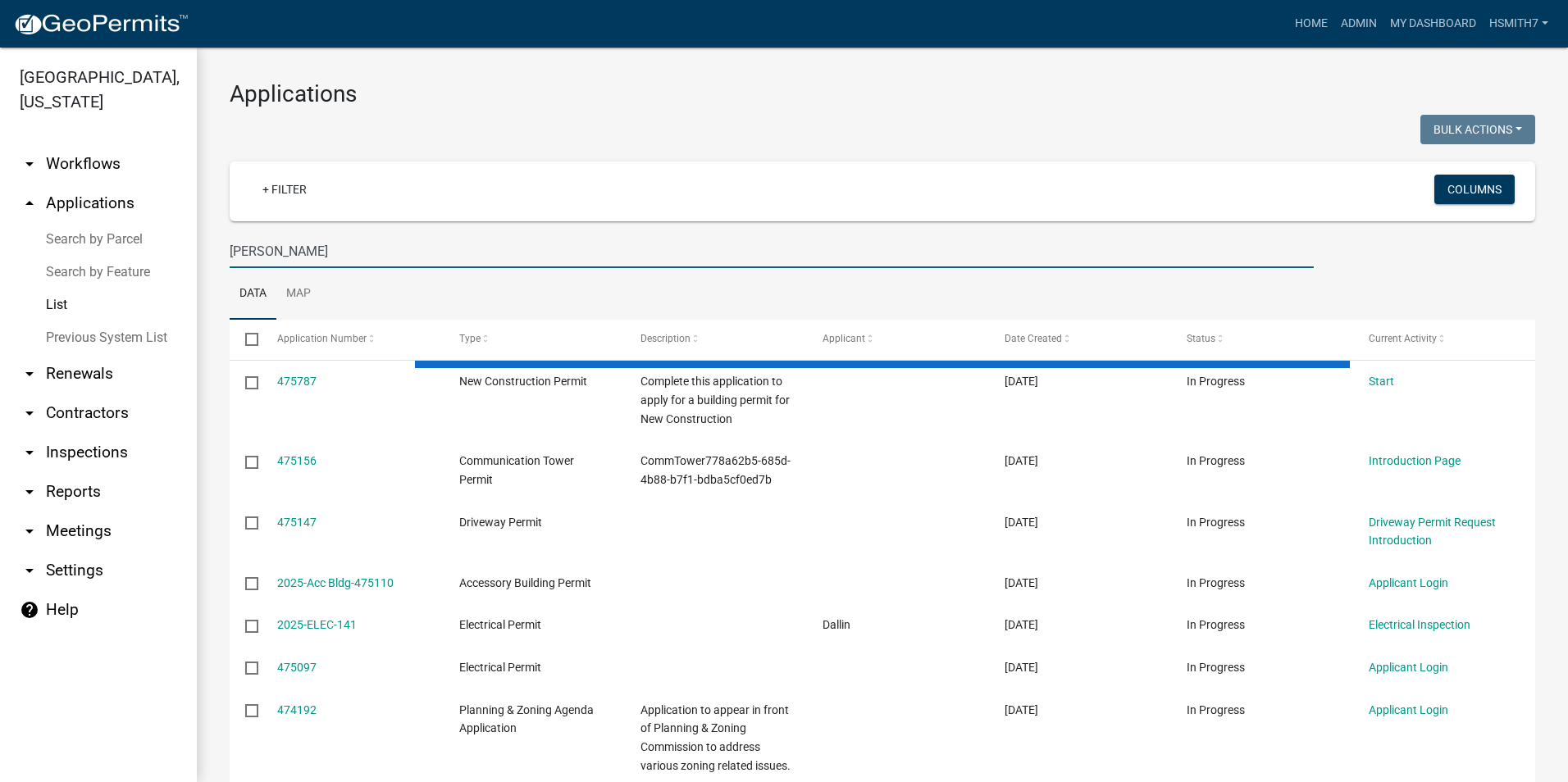
type input "cartledge"
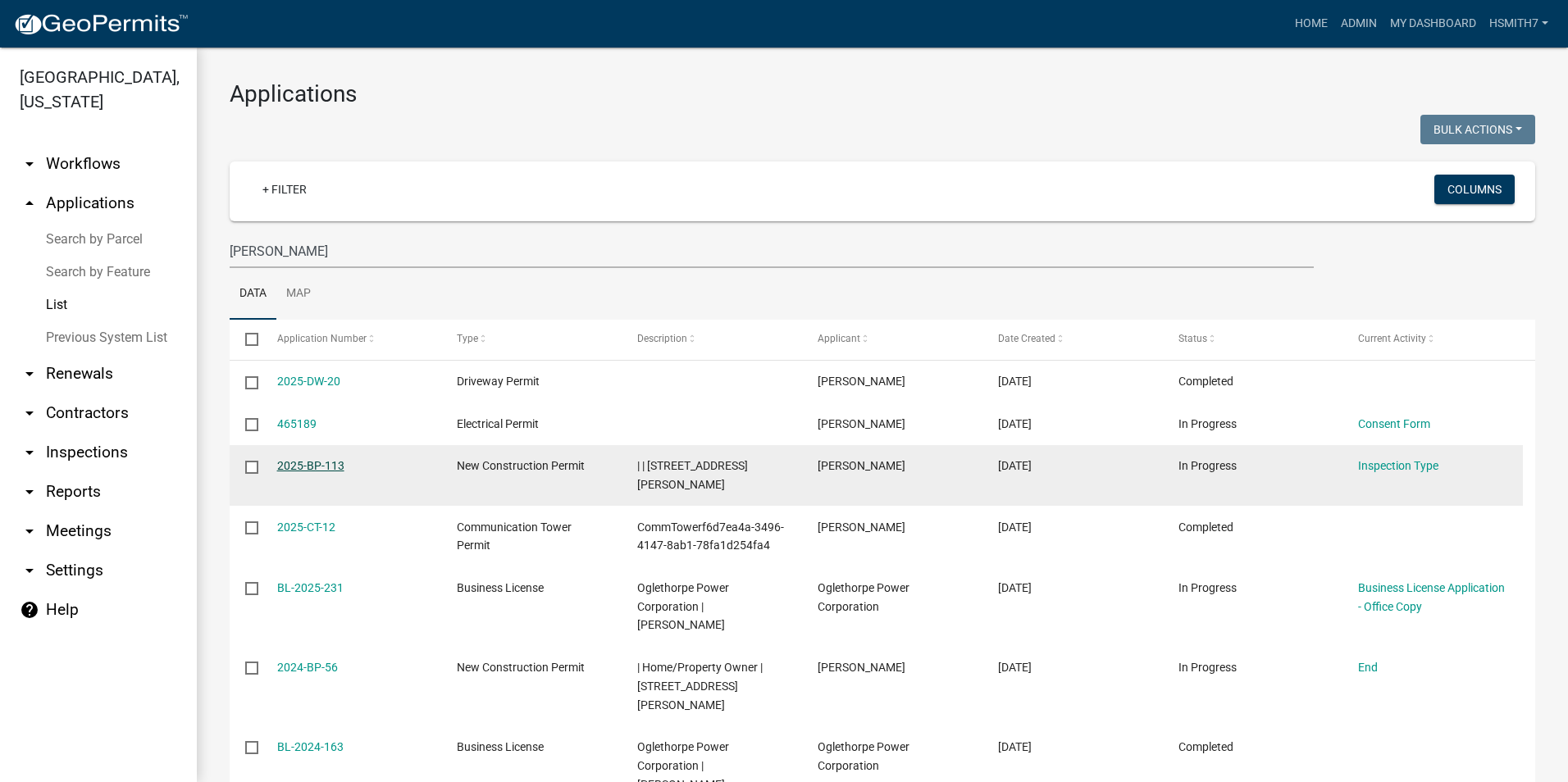
click at [324, 462] on link "2025-BP-113" at bounding box center [311, 466] width 68 height 13
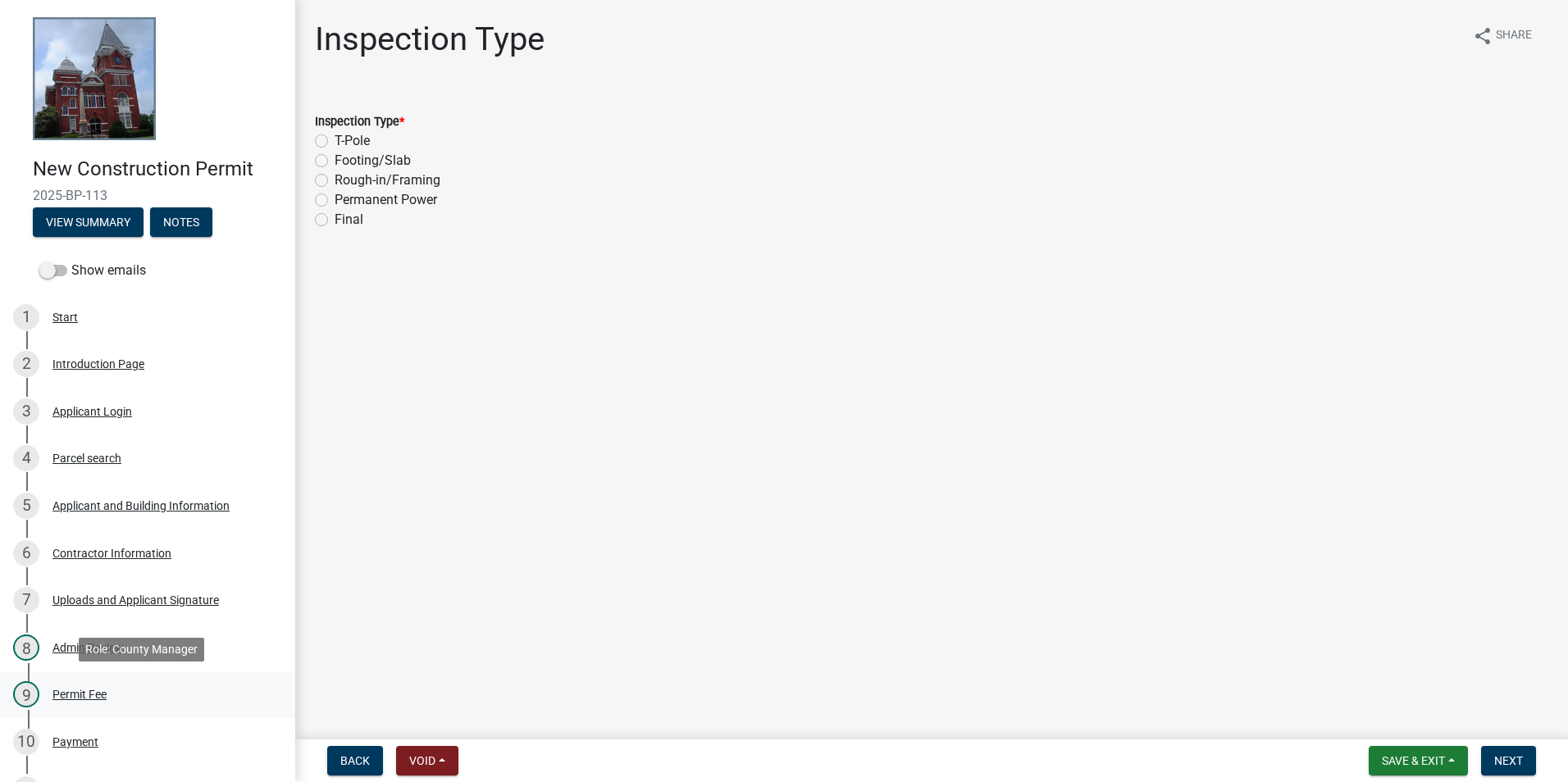
click at [139, 708] on link "9 Permit Fee" at bounding box center [147, 695] width 295 height 48
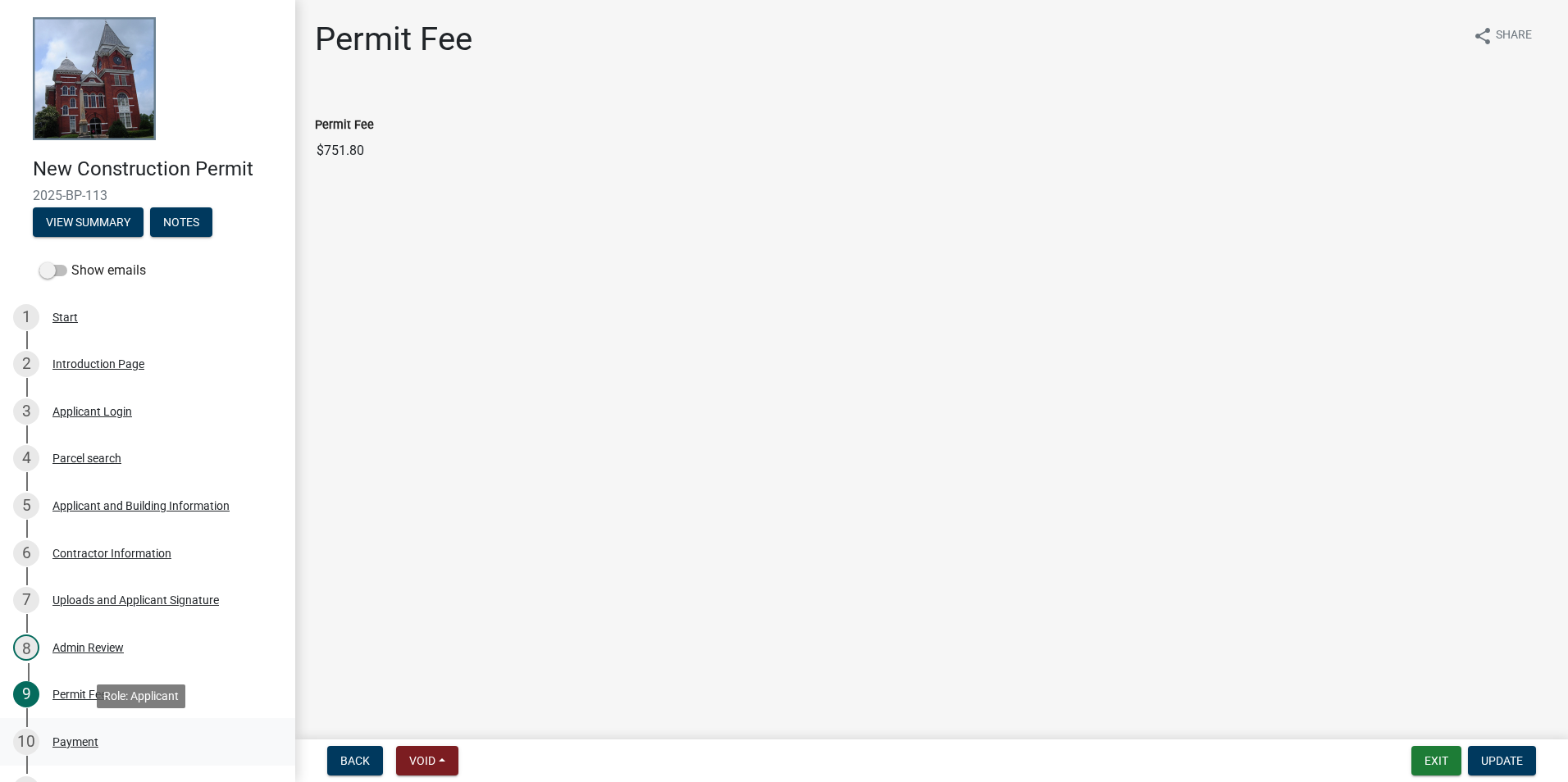
click at [173, 747] on div "10 Payment" at bounding box center [141, 742] width 256 height 26
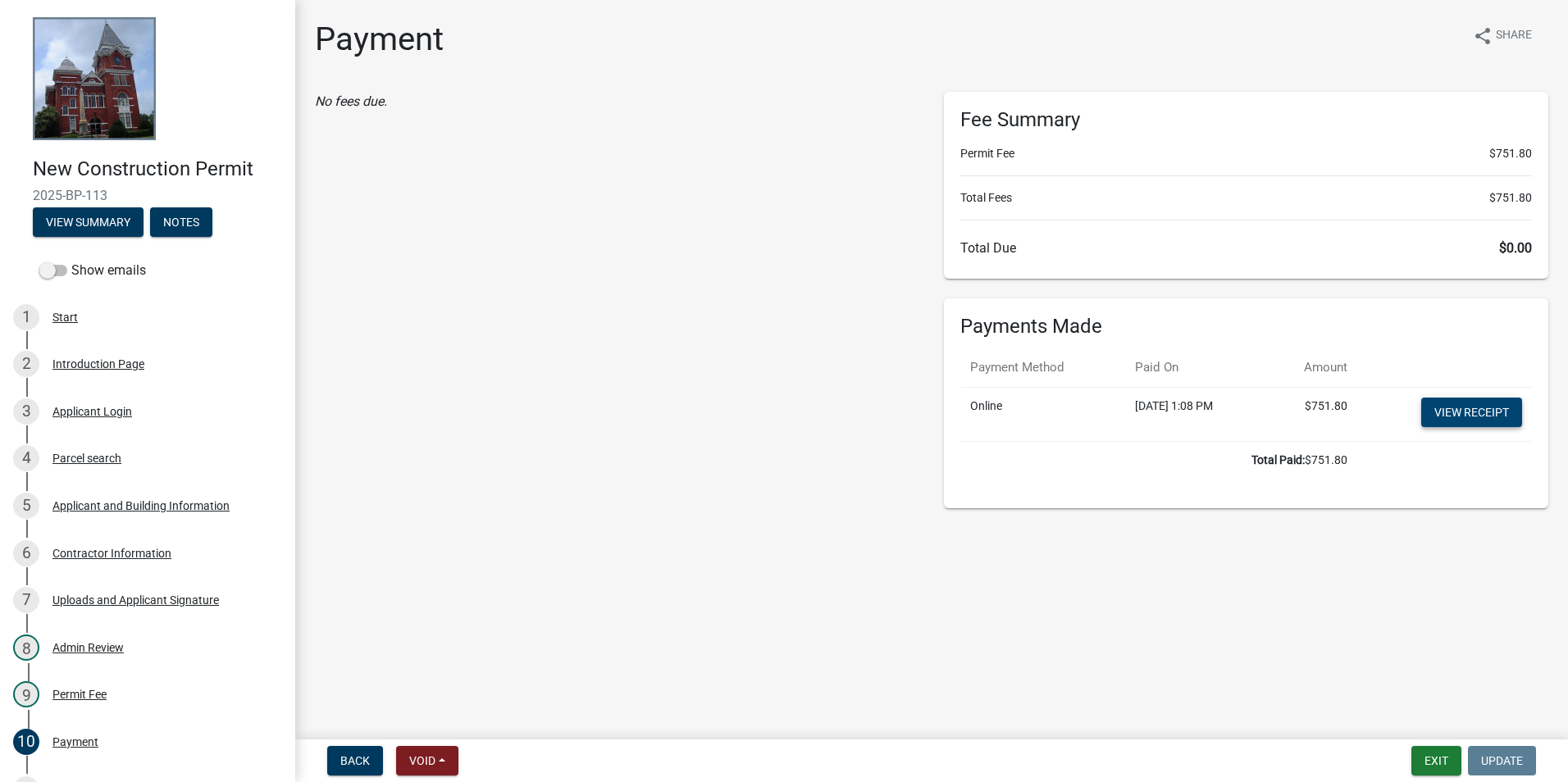
click at [1479, 414] on link "View receipt" at bounding box center [1472, 412] width 100 height 30
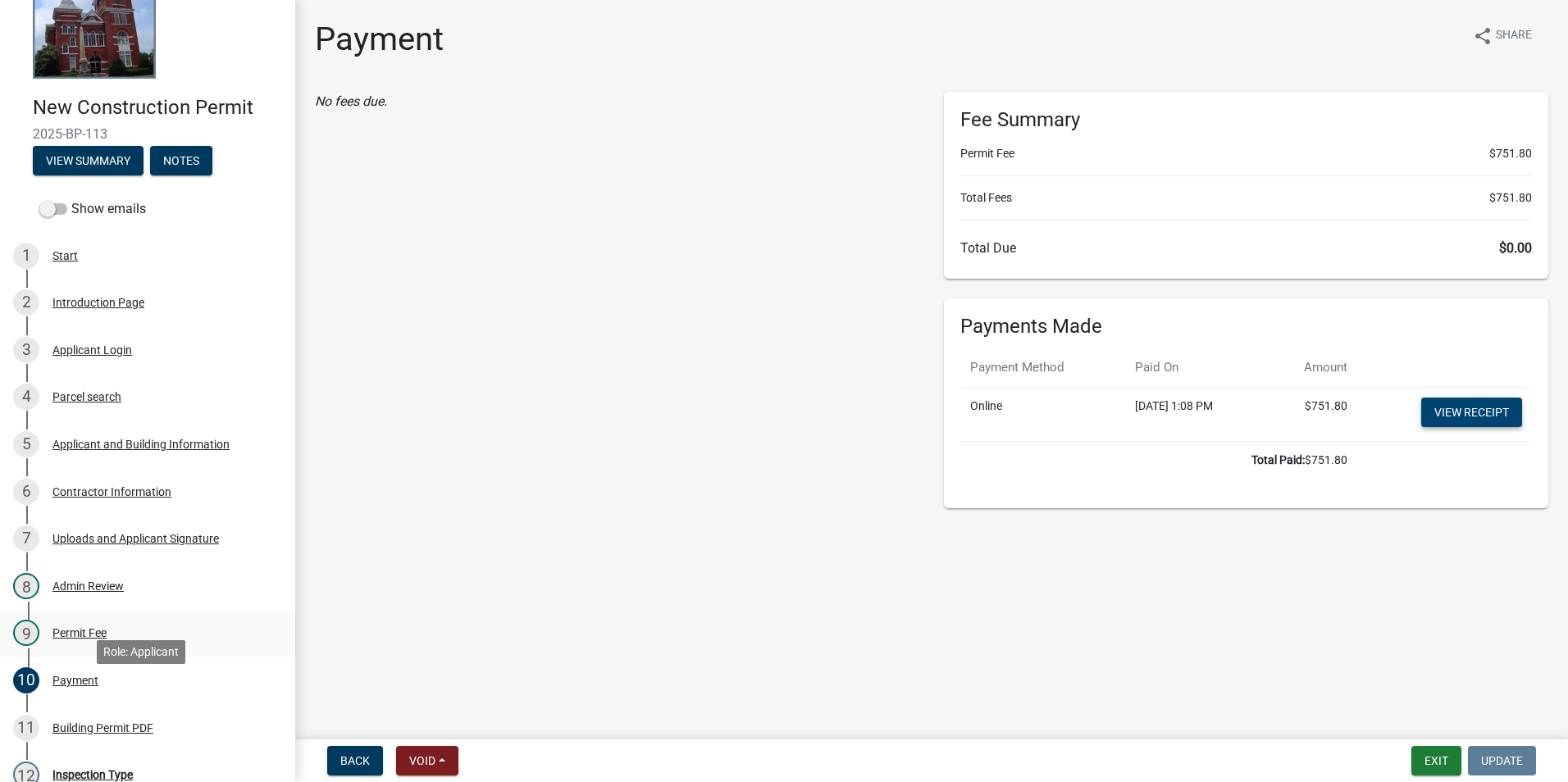
scroll to position [164, 0]
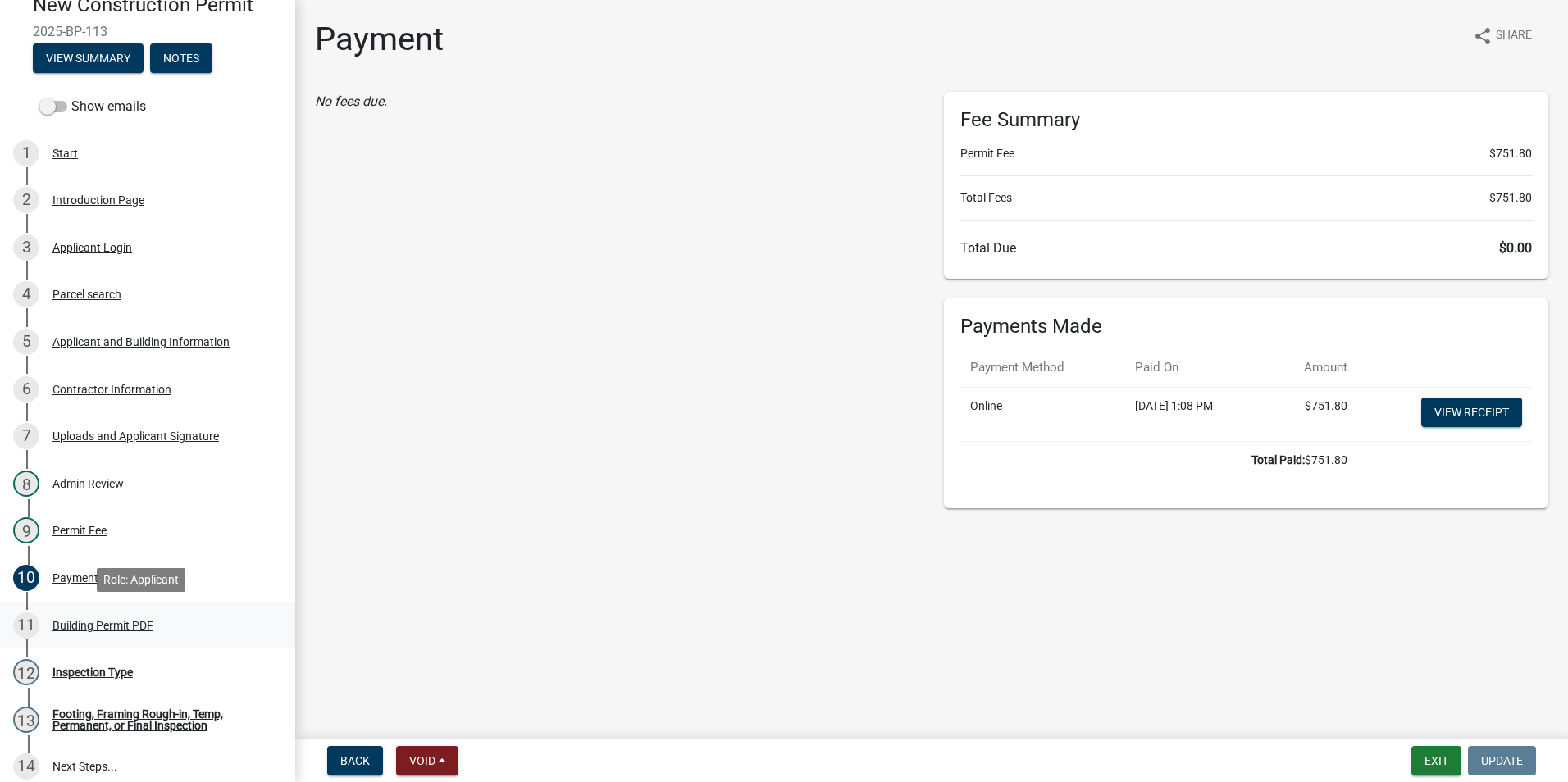
click at [130, 621] on div "Building Permit PDF" at bounding box center [103, 626] width 100 height 12
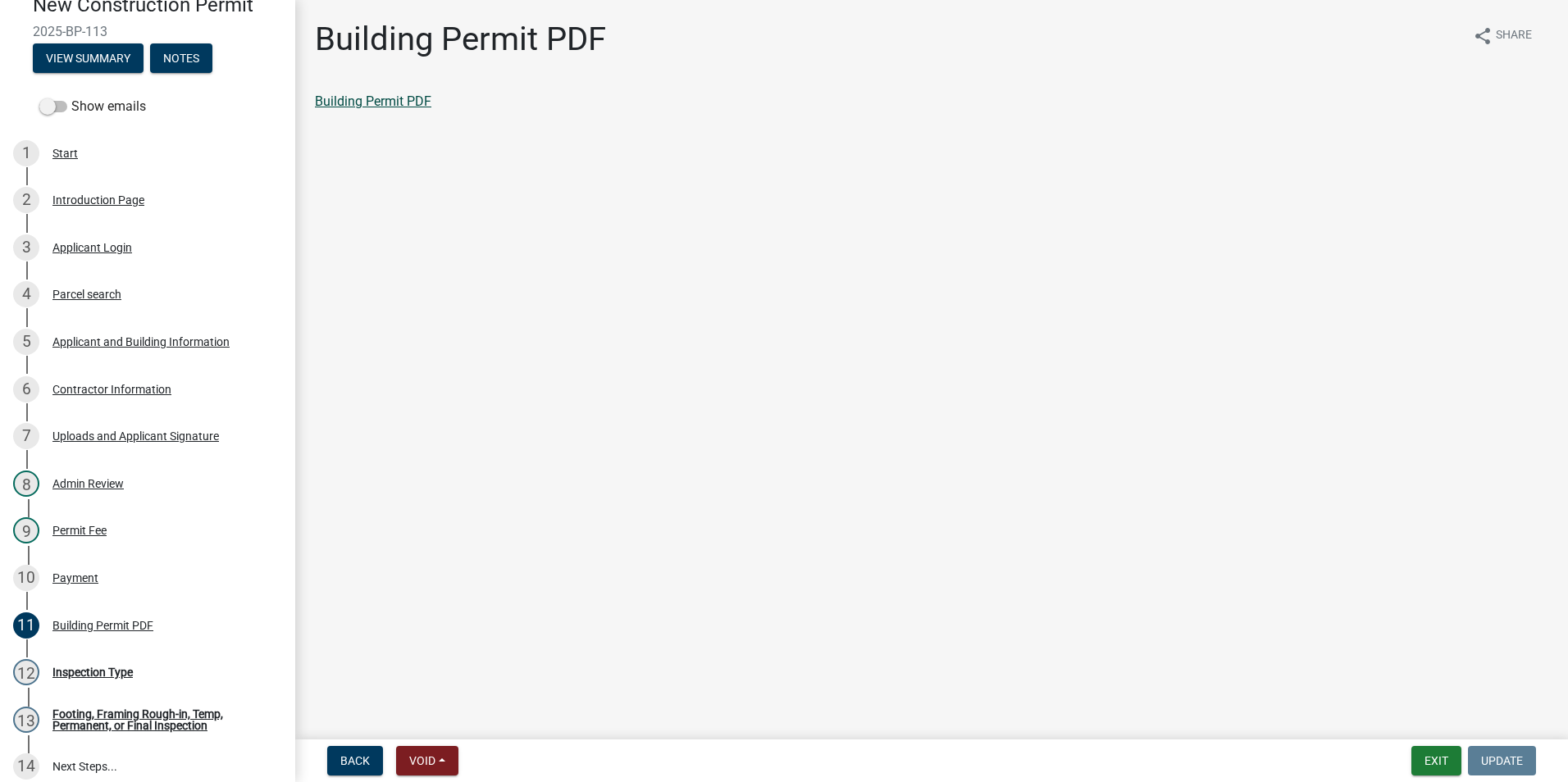
click at [366, 102] on link "Building Permit PDF" at bounding box center [372, 101] width 116 height 16
click at [399, 102] on link "Building Permit PDF" at bounding box center [372, 101] width 116 height 16
click at [105, 342] on div "Applicant and Building Information" at bounding box center [141, 342] width 177 height 12
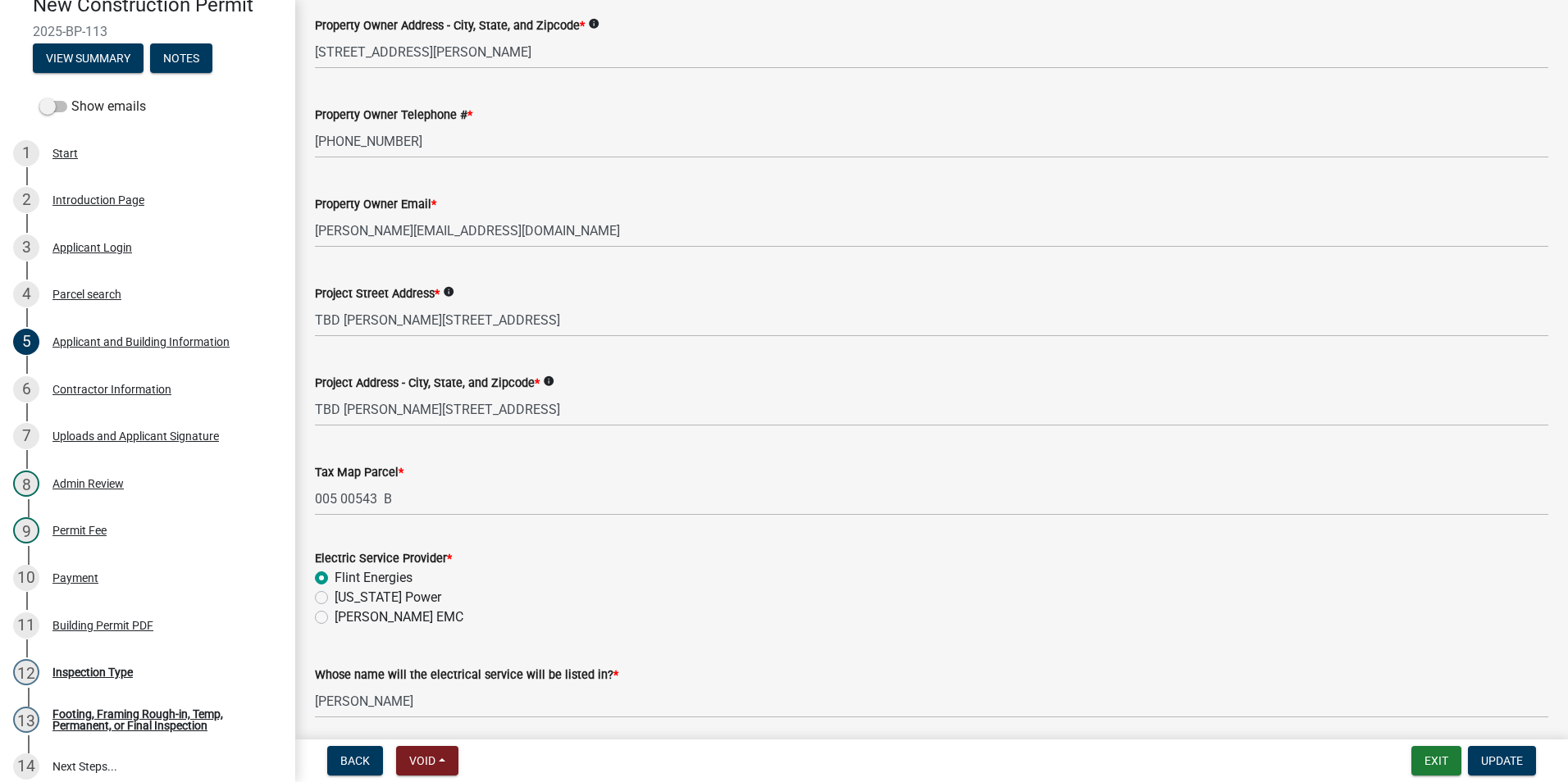
scroll to position [656, 0]
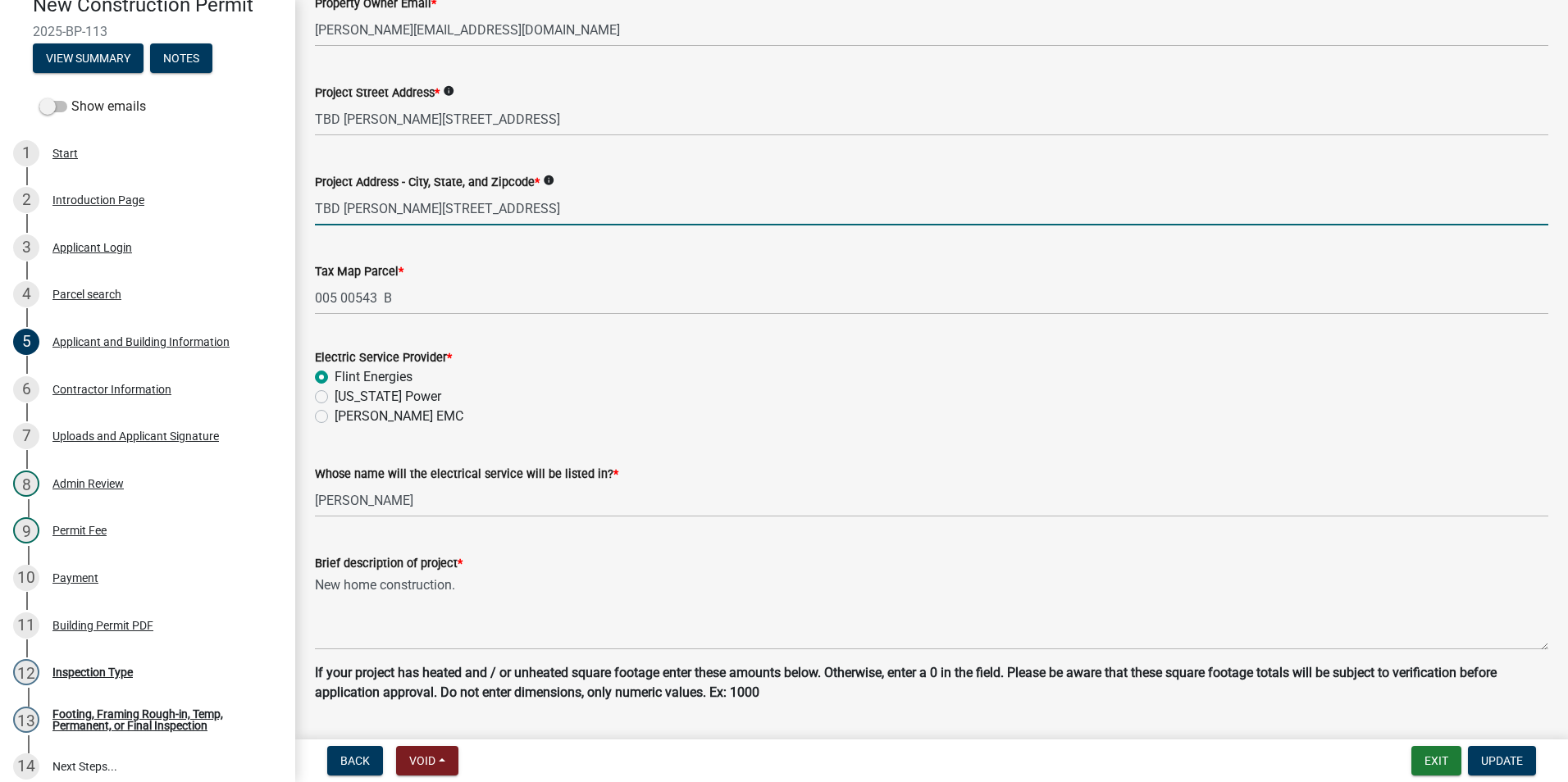
click at [324, 212] on input "TBD Cartledge Rd, Box Springs, Ga 31801" at bounding box center [931, 208] width 1233 height 34
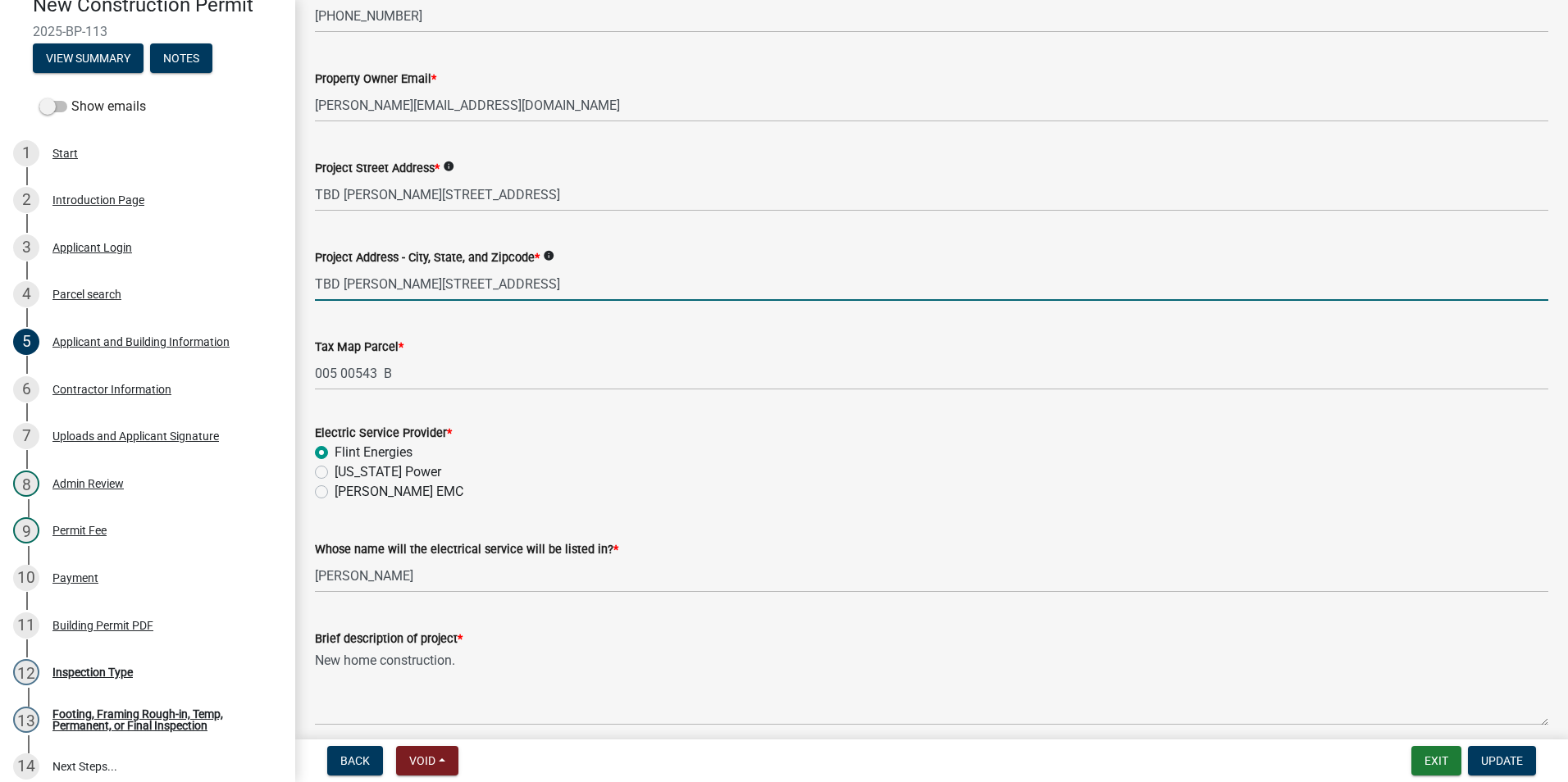
scroll to position [328, 0]
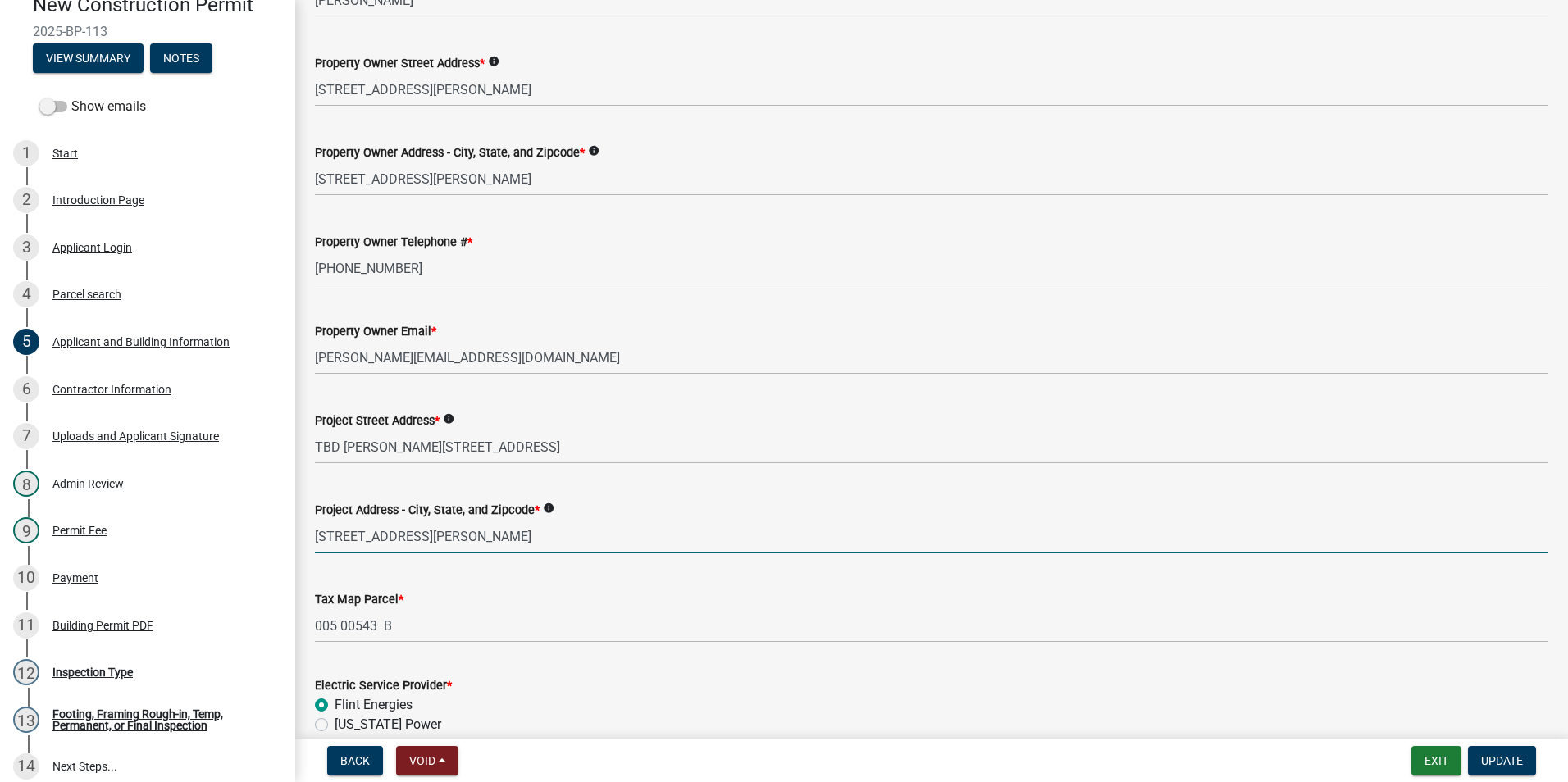
type input "9250 Cartledge Rd, Box Springs, Ga 31801"
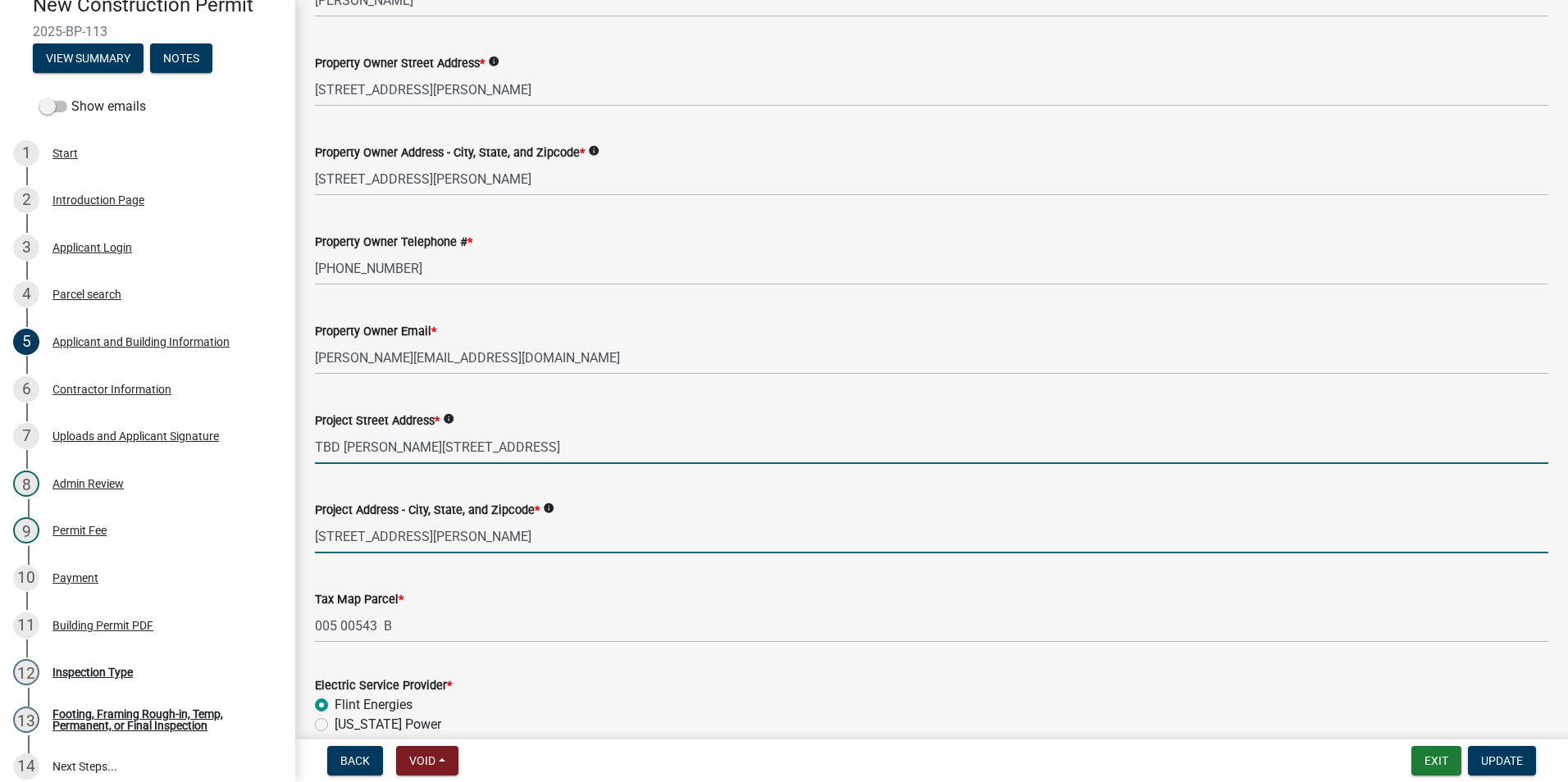
click at [334, 438] on input "TBD Cartledge Rd, Box Springs, Ga 31801" at bounding box center [931, 447] width 1233 height 34
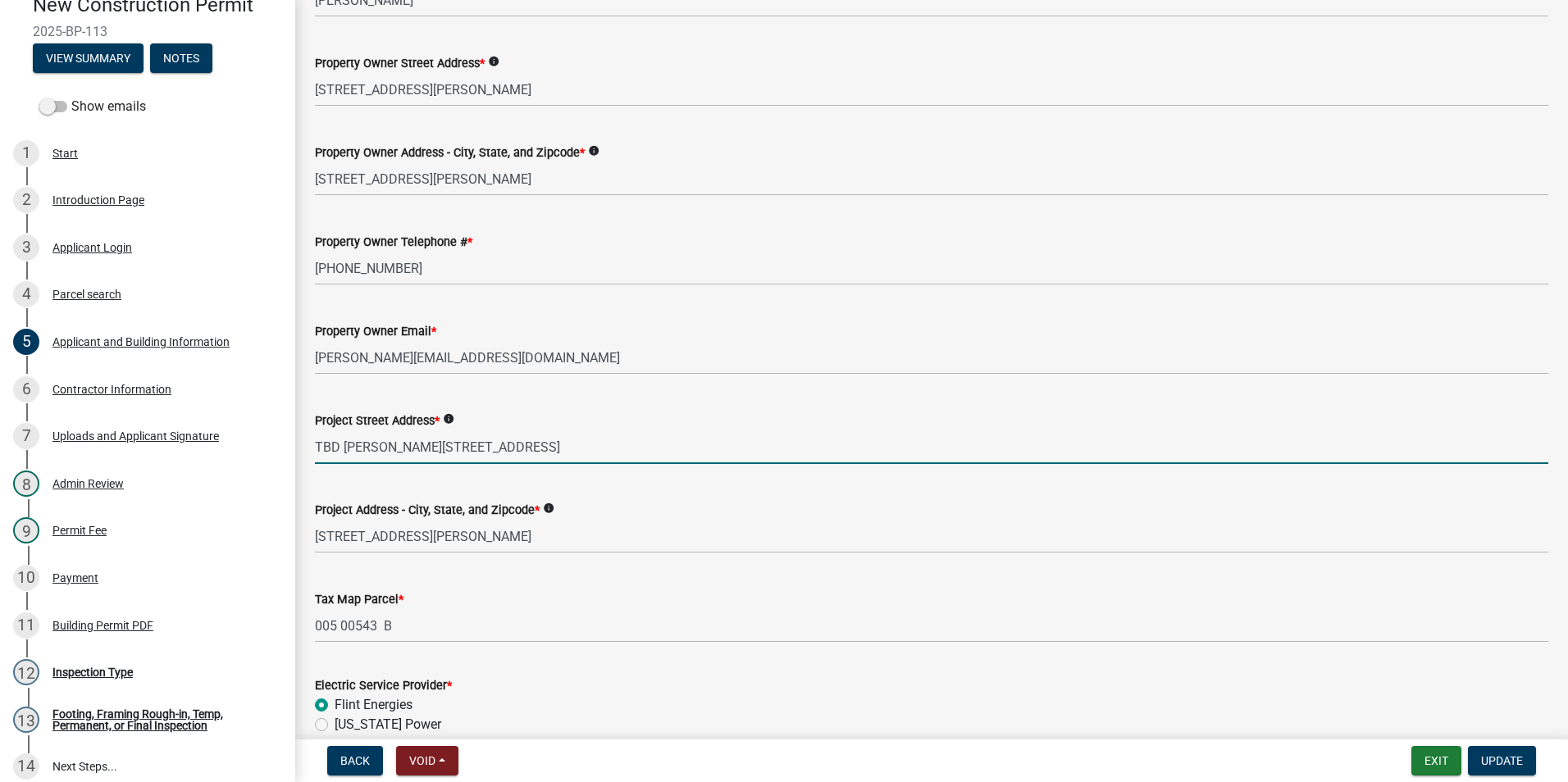
click at [334, 439] on input "TBD Cartledge Rd, Box Springs, Ga 31801" at bounding box center [931, 447] width 1233 height 34
type input "9250 Cartledge Rd, Box Springs, Ga 31801"
click at [1486, 755] on span "Update" at bounding box center [1501, 761] width 42 height 13
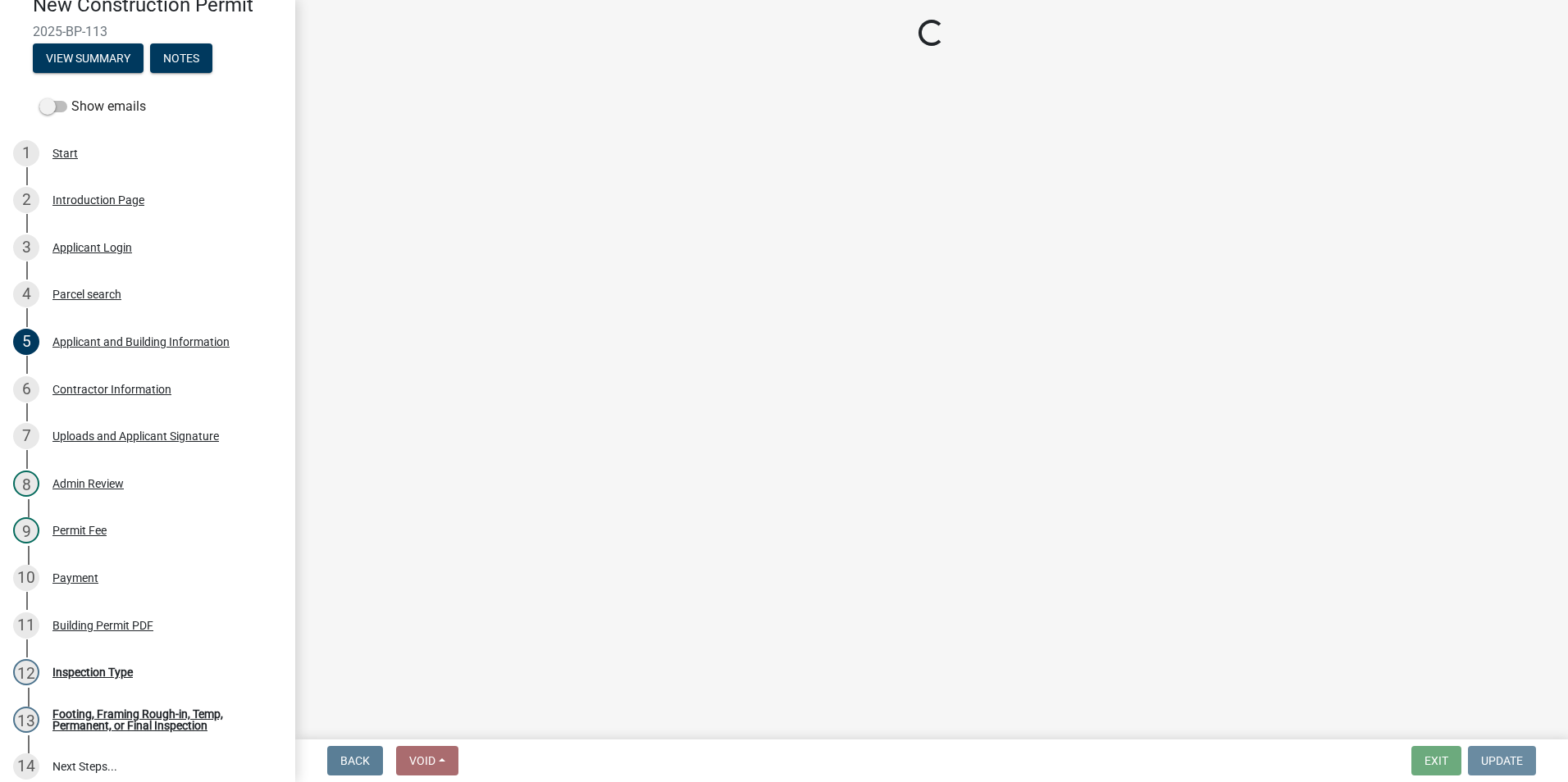
scroll to position [0, 0]
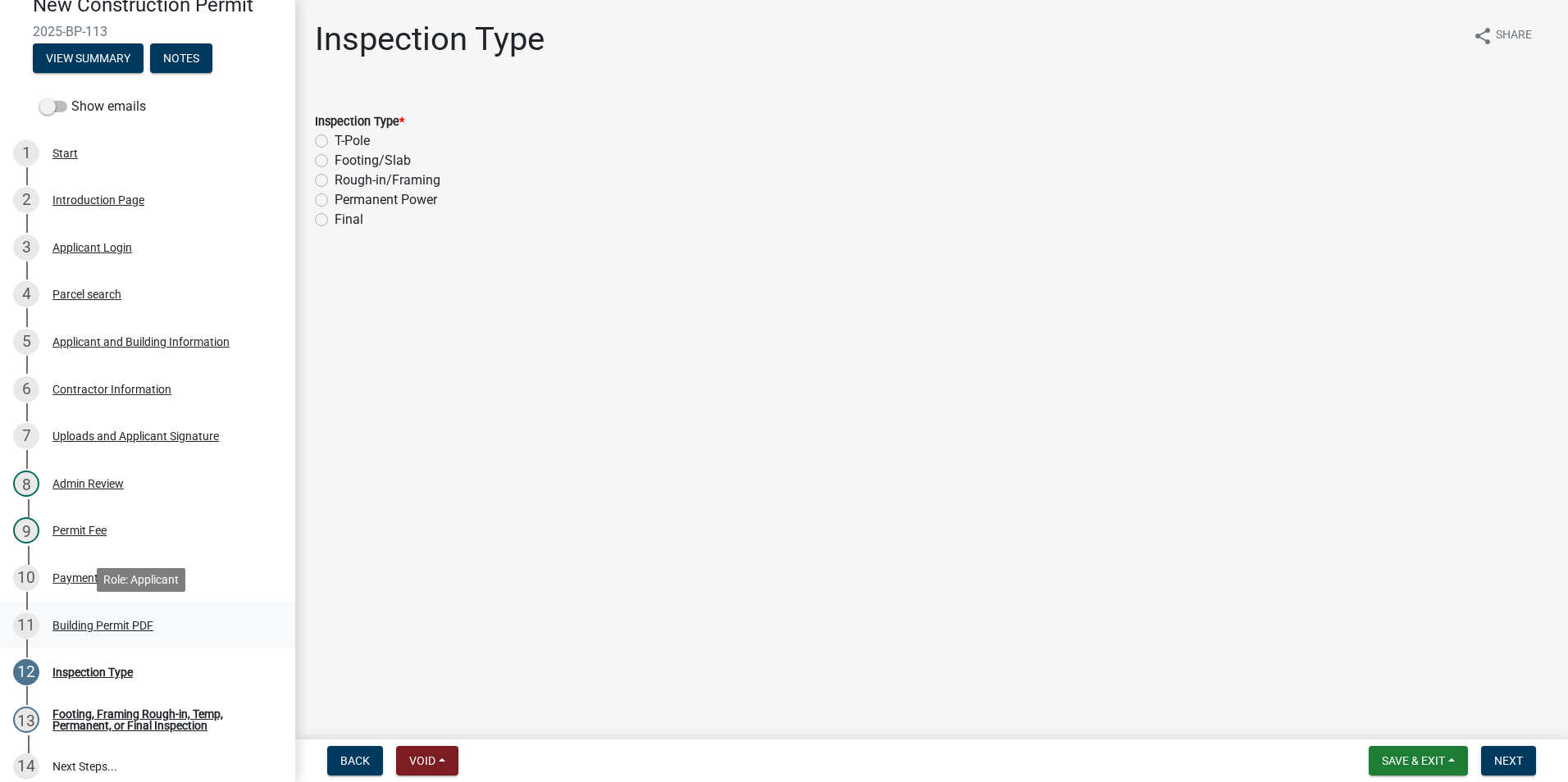
click at [154, 615] on div "11 Building Permit PDF" at bounding box center [141, 626] width 256 height 26
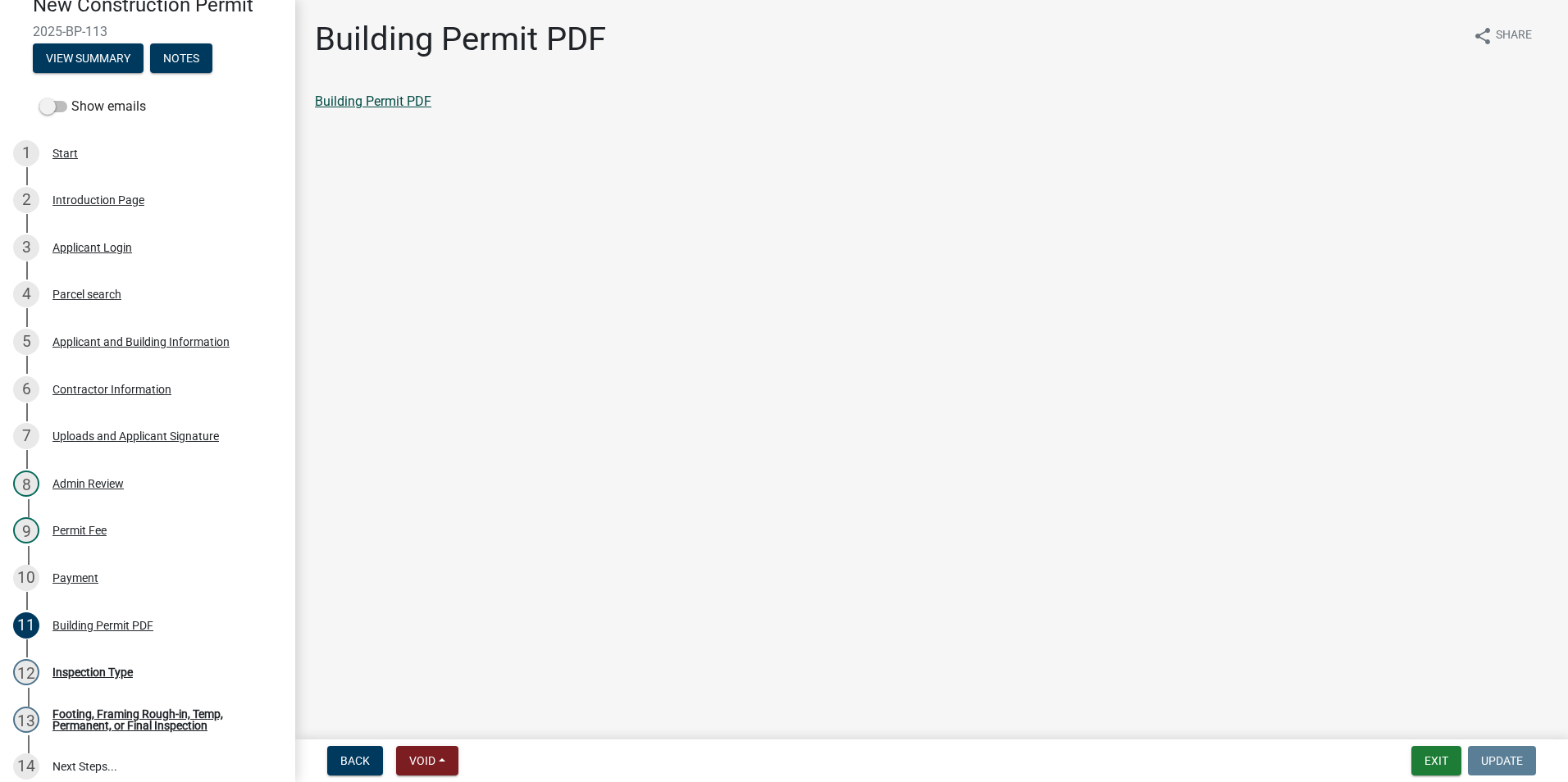
click at [390, 107] on link "Building Permit PDF" at bounding box center [372, 101] width 116 height 16
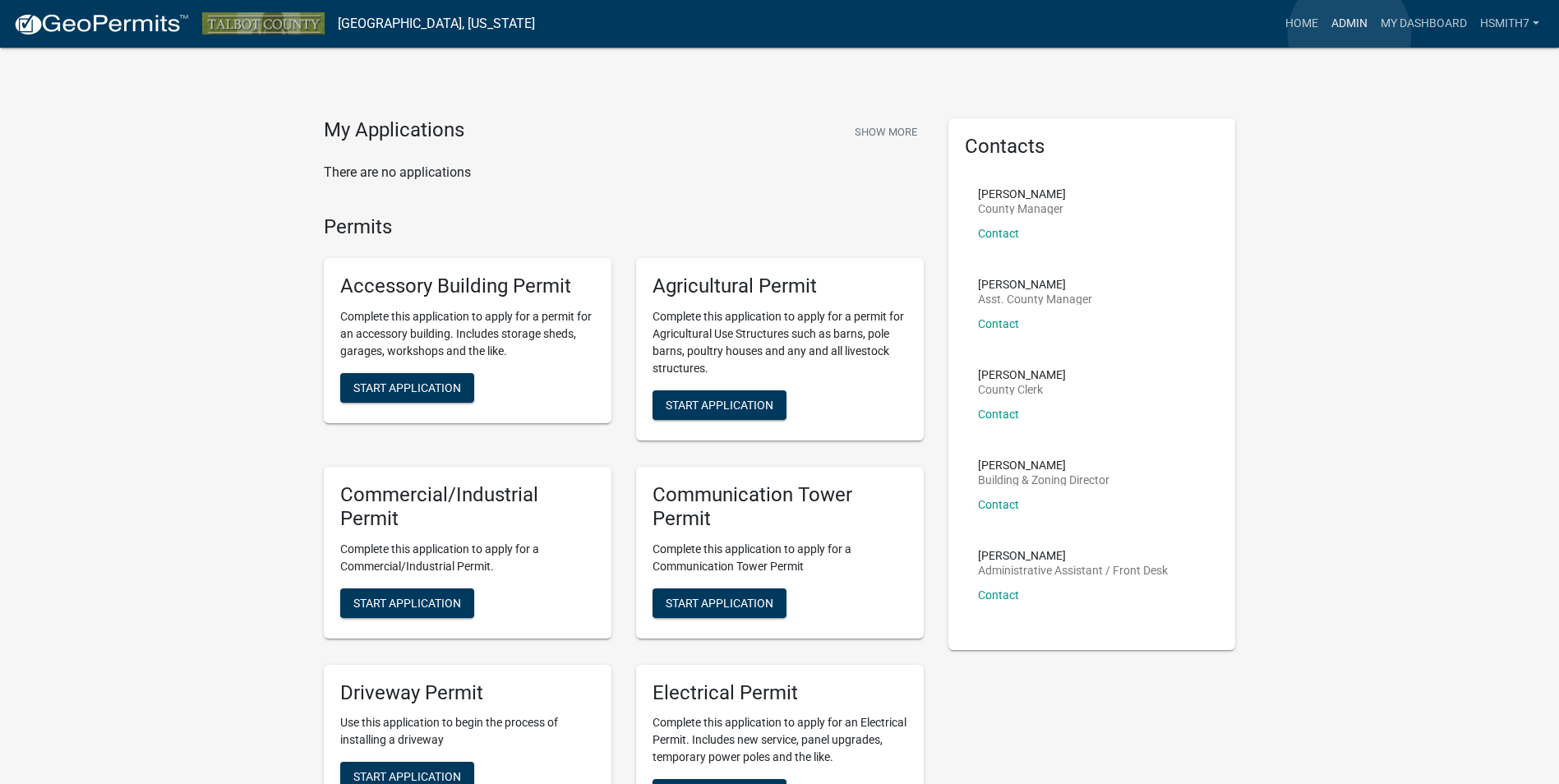
click at [1349, 35] on link "Admin" at bounding box center [1349, 24] width 50 height 31
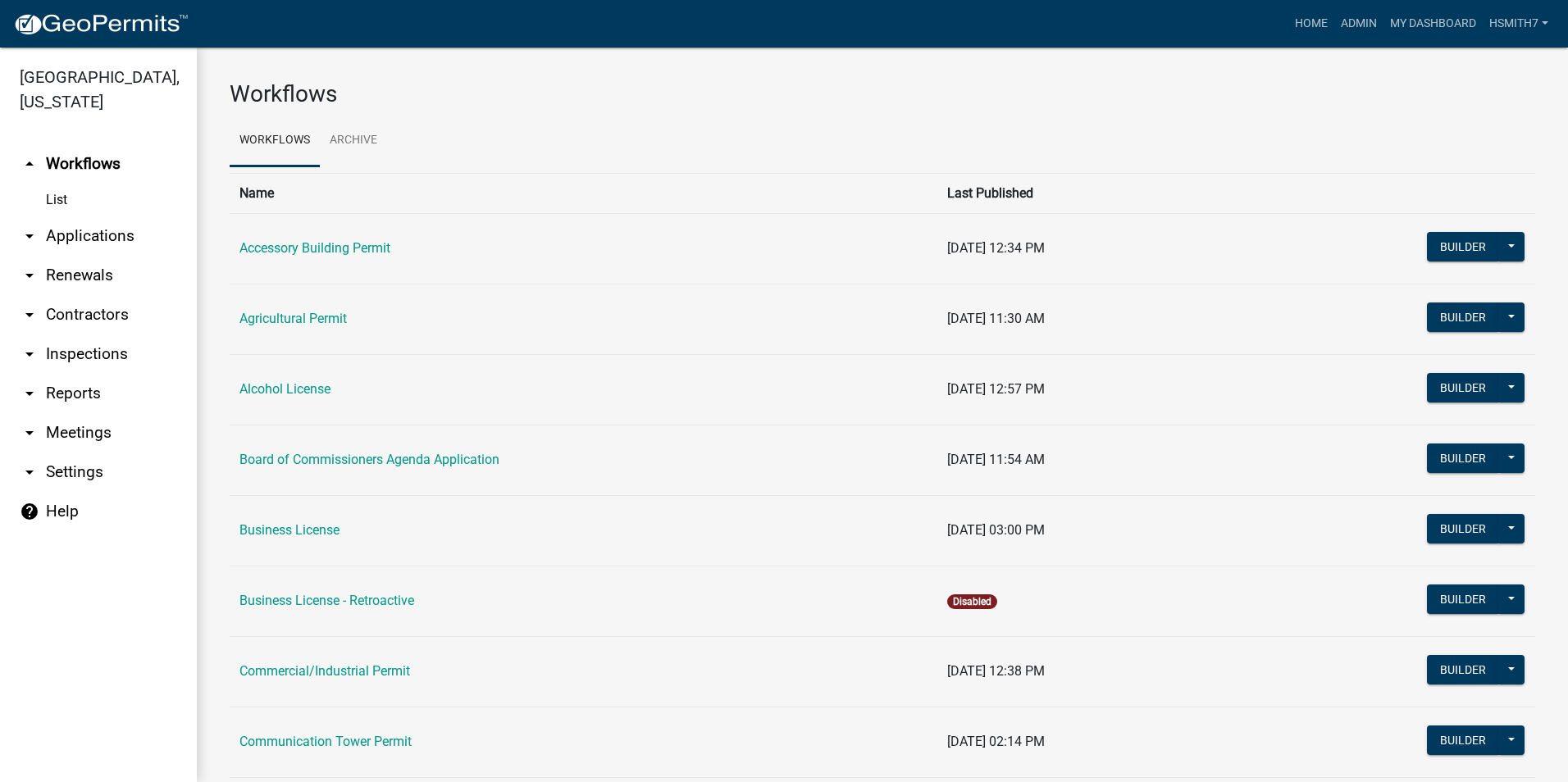
click at [119, 245] on link "arrow_drop_down Applications" at bounding box center [98, 236] width 197 height 40
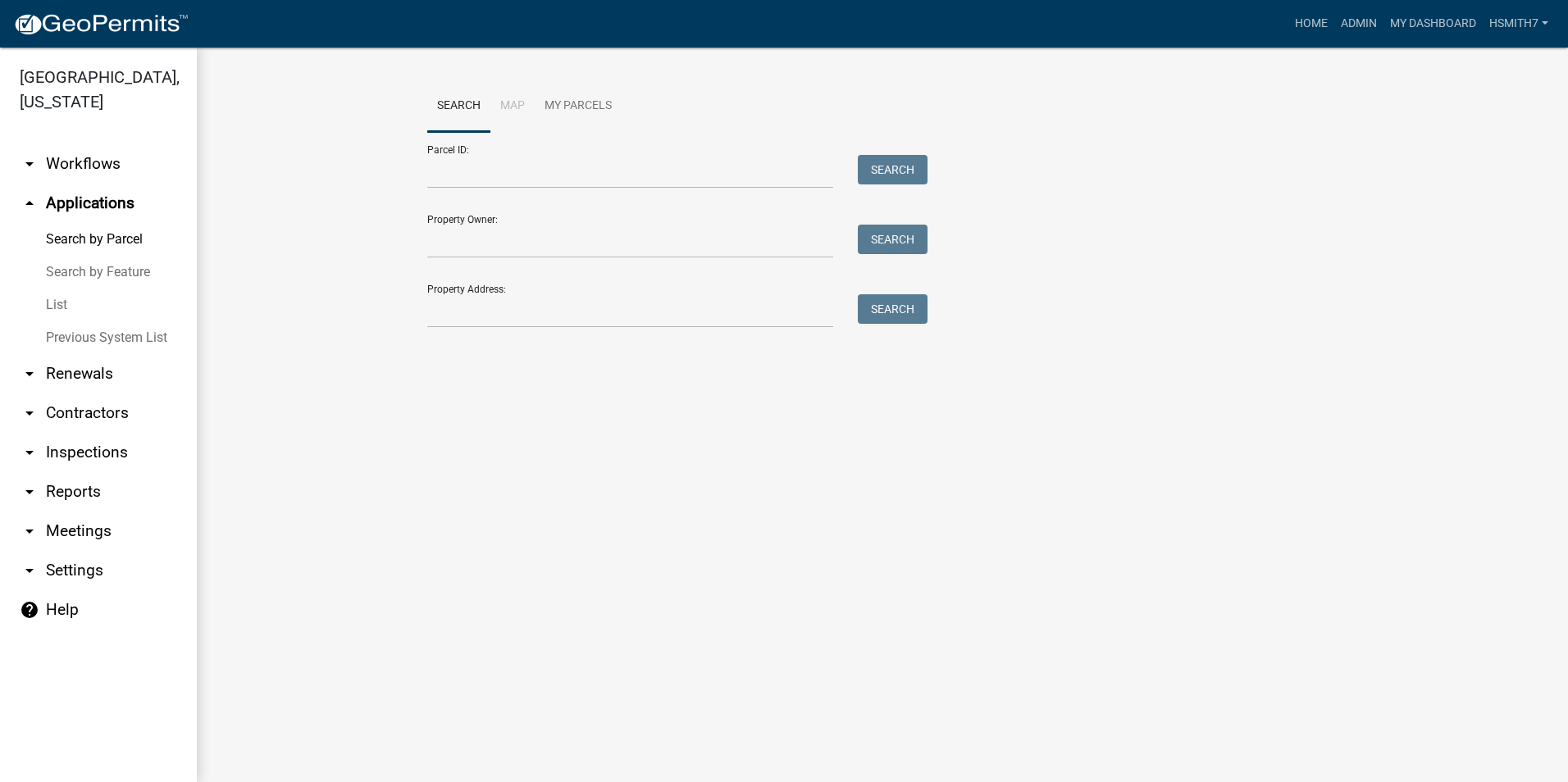
click at [48, 314] on link "List" at bounding box center [98, 305] width 197 height 33
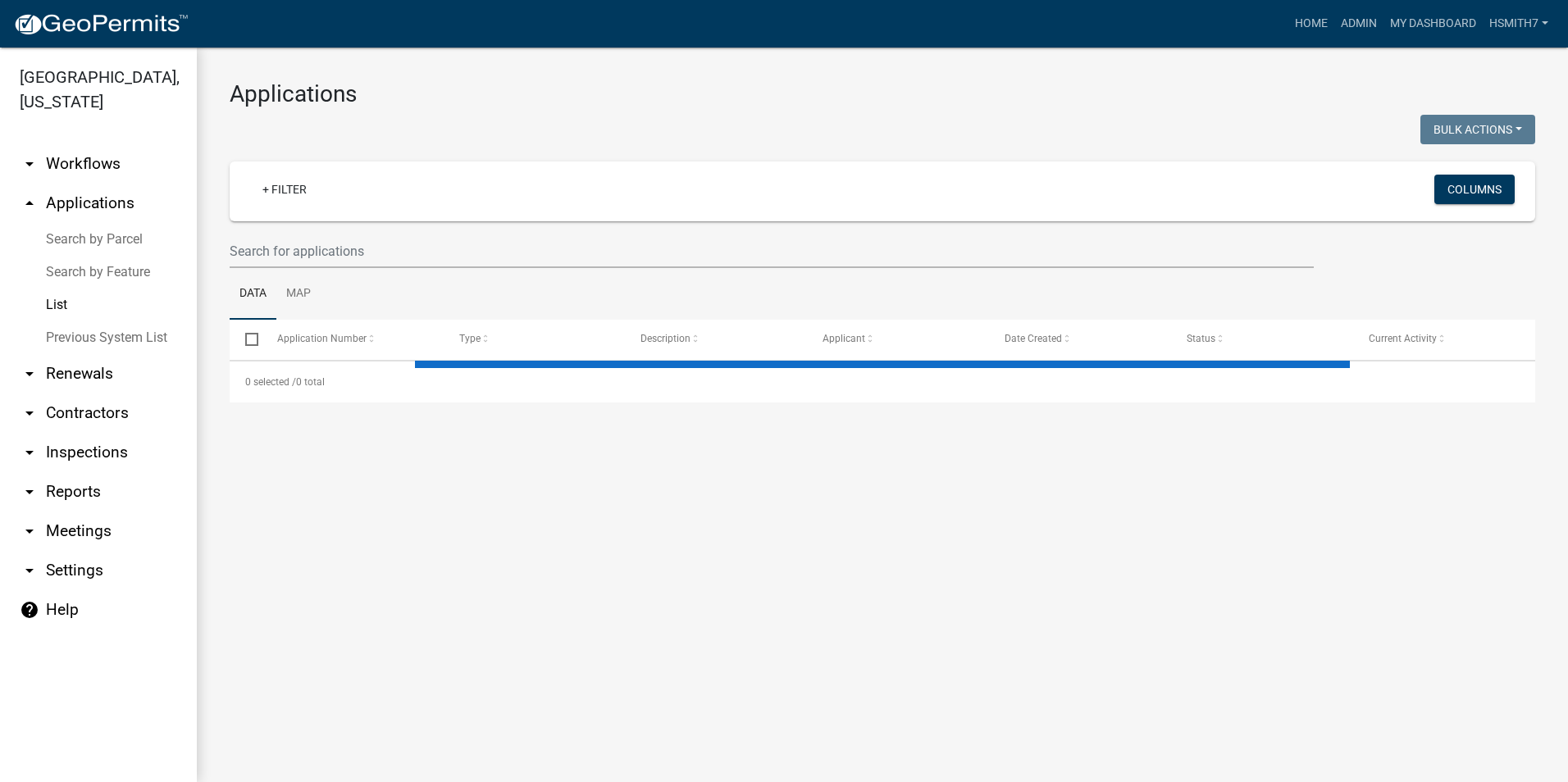
select select "3: 100"
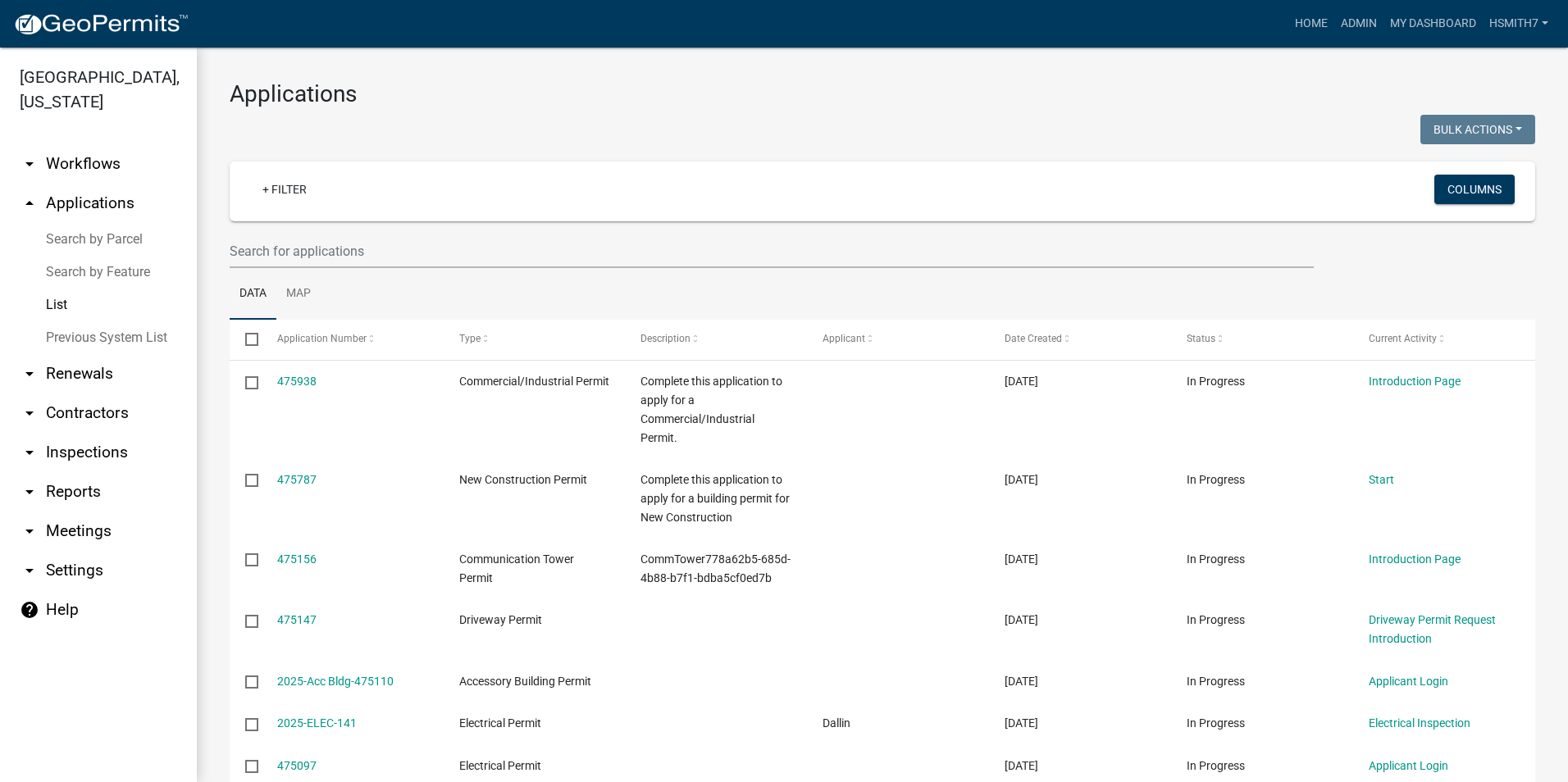
drag, startPoint x: 720, startPoint y: 272, endPoint x: 721, endPoint y: 263, distance: 9.1
click at [720, 269] on ul "Data Map" at bounding box center [882, 294] width 1305 height 52
click at [836, 284] on ul "Data Map" at bounding box center [882, 294] width 1305 height 52
drag, startPoint x: 853, startPoint y: 261, endPoint x: 851, endPoint y: 249, distance: 12.2
click at [852, 252] on input "text" at bounding box center [772, 251] width 1084 height 34
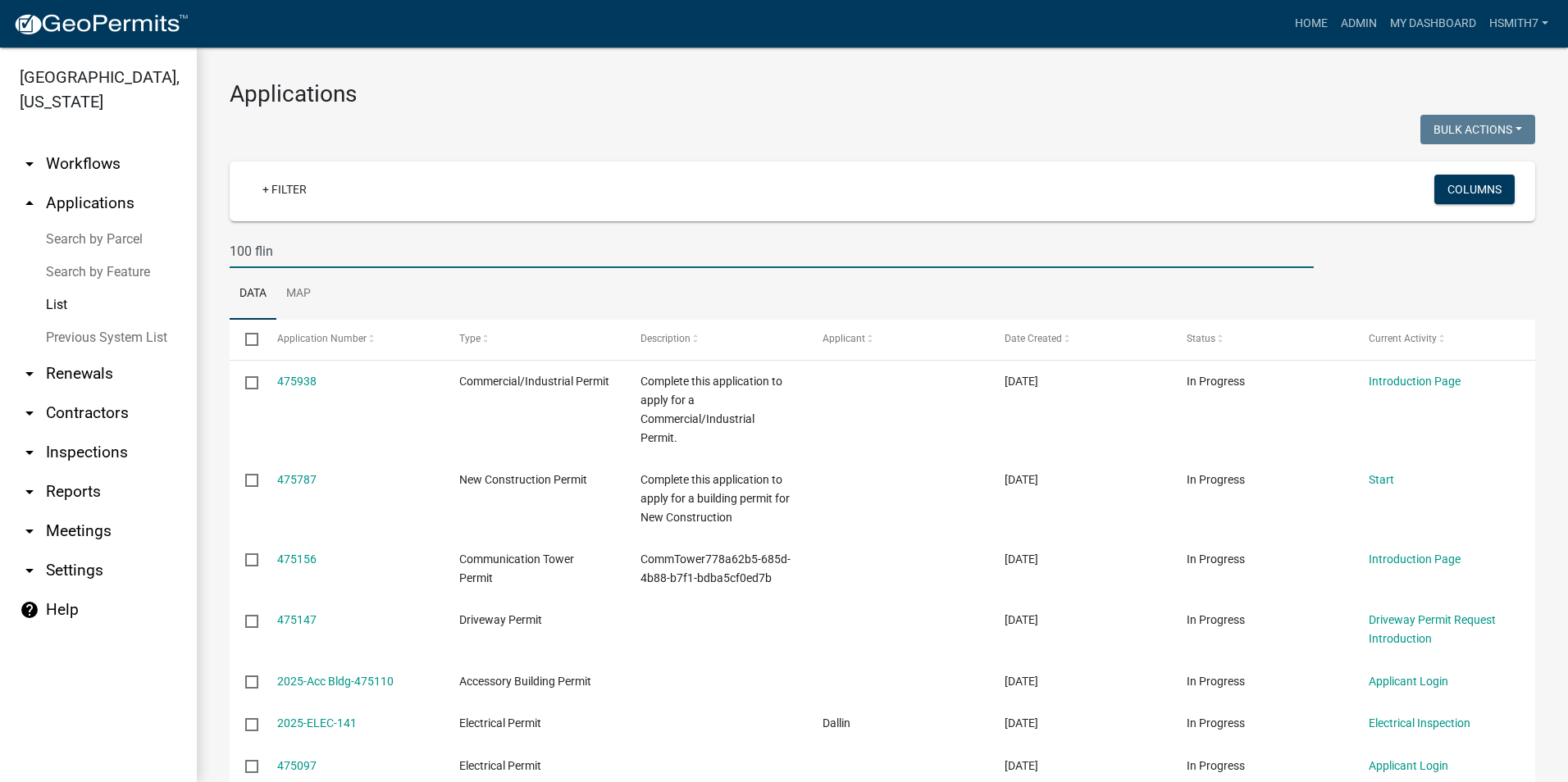
type input "100 flint"
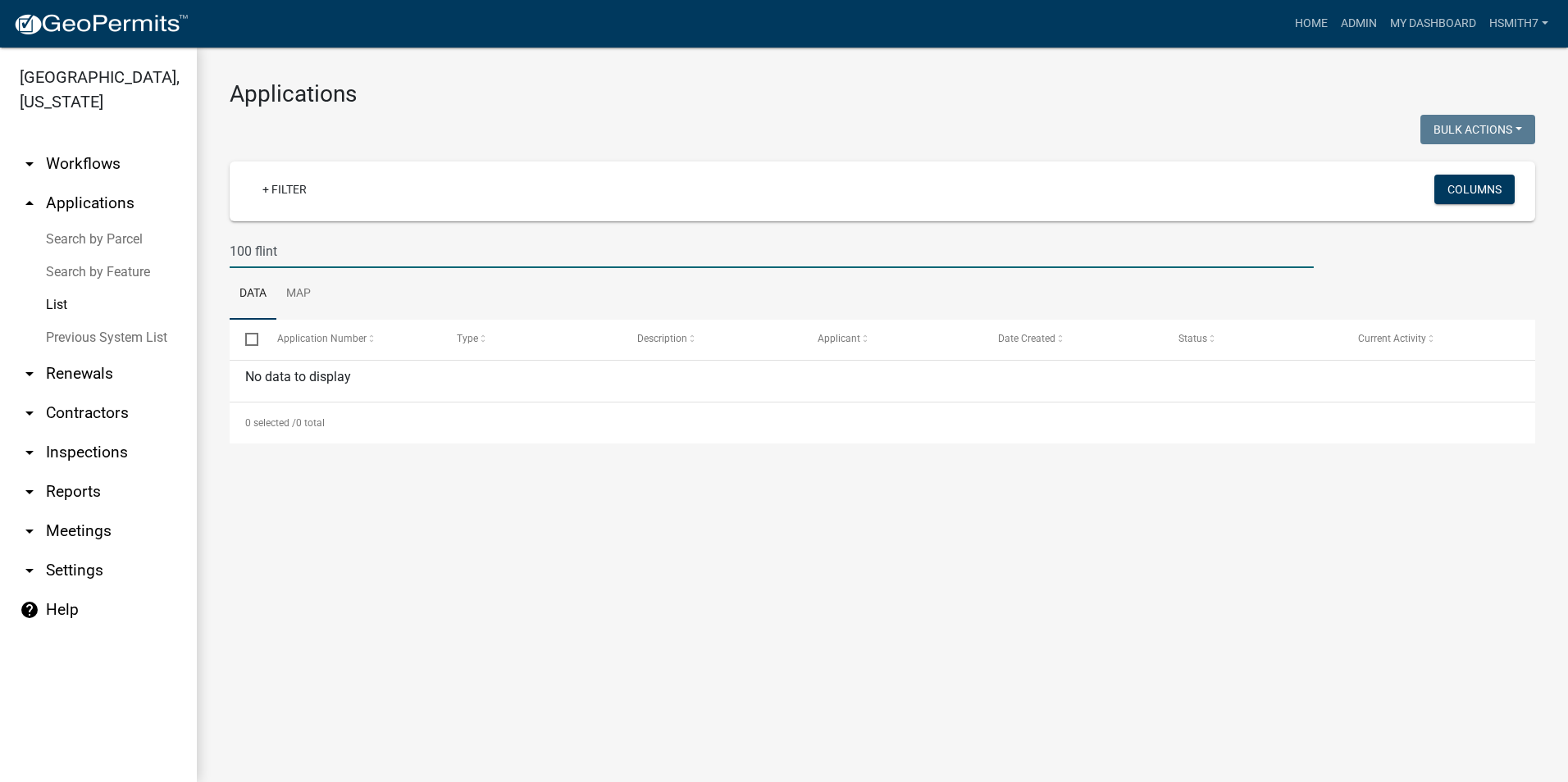
click at [490, 235] on input "100 flint" at bounding box center [772, 251] width 1084 height 34
click at [464, 253] on input "100 flint" at bounding box center [772, 251] width 1084 height 34
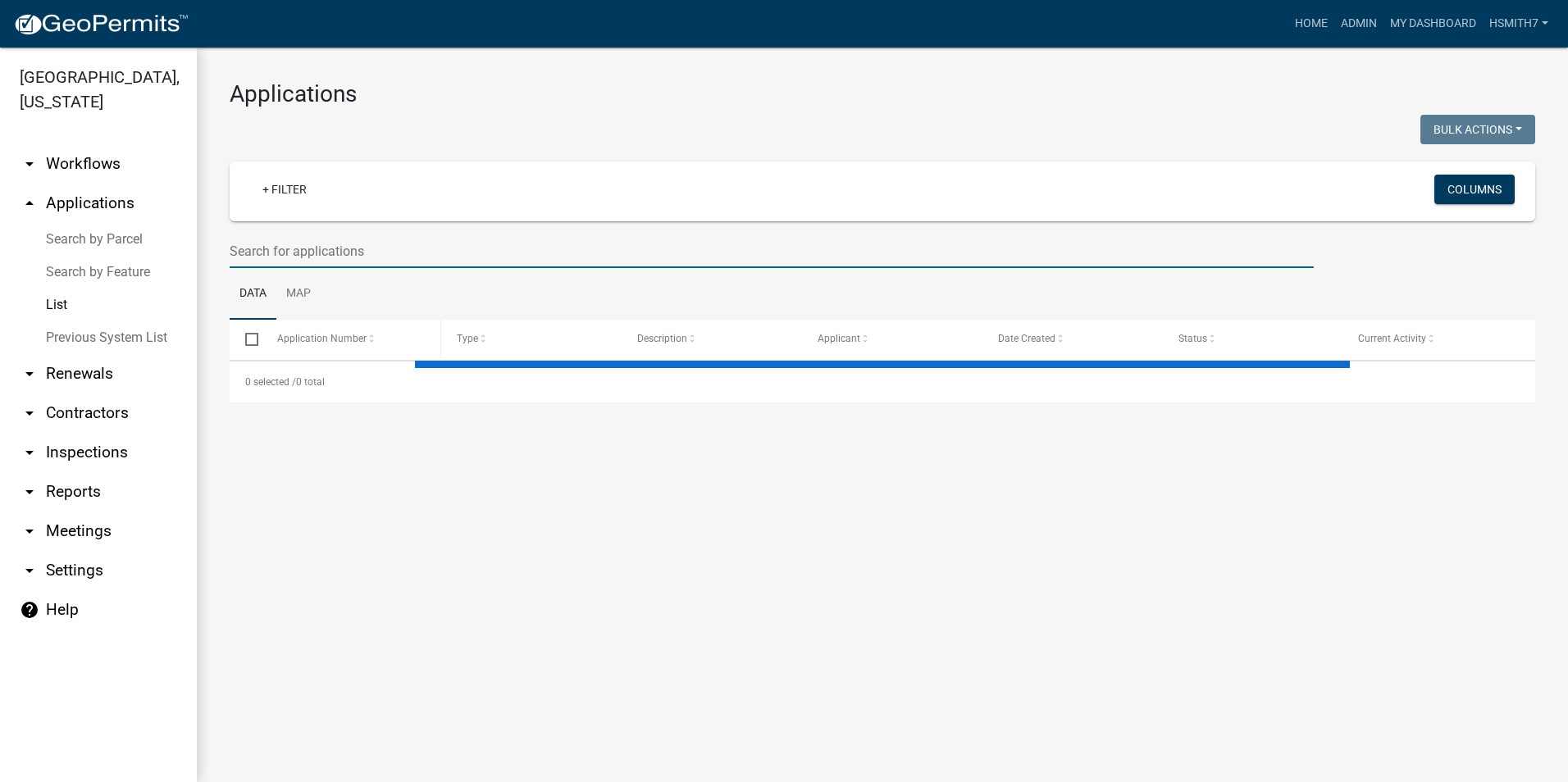
select select "3: 100"
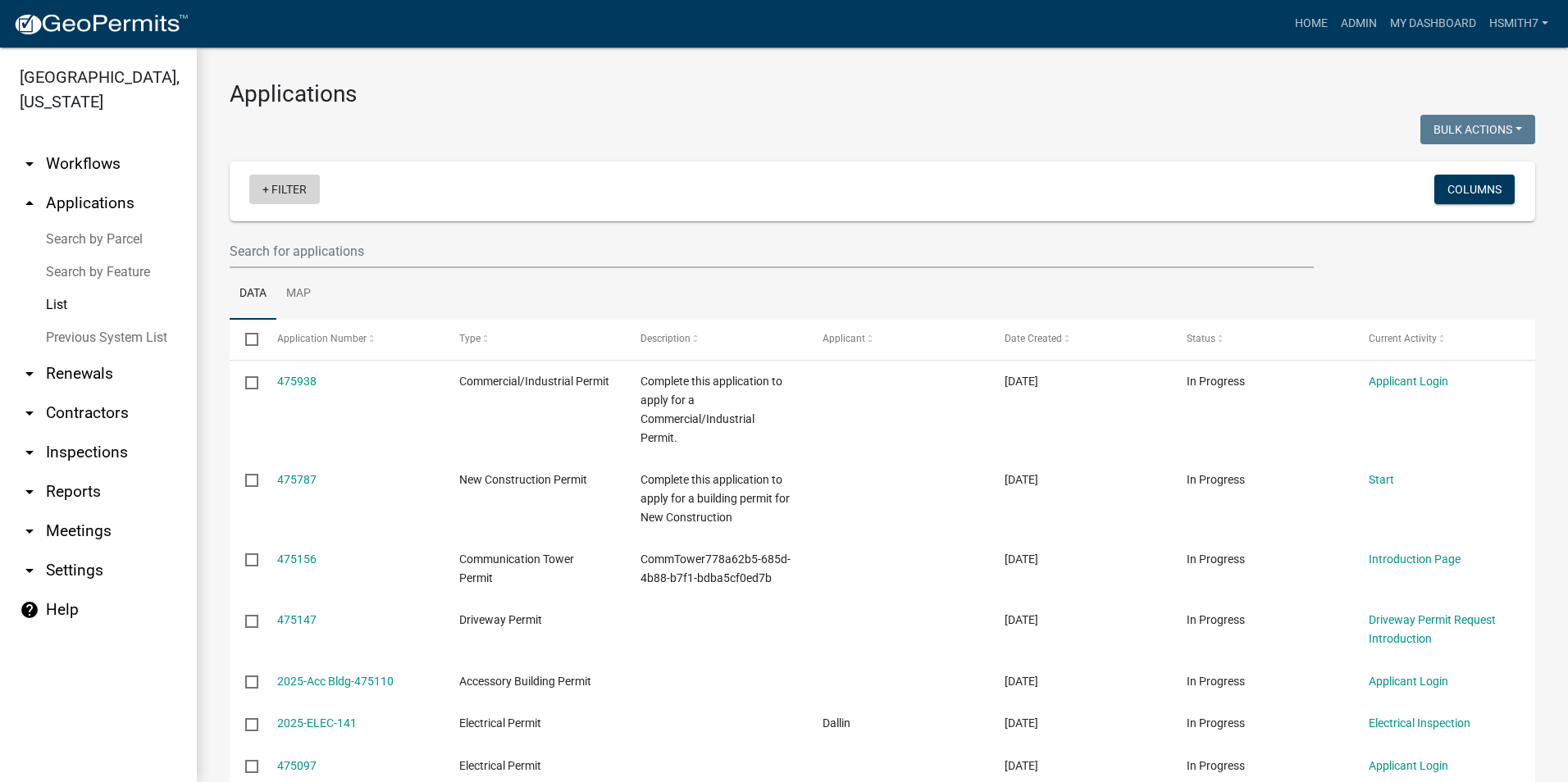
click at [276, 198] on link "+ Filter" at bounding box center [285, 189] width 71 height 30
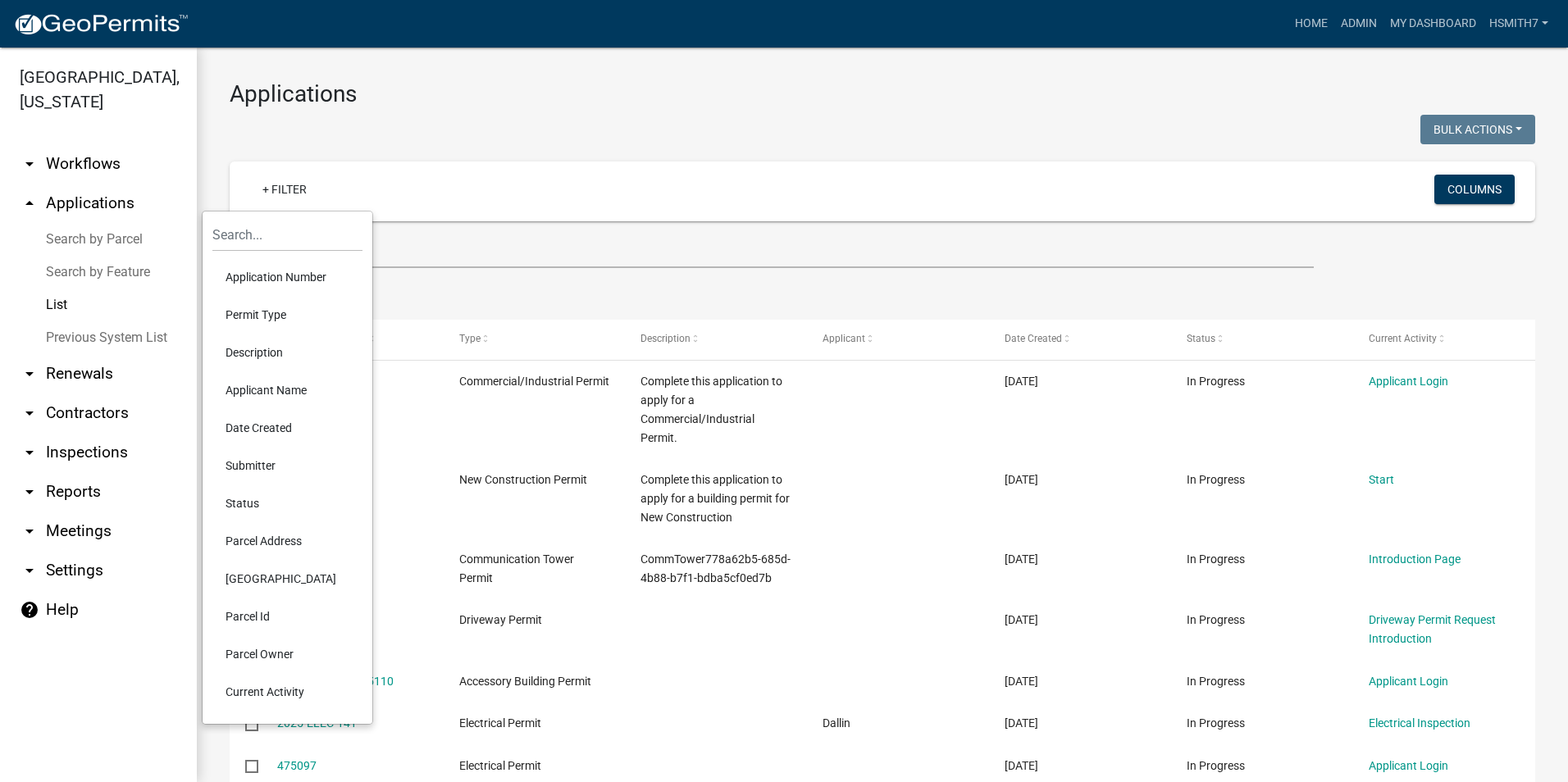
click at [282, 312] on li "Permit Type" at bounding box center [287, 314] width 150 height 38
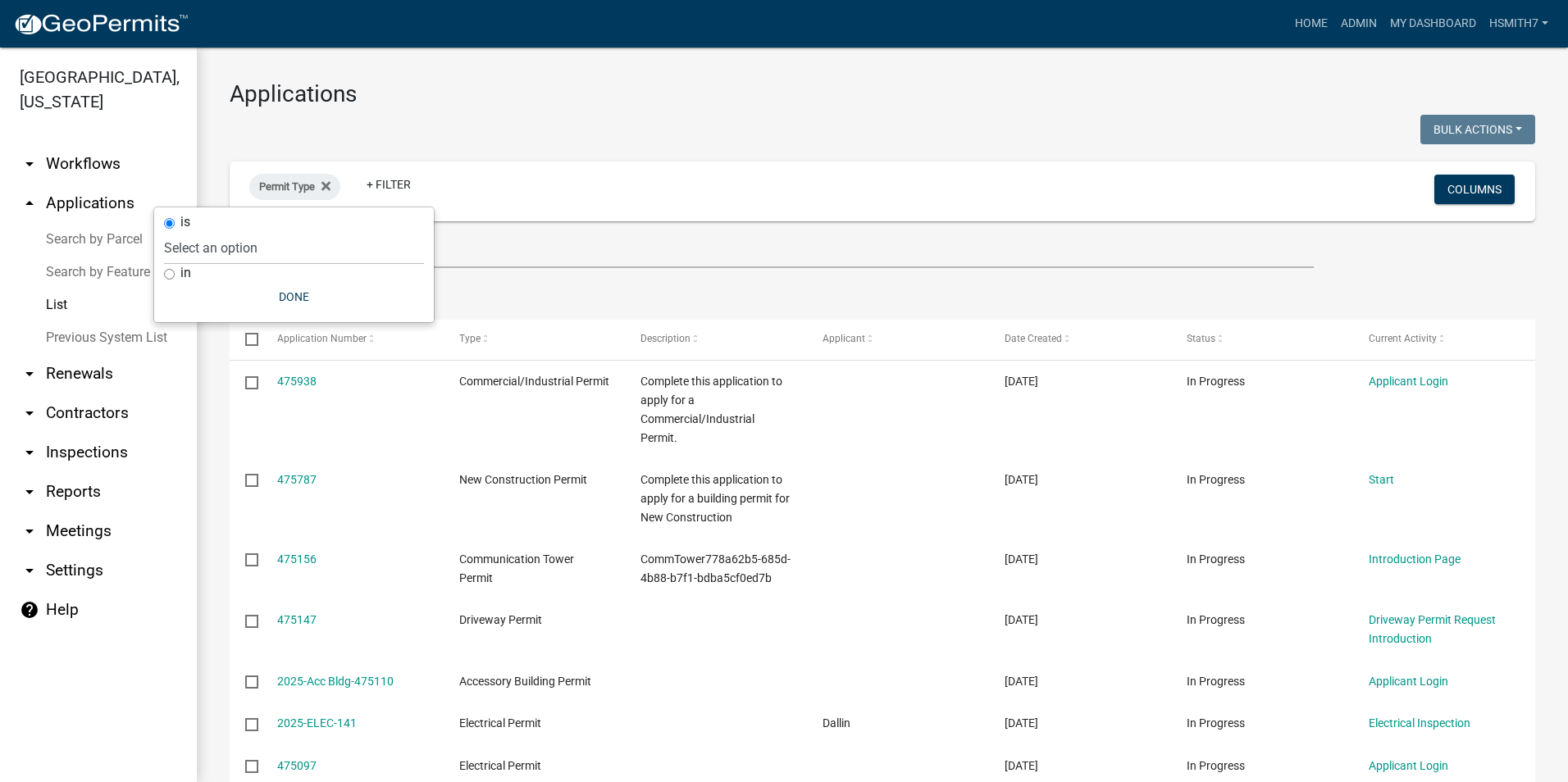
click at [181, 276] on label "in" at bounding box center [185, 273] width 11 height 13
click at [175, 276] on input "in" at bounding box center [169, 274] width 11 height 11
radio input "true"
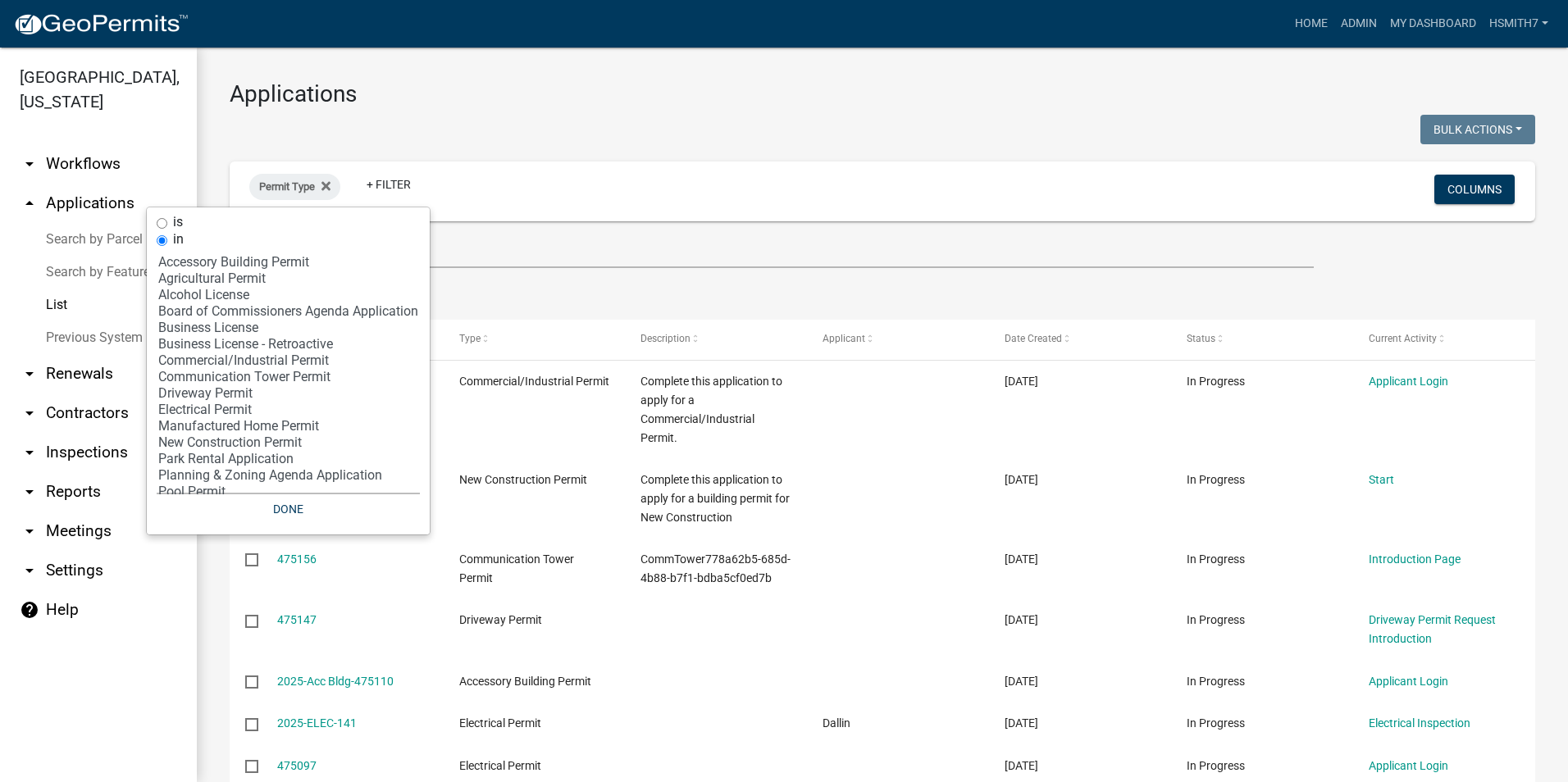
select select "12: '8f0f348d-721e-4407-8947-e3b69b3f0a37'"
click at [253, 445] on option "New Construction Permit" at bounding box center [288, 443] width 264 height 16
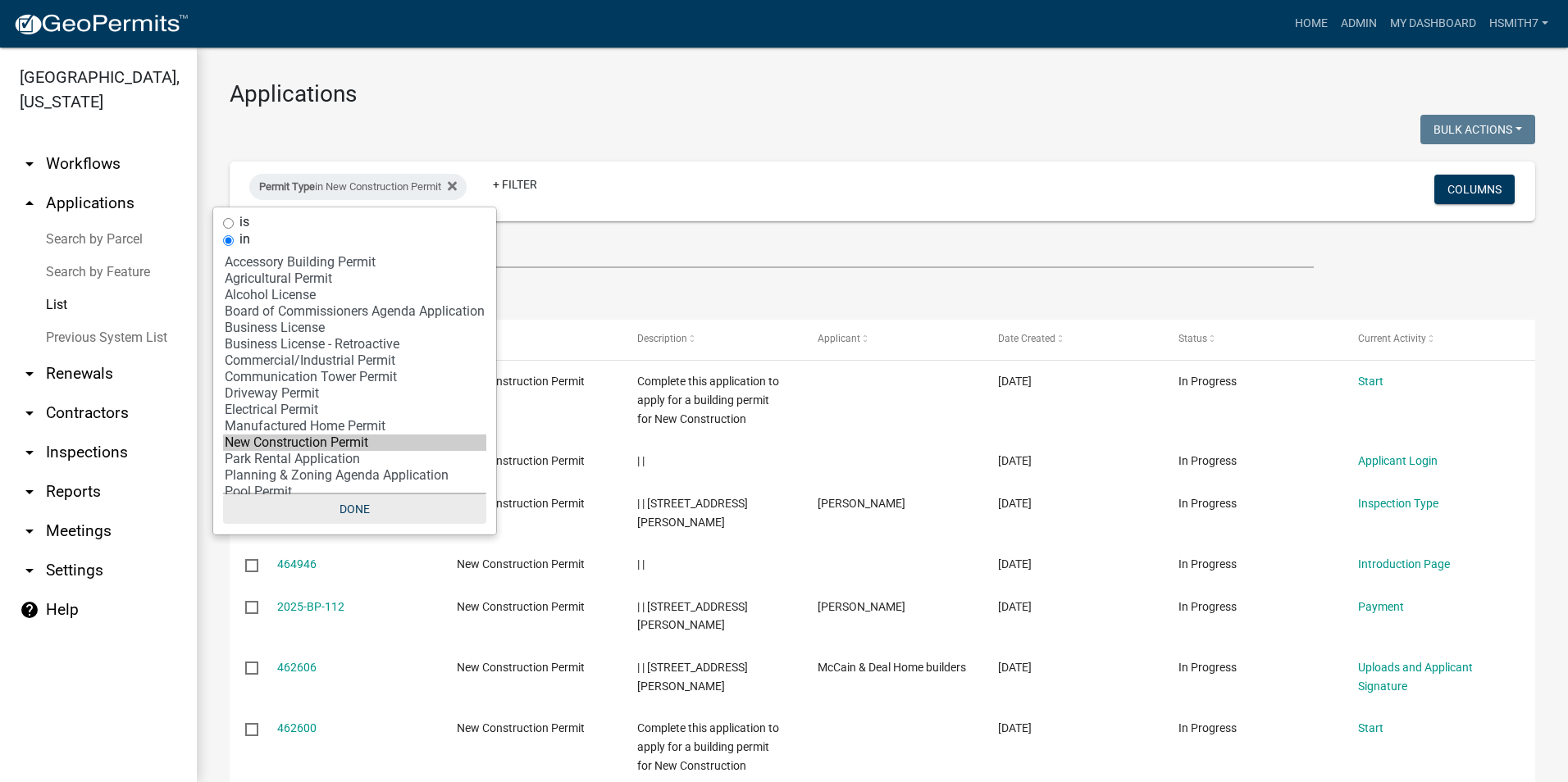
click at [352, 510] on button "Done" at bounding box center [355, 509] width 264 height 30
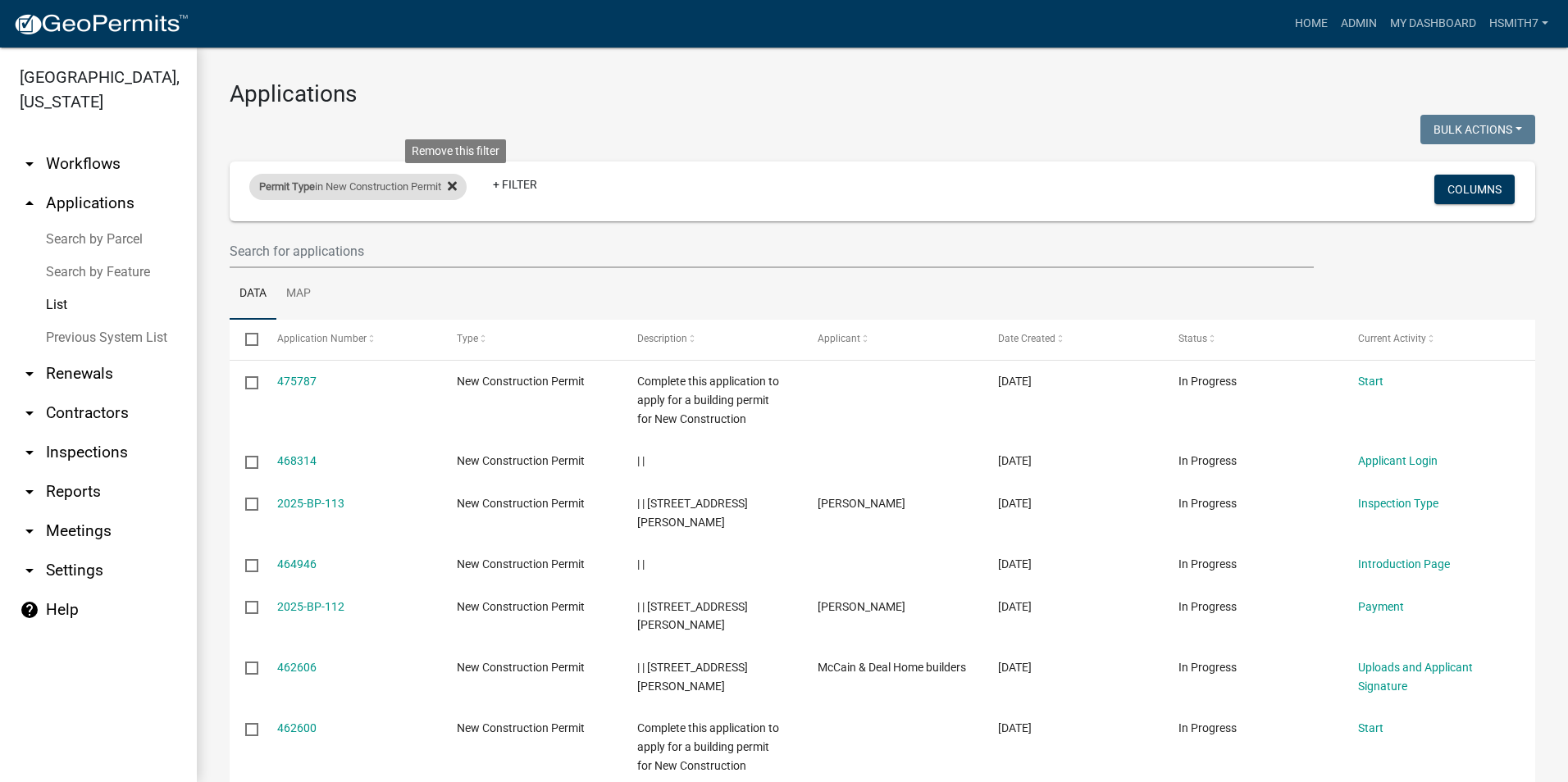
click at [457, 189] on icon at bounding box center [452, 185] width 9 height 9
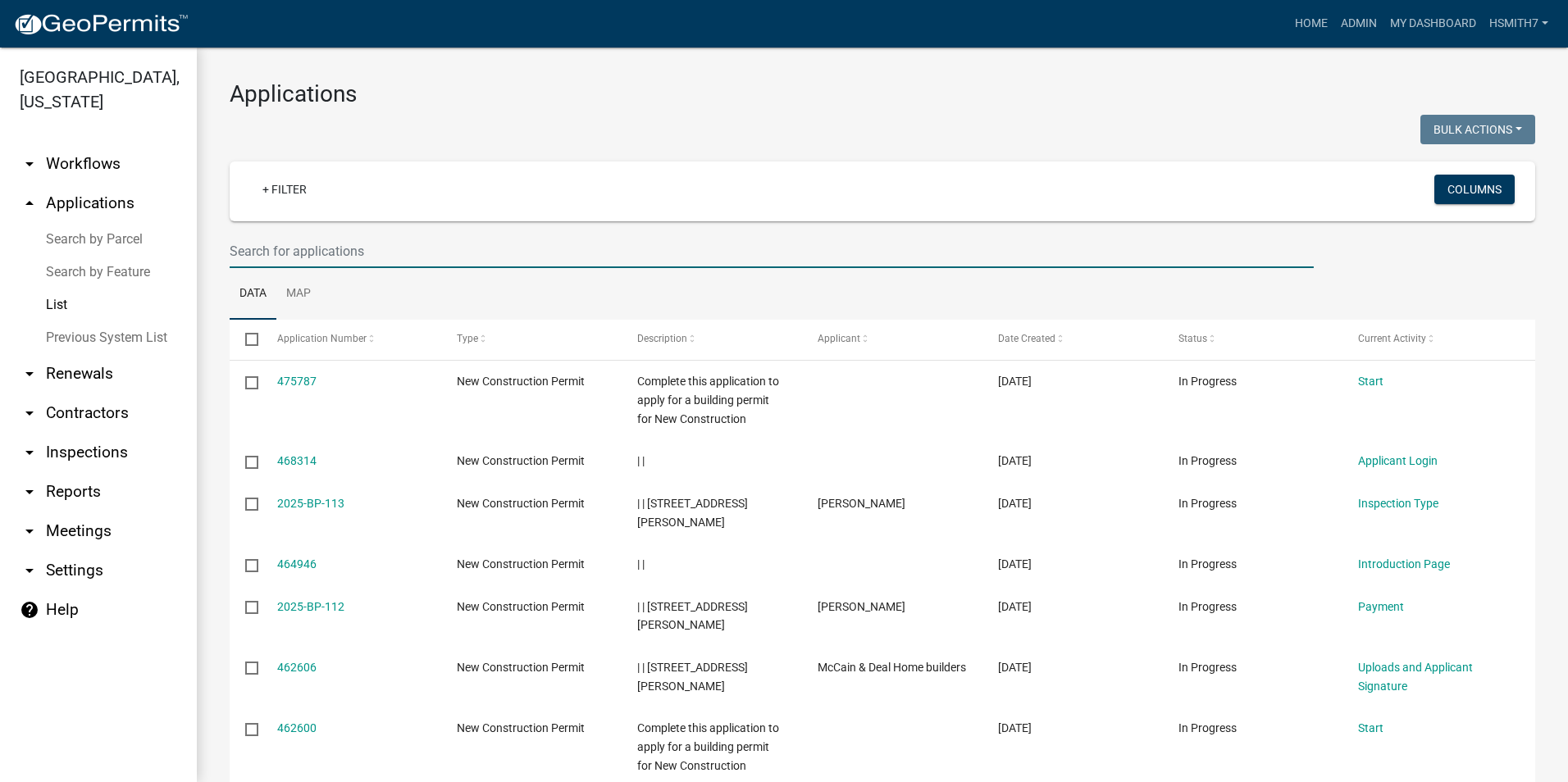
click at [413, 243] on input "text" at bounding box center [772, 251] width 1084 height 34
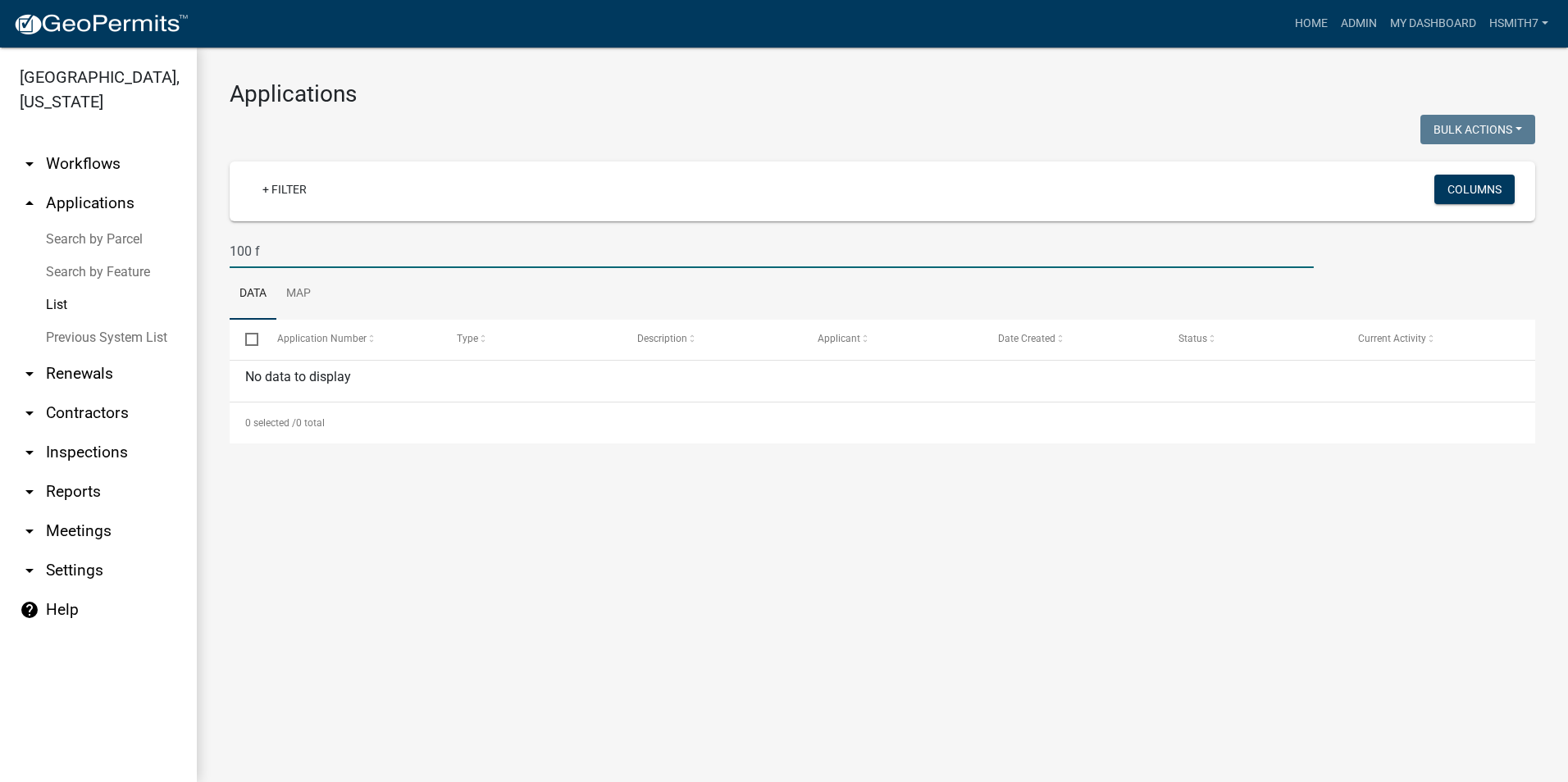
type input "100"
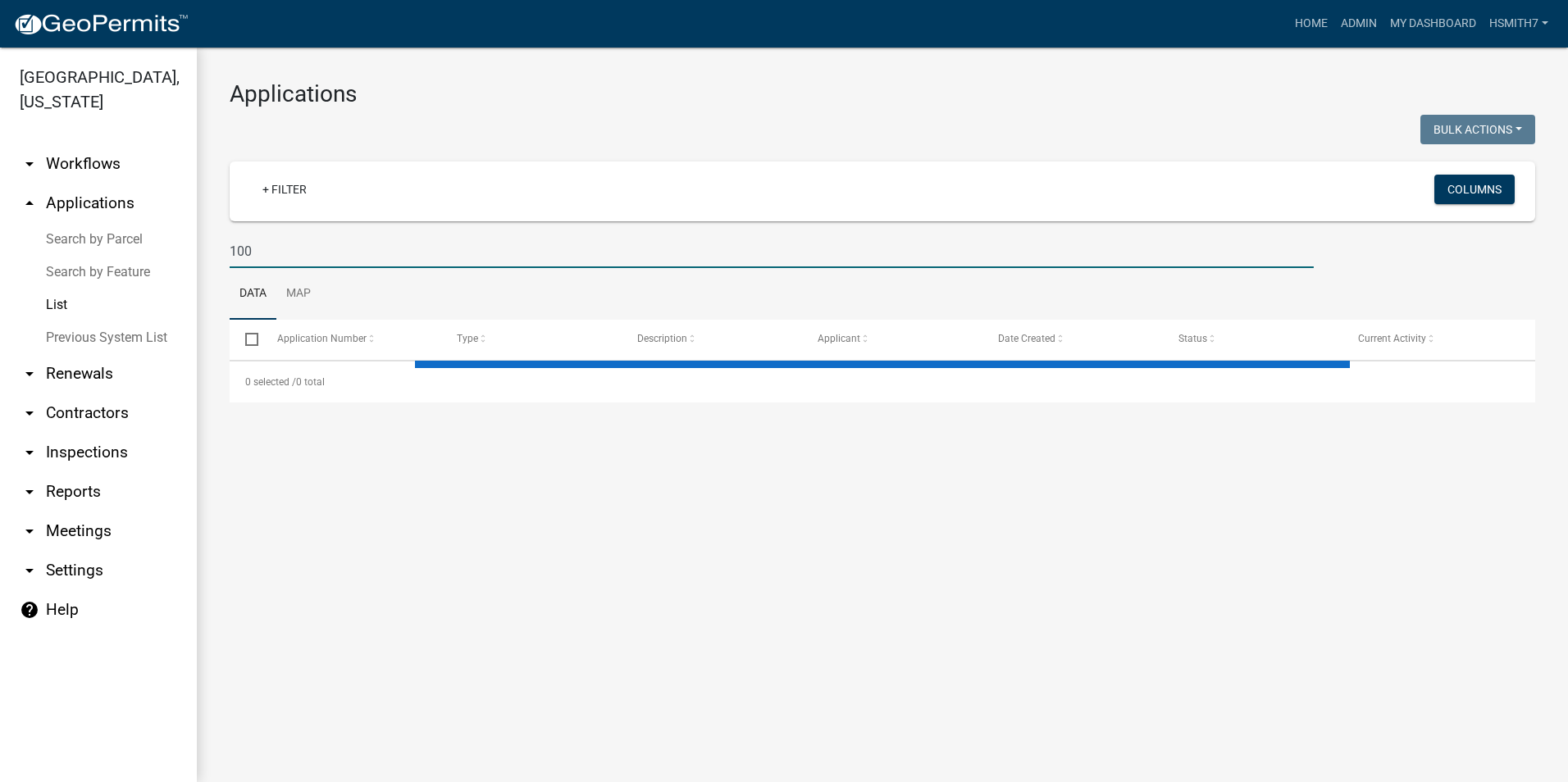
select select "3: 100"
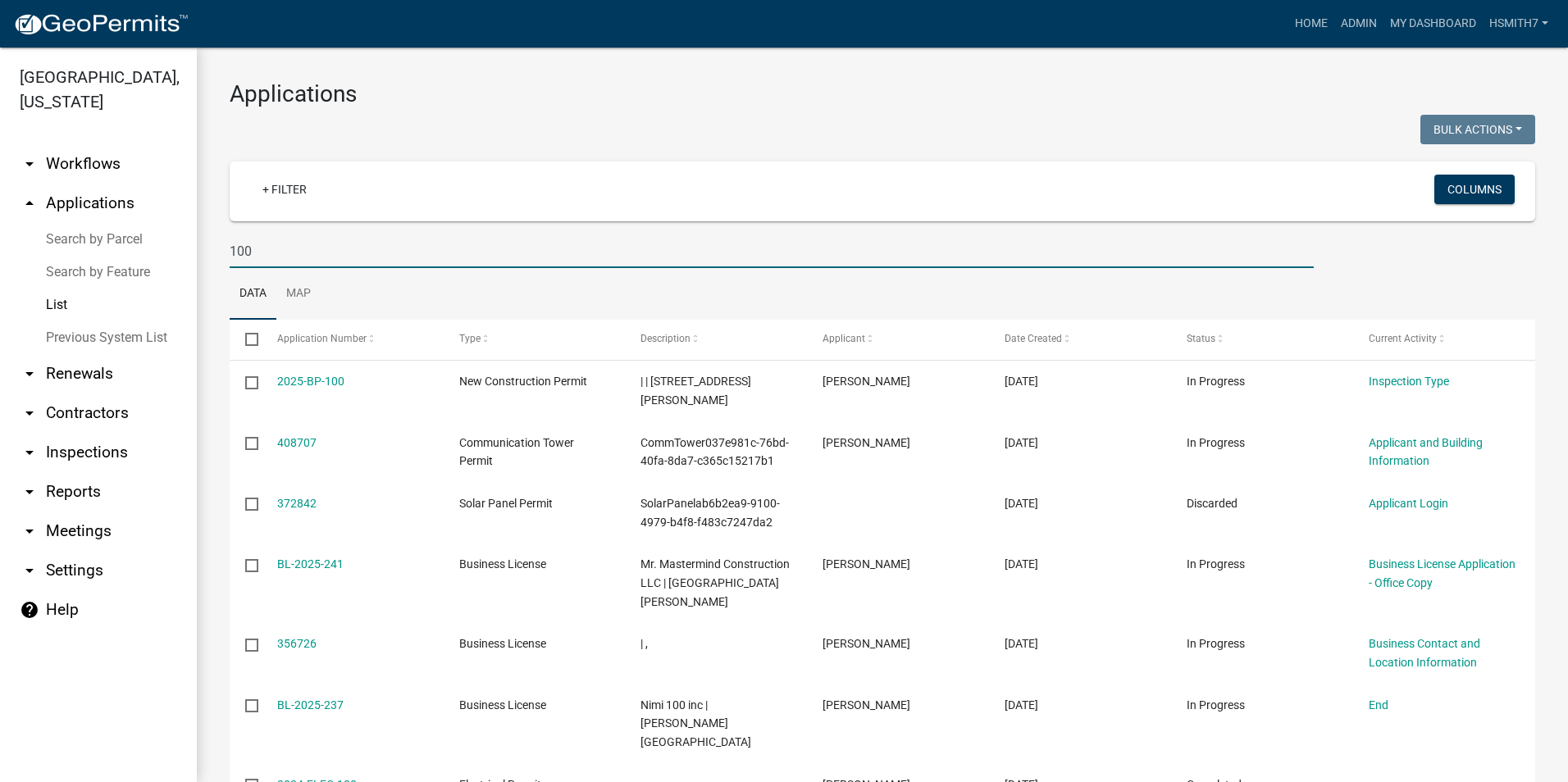
drag, startPoint x: 302, startPoint y: 252, endPoint x: 170, endPoint y: 231, distance: 133.7
click at [180, 241] on div "Talbot County, Georgia arrow_drop_down Workflows List arrow_drop_up Application…" at bounding box center [784, 415] width 1568 height 734
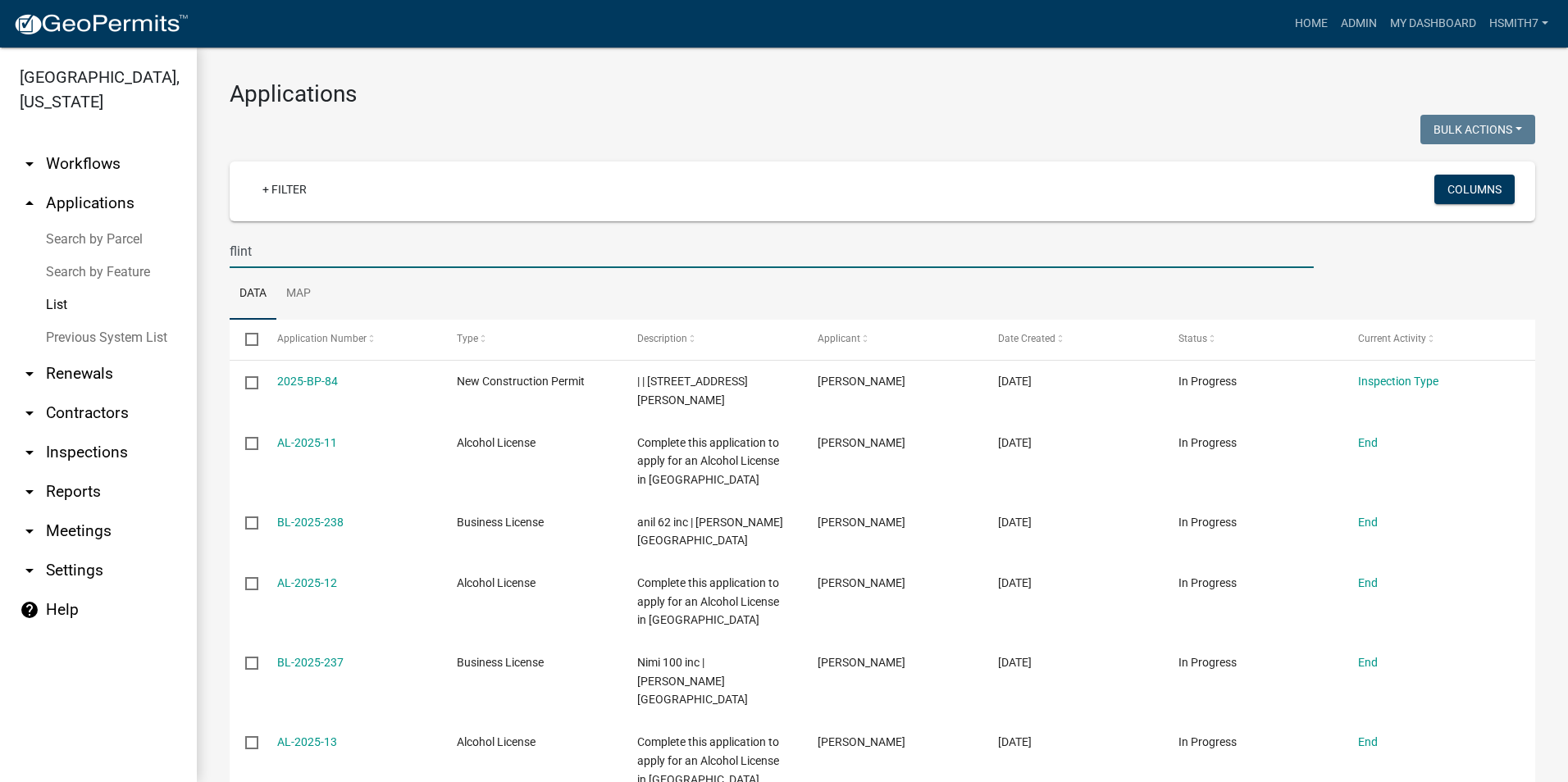
click at [375, 252] on input "flint" at bounding box center [772, 251] width 1084 height 34
type input "flint"
click at [858, 291] on ul "Data Map" at bounding box center [882, 294] width 1305 height 52
click at [702, 300] on ul "Data Map" at bounding box center [882, 294] width 1305 height 52
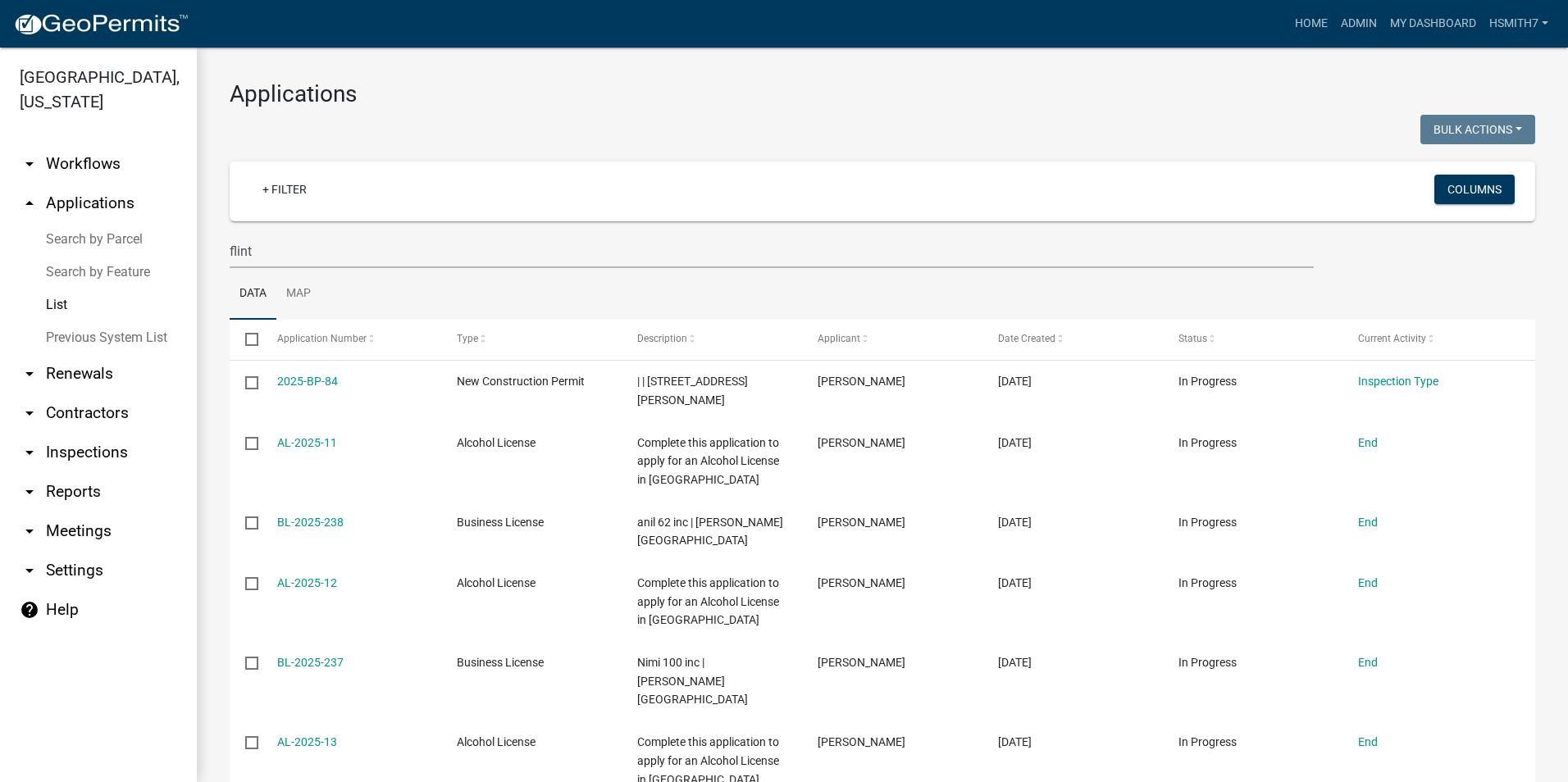
click at [706, 296] on ul "Data Map" at bounding box center [882, 294] width 1305 height 52
